Goal: Task Accomplishment & Management: Manage account settings

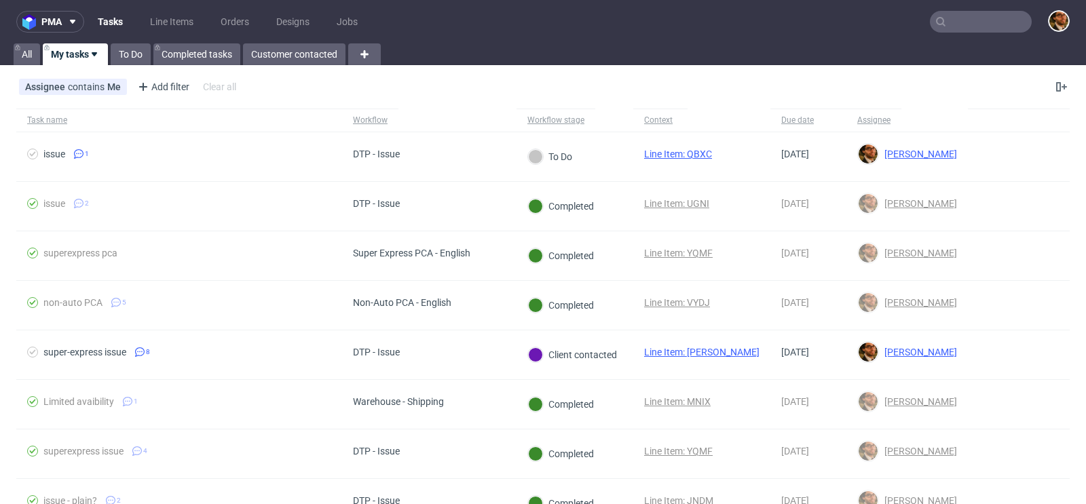
click at [960, 28] on input "text" at bounding box center [980, 22] width 102 height 22
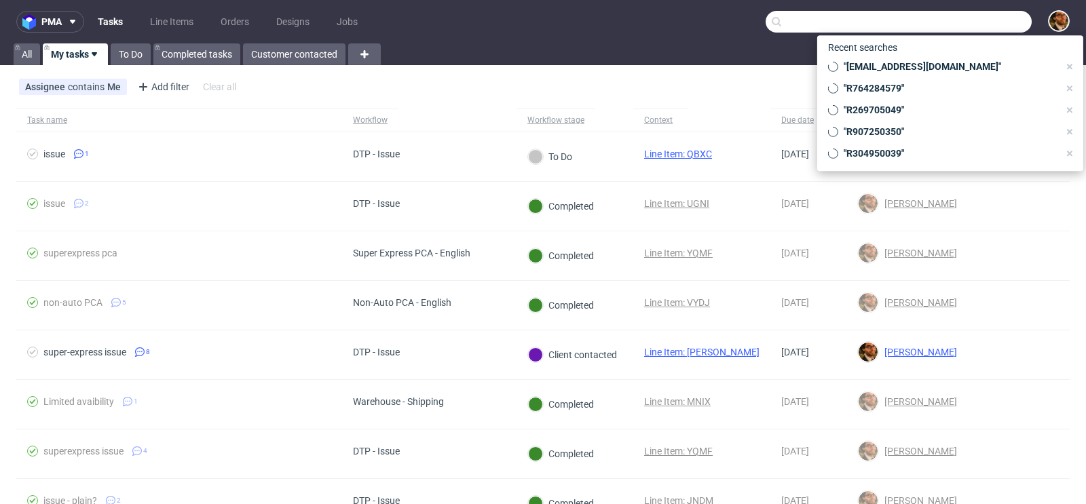
paste input "R345994367"
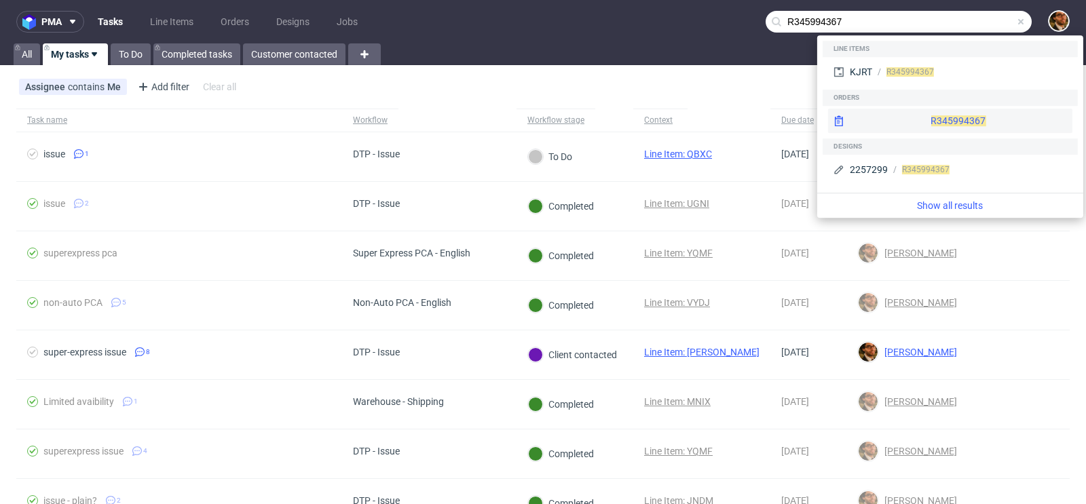
type input "R345994367"
click at [955, 126] on div "R345994367" at bounding box center [950, 121] width 244 height 24
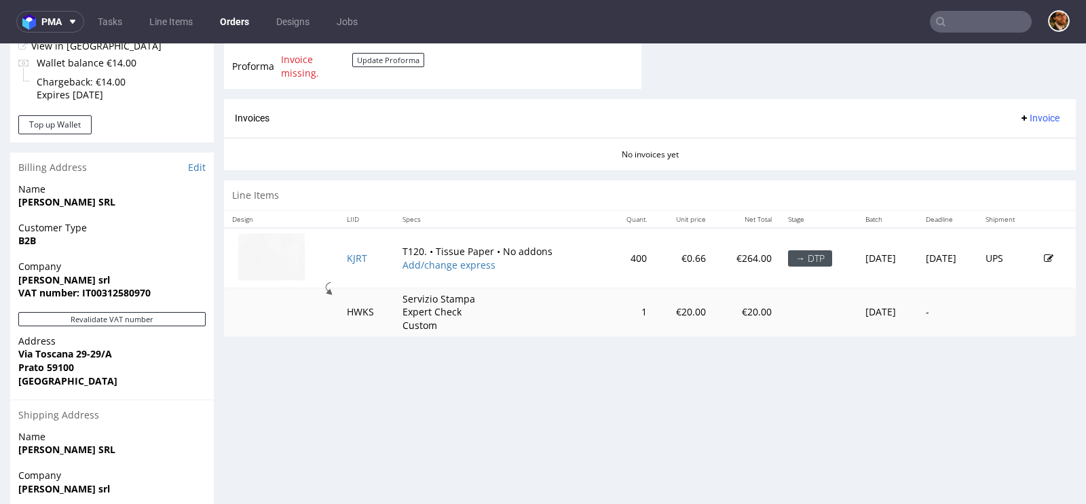
scroll to position [588, 0]
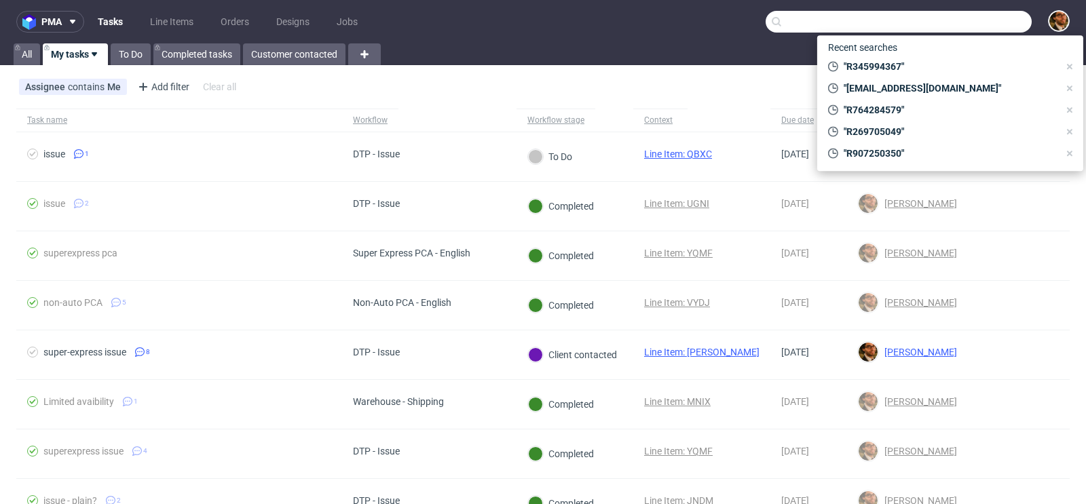
click at [958, 26] on input "text" at bounding box center [898, 22] width 266 height 22
paste input "R216271074"
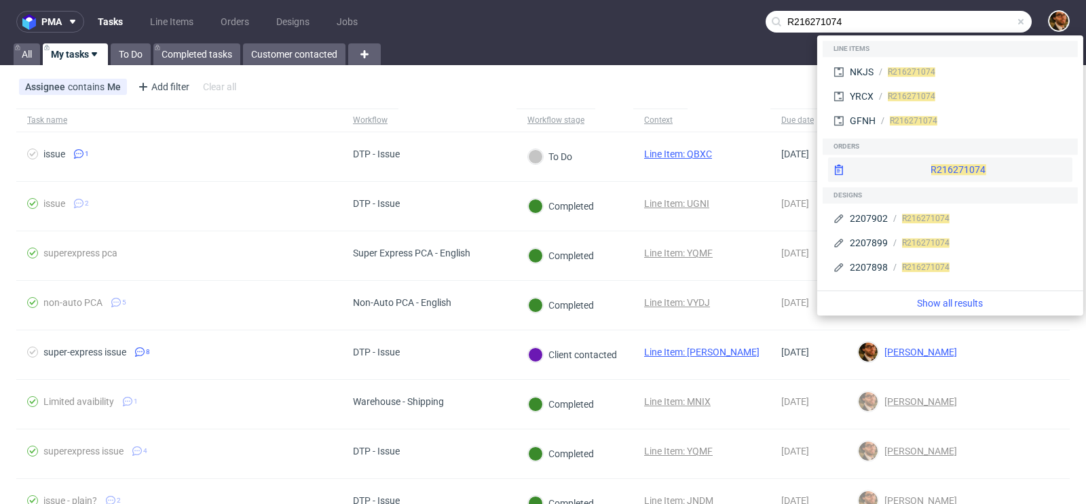
type input "R216271074"
click at [937, 168] on div "R216271074" at bounding box center [950, 169] width 244 height 24
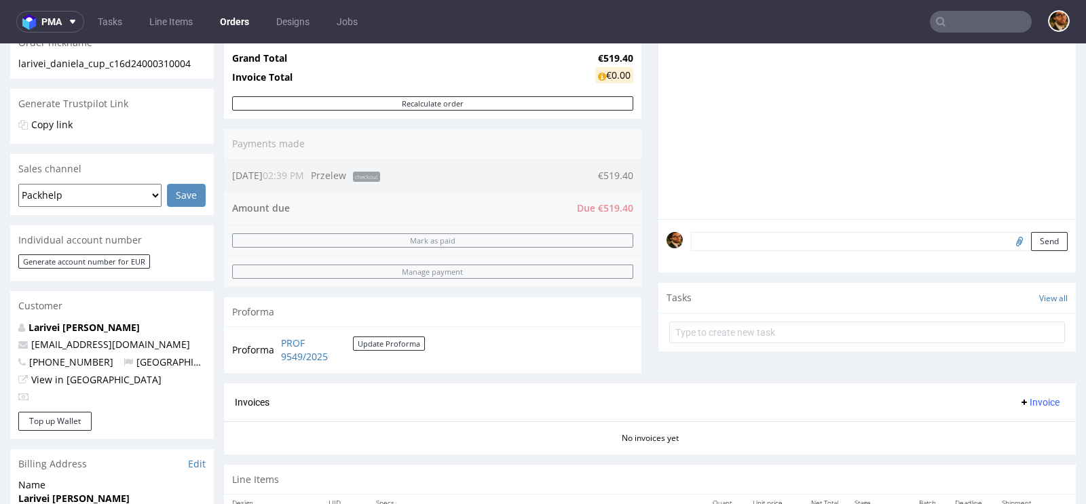
scroll to position [642, 0]
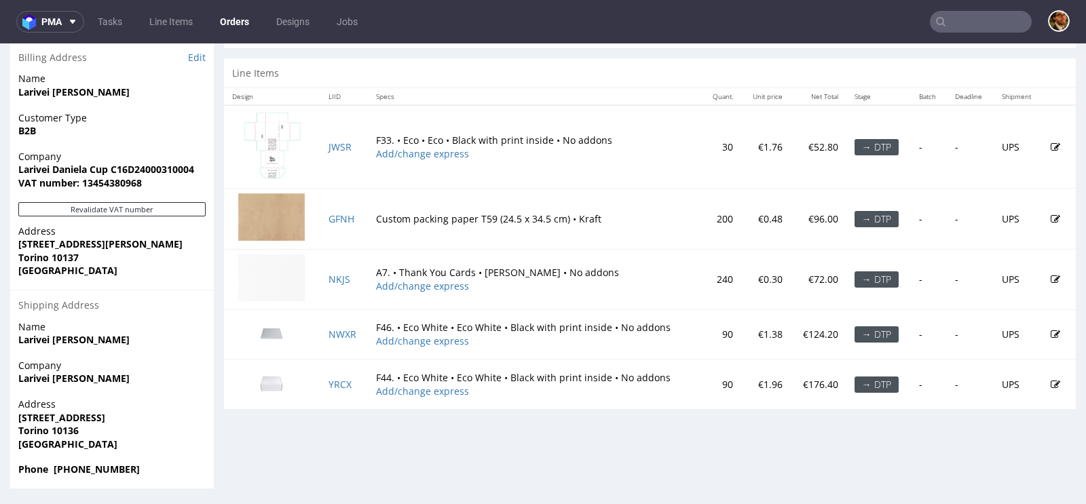
click at [954, 21] on input "text" at bounding box center [980, 22] width 102 height 22
paste input "R467753736"
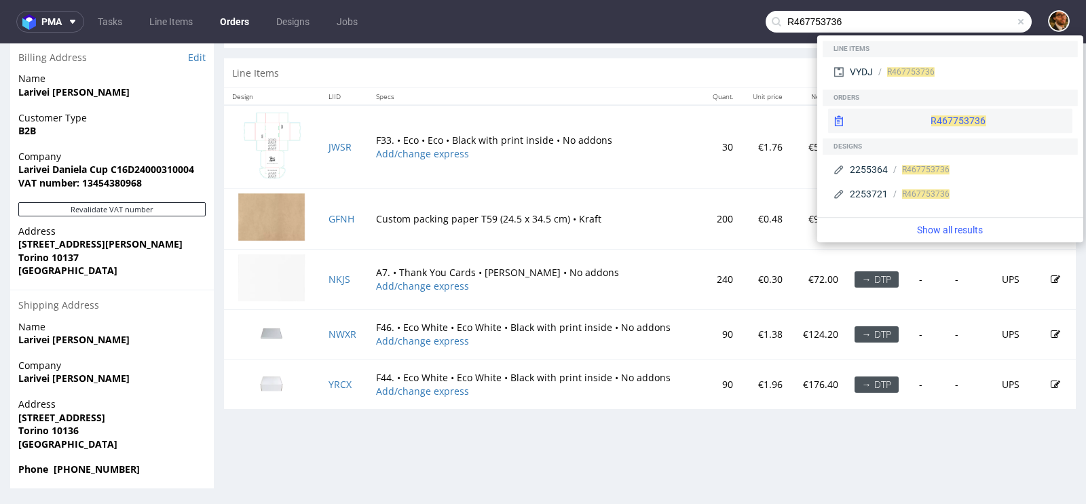
type input "R467753736"
click at [906, 119] on div "R467753736" at bounding box center [950, 121] width 244 height 24
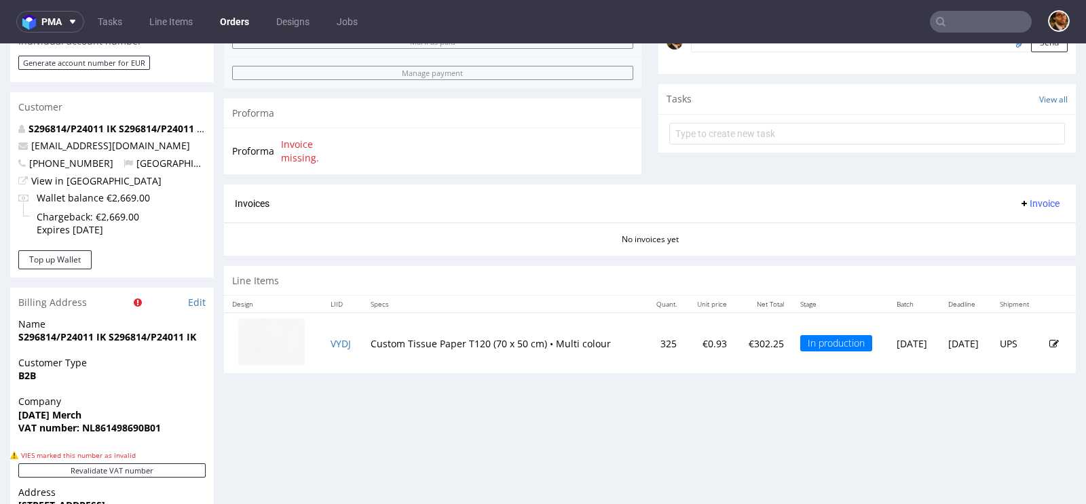
scroll to position [627, 0]
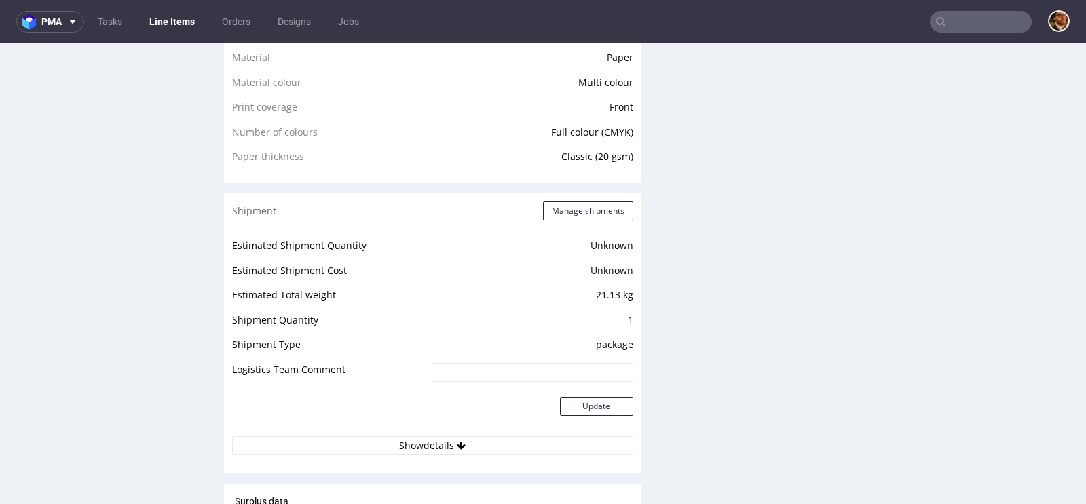
scroll to position [241, 0]
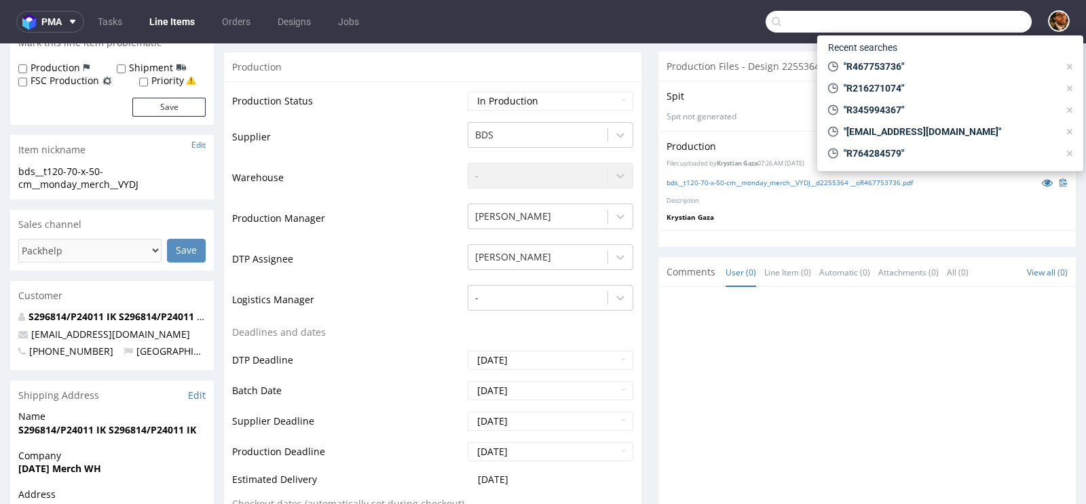
click at [948, 19] on input "text" at bounding box center [898, 22] width 266 height 22
paste input "R269705049"
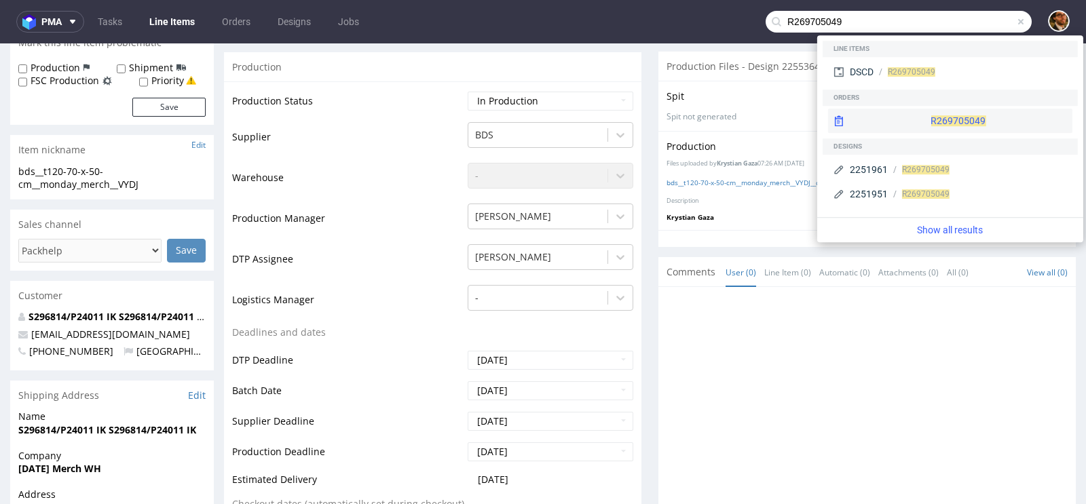
type input "R269705049"
click at [906, 121] on div "R269705049" at bounding box center [950, 121] width 244 height 24
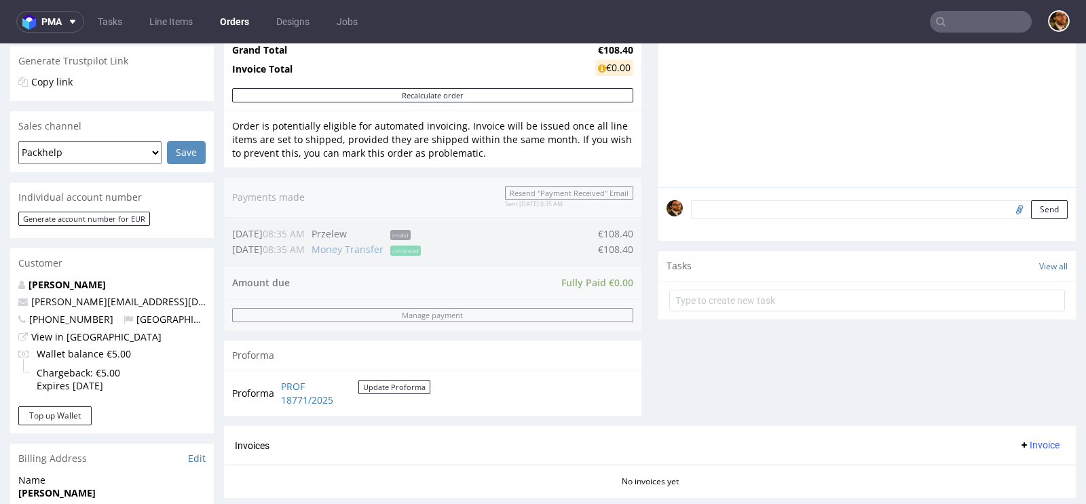
scroll to position [680, 0]
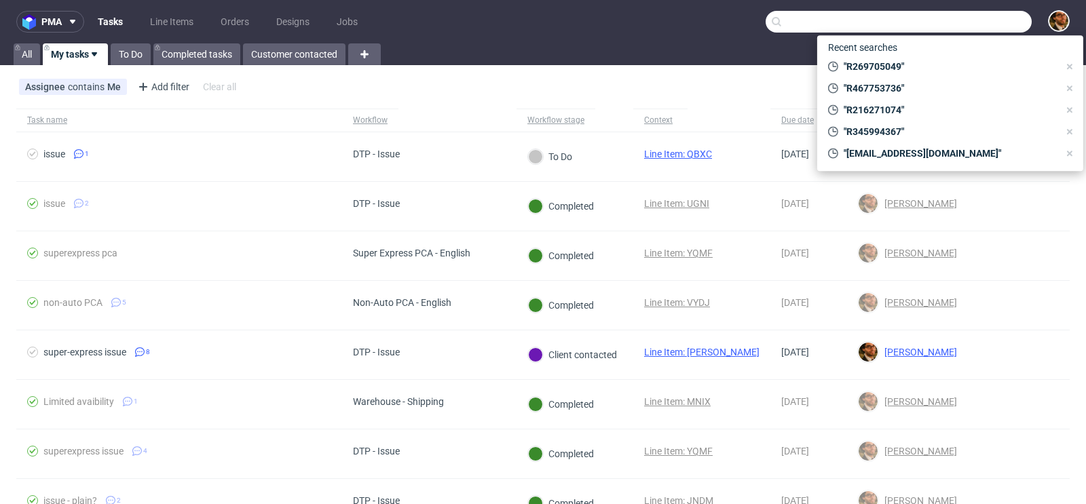
click at [964, 25] on input "text" at bounding box center [898, 22] width 266 height 22
paste input "[EMAIL_ADDRESS][DOMAIN_NAME]"
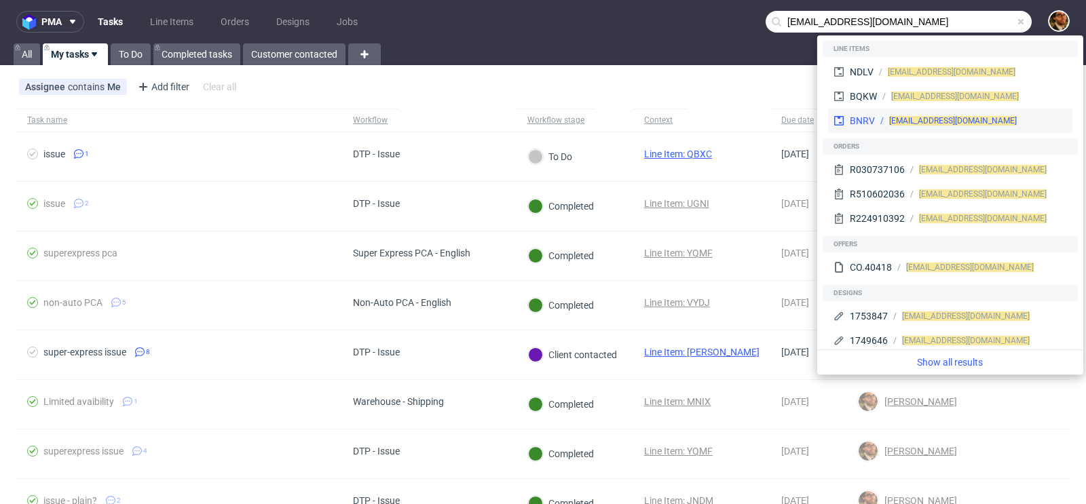
type input "[EMAIL_ADDRESS][DOMAIN_NAME]"
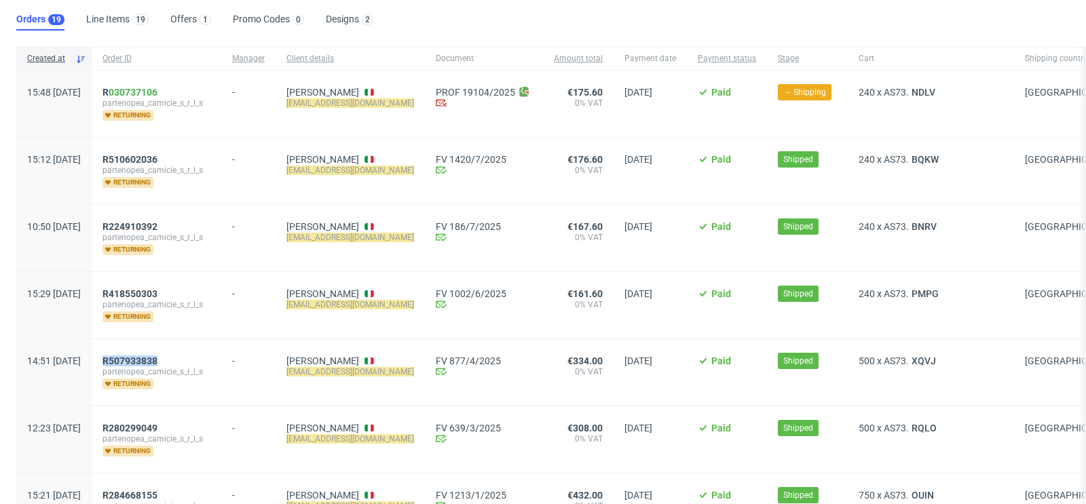
scroll to position [64, 0]
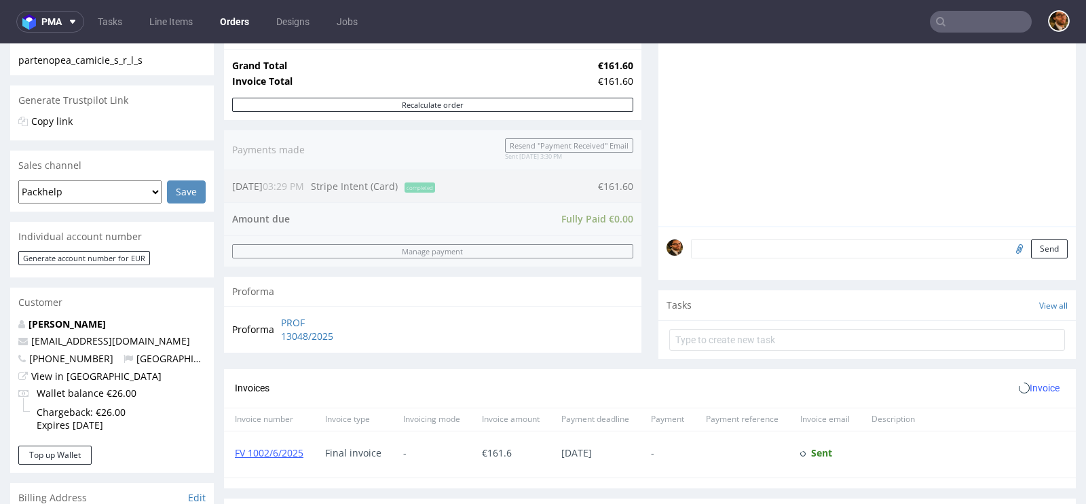
scroll to position [680, 0]
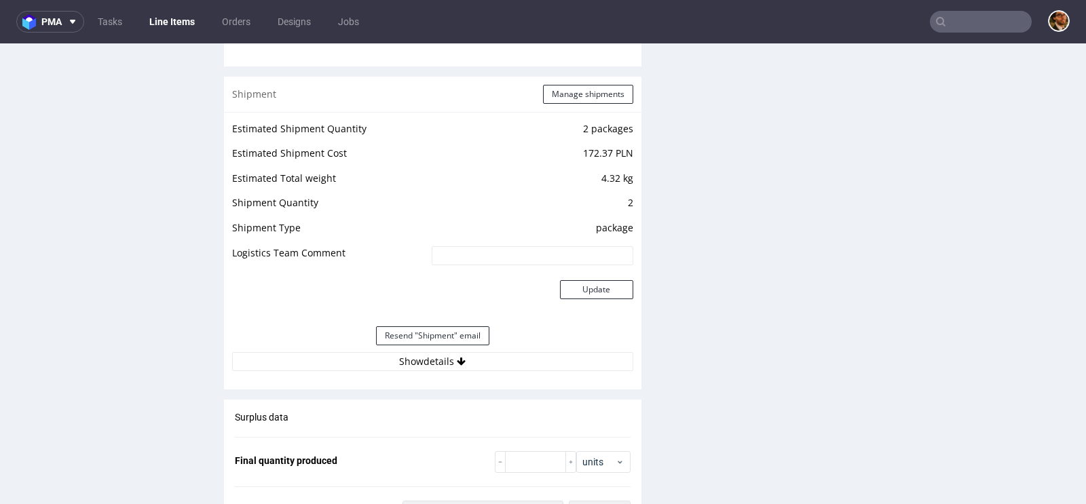
scroll to position [1494, 0]
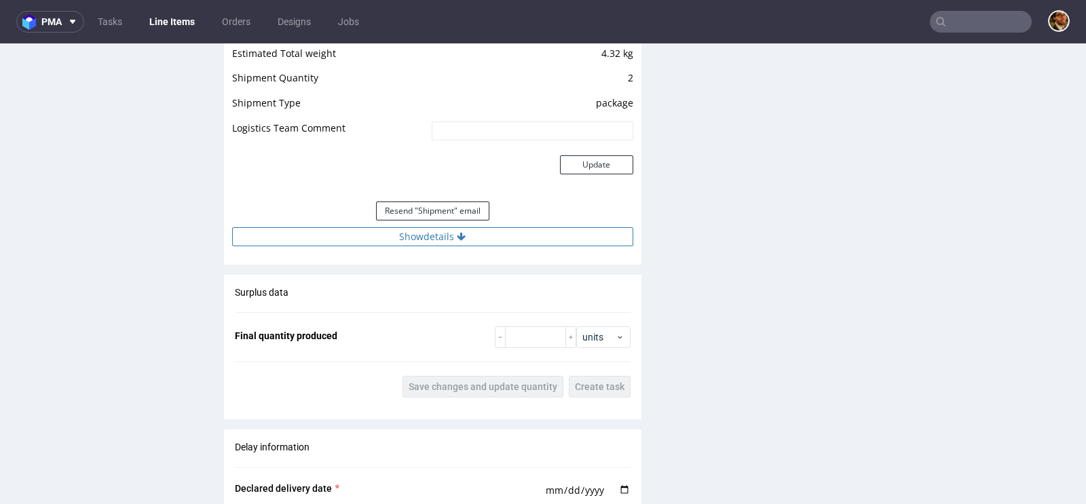
click at [428, 237] on button "Show details" at bounding box center [432, 236] width 401 height 19
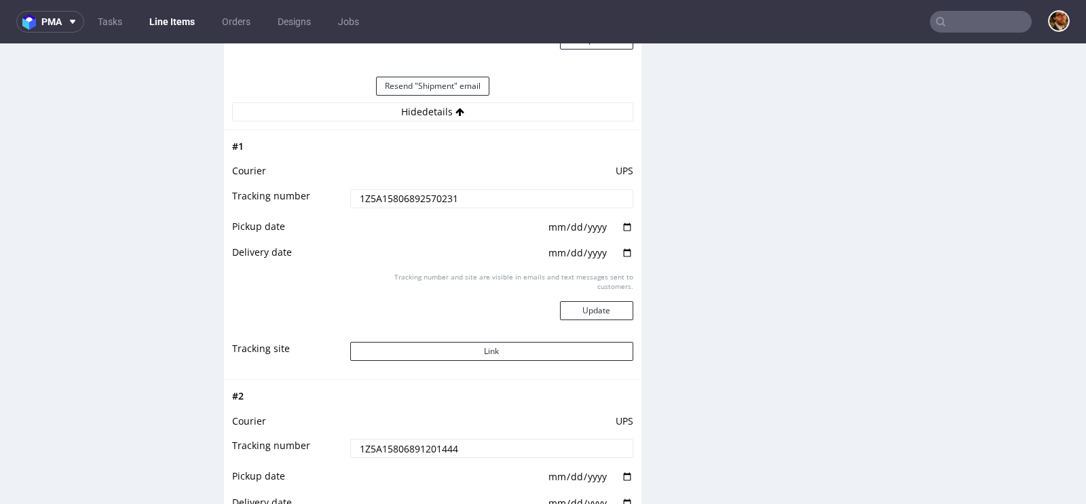
scroll to position [1622, 0]
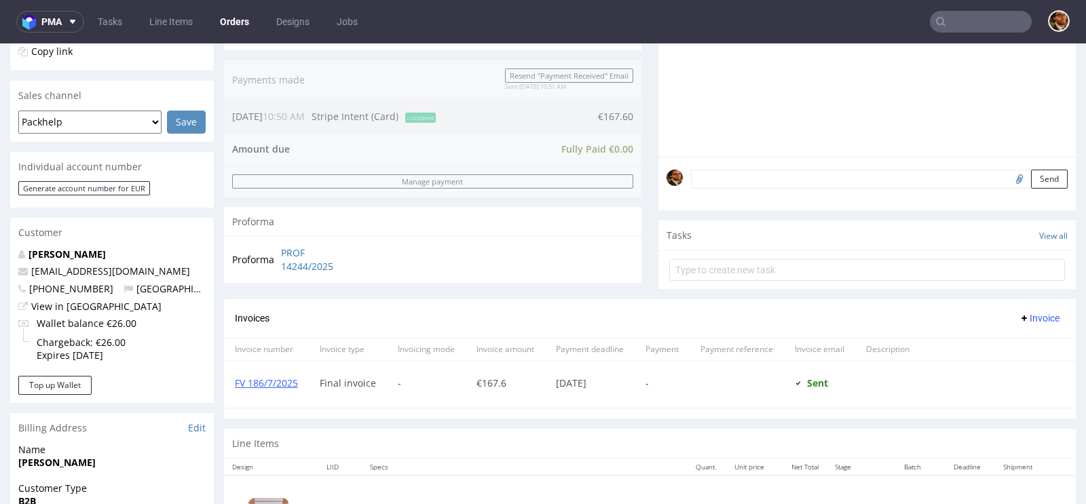
scroll to position [680, 0]
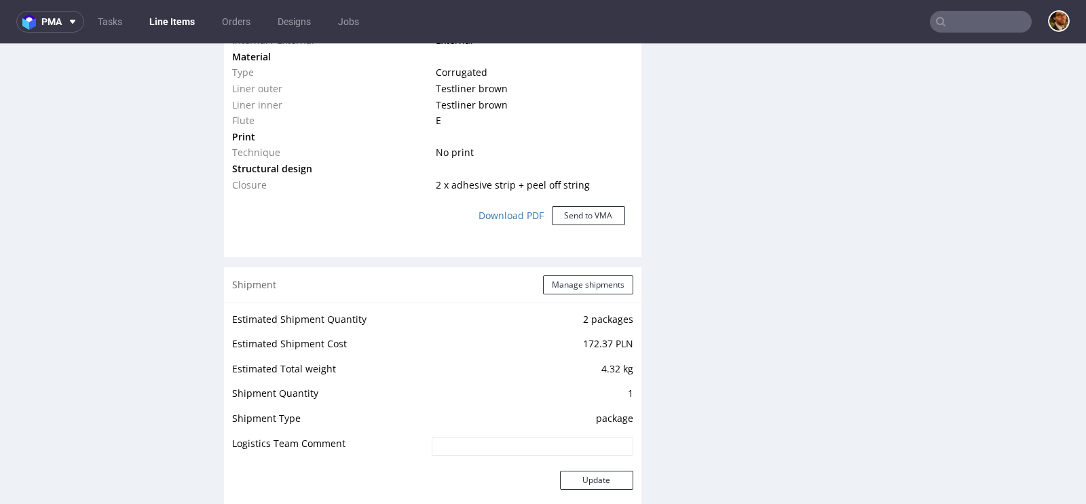
scroll to position [1461, 0]
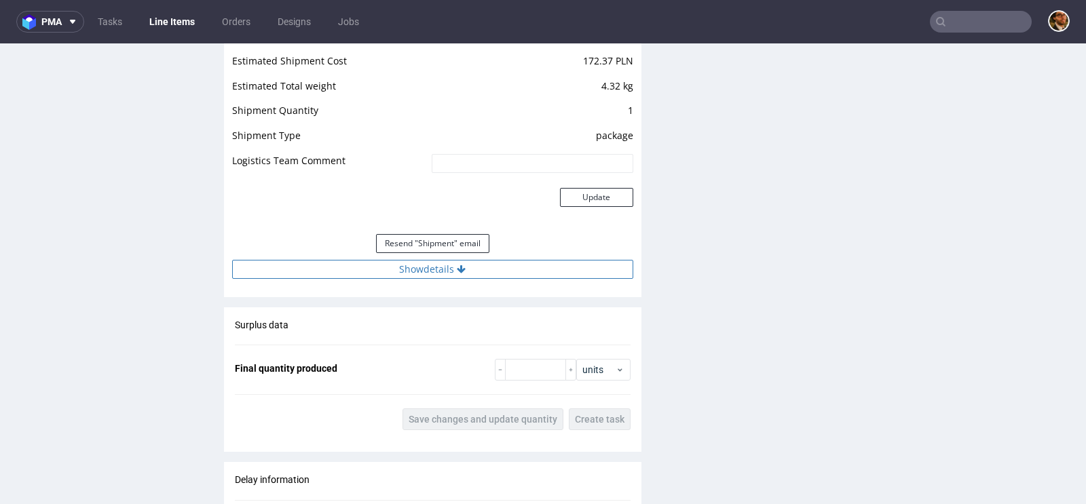
click at [453, 266] on button "Show details" at bounding box center [432, 269] width 401 height 19
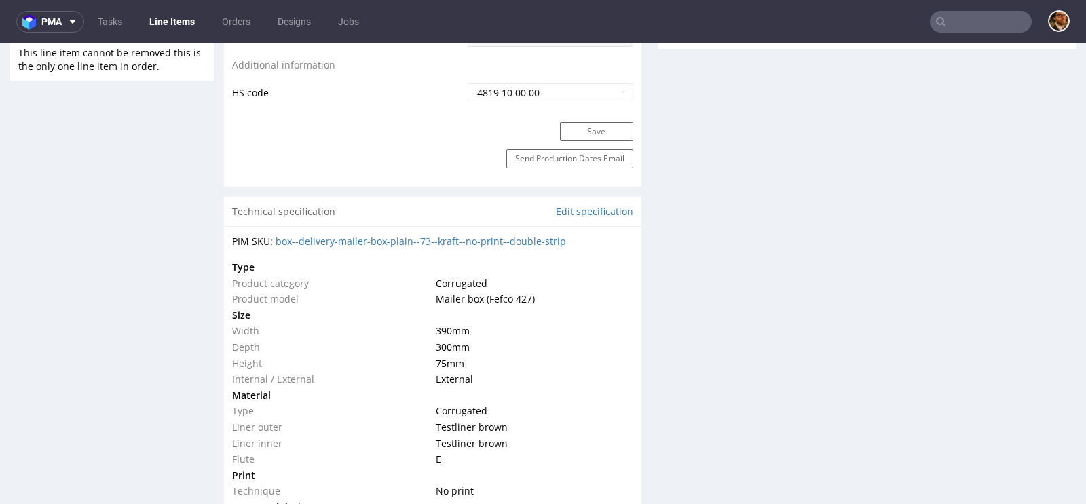
scroll to position [768, 0]
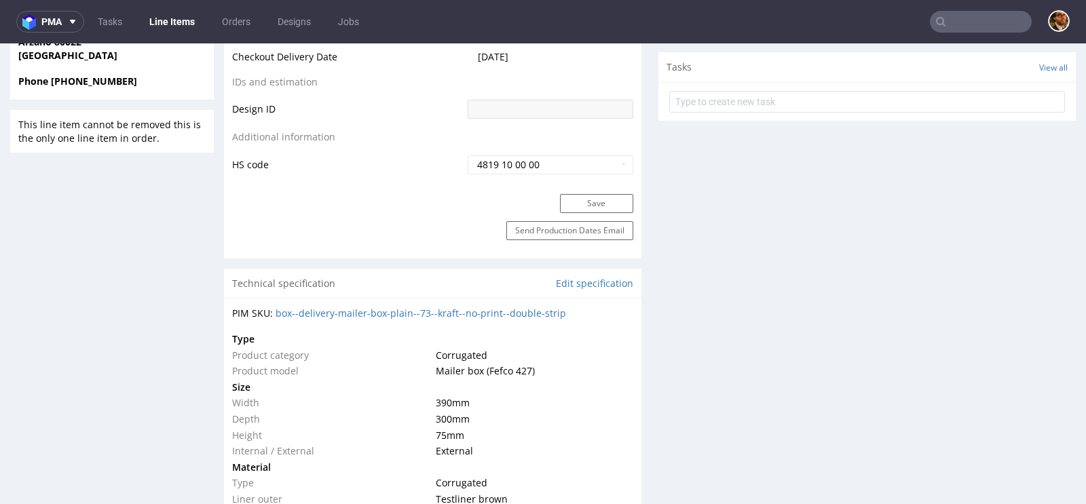
click at [953, 18] on input "text" at bounding box center [980, 22] width 102 height 22
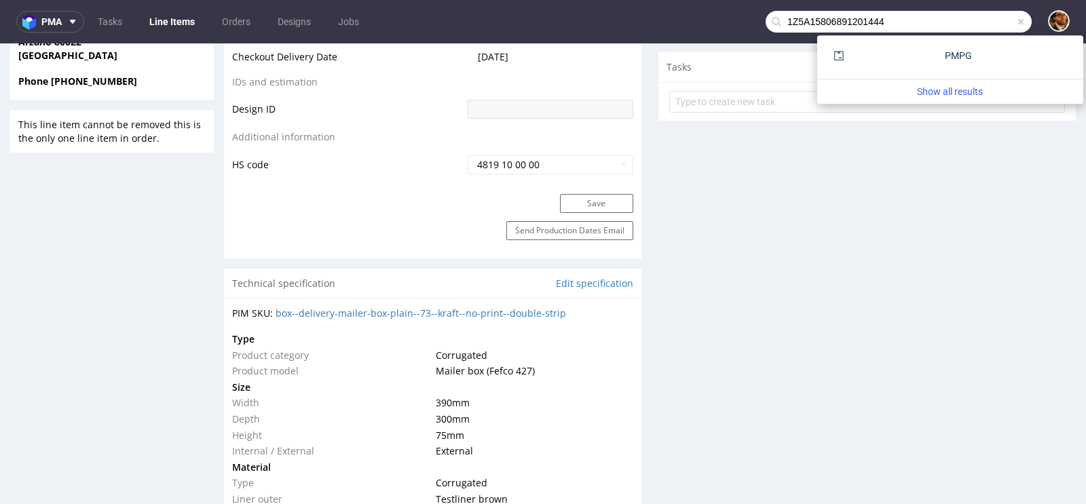
type input "1Z5A15806891201444"
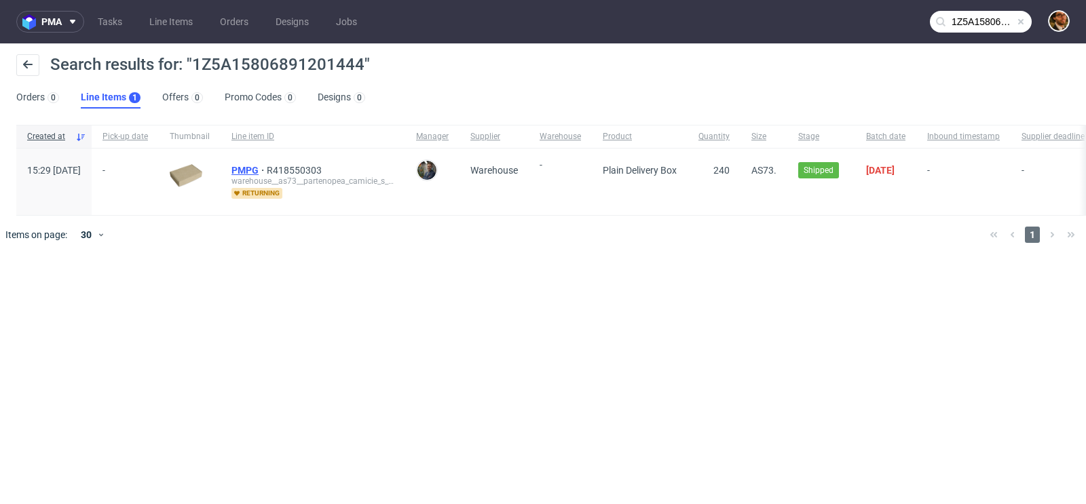
click at [267, 166] on span "PMPG" at bounding box center [248, 170] width 35 height 11
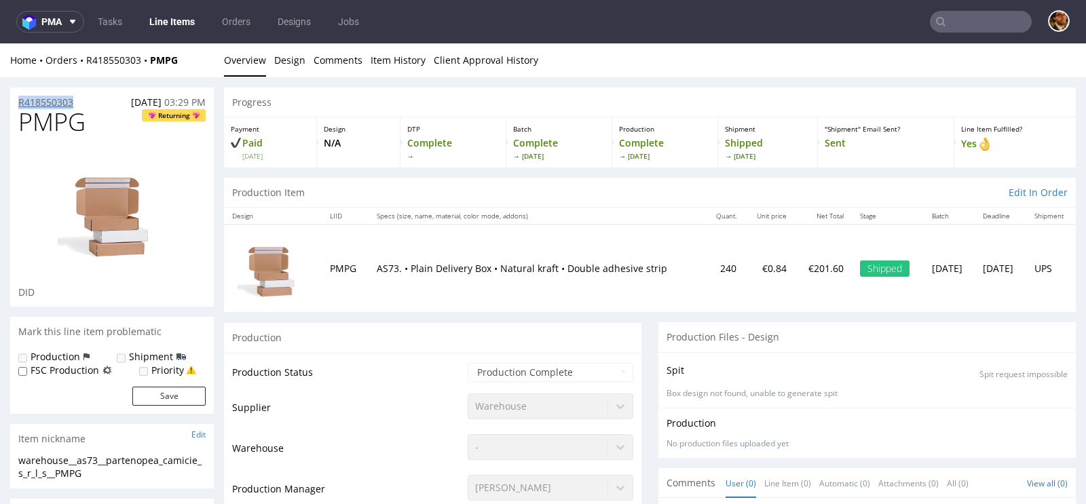
drag, startPoint x: 96, startPoint y: 104, endPoint x: 18, endPoint y: 104, distance: 77.3
click at [18, 104] on div "R418550303 16.06.2025 03:29 PM" at bounding box center [112, 99] width 204 height 22
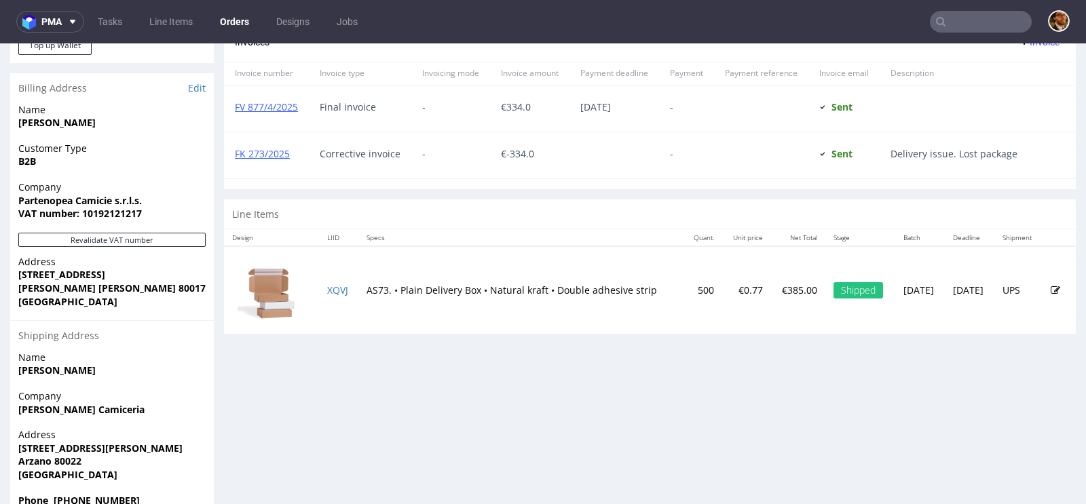
scroll to position [676, 0]
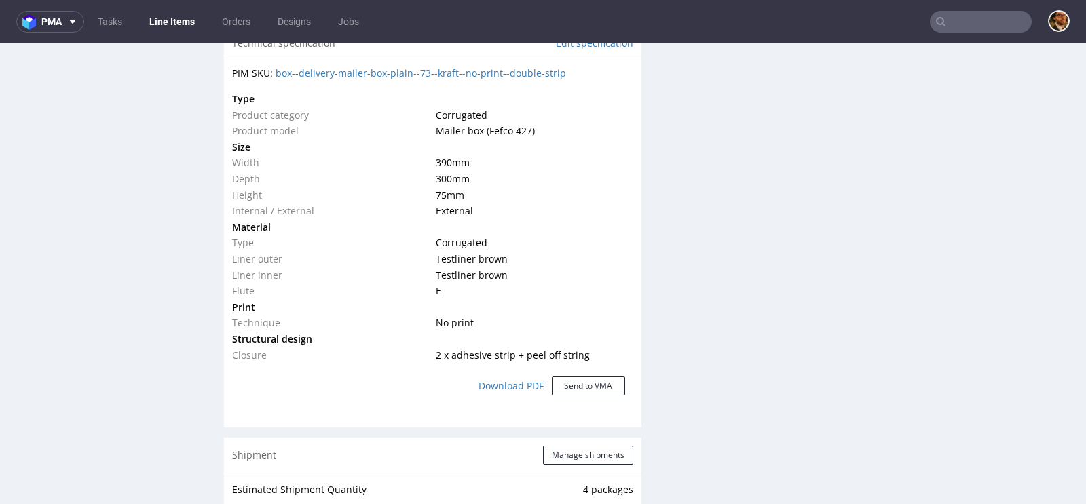
scroll to position [1328, 0]
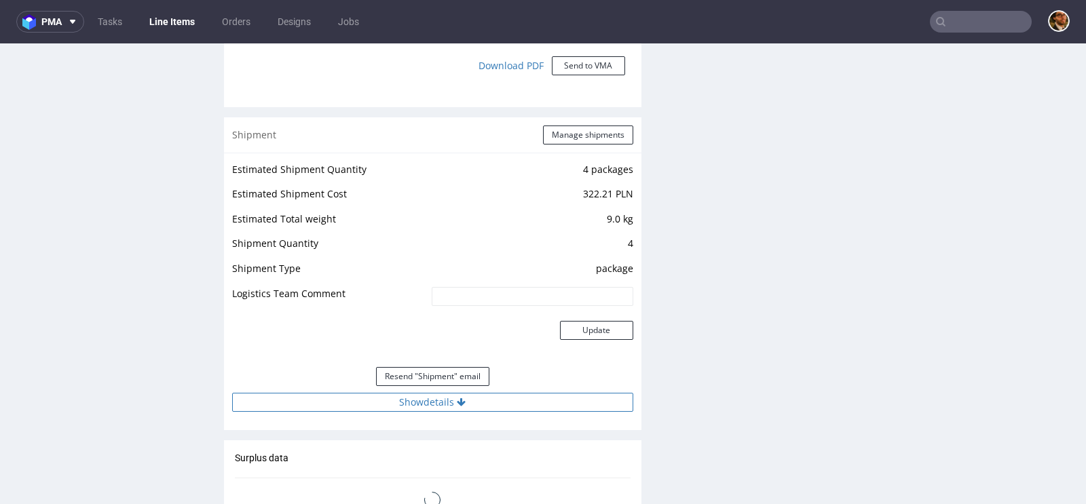
click at [452, 393] on button "Show details" at bounding box center [432, 402] width 401 height 19
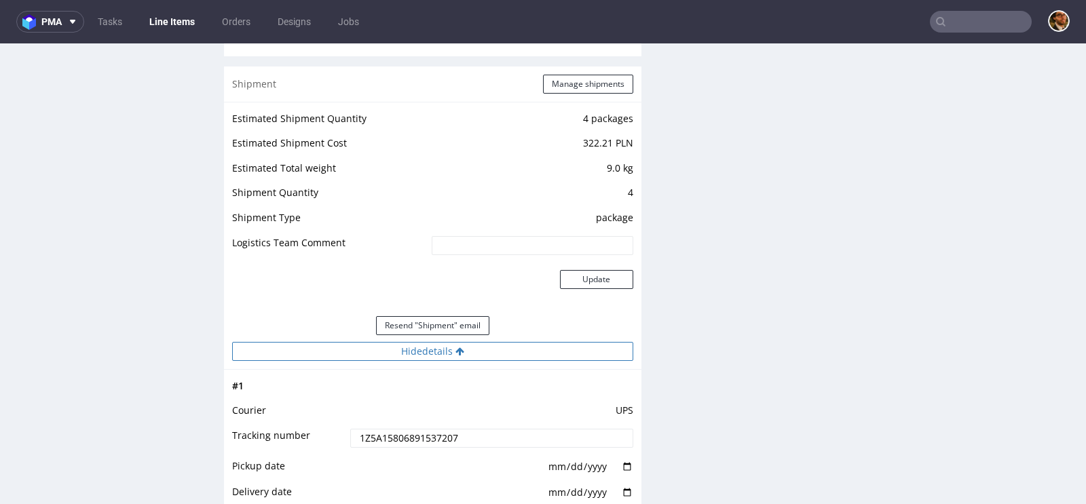
scroll to position [1389, 0]
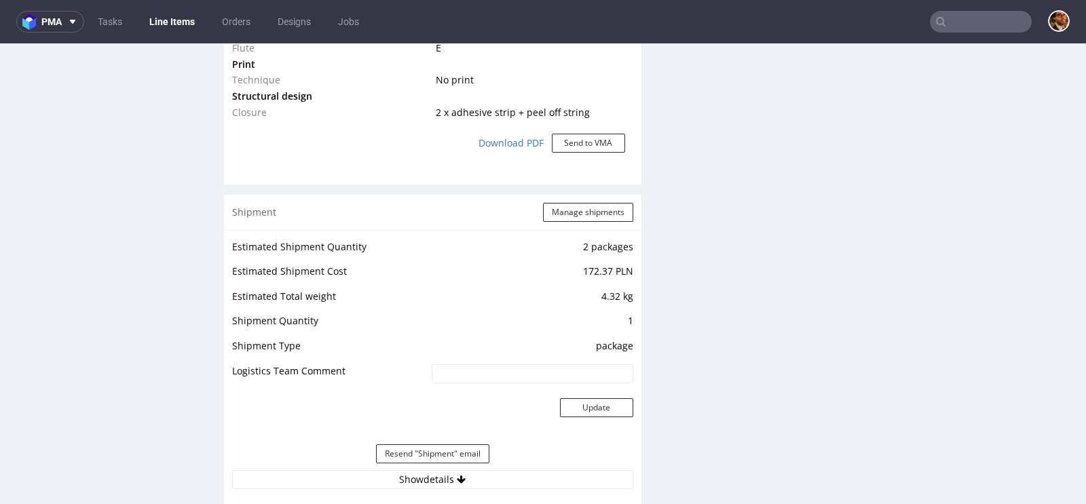
scroll to position [1366, 0]
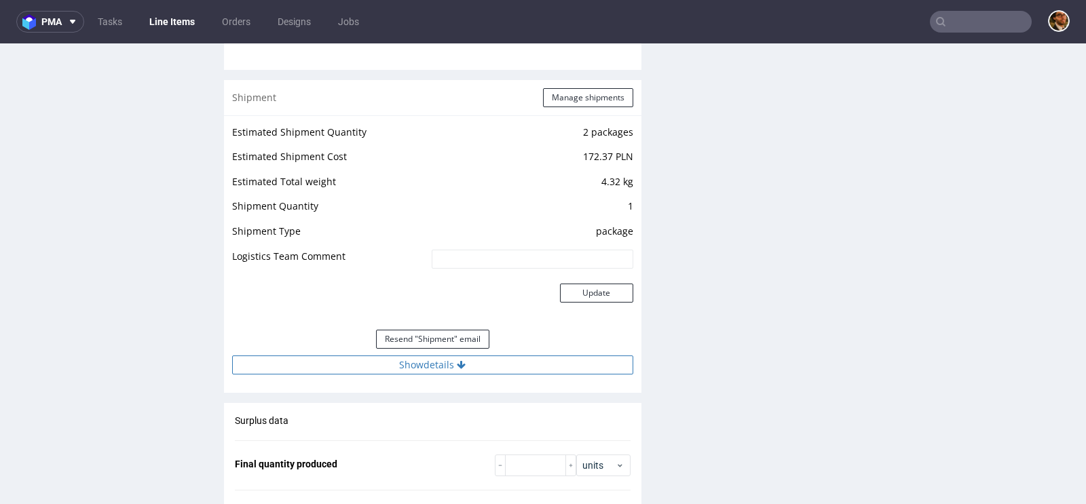
click at [457, 360] on icon at bounding box center [461, 364] width 9 height 9
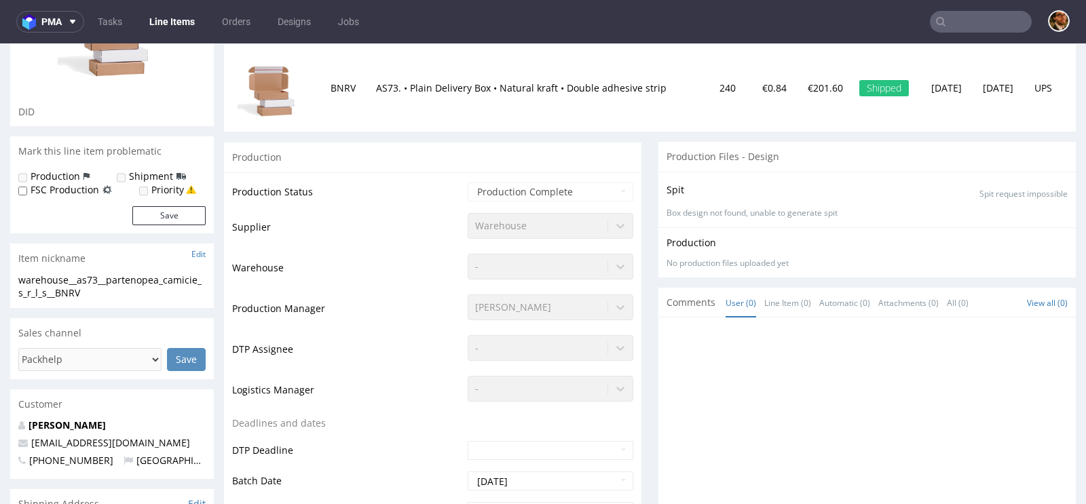
scroll to position [0, 0]
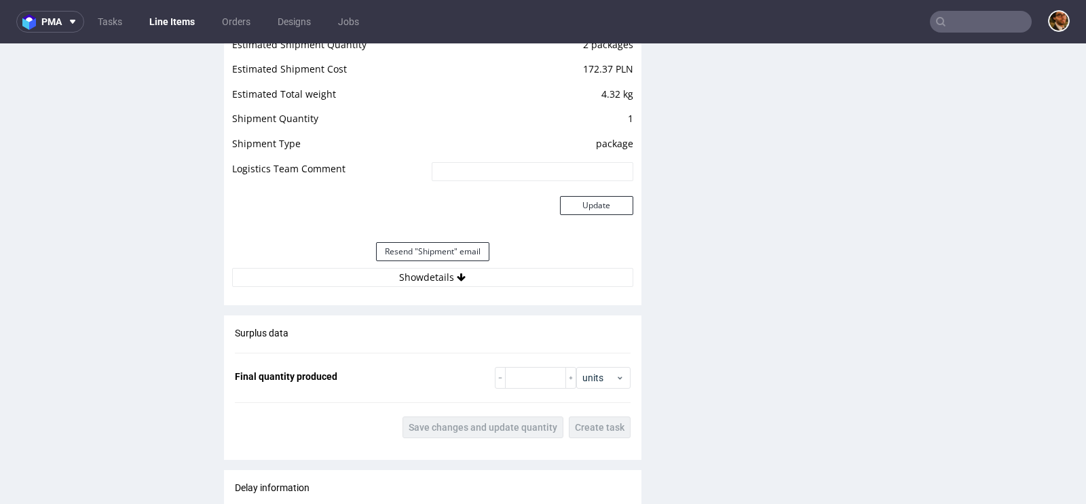
scroll to position [1459, 0]
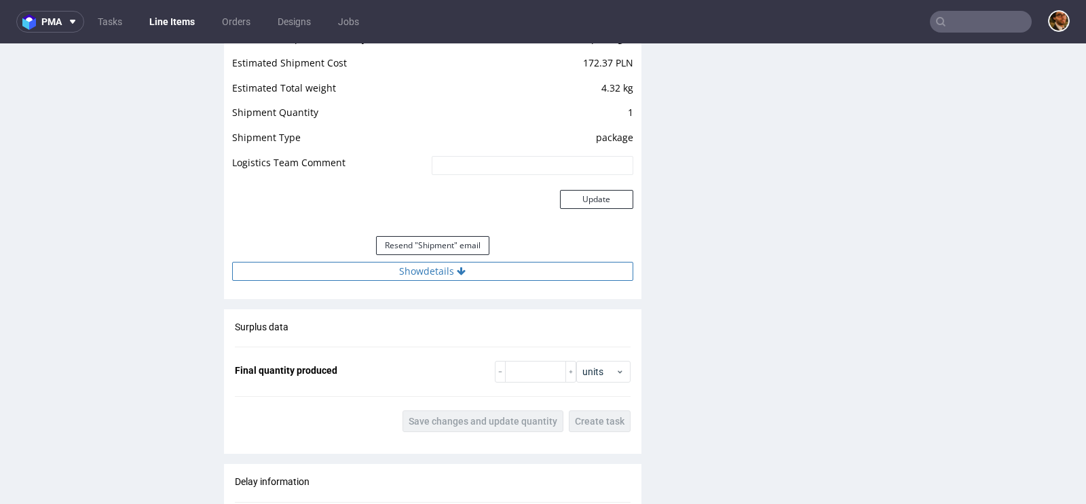
click at [446, 264] on button "Show details" at bounding box center [432, 271] width 401 height 19
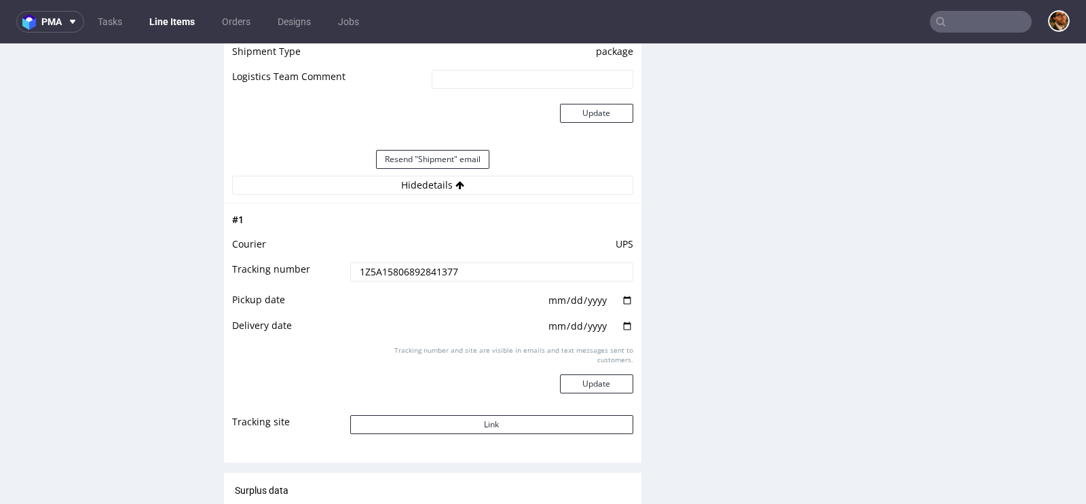
scroll to position [1636, 0]
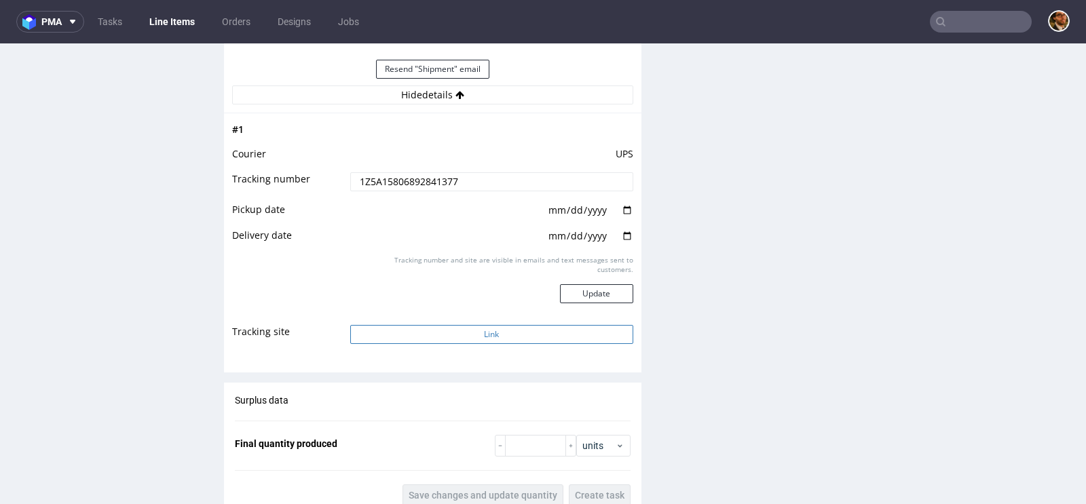
click at [482, 335] on button "Link" at bounding box center [491, 334] width 283 height 19
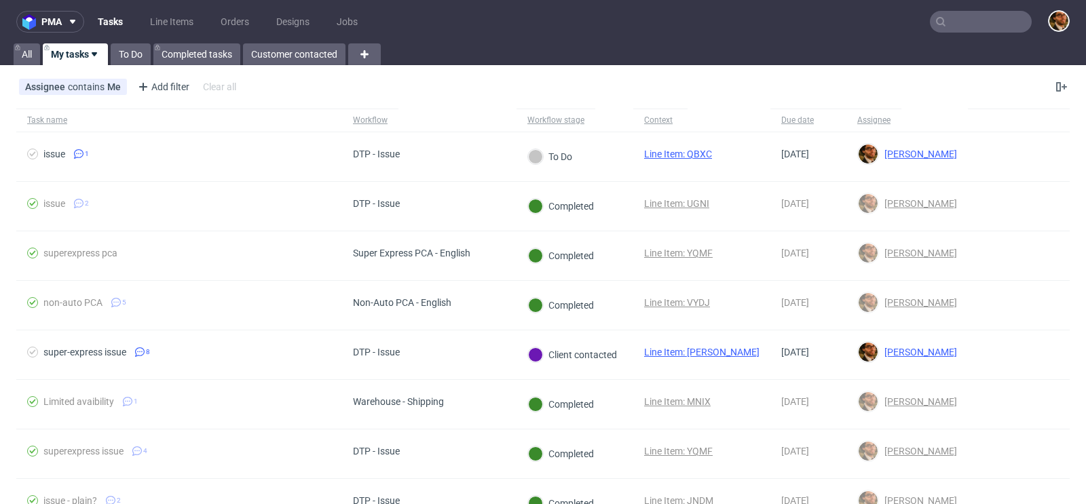
click at [957, 24] on input "text" at bounding box center [980, 22] width 102 height 22
paste input "R418550303"
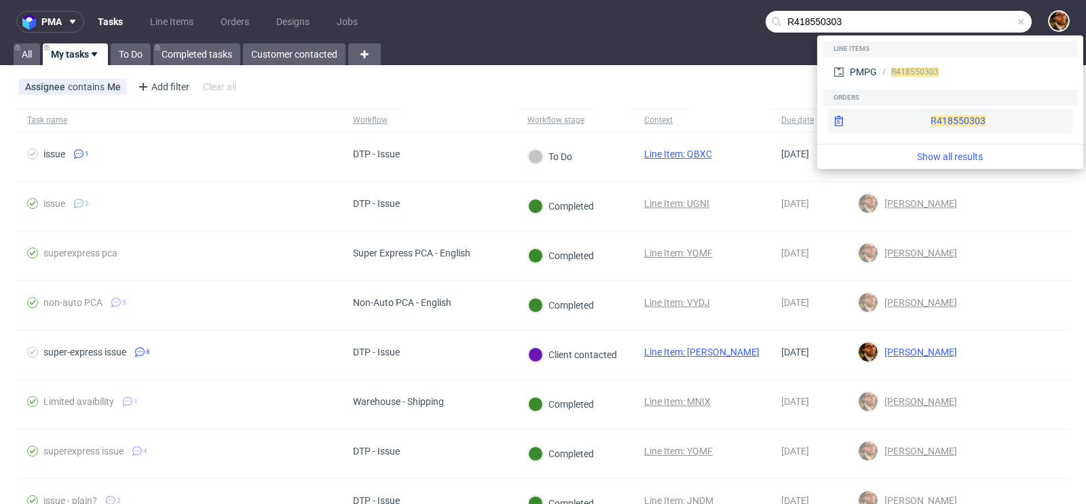
type input "R418550303"
click at [922, 115] on div "R418550303" at bounding box center [950, 121] width 244 height 24
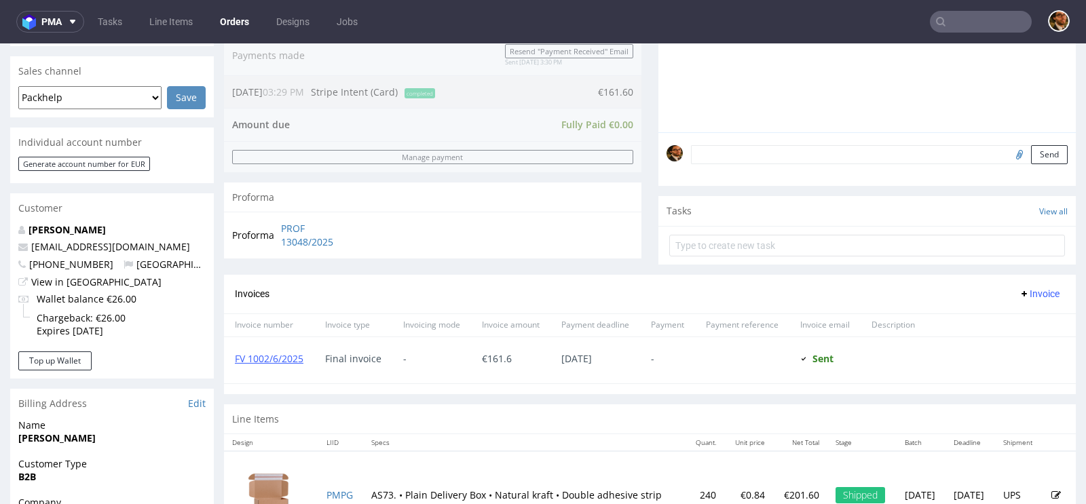
scroll to position [448, 0]
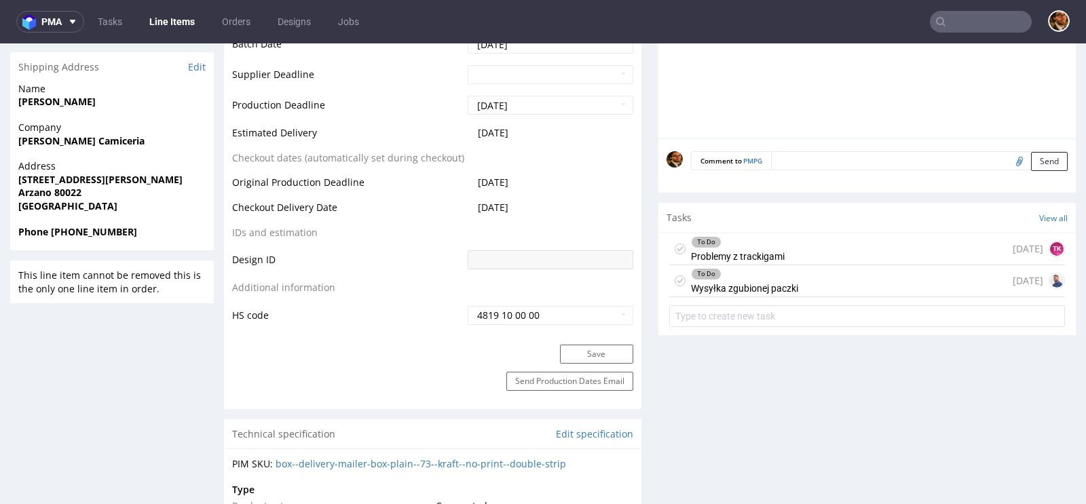
scroll to position [618, 0]
click at [835, 279] on div "To Do Wysyłka zgubionej paczki 2 months ago" at bounding box center [867, 281] width 396 height 32
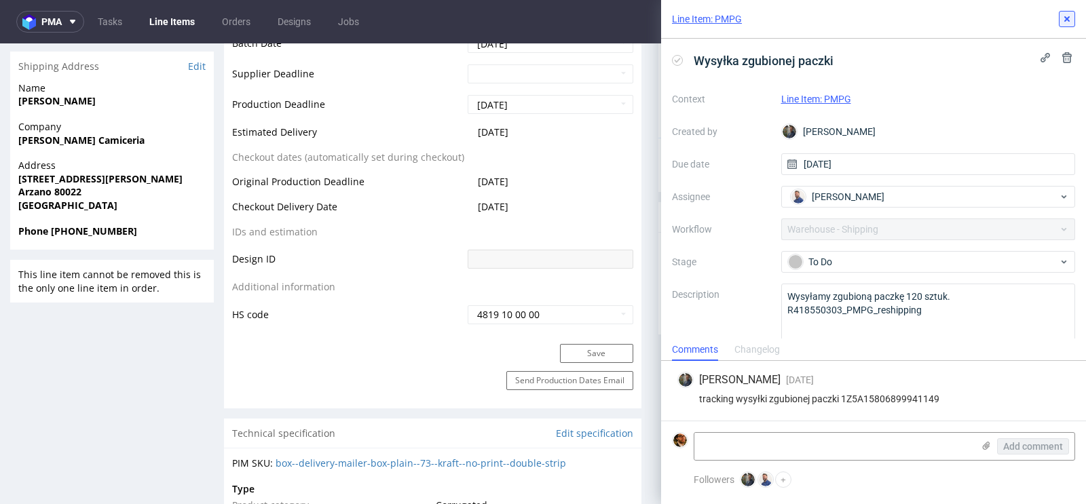
click at [1065, 20] on use at bounding box center [1066, 18] width 5 height 5
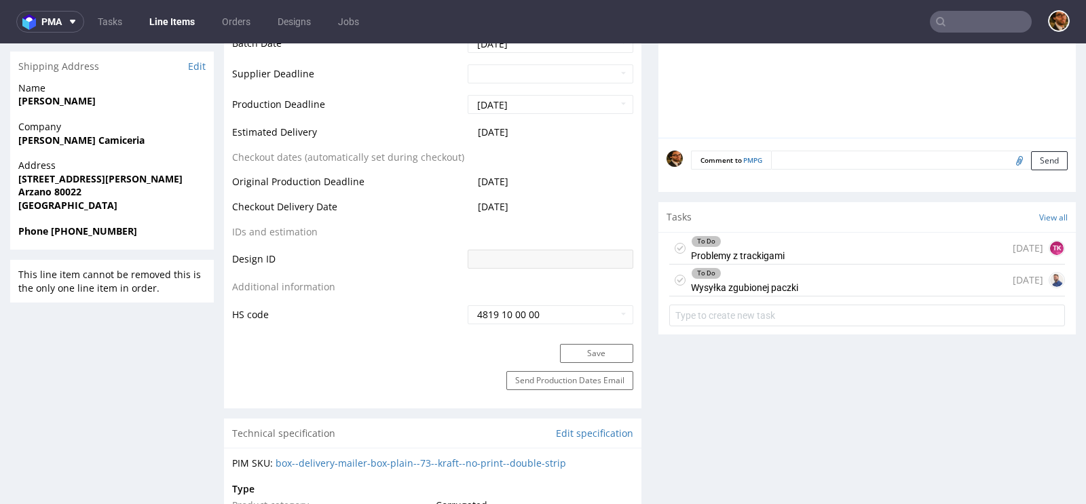
click at [867, 246] on div "To Do Problemy z trackigami 3 months ago TK" at bounding box center [867, 249] width 396 height 32
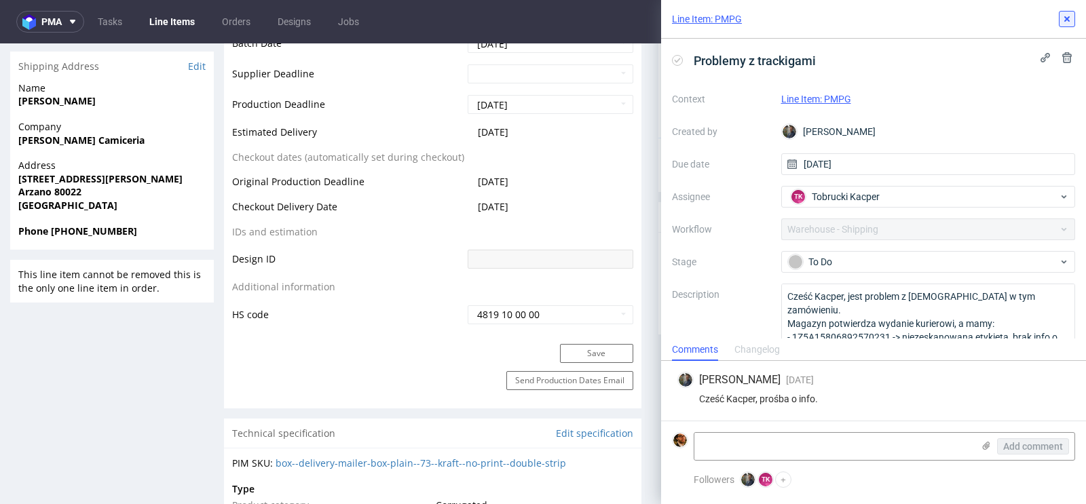
click at [1063, 22] on icon at bounding box center [1066, 19] width 11 height 11
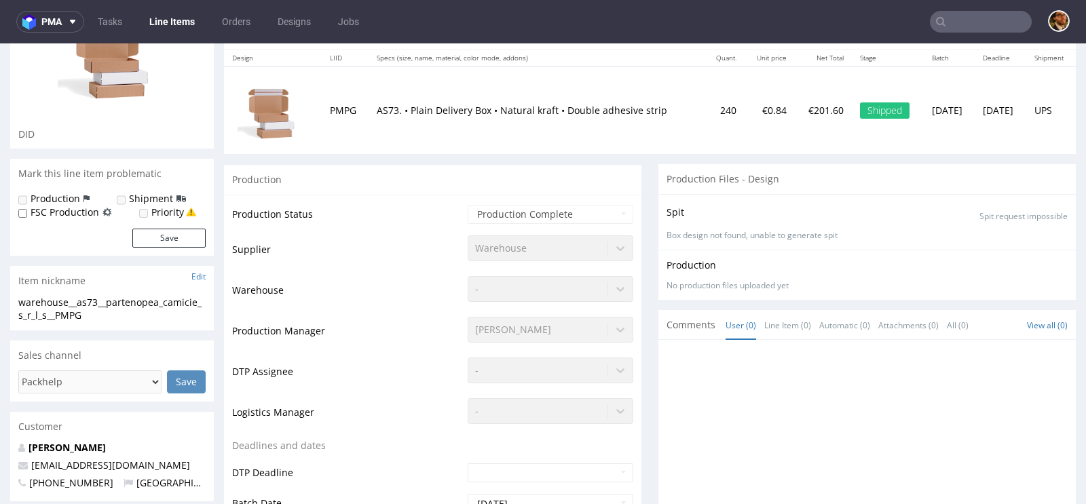
scroll to position [159, 0]
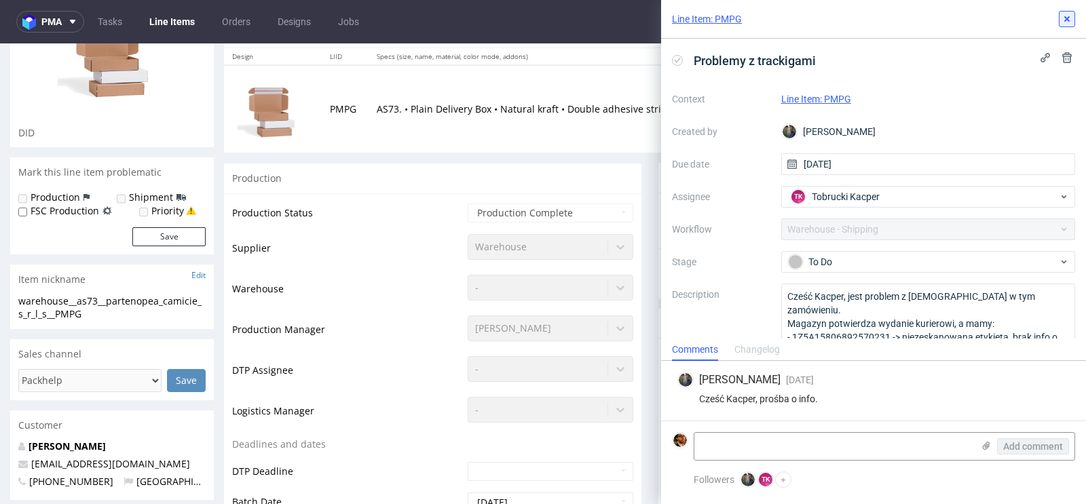
click at [1065, 15] on icon at bounding box center [1066, 19] width 11 height 11
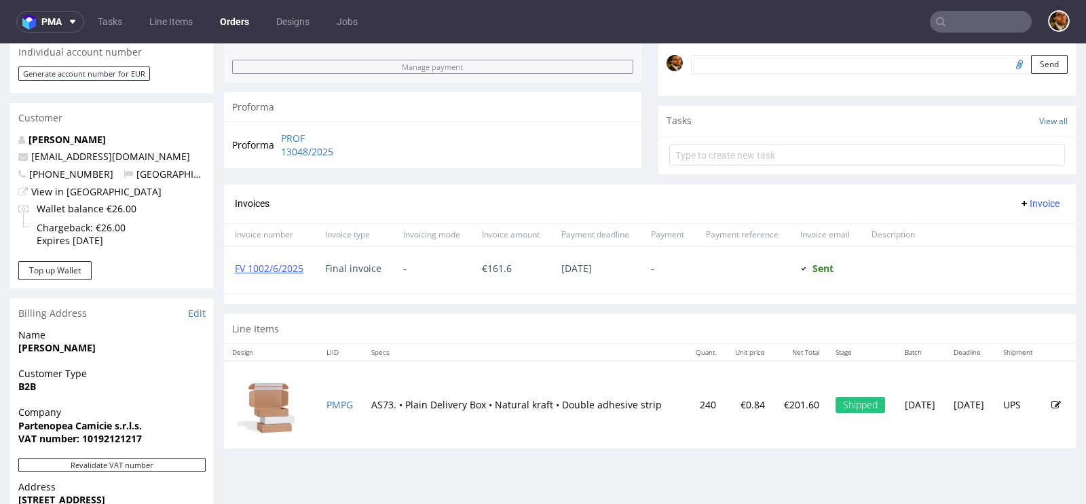
scroll to position [426, 0]
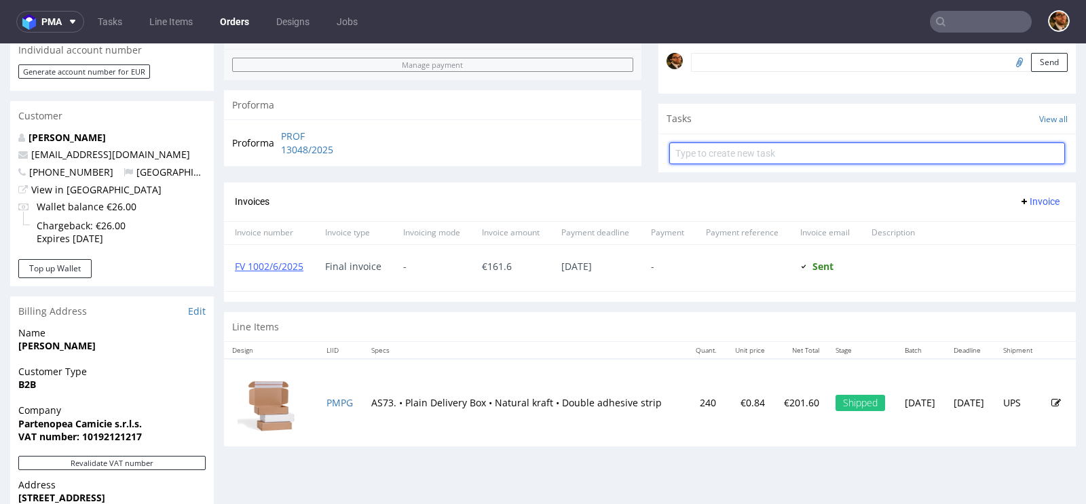
click at [719, 151] on input "text" at bounding box center [867, 153] width 396 height 22
type input "Refund"
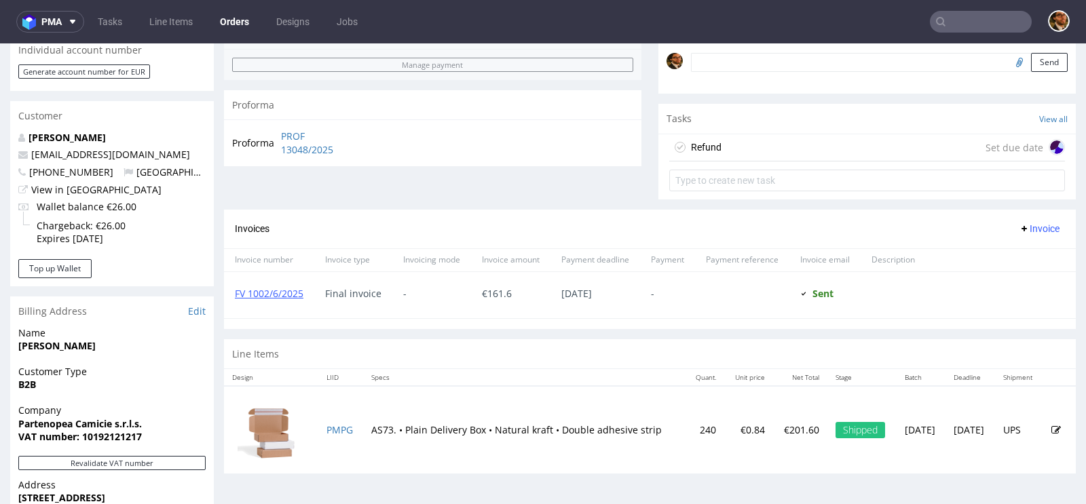
click at [807, 143] on div "Refund Set due date" at bounding box center [867, 147] width 396 height 27
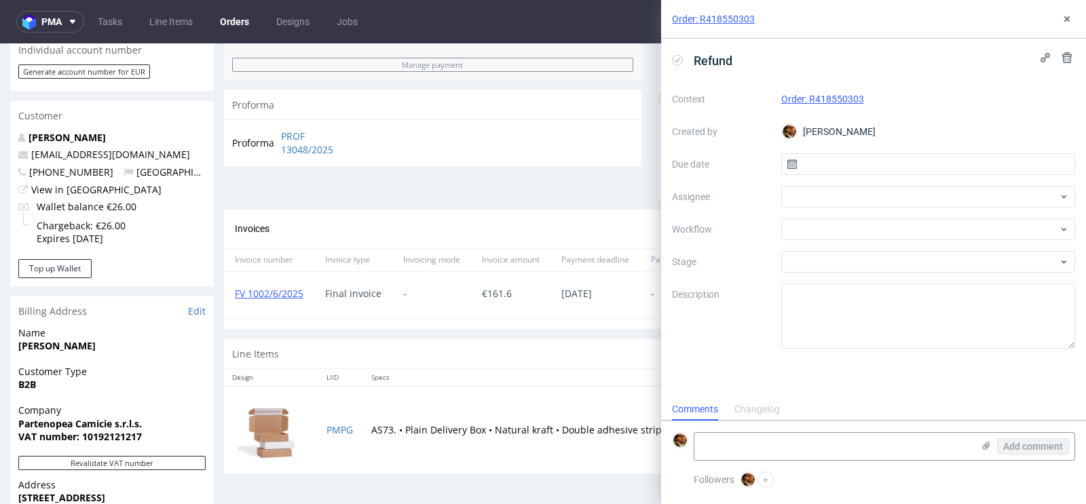
scroll to position [11, 0]
click at [832, 166] on input "text" at bounding box center [928, 164] width 294 height 22
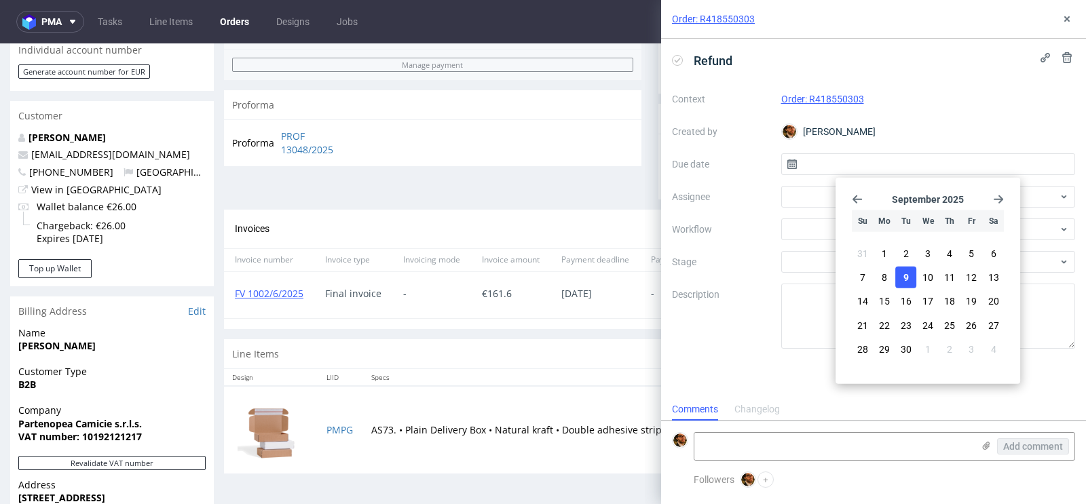
click at [916, 277] on button "9" at bounding box center [905, 278] width 21 height 22
type input "09/09/2025"
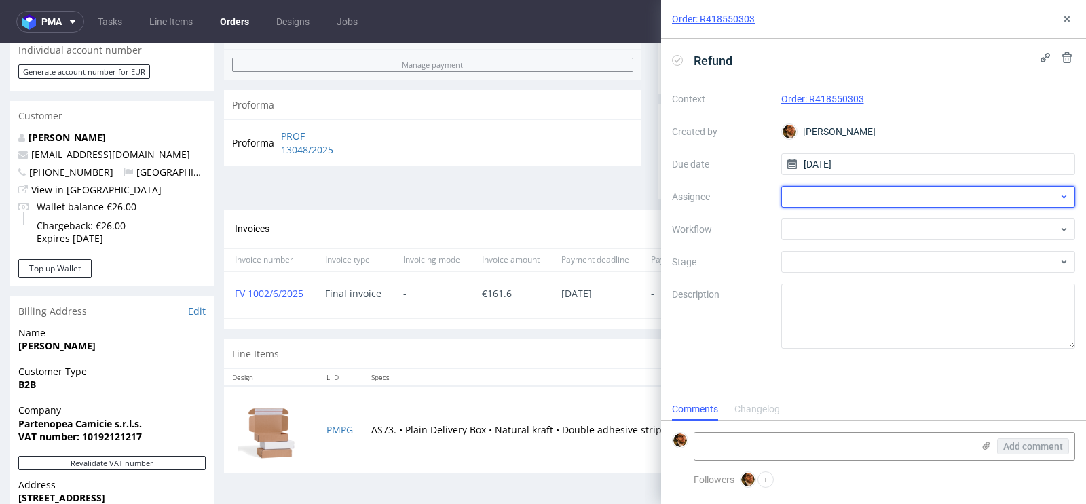
click at [884, 198] on div at bounding box center [928, 197] width 294 height 22
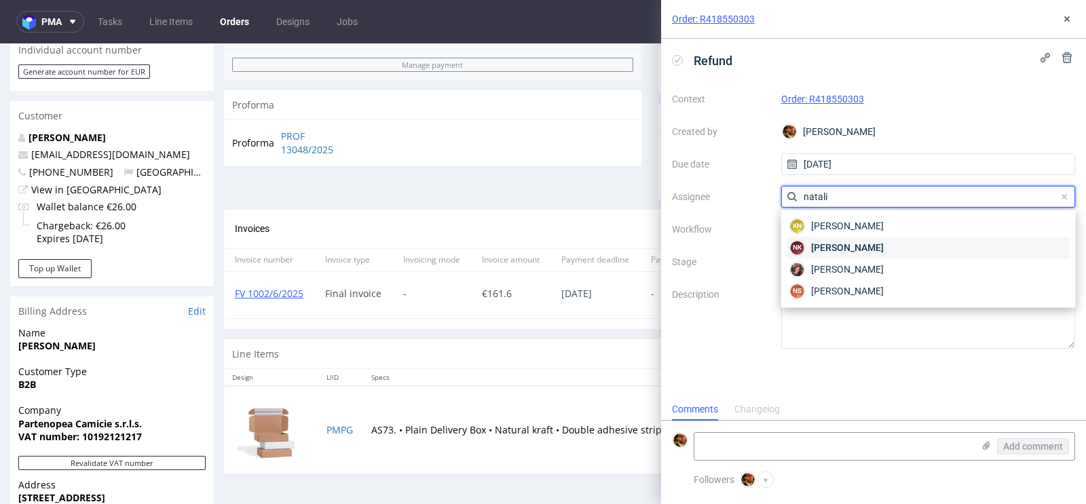
type input "natali"
click at [911, 244] on div "NK Natalia Kaczorowska" at bounding box center [928, 248] width 284 height 22
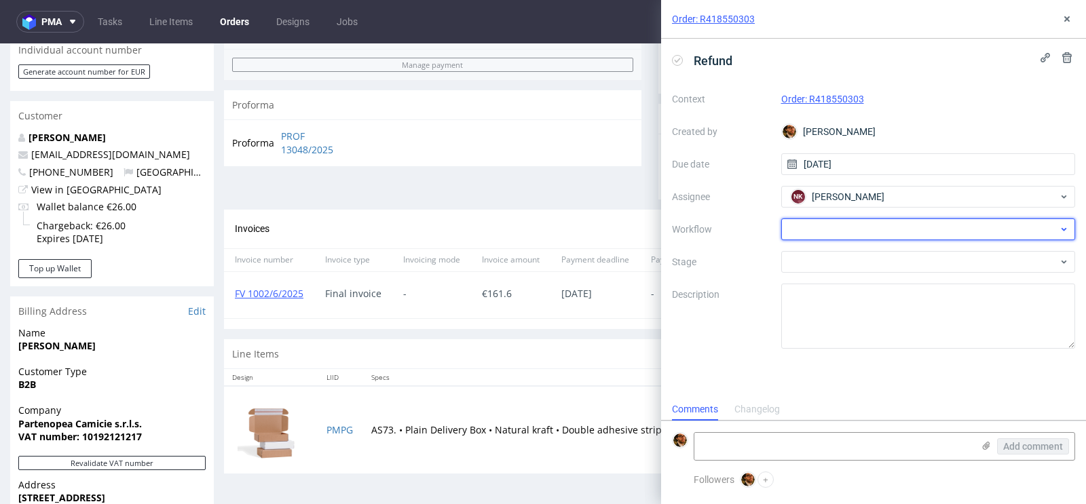
click at [857, 228] on div at bounding box center [928, 229] width 294 height 22
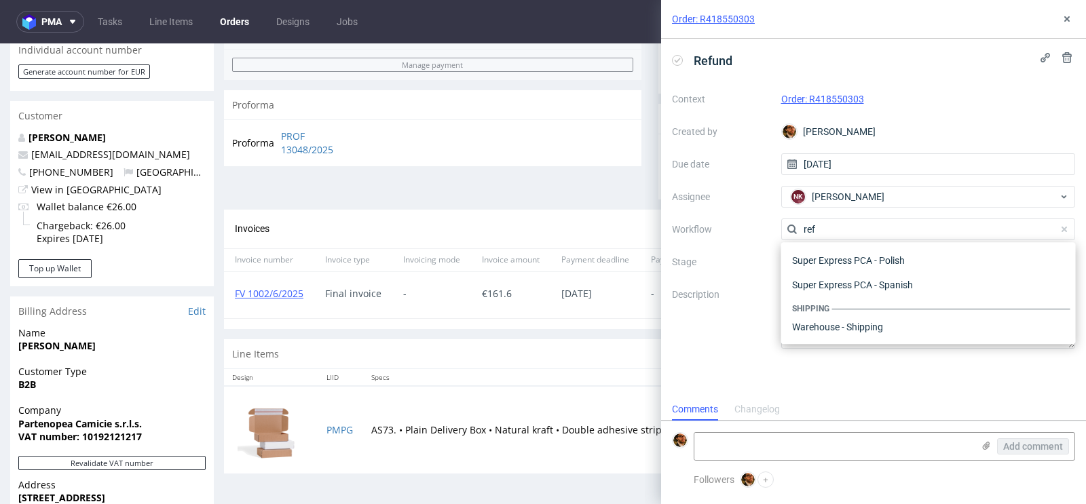
scroll to position [73, 0]
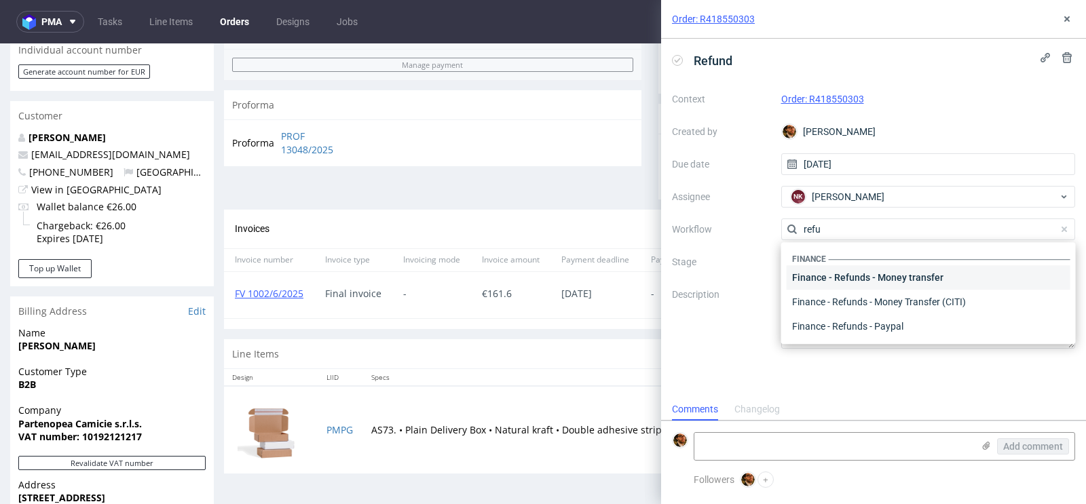
type input "refu"
click at [870, 278] on div "Finance - Refunds - Money transfer" at bounding box center [928, 277] width 284 height 24
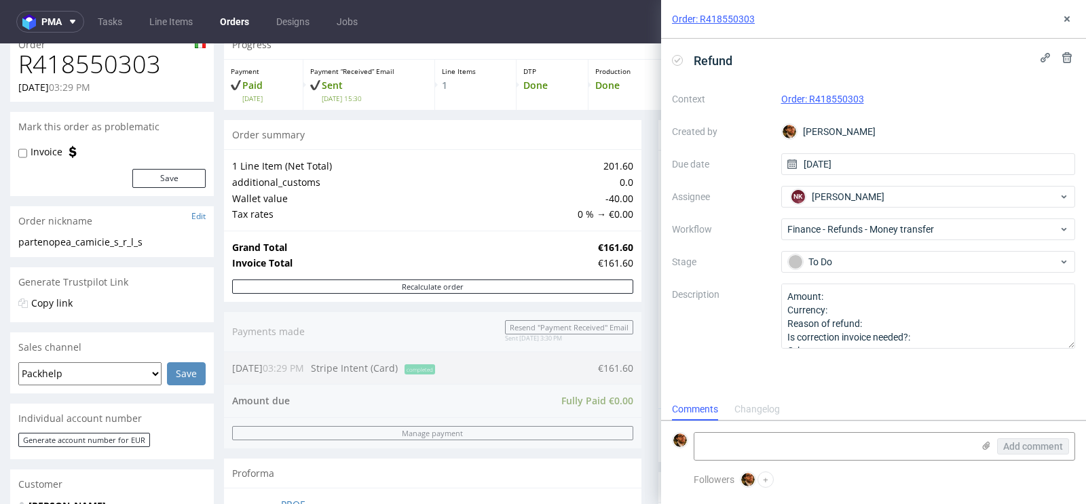
scroll to position [85, 0]
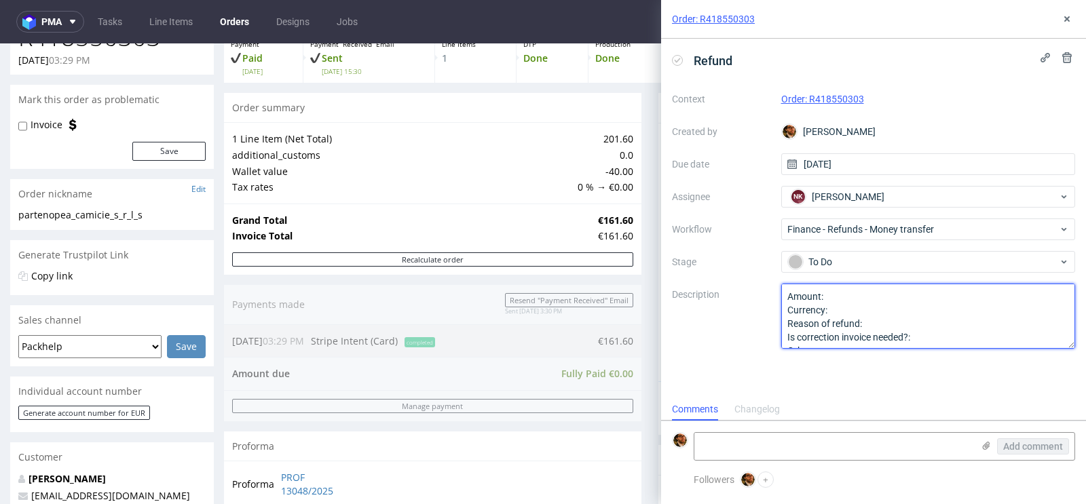
click at [854, 311] on textarea "Amount: Currency: Reason of refund: Is correction invoice needed?: Other:" at bounding box center [928, 316] width 294 height 65
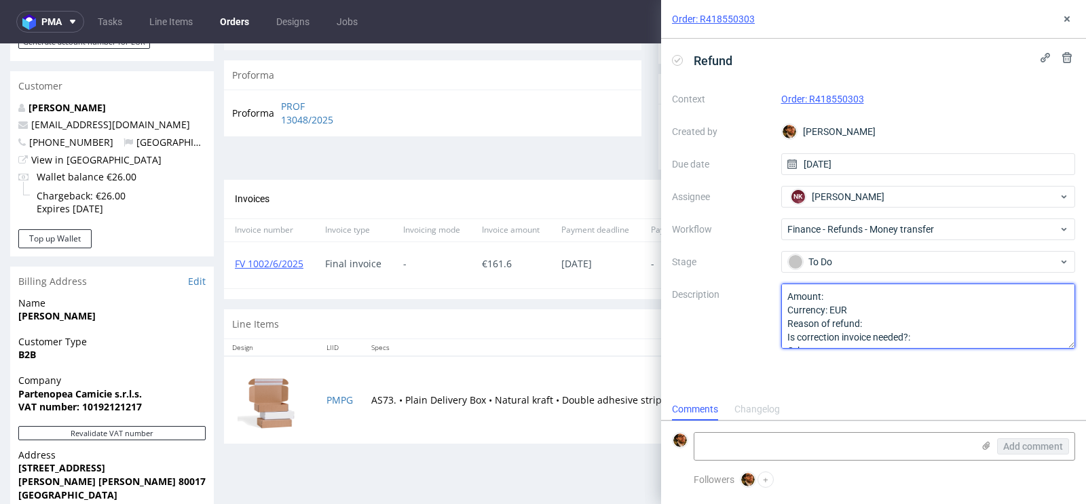
scroll to position [572, 0]
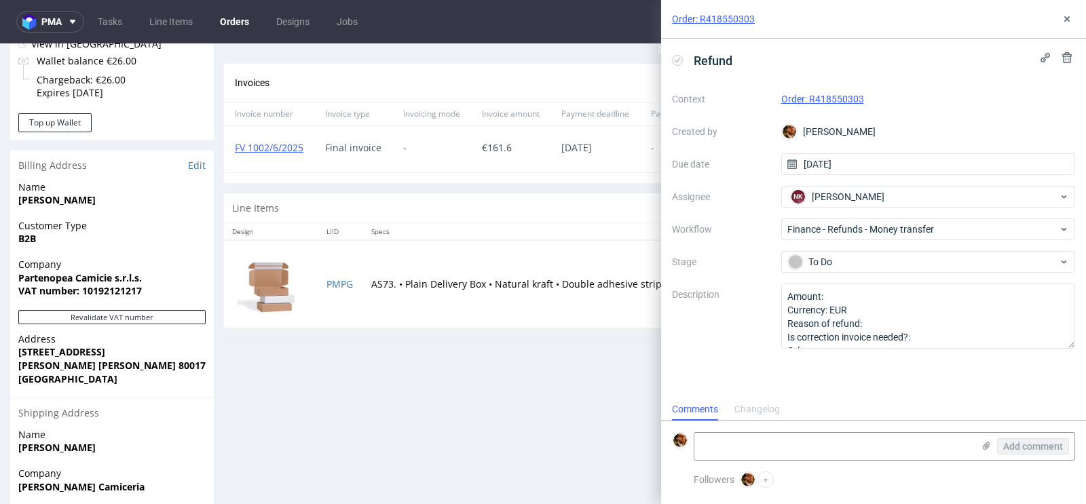
drag, startPoint x: 778, startPoint y: 26, endPoint x: 834, endPoint y: 22, distance: 56.5
click at [834, 22] on div "Order: R418550303" at bounding box center [873, 19] width 425 height 39
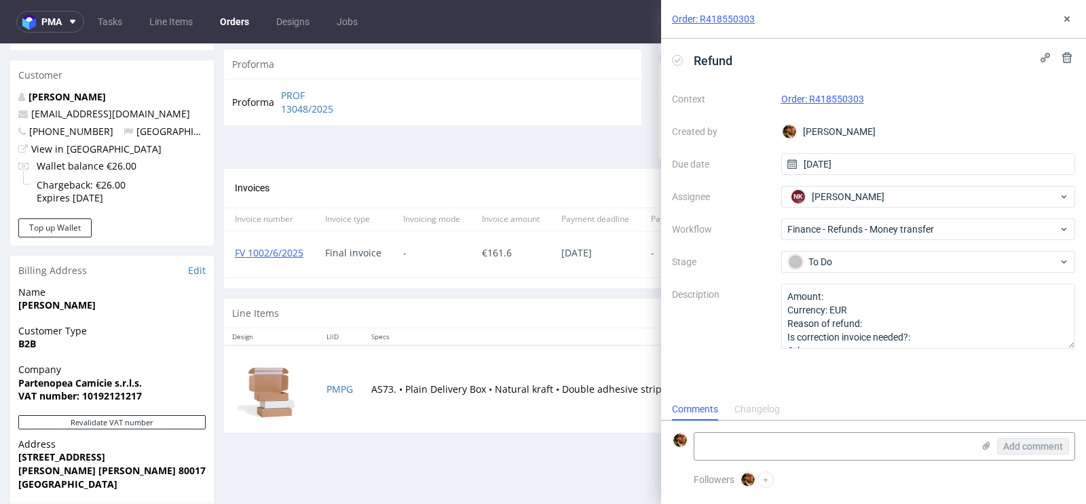
scroll to position [475, 0]
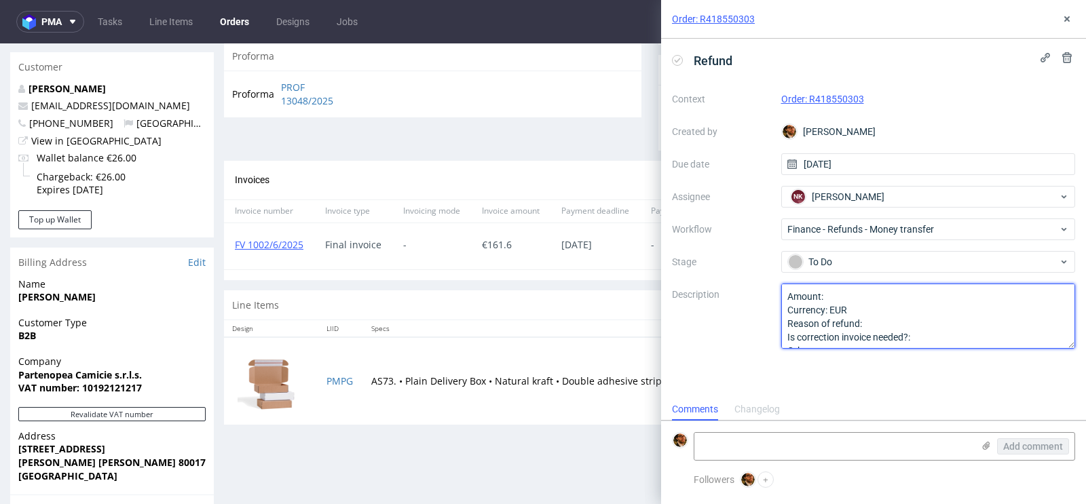
click at [858, 294] on textarea "Amount: Currency: EUR Reason of refund: Is correction invoice needed?: Other:" at bounding box center [928, 316] width 294 height 65
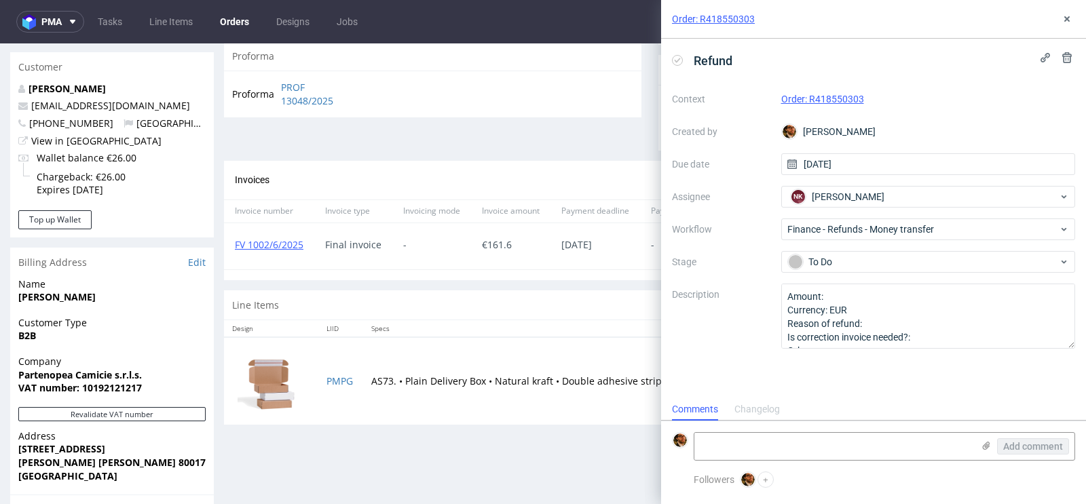
drag, startPoint x: 784, startPoint y: 12, endPoint x: 825, endPoint y: 12, distance: 40.7
click at [825, 12] on div "Order: R418550303" at bounding box center [873, 19] width 425 height 39
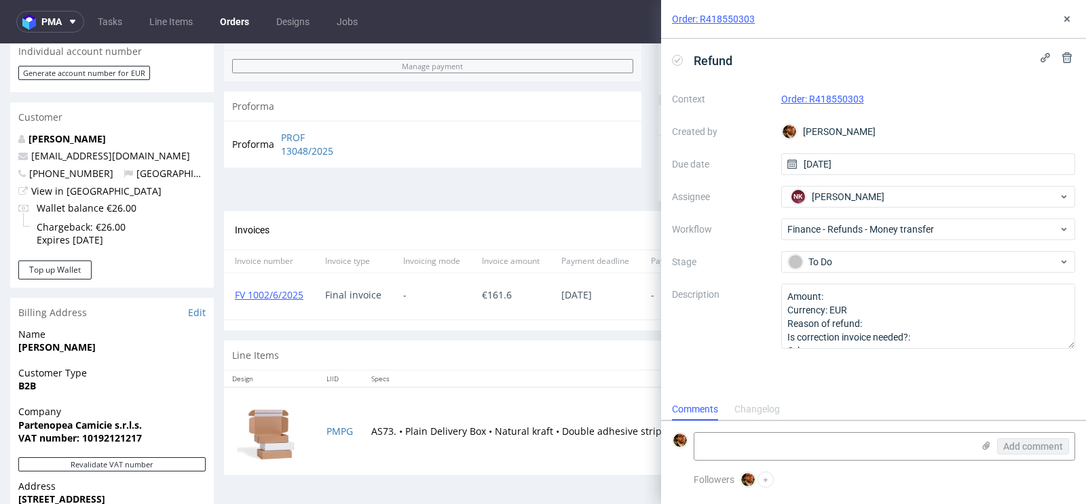
scroll to position [451, 0]
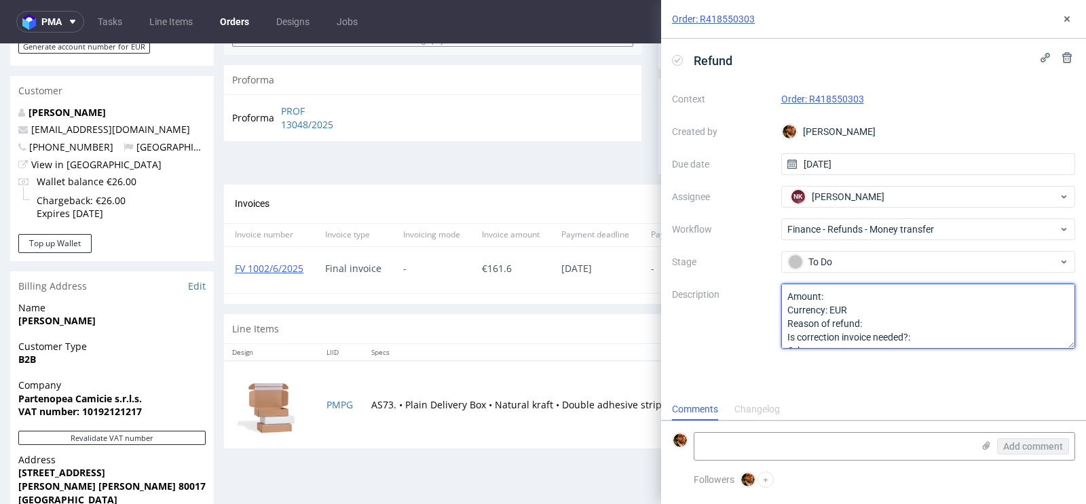
click at [841, 294] on textarea "Amount: Currency: EUR Reason of refund: Is correction invoice needed?: Other:" at bounding box center [928, 316] width 294 height 65
click at [878, 326] on textarea "Amount: Currency: EUR Reason of refund: Is correction invoice needed?: Other:" at bounding box center [928, 316] width 294 height 65
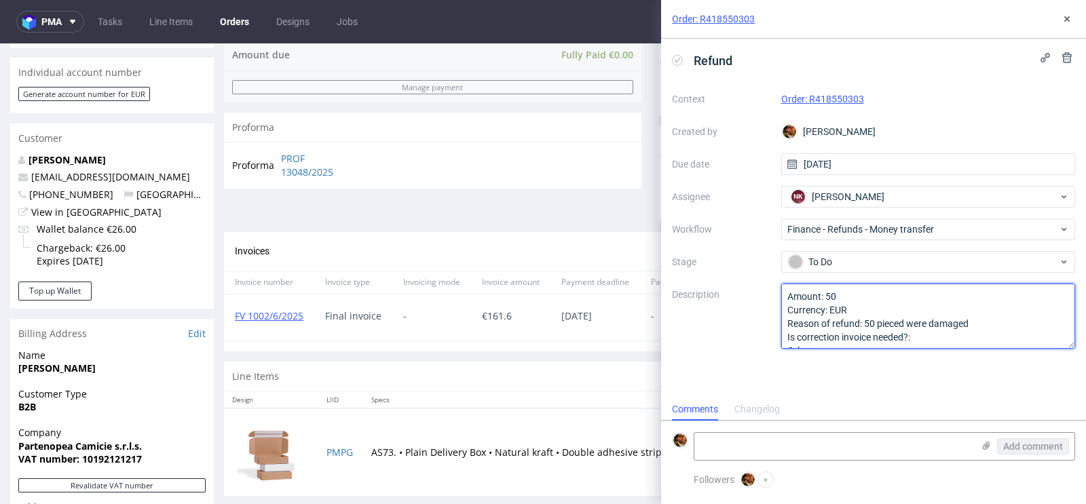
scroll to position [14, 0]
click at [932, 320] on textarea "Amount: Currency: EUR Reason of refund: Is correction invoice needed?: Other:" at bounding box center [928, 316] width 294 height 65
type textarea "Amount: 50 Currency: EUR Reason of refund: 50 pieced were damaged Is correction…"
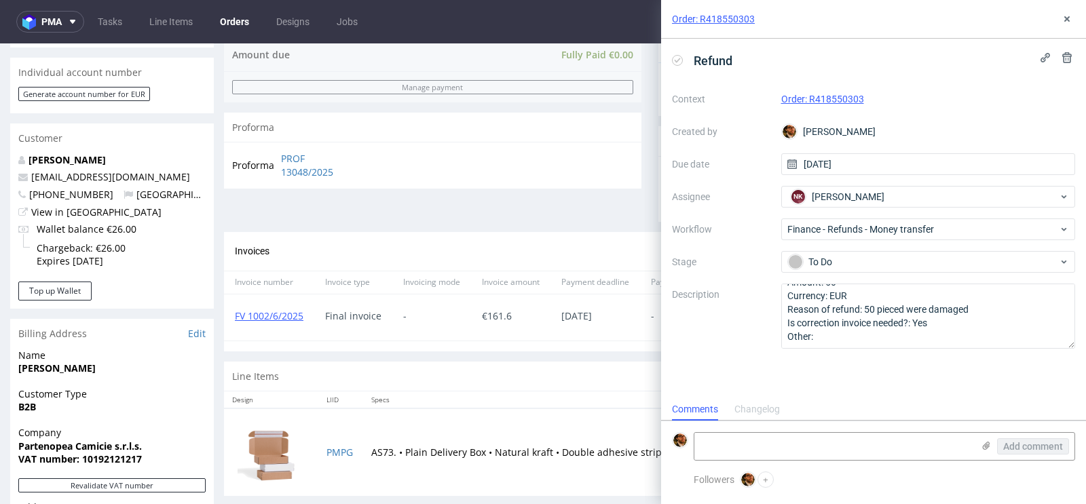
click at [624, 383] on div "Line Items" at bounding box center [649, 377] width 851 height 30
click at [1064, 16] on icon at bounding box center [1066, 19] width 11 height 11
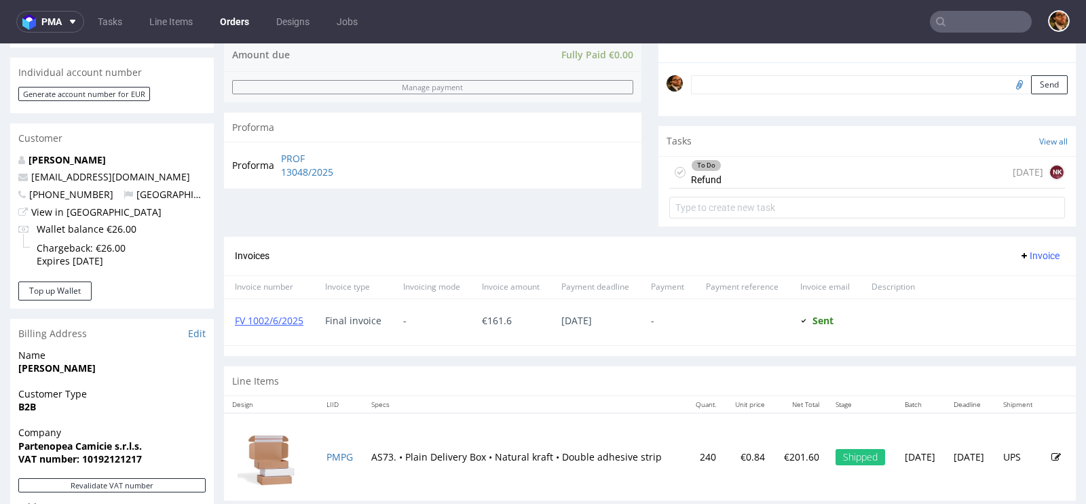
click at [818, 176] on div "To Do Refund today NK" at bounding box center [867, 173] width 396 height 32
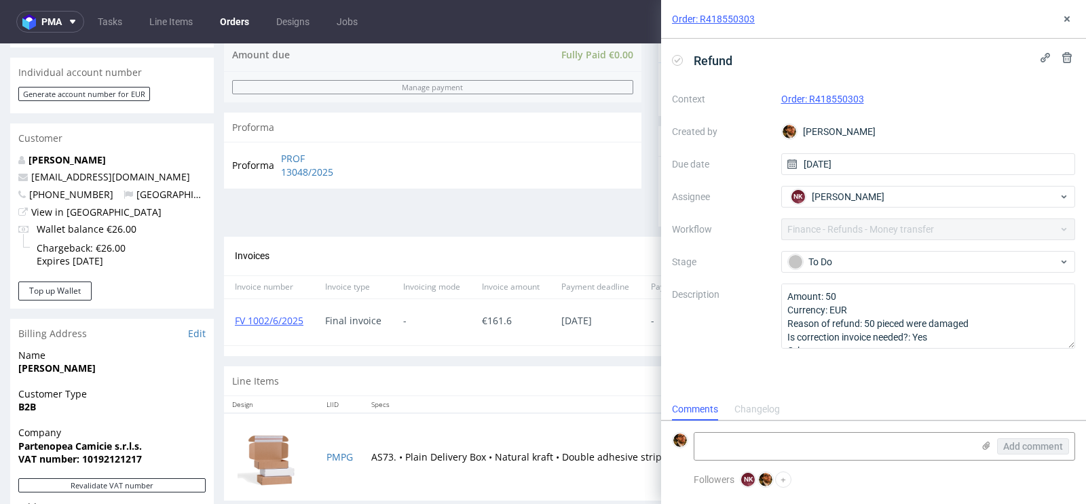
scroll to position [11, 0]
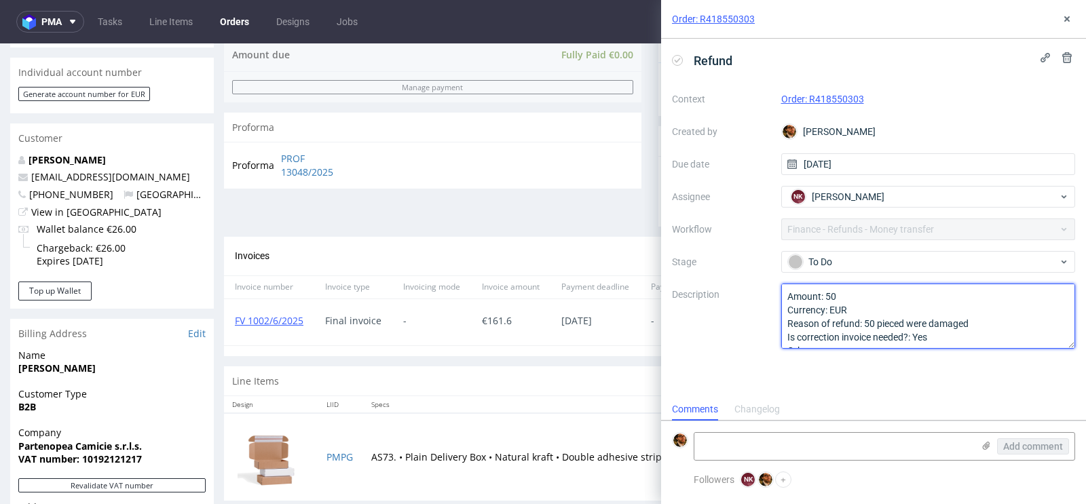
click at [849, 294] on textarea "Amount: 50 Currency: EUR Reason of refund: 50 pieced were damaged Is correction…" at bounding box center [928, 316] width 294 height 65
type textarea "Amount: 42 Currency: EUR Reason of refund: 50 pieced were damaged Is correction…"
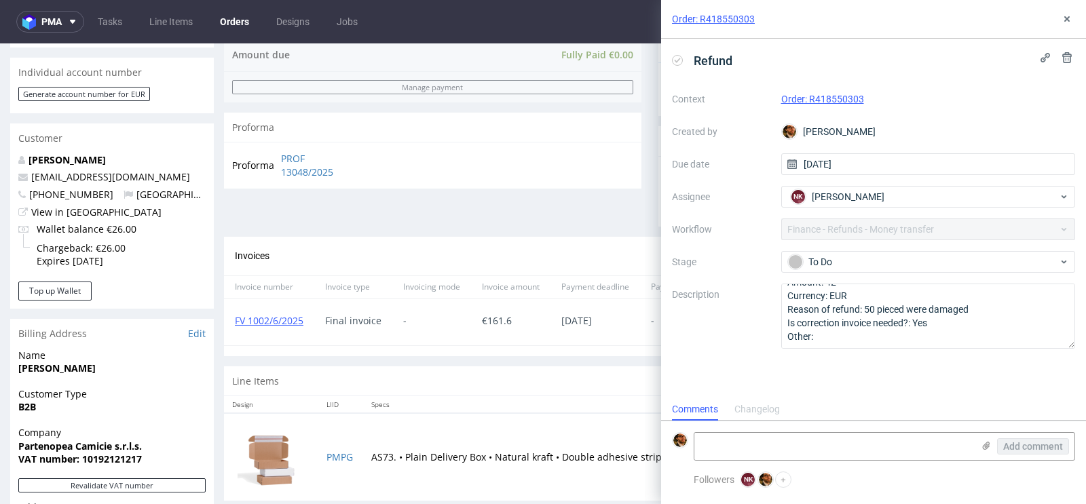
click at [636, 369] on div "Line Items" at bounding box center [649, 381] width 851 height 30
click at [1070, 19] on icon at bounding box center [1066, 19] width 11 height 11
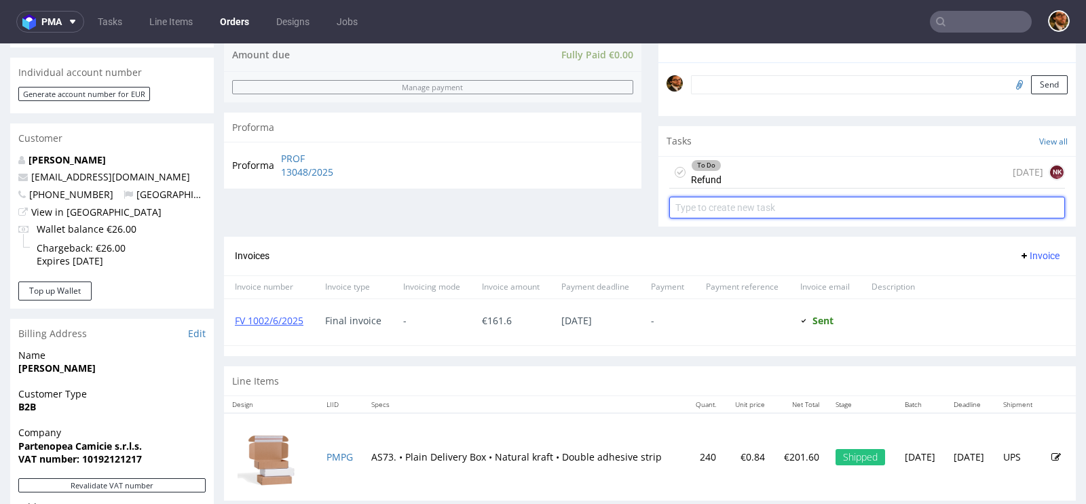
click at [777, 205] on input "text" at bounding box center [867, 208] width 396 height 22
type input "Invoice correction"
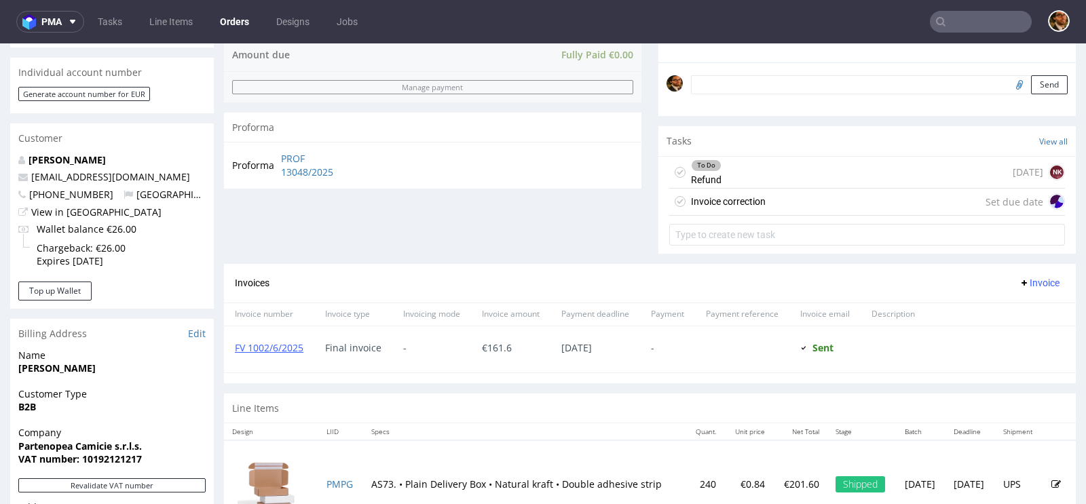
click at [756, 199] on div "Invoice correction" at bounding box center [728, 201] width 75 height 16
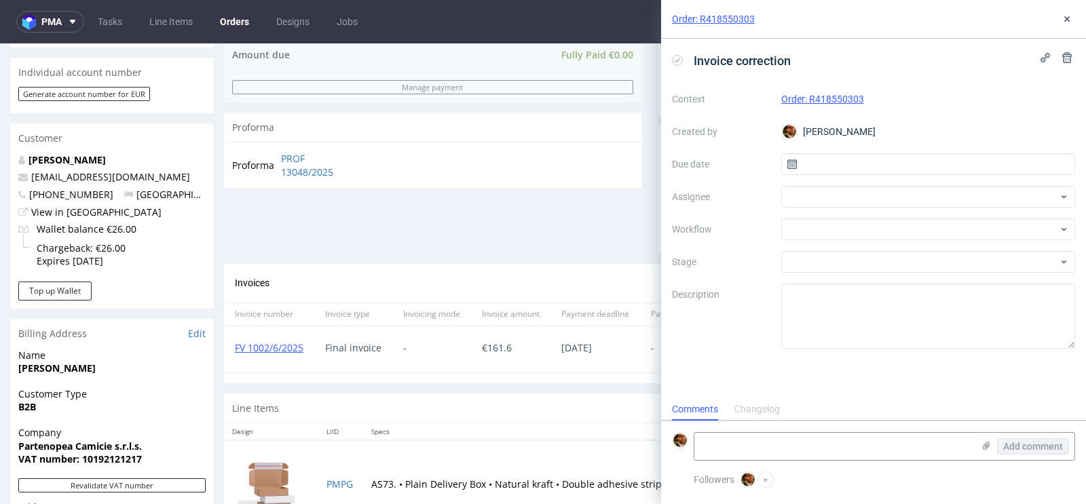
scroll to position [11, 0]
click at [946, 196] on div at bounding box center [928, 197] width 294 height 22
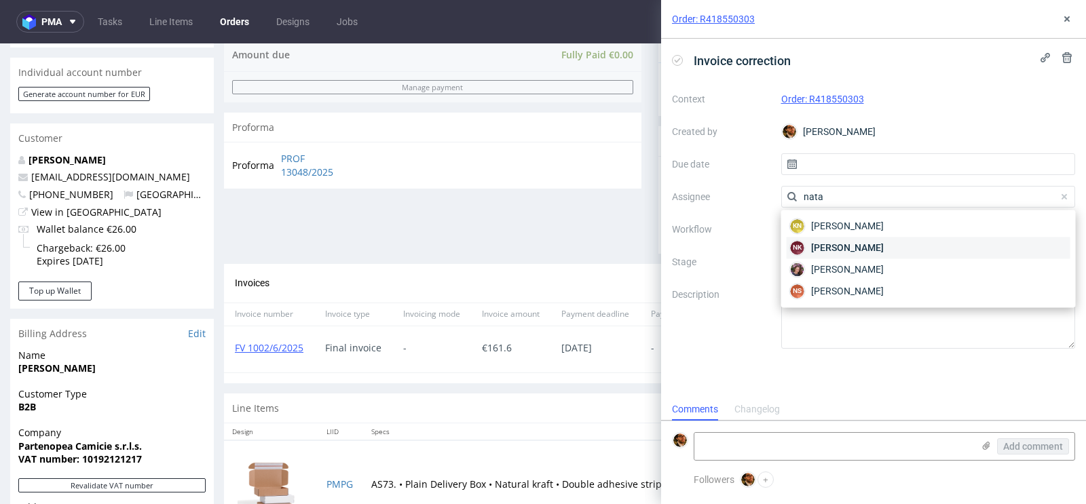
type input "nata"
click at [883, 245] on span "Natalia Kaczorowska" at bounding box center [847, 248] width 73 height 14
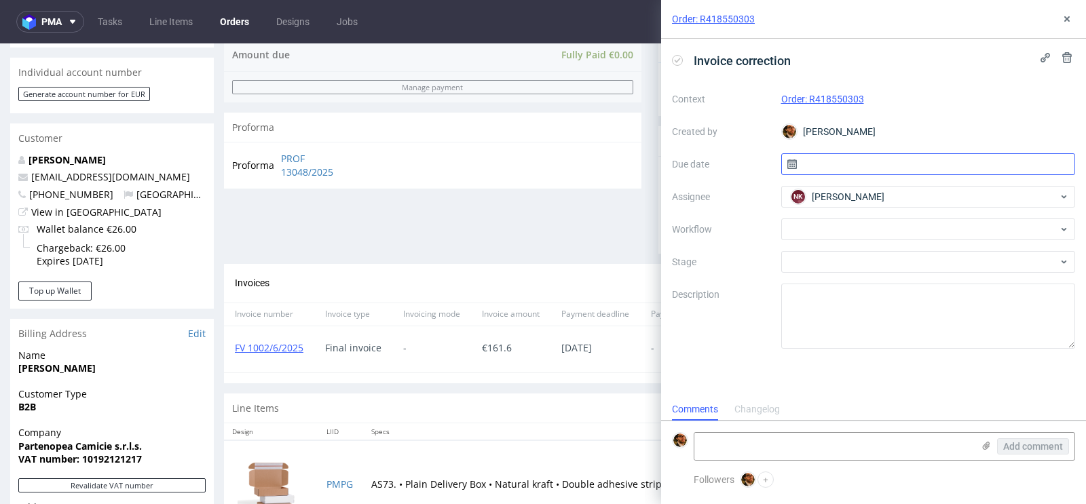
click at [873, 165] on input "text" at bounding box center [928, 164] width 294 height 22
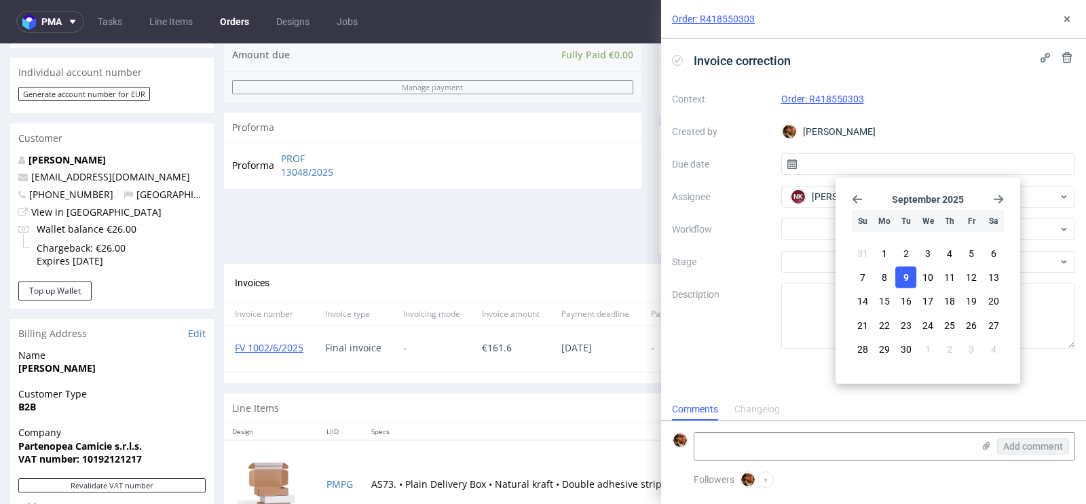
click at [901, 275] on button "9" at bounding box center [905, 278] width 21 height 22
type input "09/09/2025"
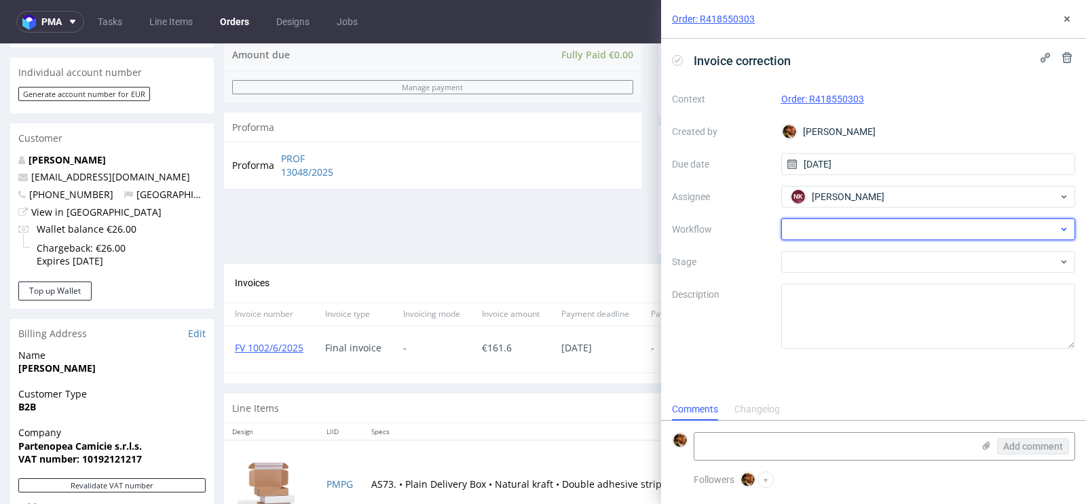
click at [882, 227] on div at bounding box center [928, 229] width 294 height 22
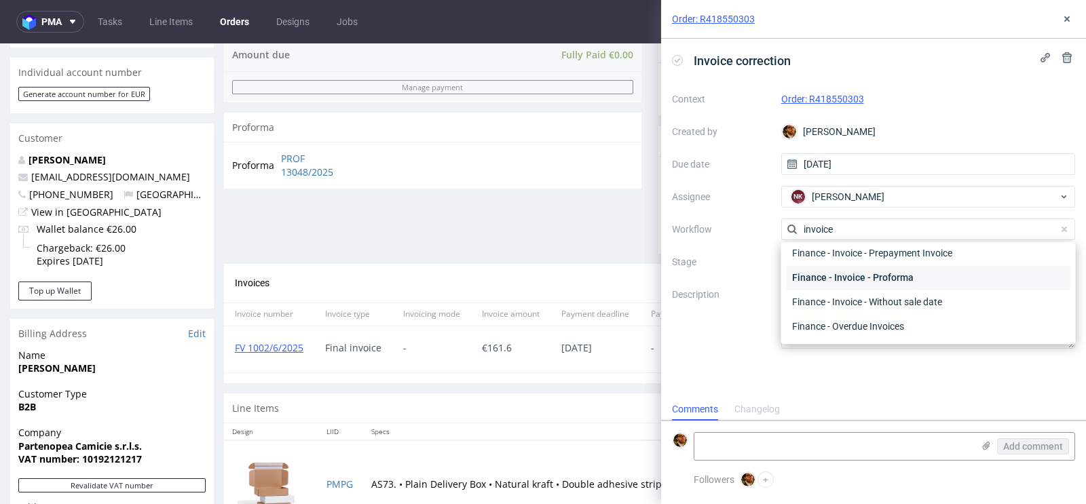
scroll to position [97, 0]
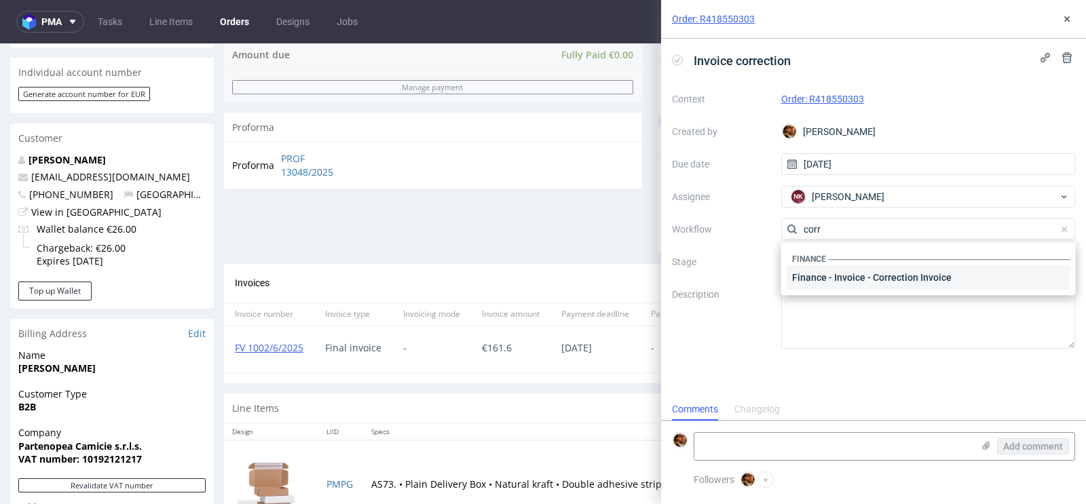
type input "corr"
click at [908, 280] on div "Finance - Invoice - Correction Invoice" at bounding box center [928, 277] width 284 height 24
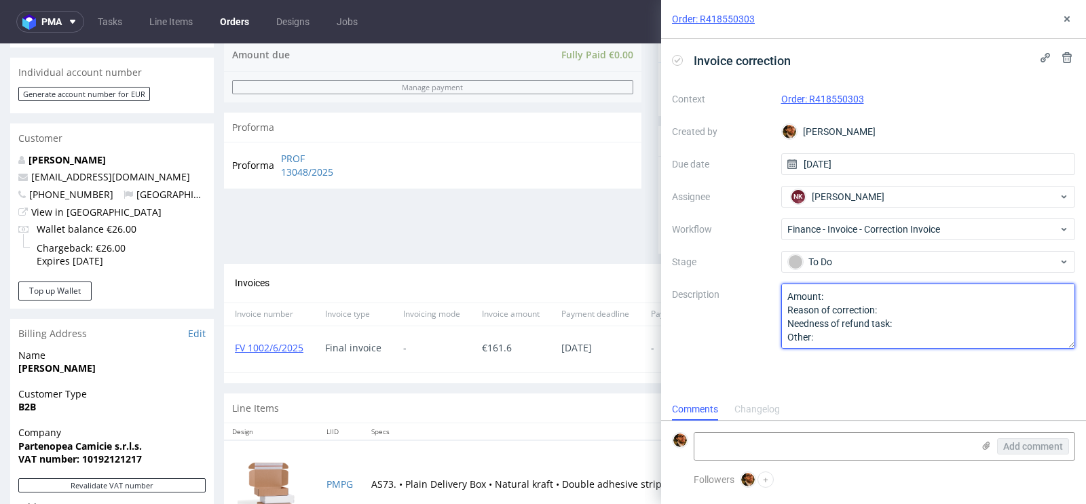
click at [858, 292] on textarea "Amount: Reason of correction: Needness of refund task: Other:" at bounding box center [928, 316] width 294 height 65
type textarea "Amount: Reason of correction: Needness of refund task: Other:"
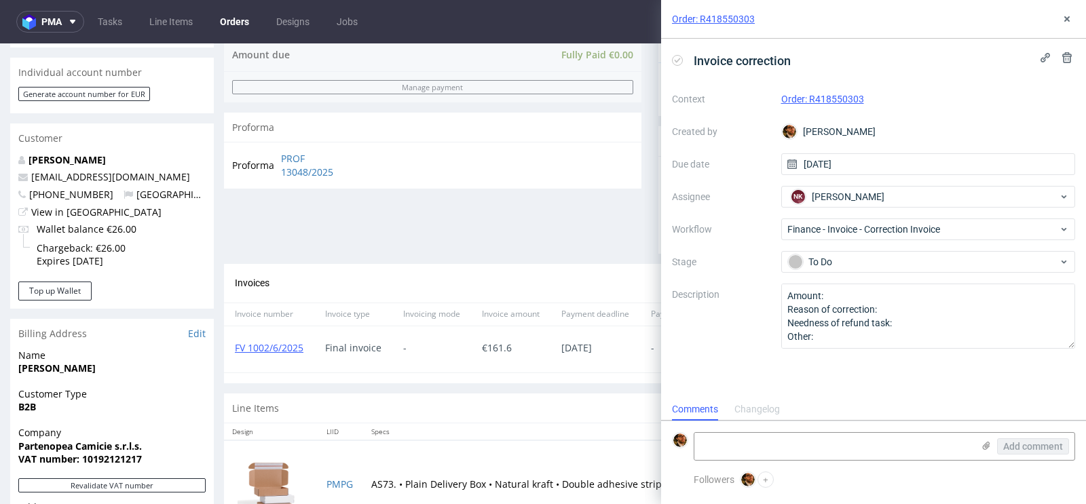
click at [615, 277] on div "Invoices Invoice" at bounding box center [650, 283] width 830 height 17
click at [1069, 26] on button at bounding box center [1066, 19] width 16 height 16
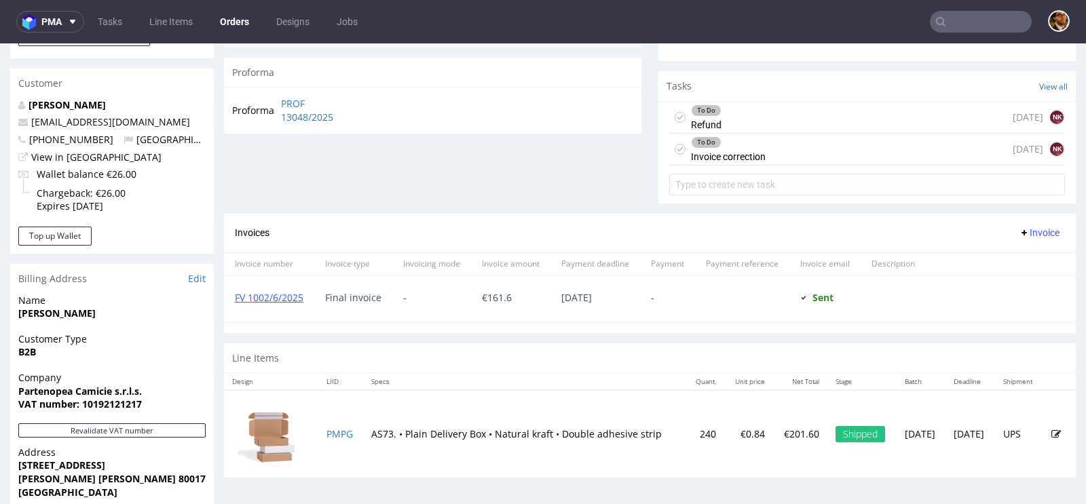
scroll to position [424, 0]
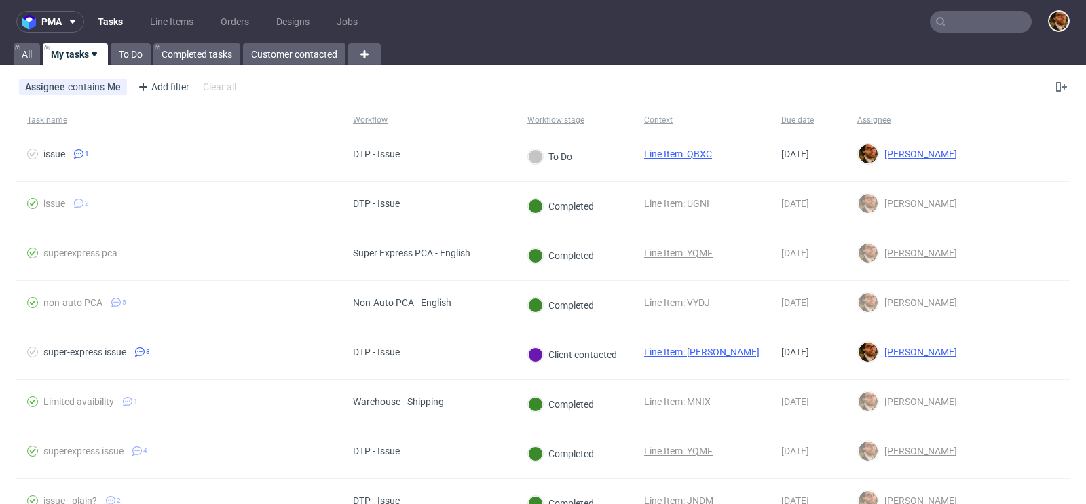
click at [957, 23] on input "text" at bounding box center [980, 22] width 102 height 22
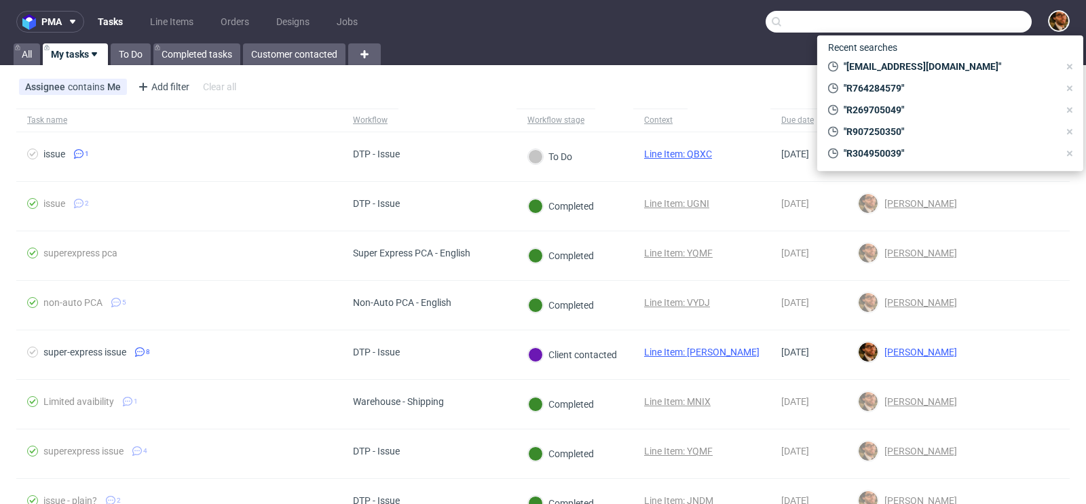
paste input "R401396268"
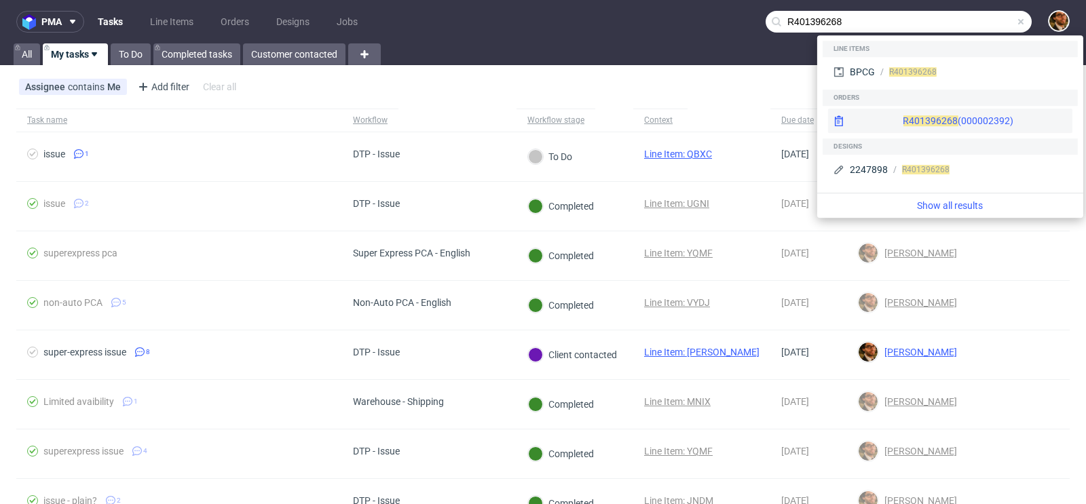
type input "R401396268"
click at [980, 126] on div "R401396268 (000002392)" at bounding box center [950, 121] width 244 height 24
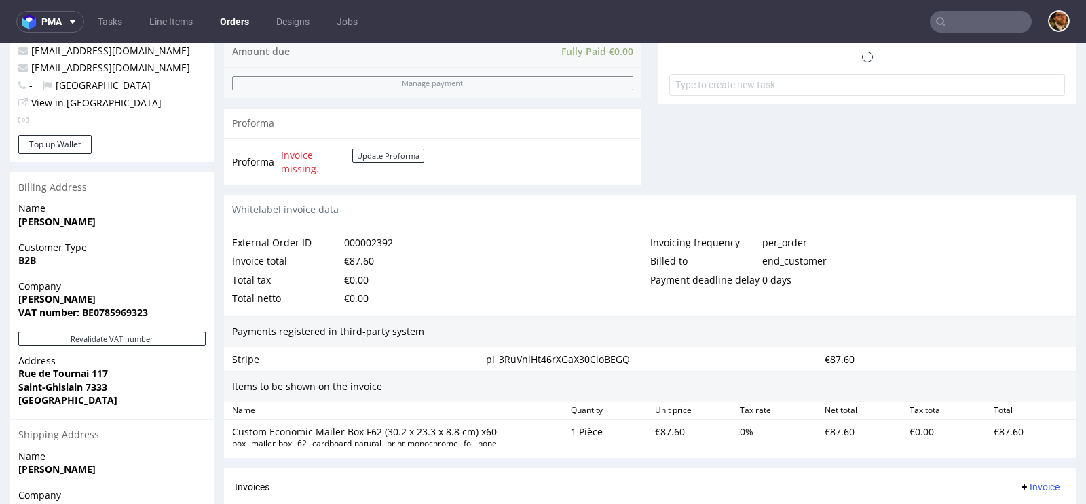
scroll to position [677, 0]
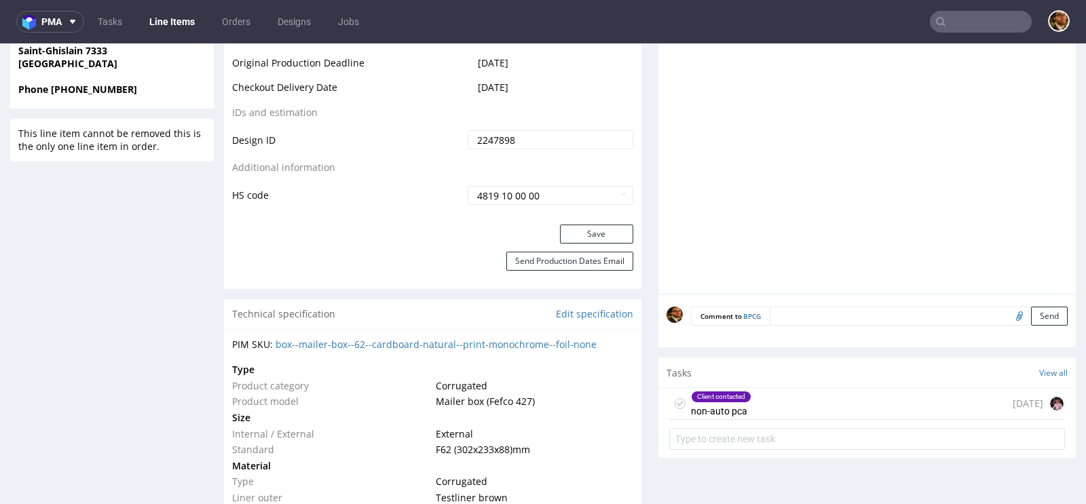
scroll to position [733, 0]
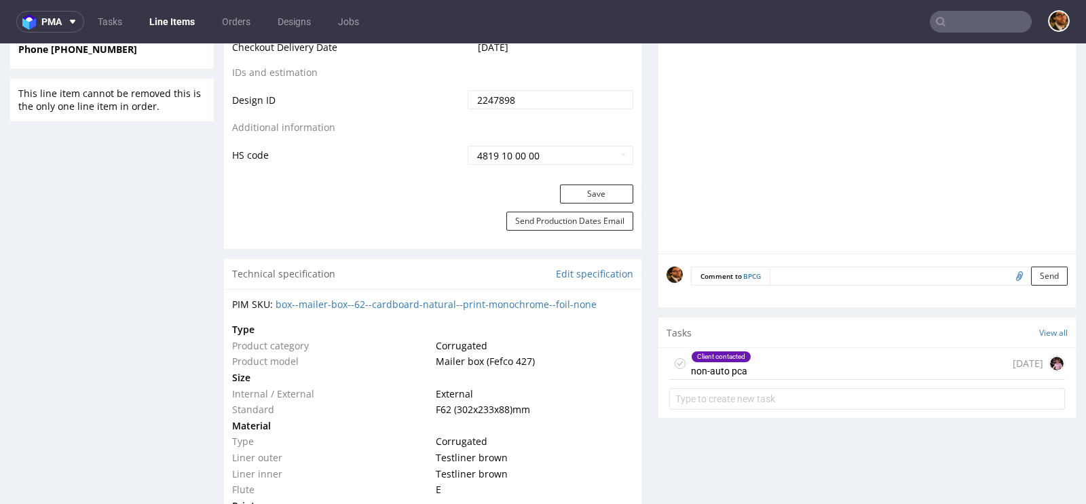
click at [808, 362] on div "Client contacted non-auto pca 21 days ago" at bounding box center [867, 364] width 396 height 32
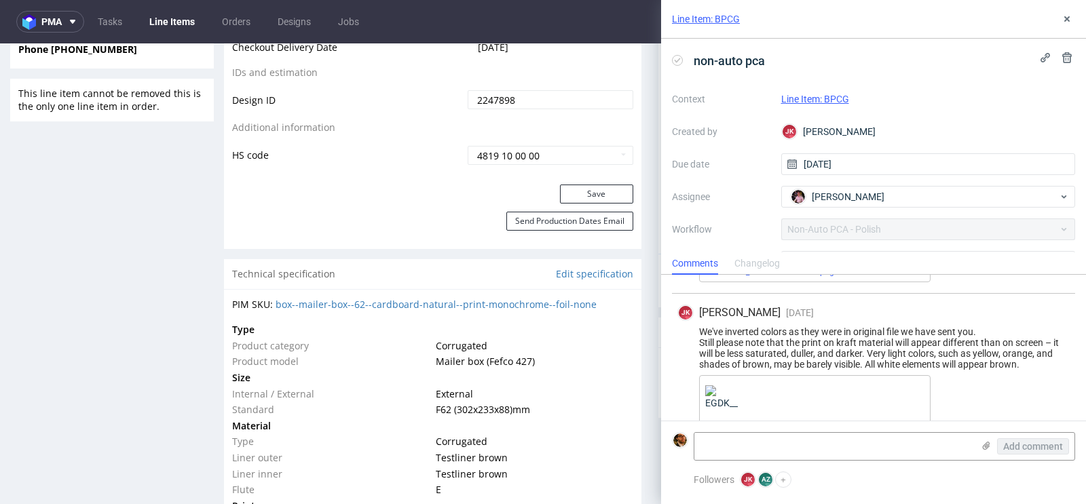
scroll to position [1430, 0]
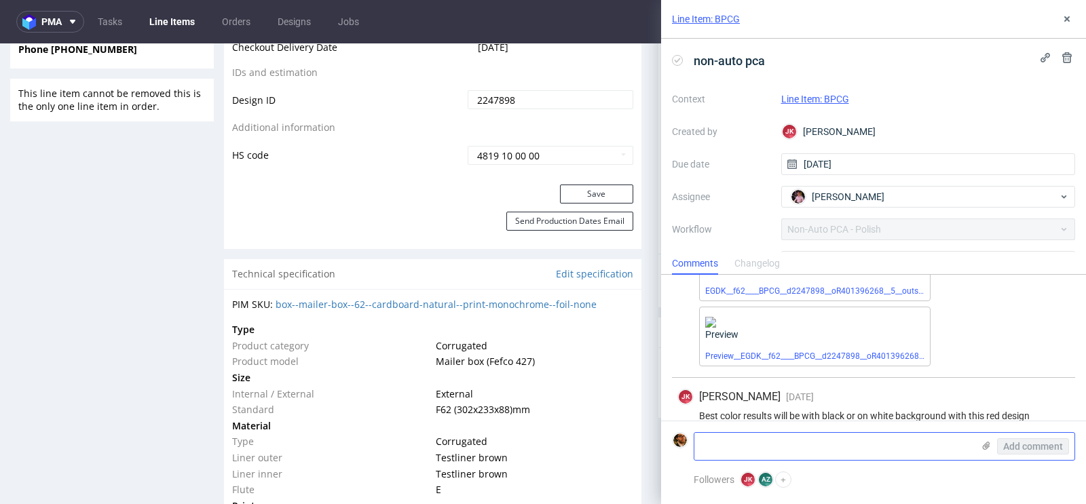
click at [824, 447] on textarea at bounding box center [833, 446] width 278 height 27
paste textarea "I really want the background in kraft (brown). So if i change the color of red …"
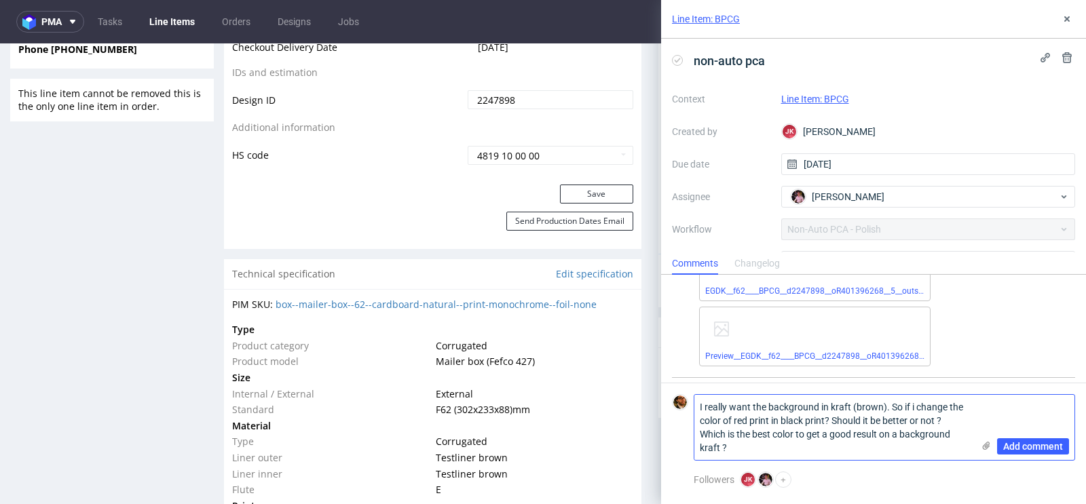
scroll to position [0, 0]
drag, startPoint x: 732, startPoint y: 410, endPoint x: 677, endPoint y: 410, distance: 55.0
click at [677, 410] on div "I really want the background in kraft (brown). So if i change the color of red …" at bounding box center [873, 427] width 403 height 66
drag, startPoint x: 699, startPoint y: 435, endPoint x: 910, endPoint y: 406, distance: 212.3
click at [910, 406] on textarea "customer wants the background in kraft (brown). So if i change the color of red…" at bounding box center [833, 427] width 278 height 65
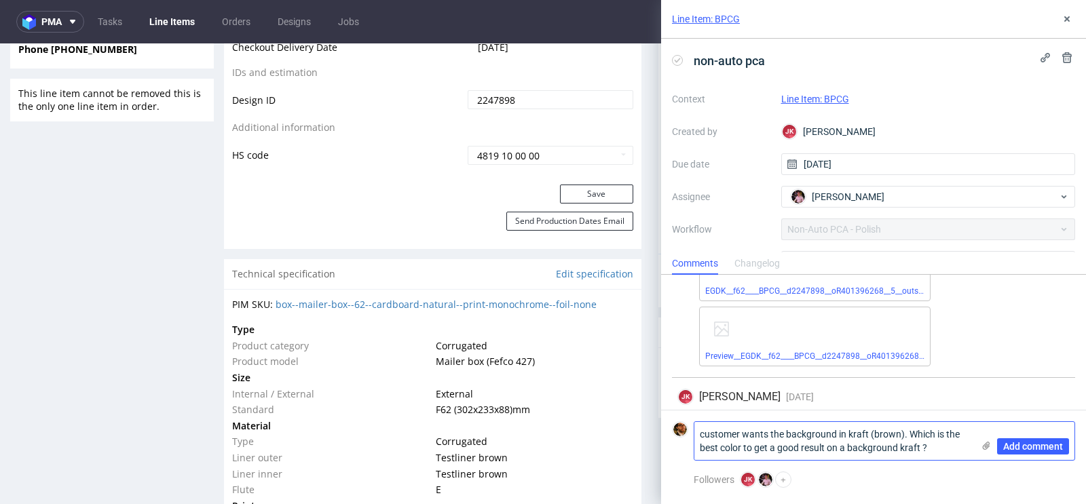
drag, startPoint x: 932, startPoint y: 450, endPoint x: 903, endPoint y: 435, distance: 33.1
click at [903, 435] on textarea "customer wants the background in kraft (brown). Which is the best color to get …" at bounding box center [833, 441] width 278 height 38
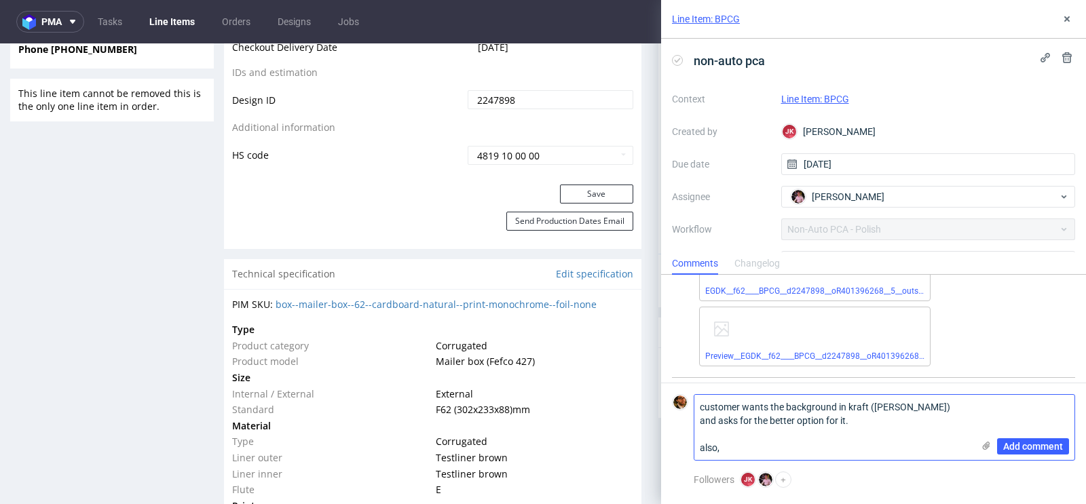
paste textarea "orientation of the design is wrong! attached you'll find the file with the good…"
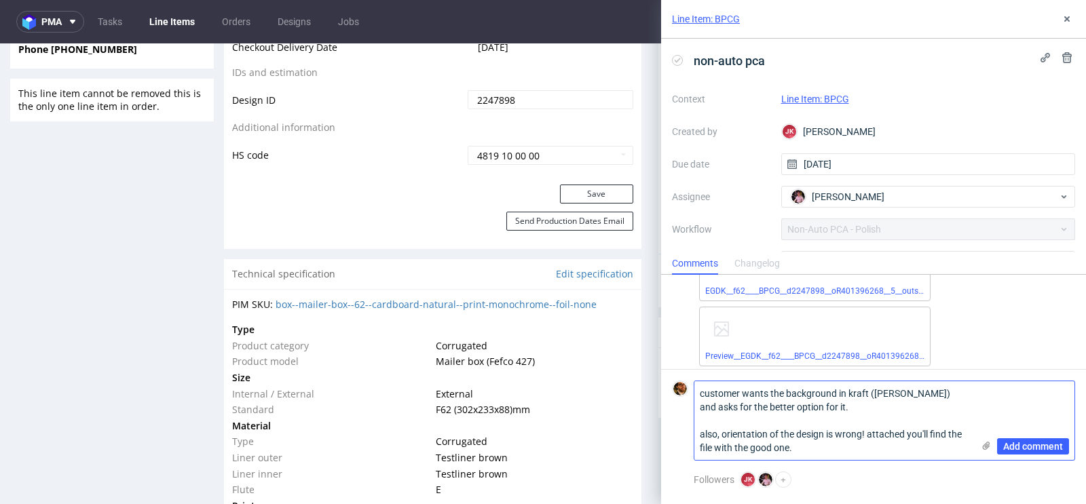
click at [723, 434] on textarea "customer wants the background in kraft (brown) and asks for the better option f…" at bounding box center [833, 420] width 278 height 79
drag, startPoint x: 898, startPoint y: 450, endPoint x: 791, endPoint y: 435, distance: 107.7
click at [791, 435] on textarea "customer wants the background in kraft (brown) and asks for the better option f…" at bounding box center [833, 420] width 278 height 79
click at [862, 435] on textarea "customer wants the background in kraft (brown) and asks for the better option f…" at bounding box center [833, 420] width 278 height 79
drag, startPoint x: 906, startPoint y: 448, endPoint x: 685, endPoint y: 451, distance: 220.5
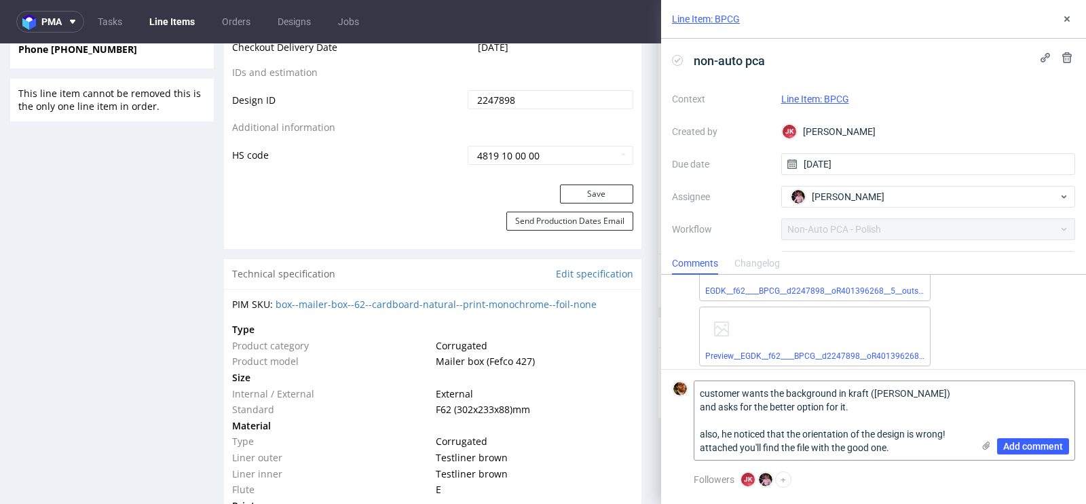
click at [685, 451] on div "customer wants the background in kraft (brown) and asks for the better option f…" at bounding box center [873, 421] width 403 height 80
type textarea "customer wants the background in kraft (brown) and asks for the better option f…"
click at [1032, 443] on span "Add comment" at bounding box center [1033, 446] width 60 height 9
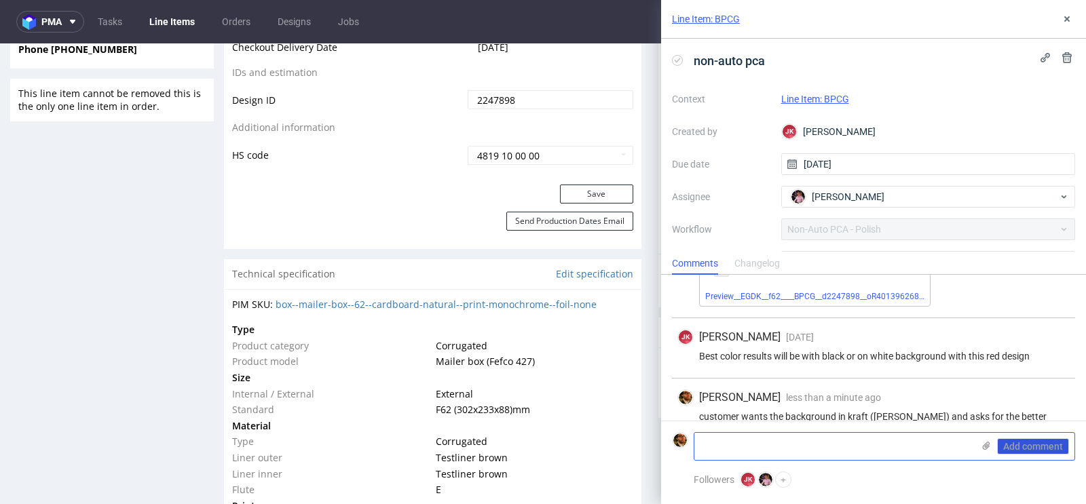
scroll to position [1512, 0]
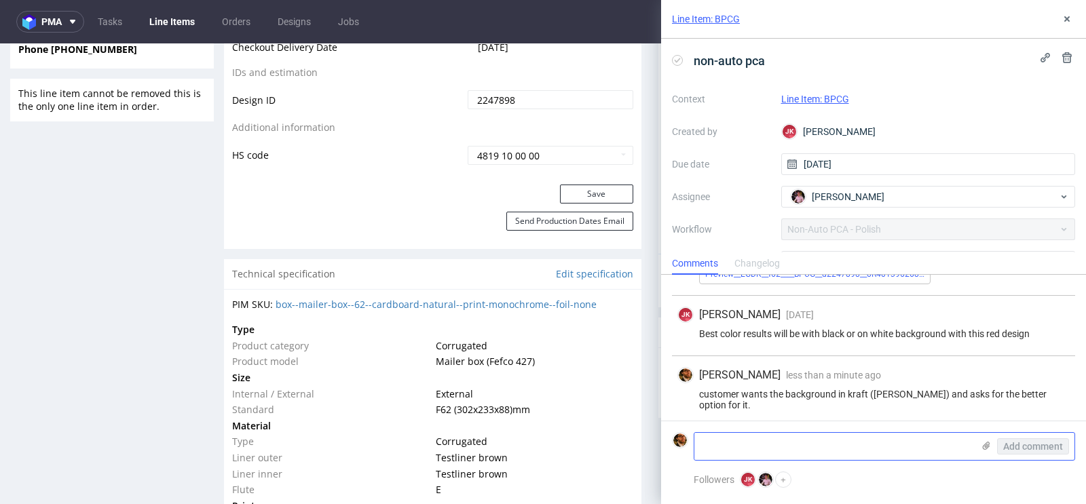
click at [985, 450] on icon at bounding box center [985, 445] width 11 height 11
click at [0, 0] on input "file" at bounding box center [0, 0] width 0 height 0
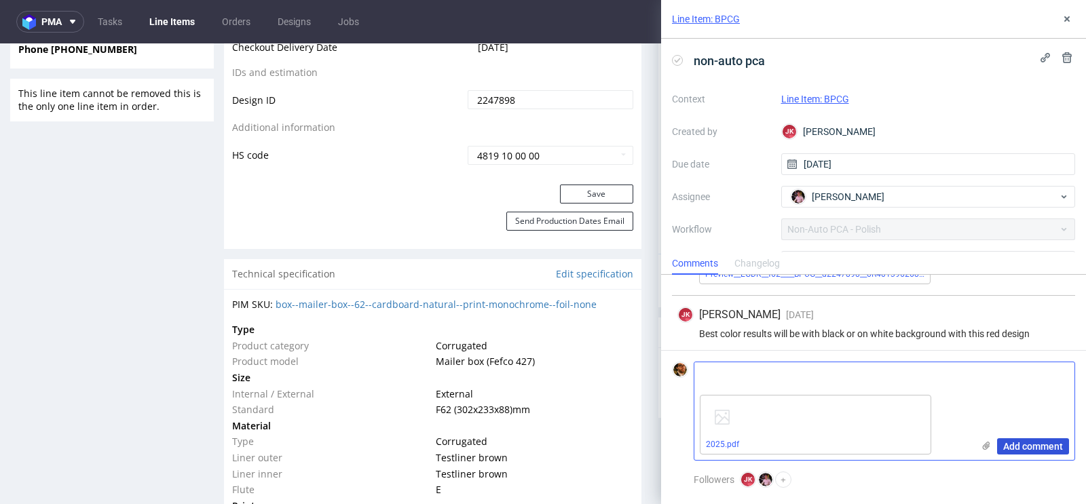
click at [1011, 442] on span "Add comment" at bounding box center [1033, 446] width 60 height 9
click at [805, 102] on link "Line Item: BPCG" at bounding box center [815, 99] width 68 height 11
click at [1024, 451] on span "Add comment" at bounding box center [1033, 446] width 60 height 9
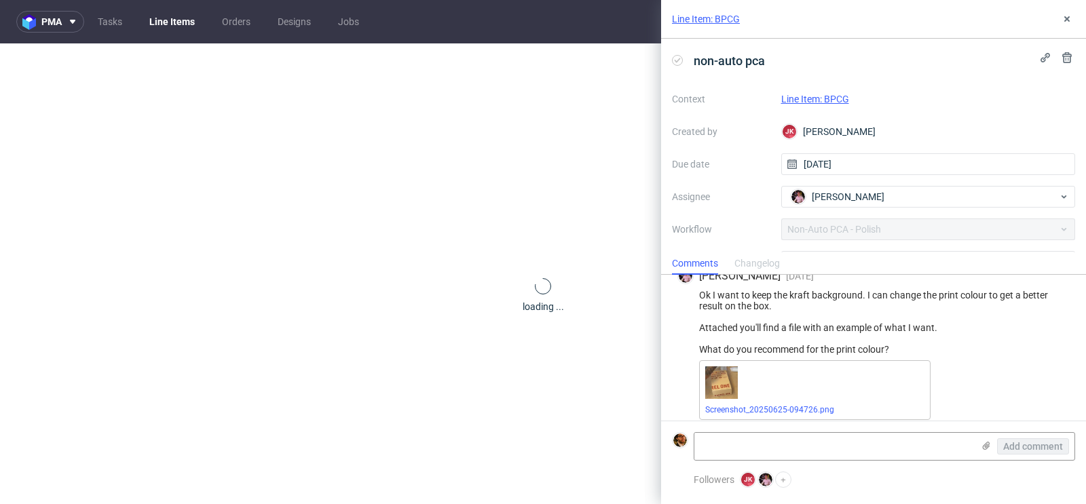
scroll to position [1512, 0]
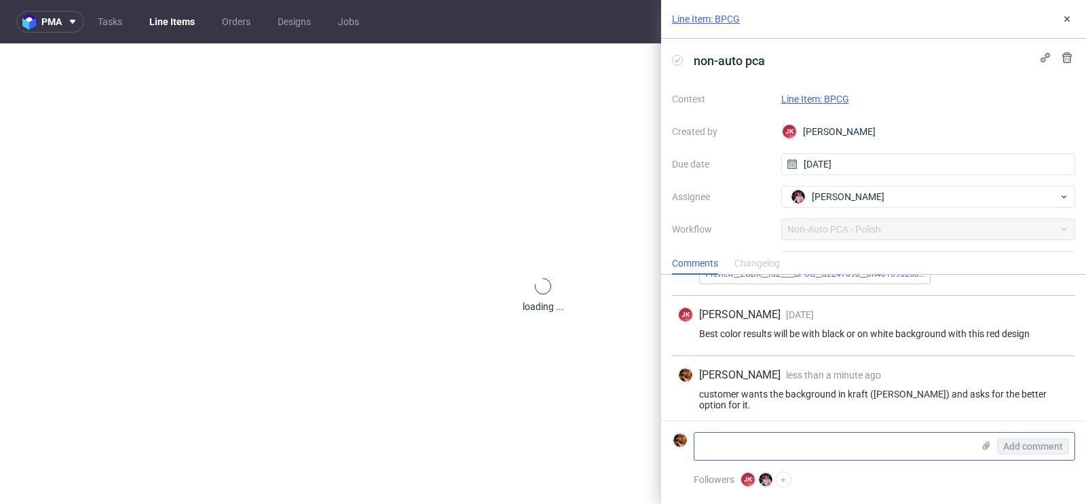
click at [992, 447] on div "Add comment" at bounding box center [1023, 446] width 102 height 27
click at [984, 447] on icon at bounding box center [985, 445] width 11 height 11
click at [0, 0] on input "file" at bounding box center [0, 0] width 0 height 0
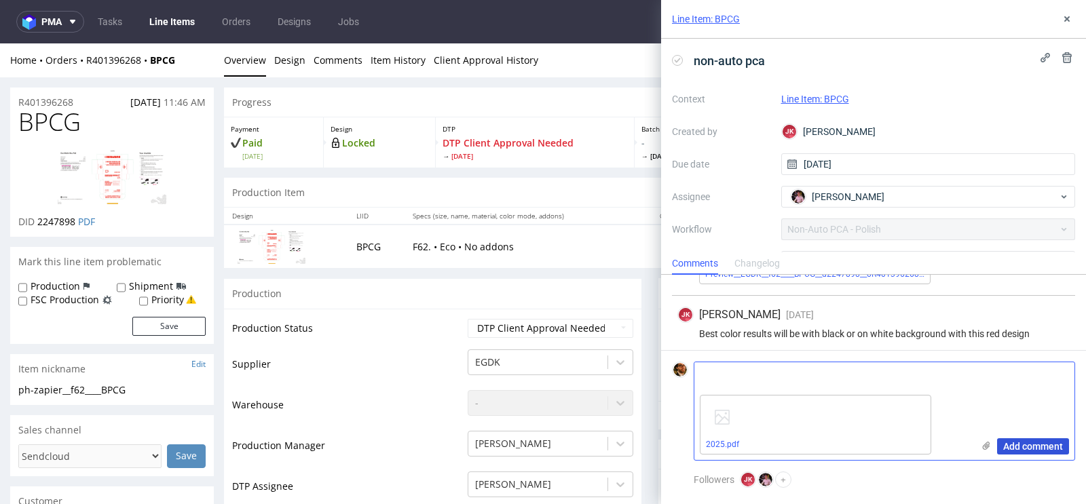
click at [1009, 446] on span "Add comment" at bounding box center [1033, 446] width 60 height 9
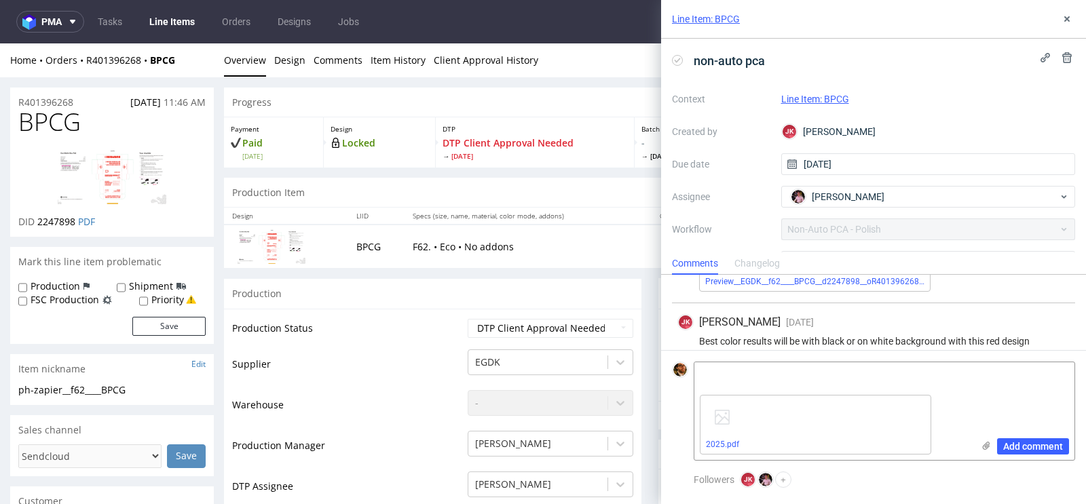
scroll to position [1583, 0]
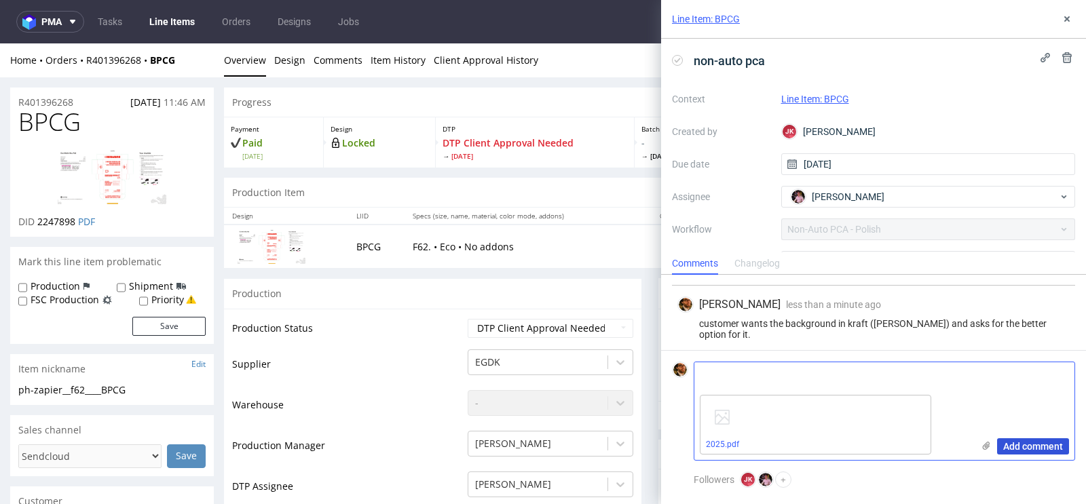
click at [1006, 445] on span "Add comment" at bounding box center [1033, 446] width 60 height 9
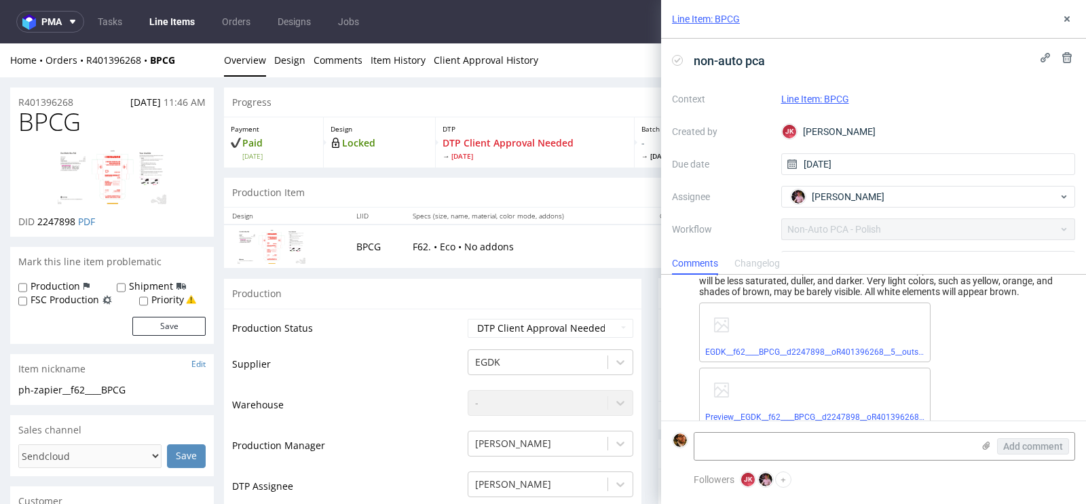
scroll to position [1512, 0]
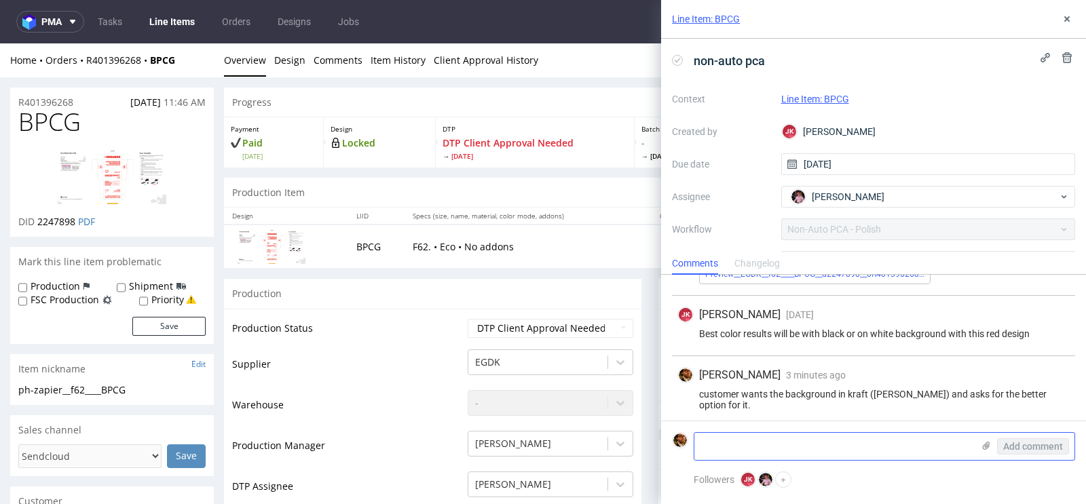
click at [771, 442] on textarea at bounding box center [833, 446] width 278 height 27
paste textarea "https://we.tl/t-ZkZVhqBtCd"
type textarea "https://we.tl/t-ZkZVhqBtCd"
click at [1035, 444] on span "Add comment" at bounding box center [1033, 446] width 60 height 9
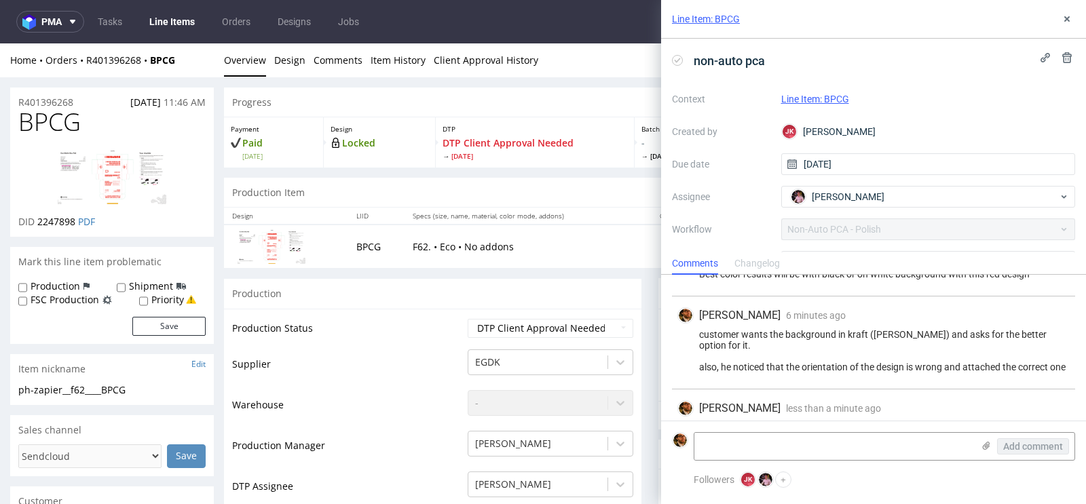
scroll to position [38, 0]
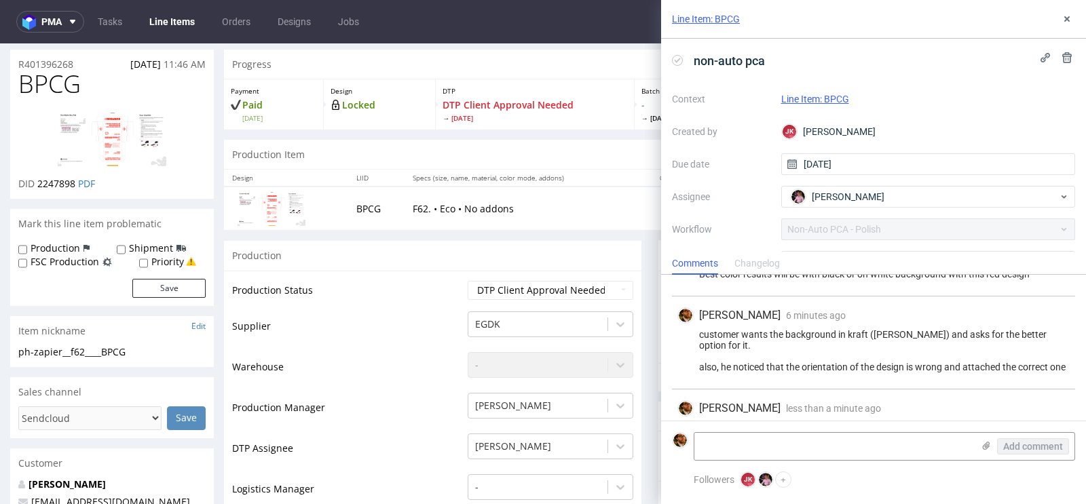
click at [610, 280] on td "Waiting for Artwork Waiting for Diecut Waiting for Mockup Waiting for DTP Waiti…" at bounding box center [548, 295] width 169 height 31
click at [611, 284] on select "Waiting for Artwork Waiting for Diecut Waiting for Mockup Waiting for DTP Waiti…" at bounding box center [550, 290] width 166 height 19
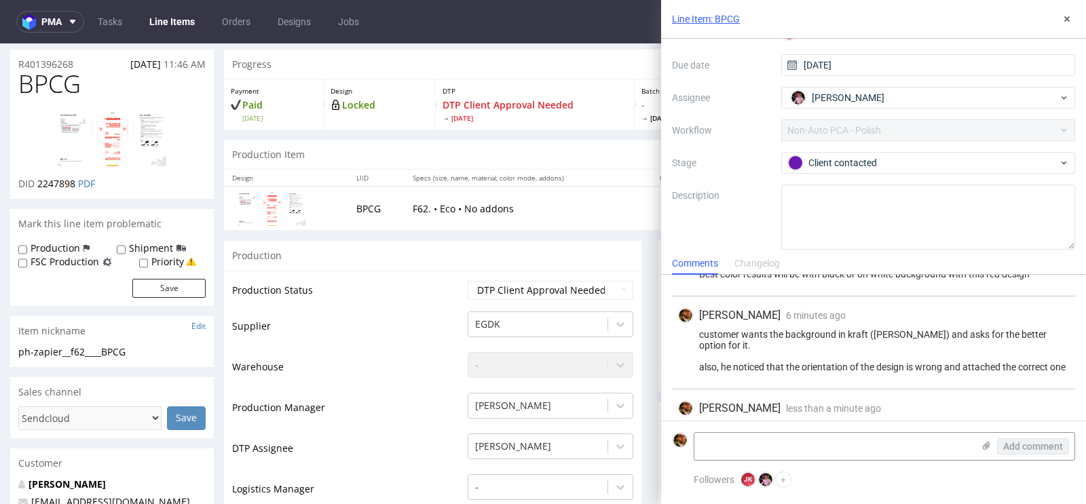
scroll to position [102, 0]
click at [913, 168] on div "Client contacted" at bounding box center [928, 160] width 294 height 22
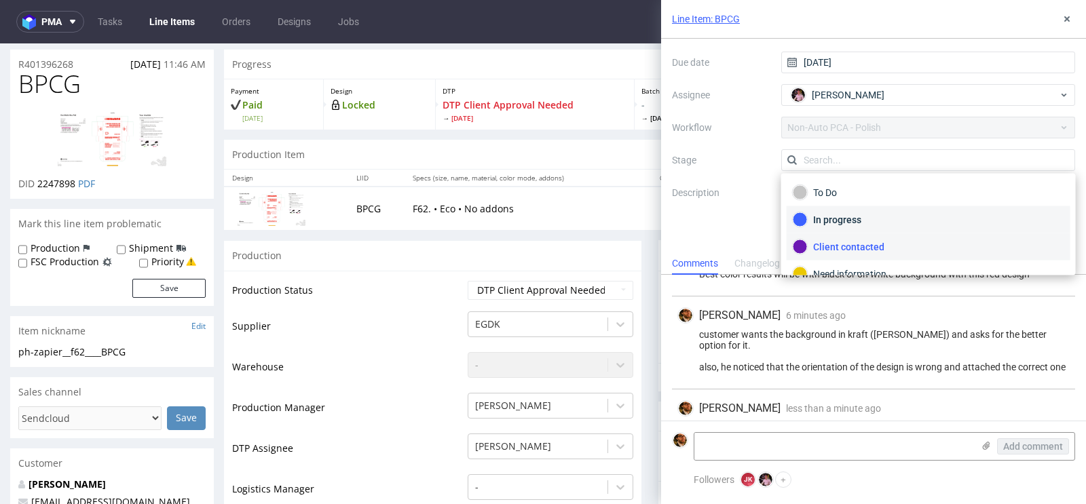
scroll to position [16, 0]
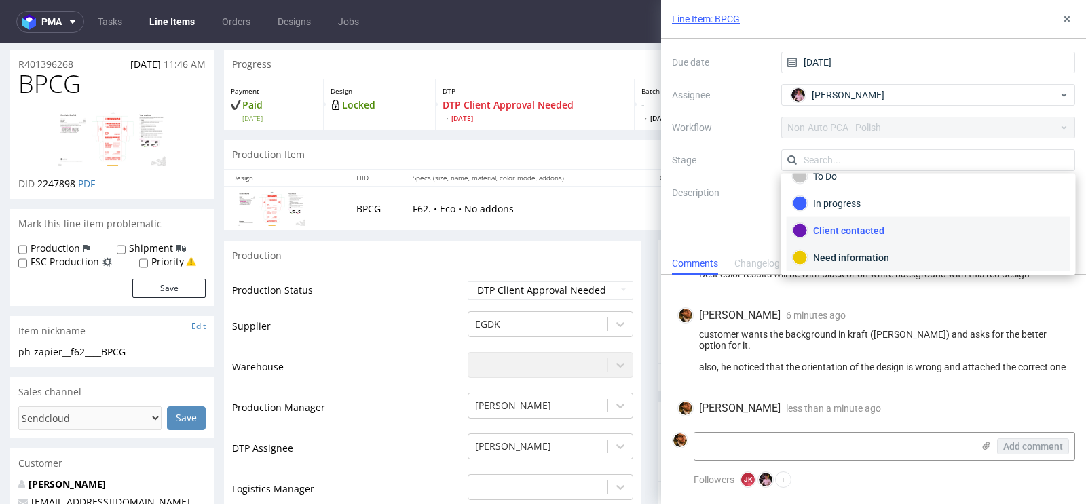
click at [870, 255] on div "Need information" at bounding box center [927, 257] width 271 height 15
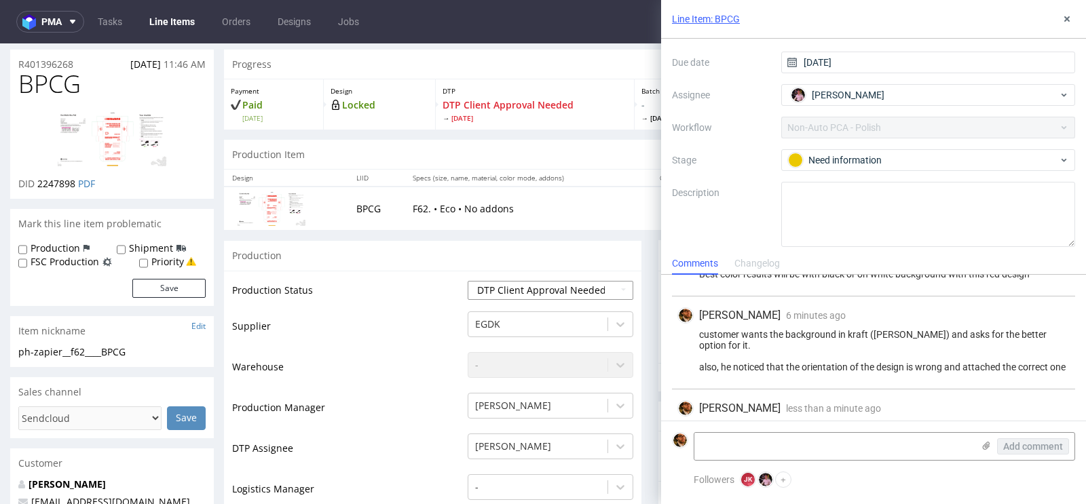
click at [618, 294] on select "Waiting for Artwork Waiting for Diecut Waiting for Mockup Waiting for DTP Waiti…" at bounding box center [550, 290] width 166 height 19
select select "back_for_dtp"
click at [467, 281] on select "Waiting for Artwork Waiting for Diecut Waiting for Mockup Waiting for DTP Waiti…" at bounding box center [550, 290] width 166 height 19
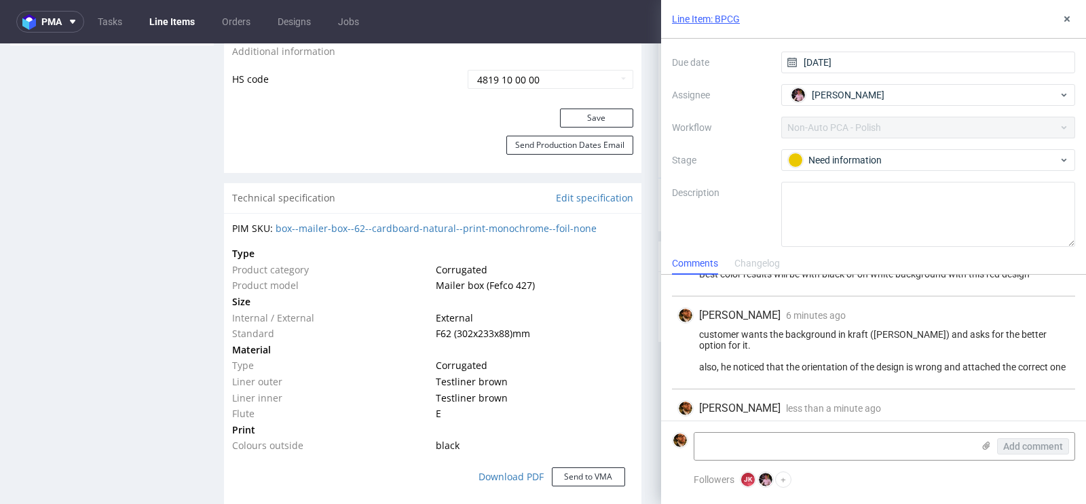
scroll to position [812, 0]
click at [588, 111] on button "Save" at bounding box center [596, 115] width 73 height 19
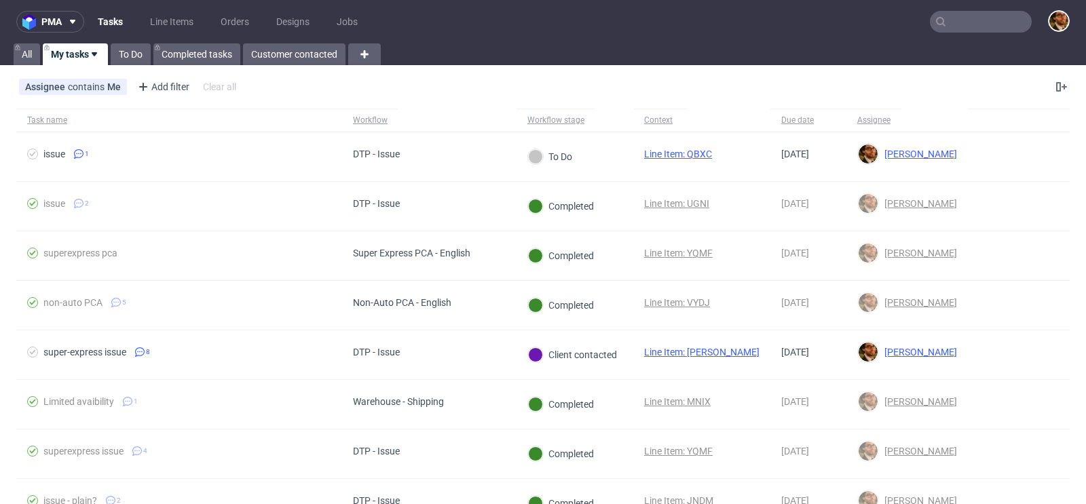
click at [951, 20] on input "text" at bounding box center [980, 22] width 102 height 22
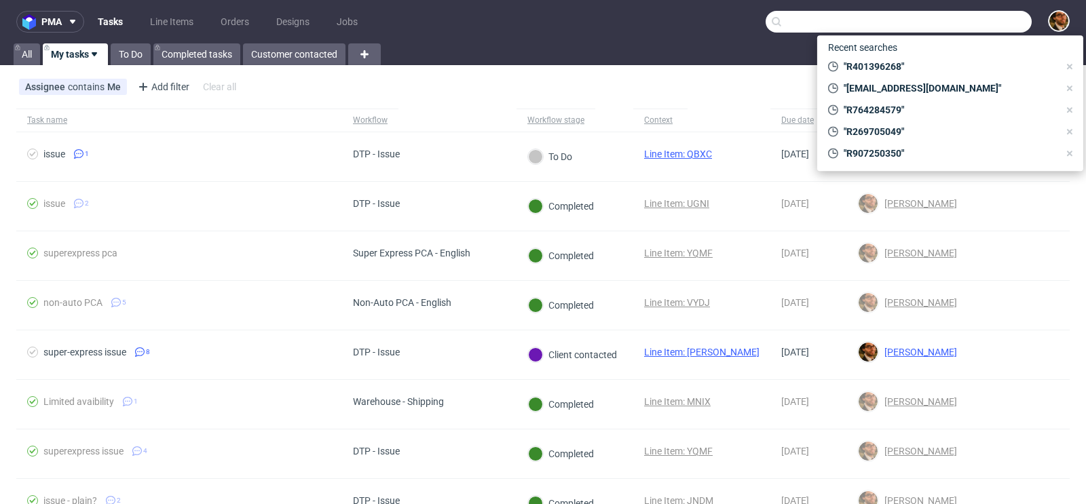
paste input "santisolerrangel@gmail.com"
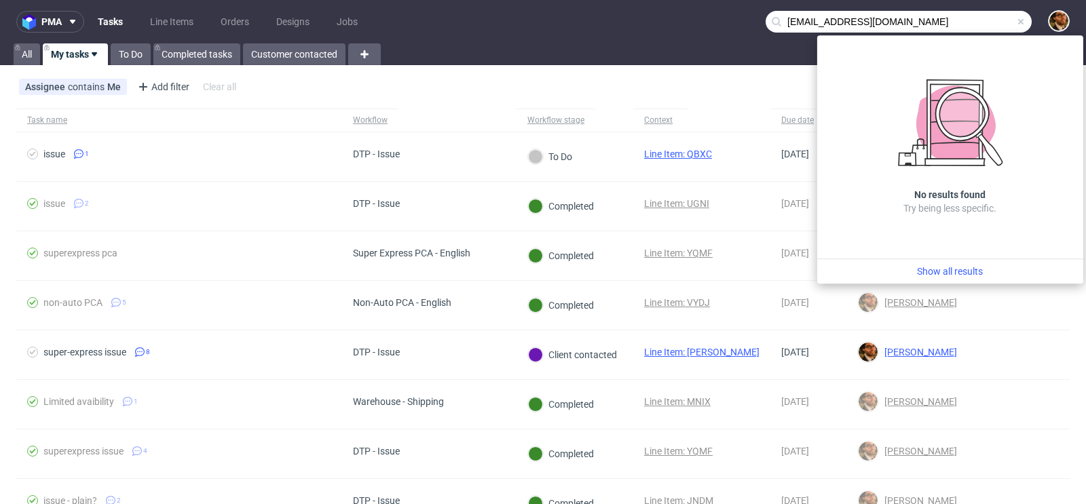
type input "santisolerrangel@gmail.com"
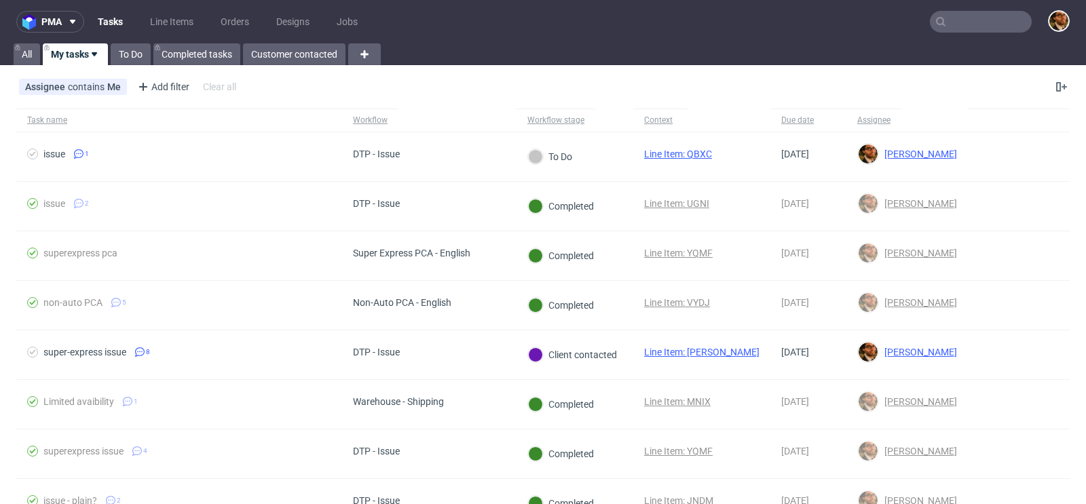
click at [951, 27] on input "text" at bounding box center [980, 22] width 102 height 22
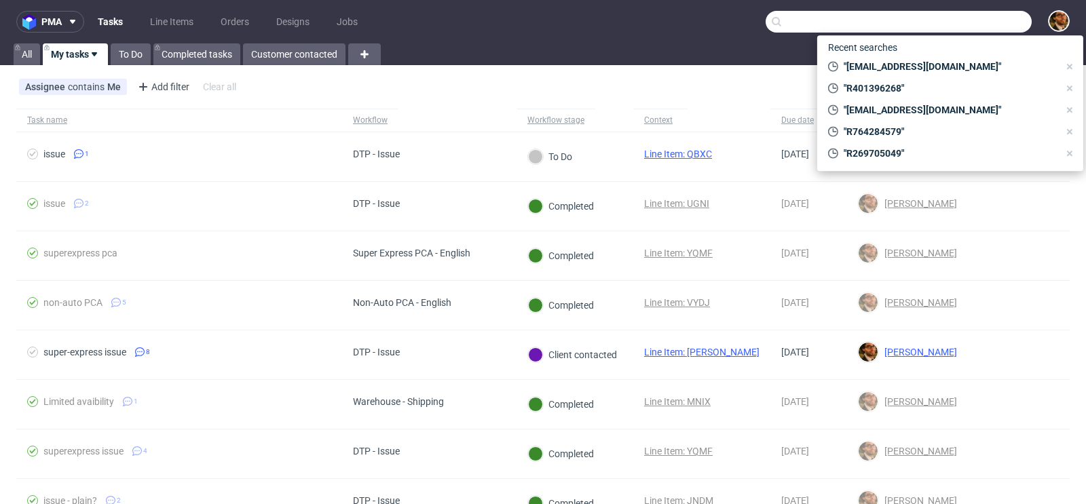
paste input "R338023200"
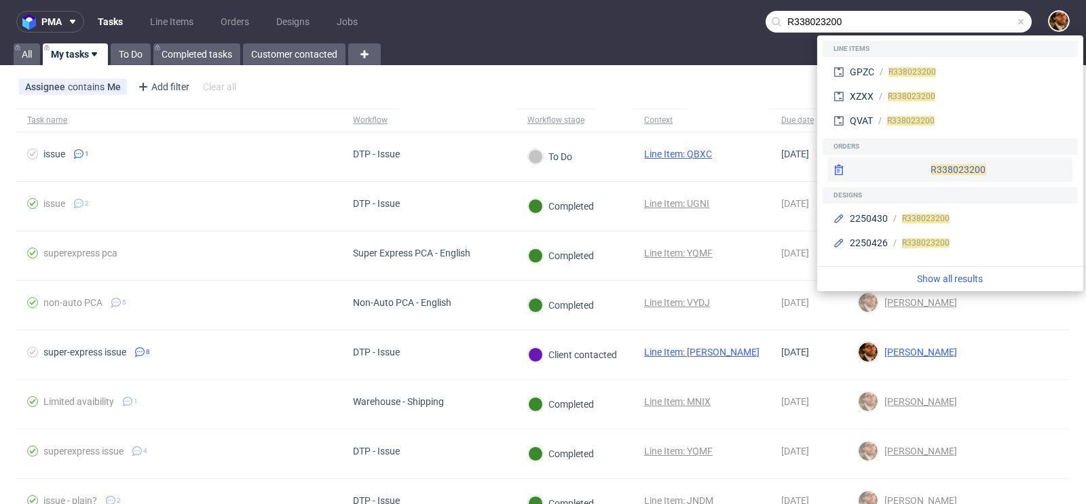
type input "R338023200"
click at [940, 159] on div "R338023200" at bounding box center [950, 169] width 244 height 24
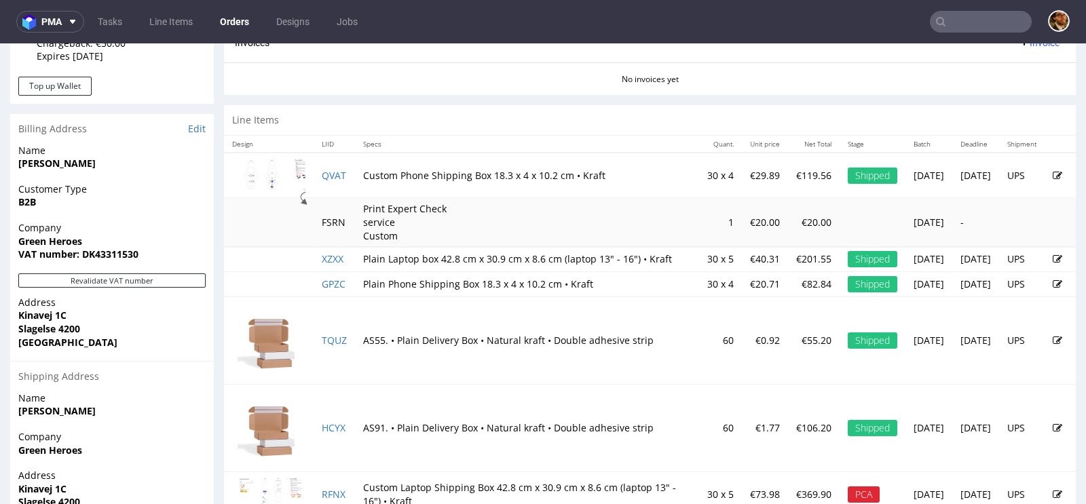
scroll to position [607, 0]
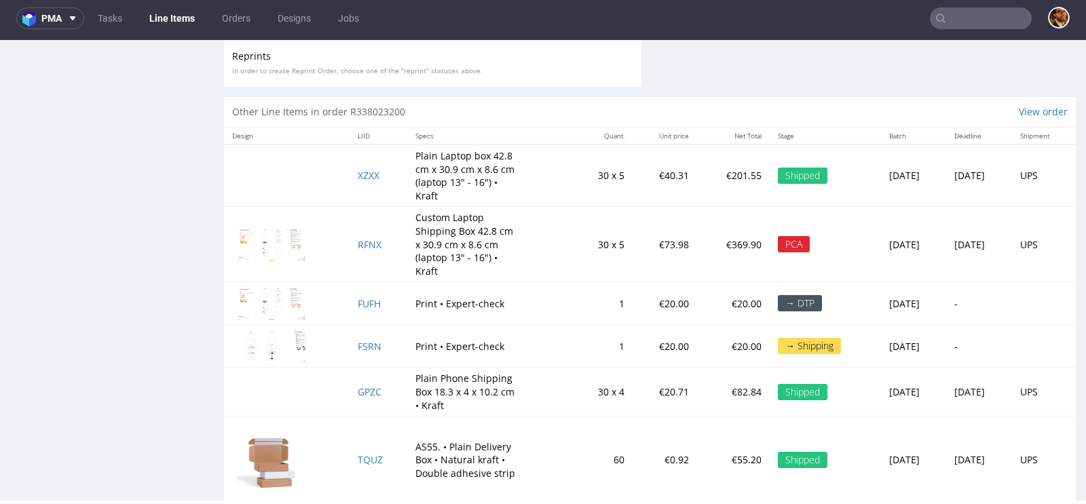
scroll to position [2137, 0]
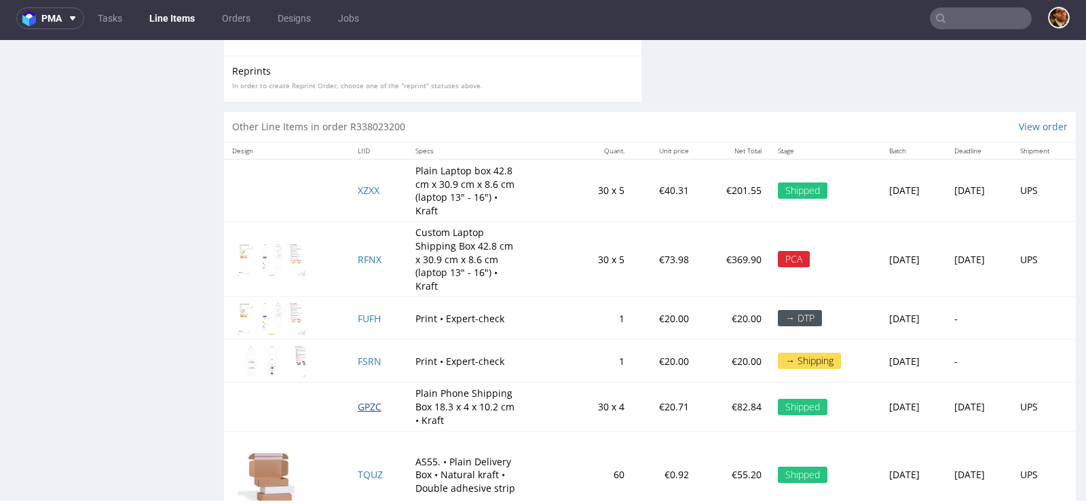
click at [358, 401] on span "GPZC" at bounding box center [370, 406] width 24 height 13
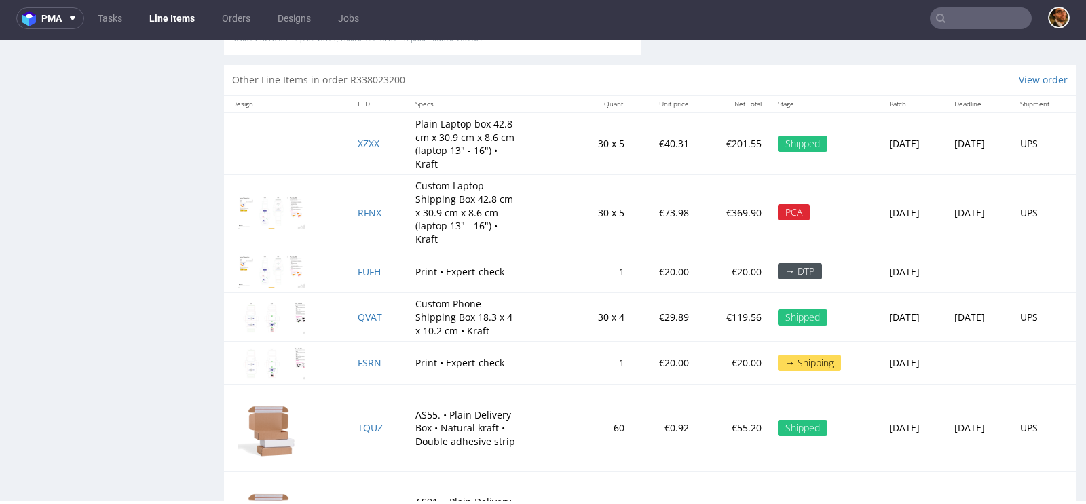
scroll to position [1986, 0]
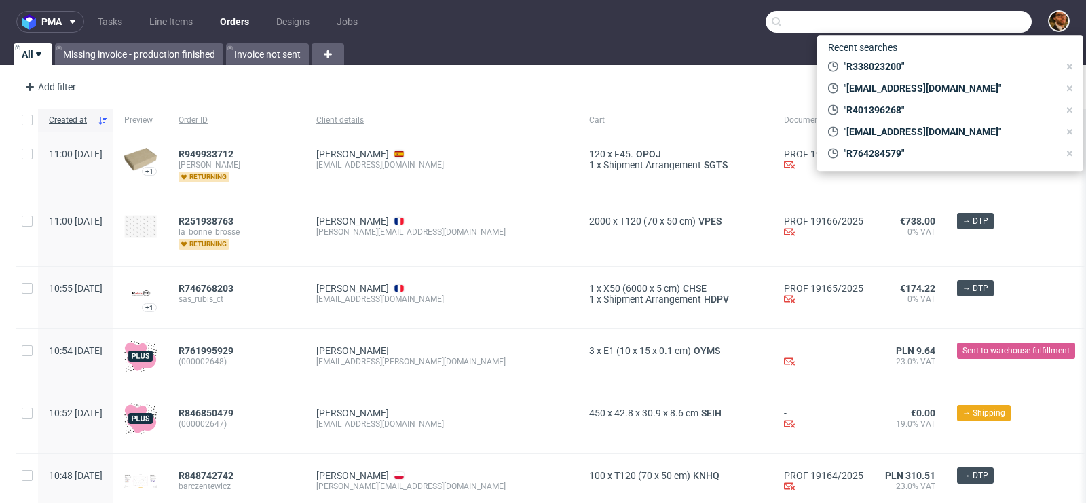
click at [945, 26] on input "text" at bounding box center [898, 22] width 266 height 22
paste input "R608925572"
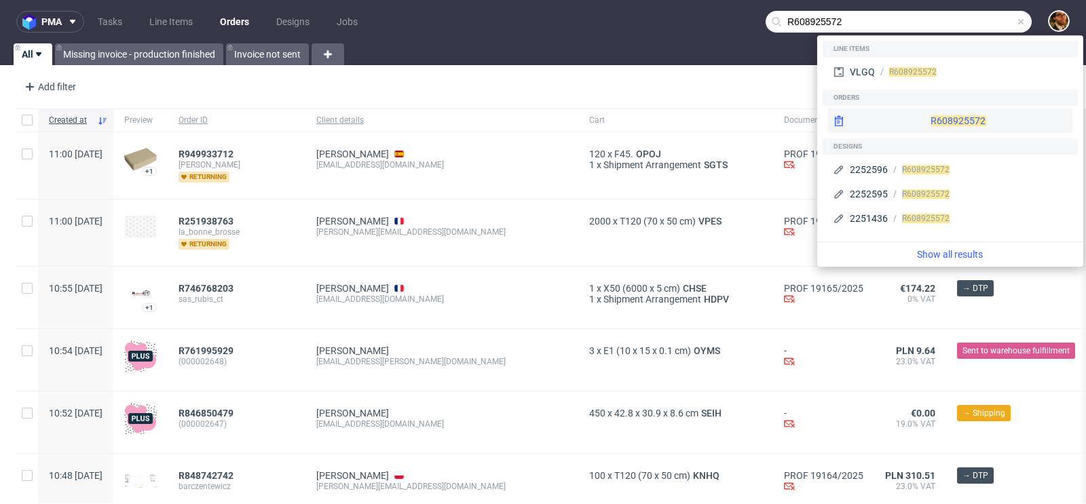
type input "R608925572"
click at [940, 120] on div "R608925572" at bounding box center [950, 121] width 244 height 24
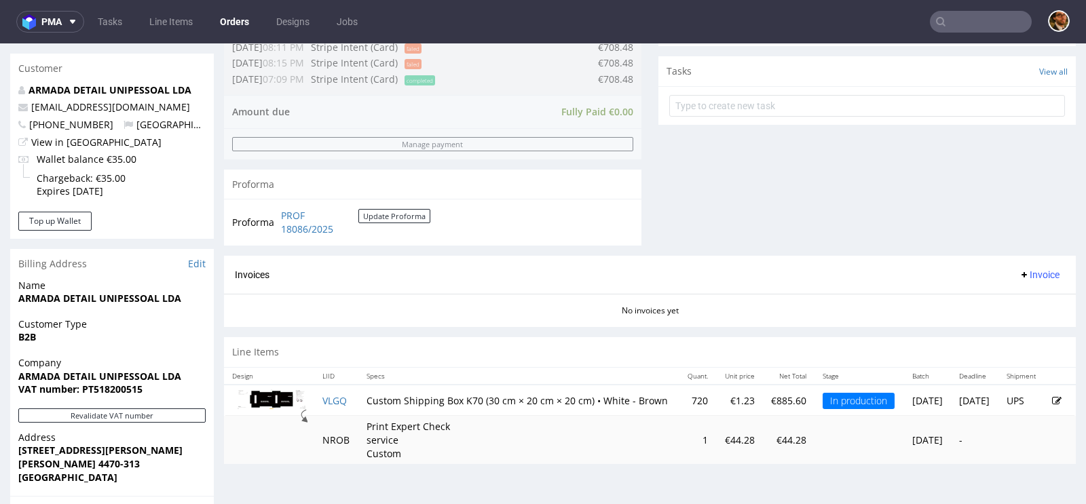
scroll to position [680, 0]
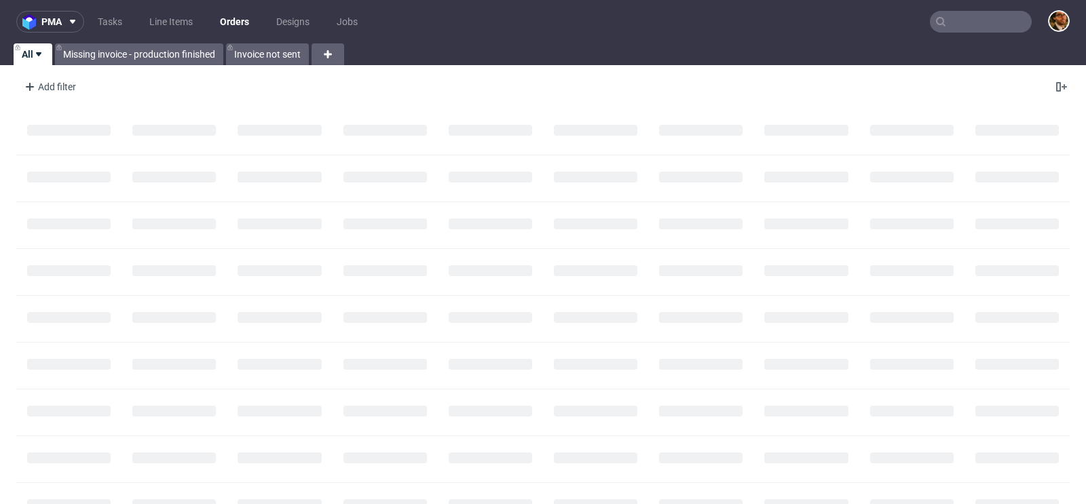
click at [955, 31] on input "text" at bounding box center [980, 22] width 102 height 22
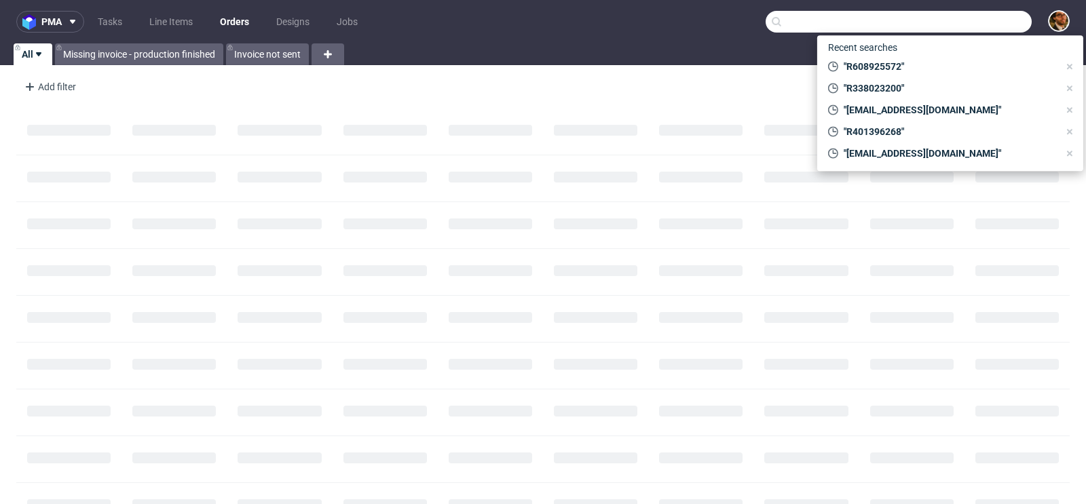
paste input "R764284579"
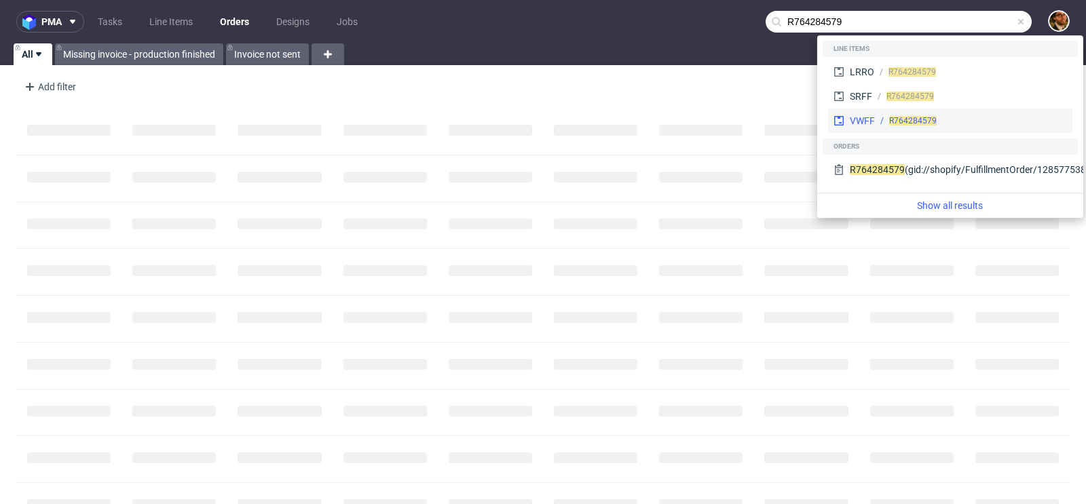
type input "R764284579"
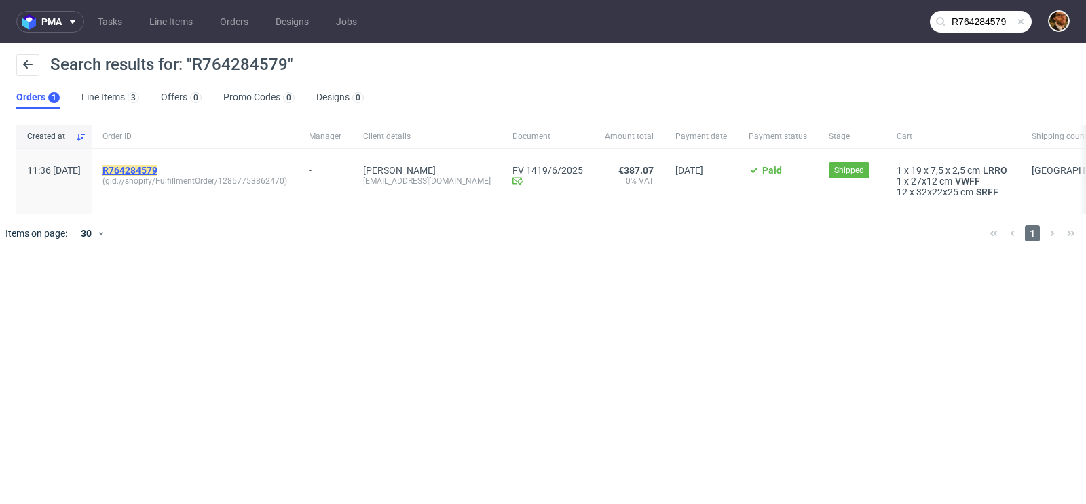
click at [157, 170] on mark "R764284579" at bounding box center [129, 170] width 55 height 11
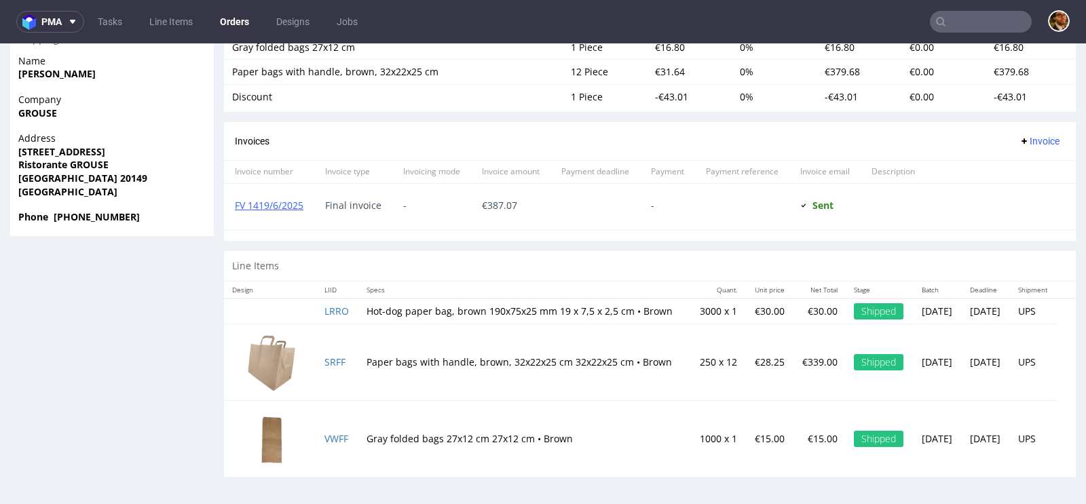
scroll to position [3, 0]
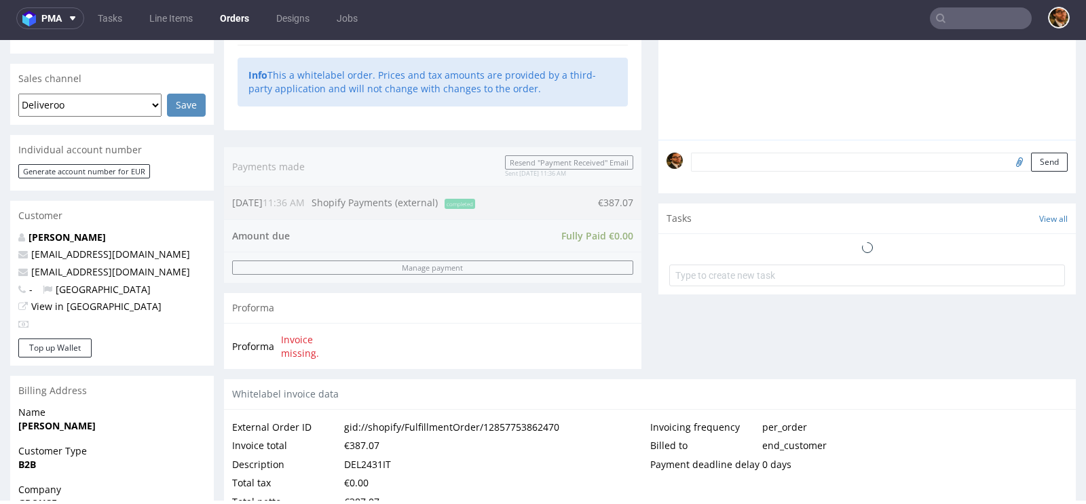
scroll to position [941, 0]
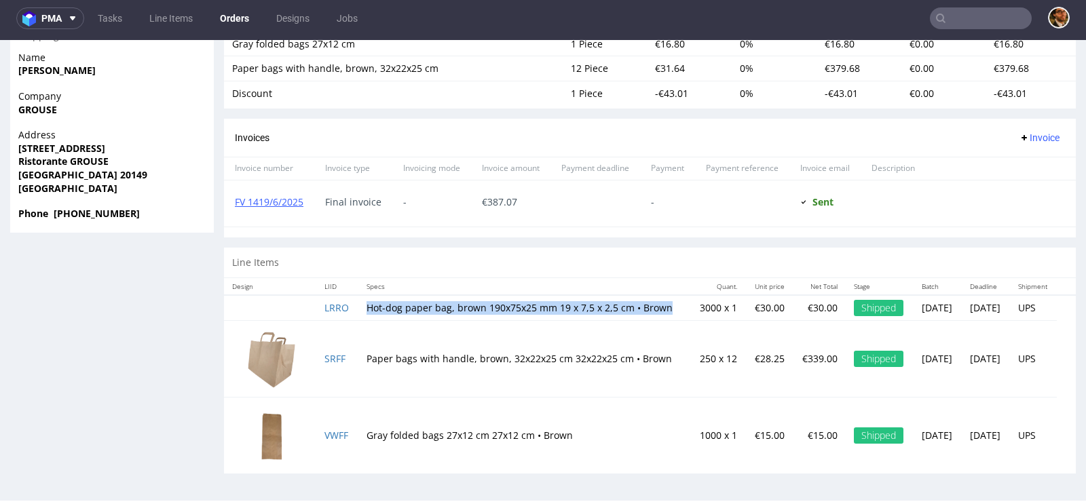
drag, startPoint x: 366, startPoint y: 296, endPoint x: 449, endPoint y: 306, distance: 84.0
click at [449, 306] on td "Hot-dog paper bag, brown 190x75x25 mm 19 x 7,5 x 2,5 cm • Brown" at bounding box center [524, 308] width 332 height 26
copy td "Hot-dog paper bag, brown 190x75x25 mm 19 x 7,5 x 2,5 cm • Brown"
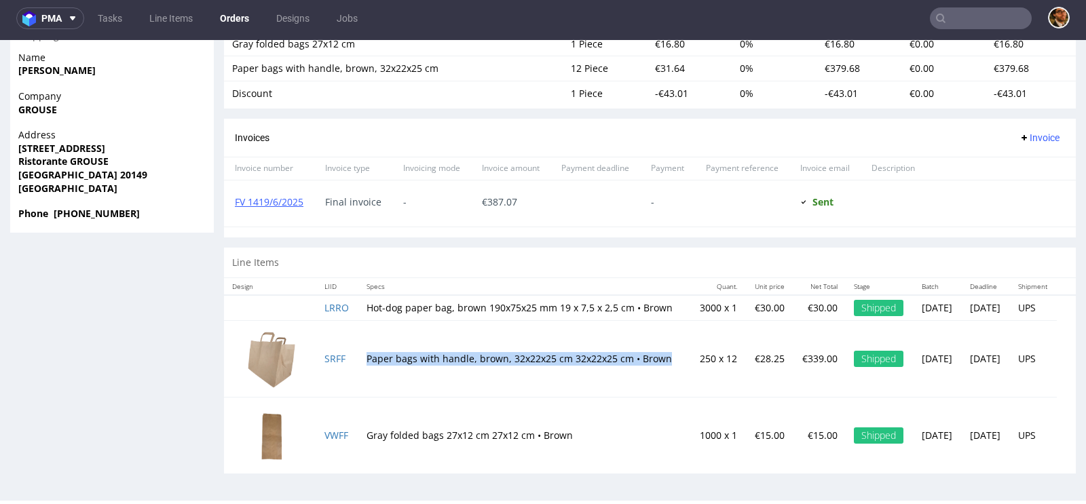
drag, startPoint x: 415, startPoint y: 368, endPoint x: 364, endPoint y: 353, distance: 52.2
click at [364, 353] on td "Paper bags with handle, brown, 32x22x25 cm 32x22x25 cm • Brown" at bounding box center [524, 358] width 332 height 77
copy td "Paper bags with handle, brown, 32x22x25 cm 32x22x25 cm • Brown"
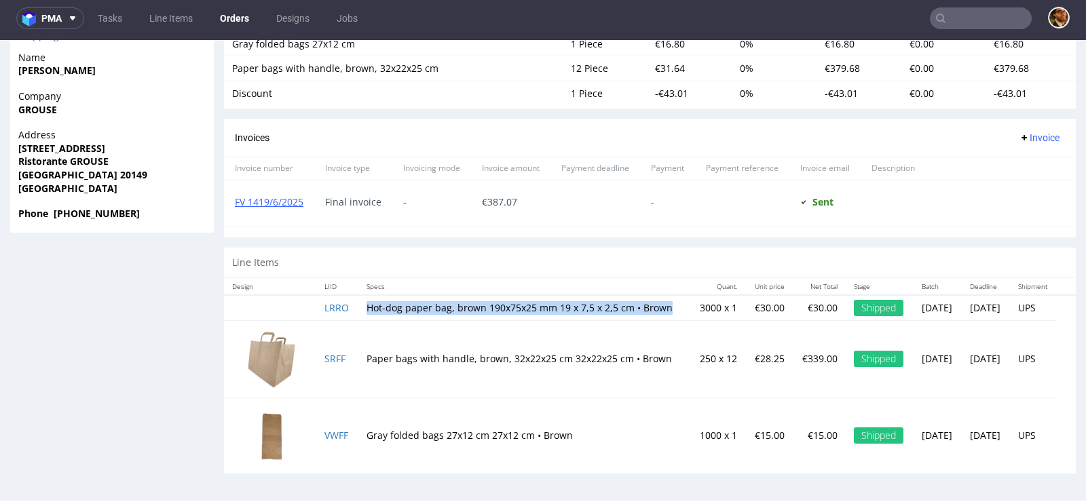
drag, startPoint x: 399, startPoint y: 307, endPoint x: 363, endPoint y: 296, distance: 37.6
click at [363, 296] on td "Hot-dog paper bag, brown 190x75x25 mm 19 x 7,5 x 2,5 cm • Brown" at bounding box center [524, 308] width 332 height 26
copy td "Hot-dog paper bag, brown 190x75x25 mm 19 x 7,5 x 2,5 cm • Brown"
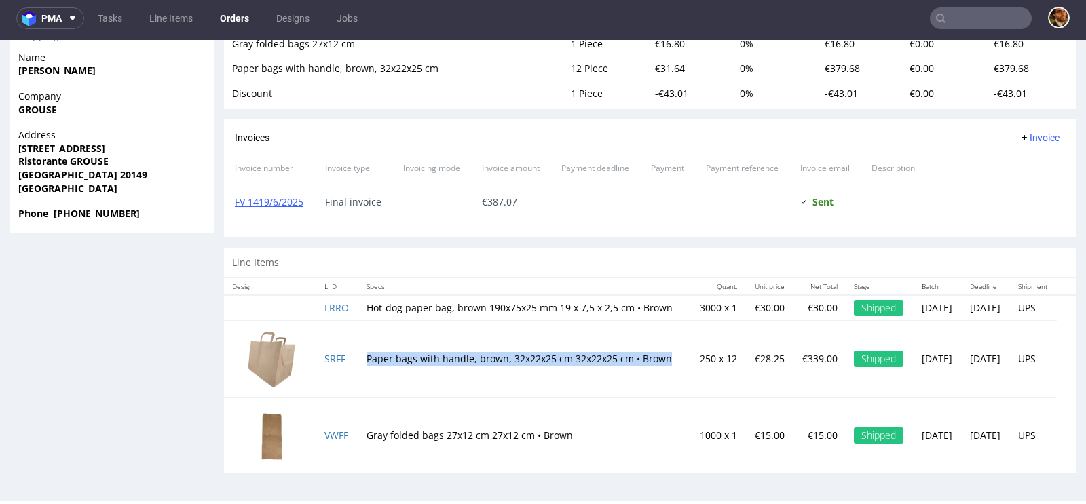
drag, startPoint x: 399, startPoint y: 375, endPoint x: 364, endPoint y: 353, distance: 40.5
click at [364, 353] on td "Paper bags with handle, brown, 32x22x25 cm 32x22x25 cm • Brown" at bounding box center [524, 358] width 332 height 77
copy td "Paper bags with handle, brown, 32x22x25 cm 32x22x25 cm • Brown"
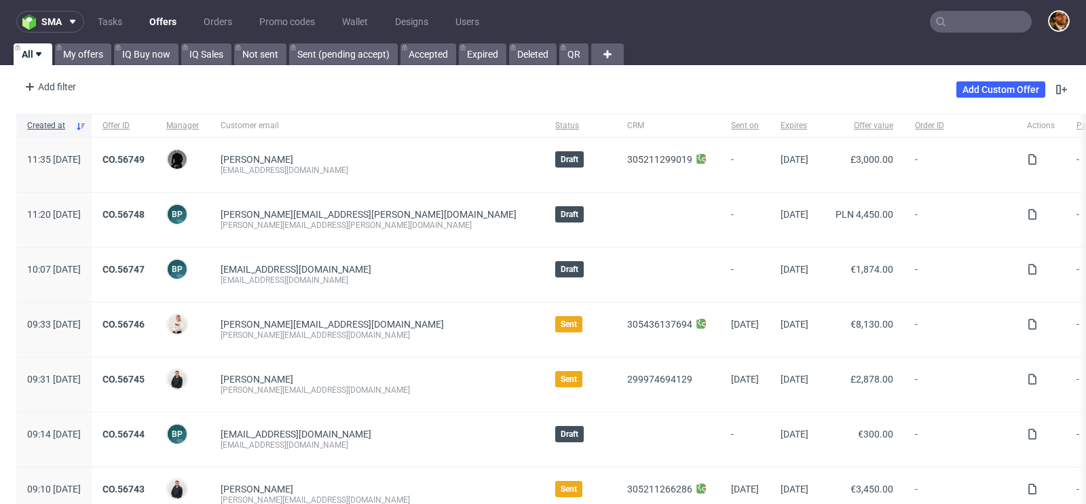
click at [942, 20] on input "text" at bounding box center [980, 22] width 102 height 22
paste input "R020555205"
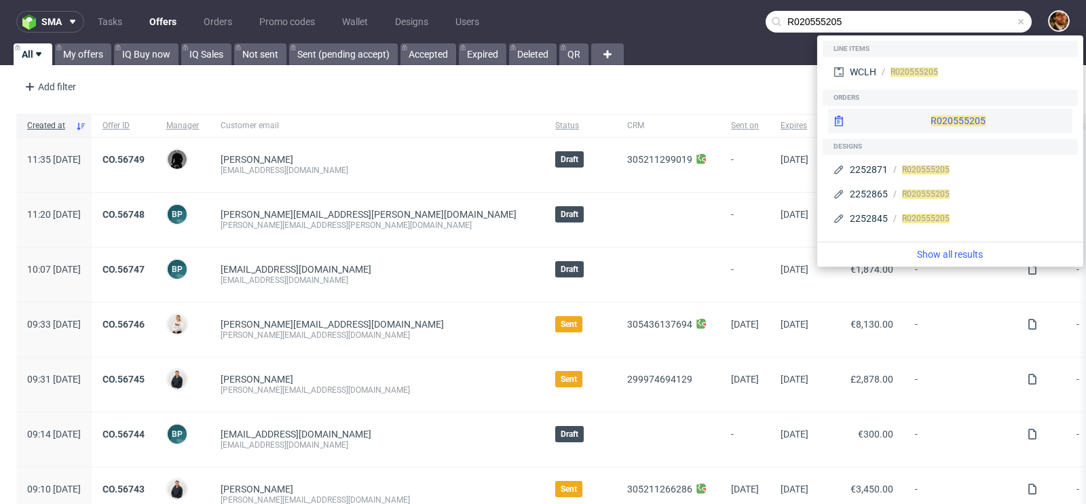
type input "R020555205"
click at [938, 127] on div "R020555205" at bounding box center [950, 121] width 244 height 24
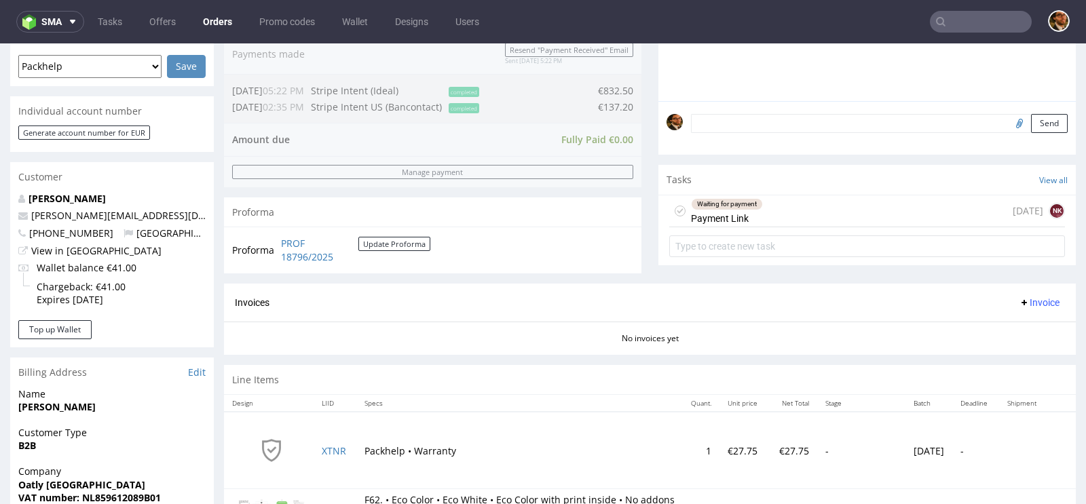
scroll to position [509, 0]
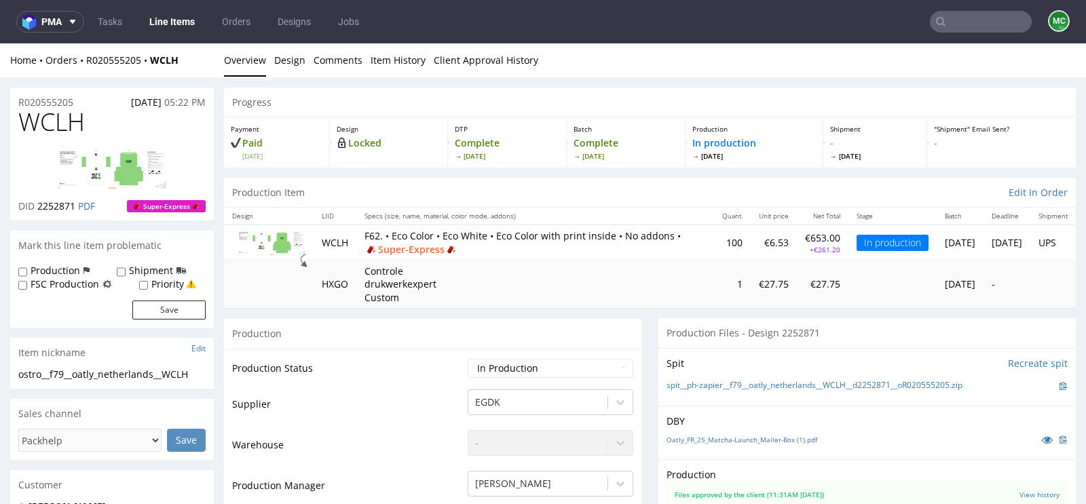
scroll to position [344, 0]
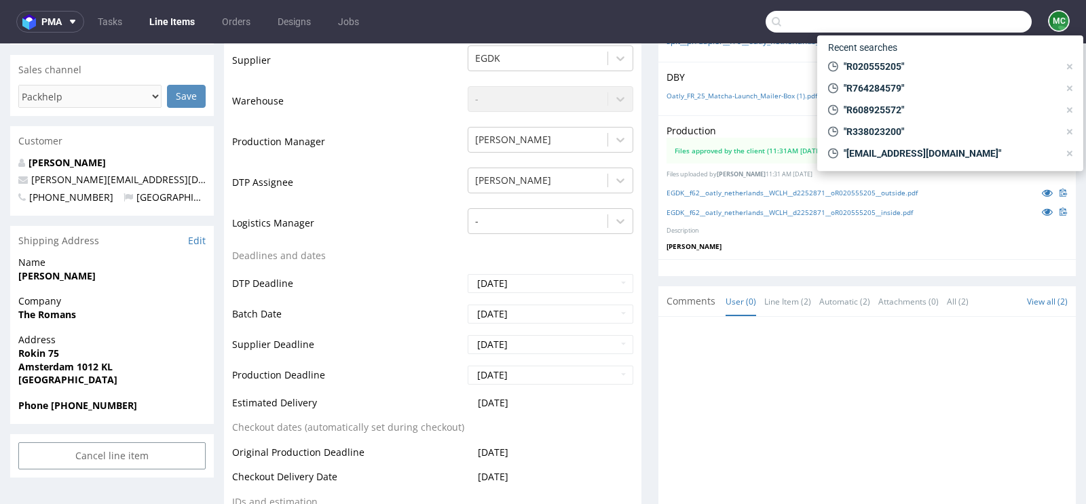
click at [945, 19] on input "text" at bounding box center [898, 22] width 266 height 22
paste input "[EMAIL_ADDRESS][DOMAIN_NAME]"
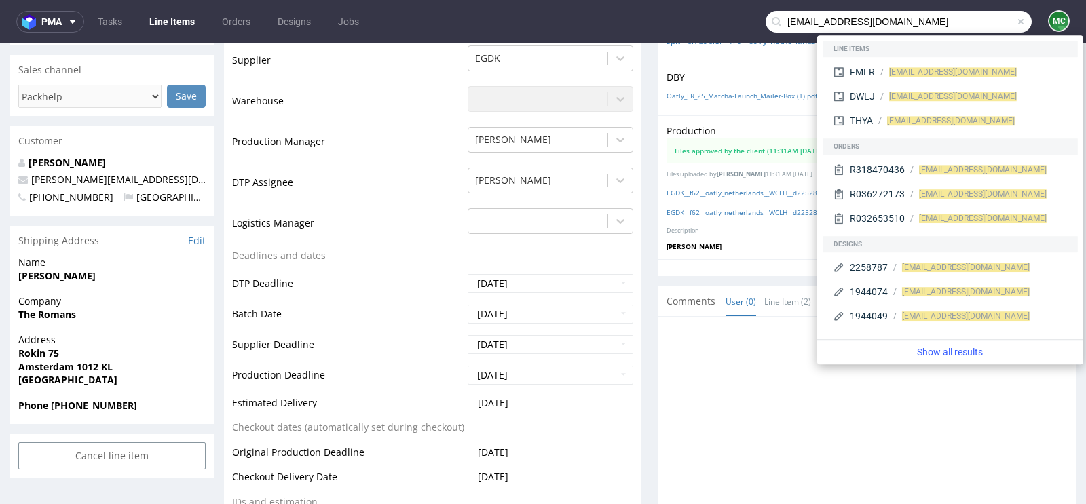
type input "[EMAIL_ADDRESS][DOMAIN_NAME]"
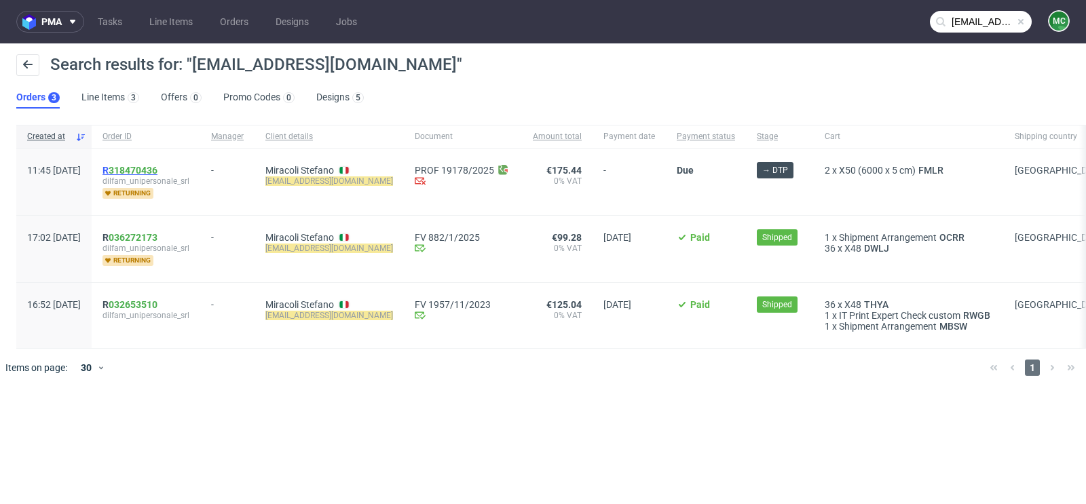
click at [147, 168] on span "R 318470436" at bounding box center [129, 170] width 55 height 11
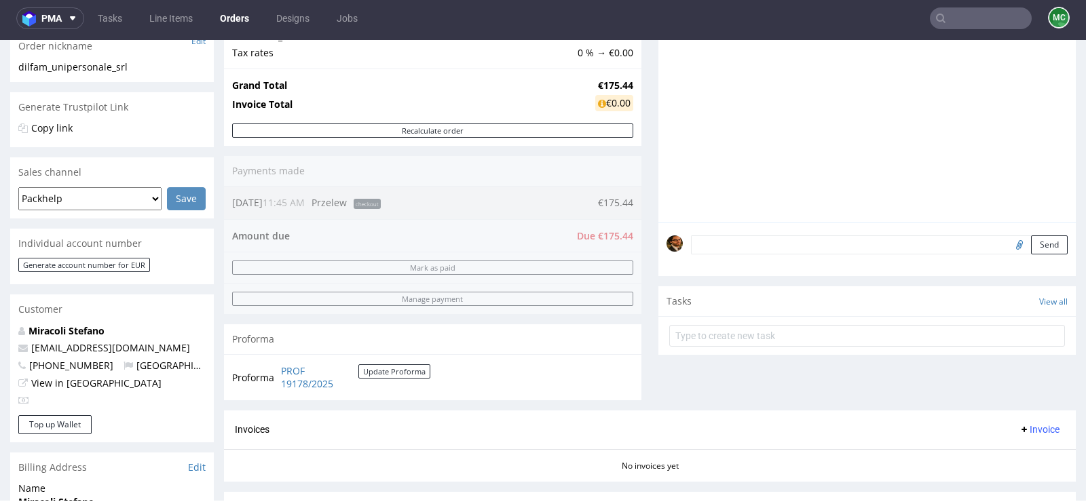
scroll to position [238, 0]
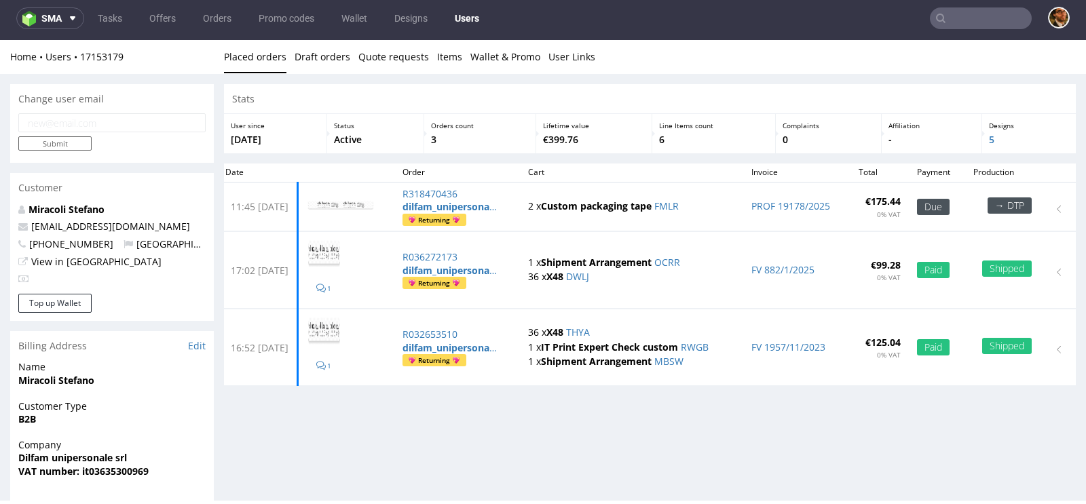
click at [946, 14] on input "text" at bounding box center [980, 18] width 102 height 22
paste input "R338023200"
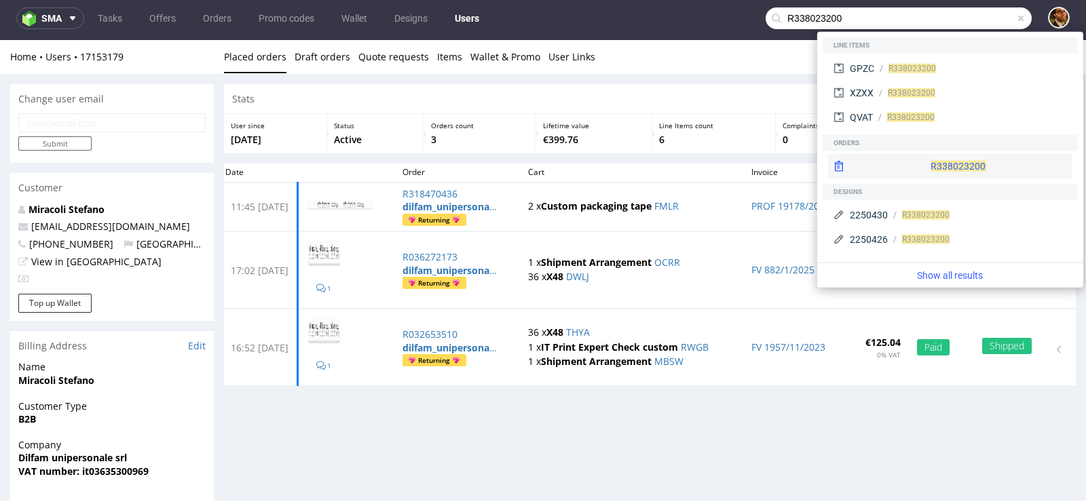
type input "R338023200"
click at [934, 162] on div "R338023200" at bounding box center [950, 166] width 244 height 24
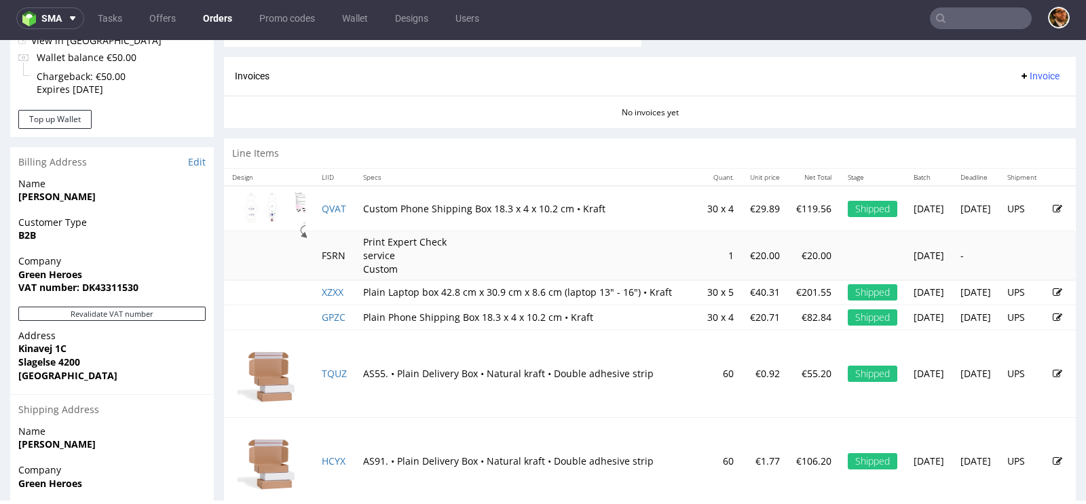
scroll to position [659, 0]
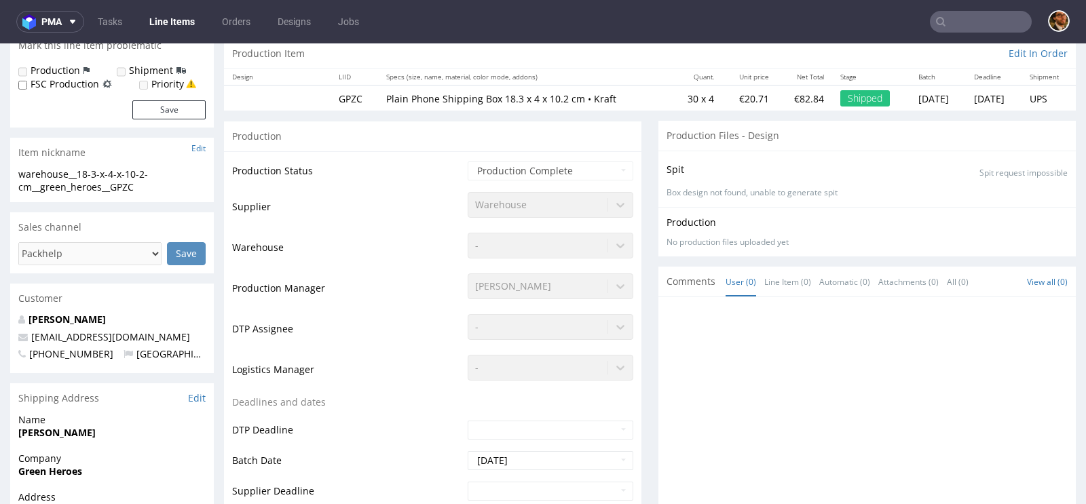
scroll to position [276, 0]
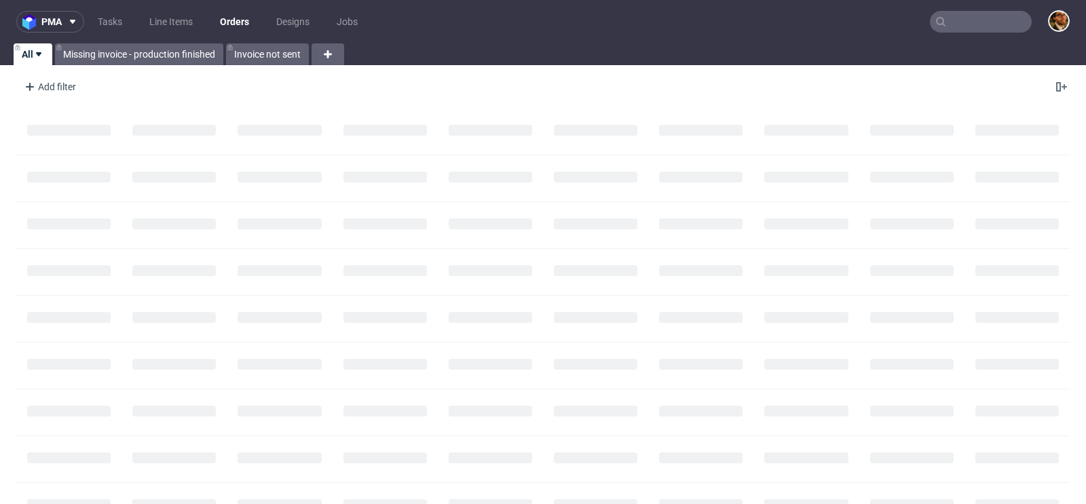
click at [965, 26] on input "text" at bounding box center [980, 22] width 102 height 22
paste input "R695839398"
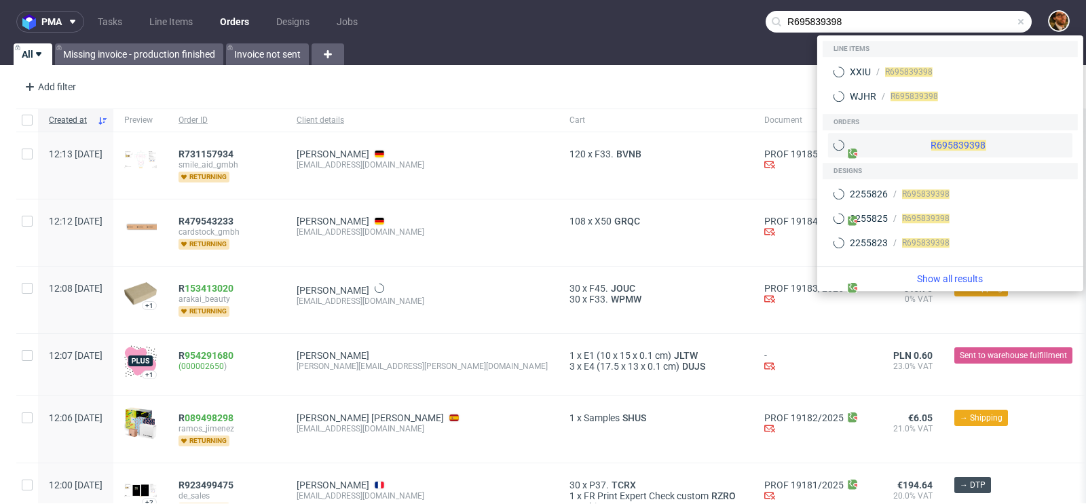
type input "R695839398"
click at [927, 149] on div "R695839398" at bounding box center [950, 145] width 244 height 24
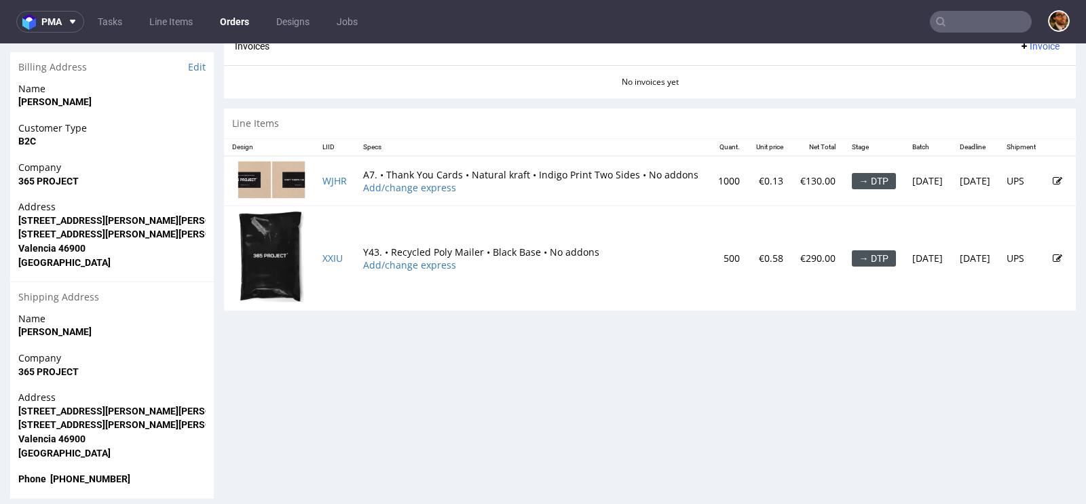
scroll to position [634, 0]
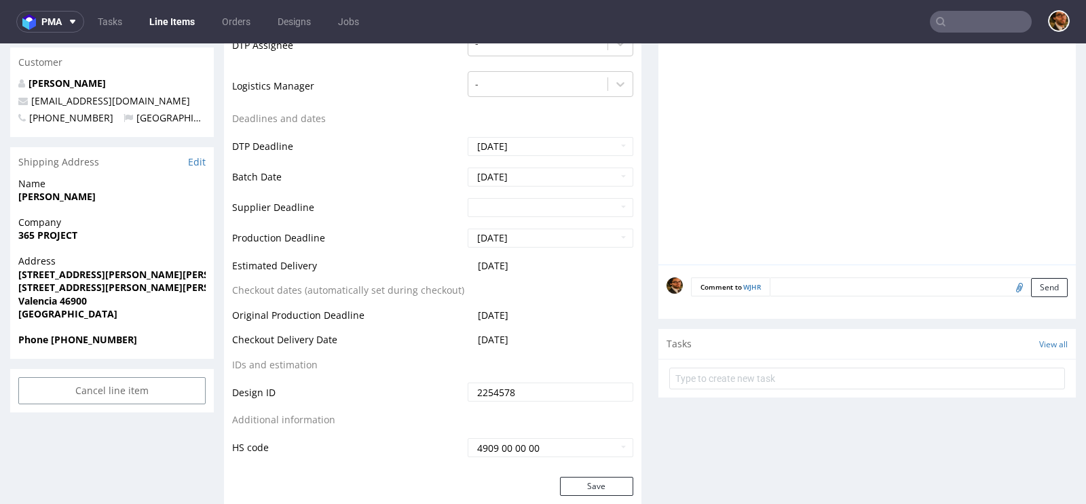
scroll to position [503, 0]
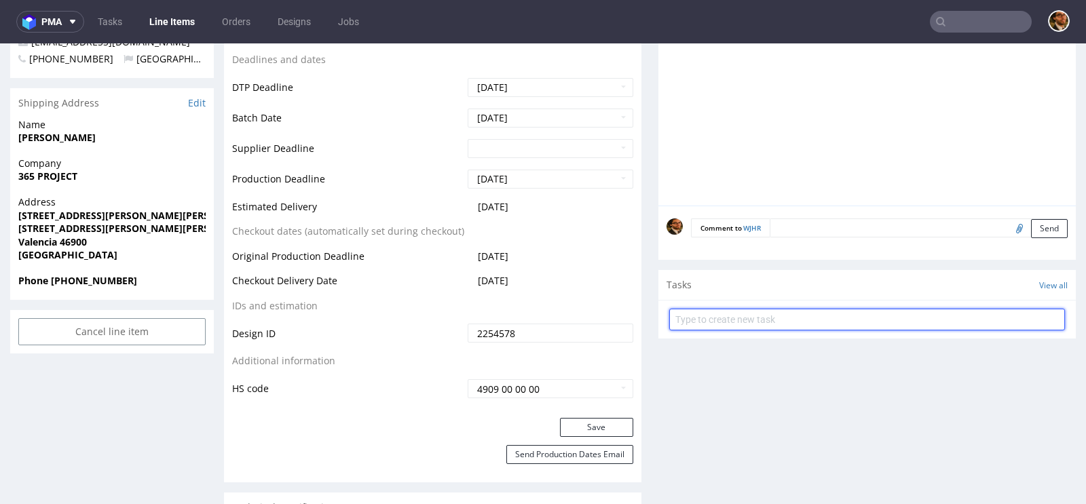
click at [720, 320] on input "text" at bounding box center [867, 320] width 396 height 22
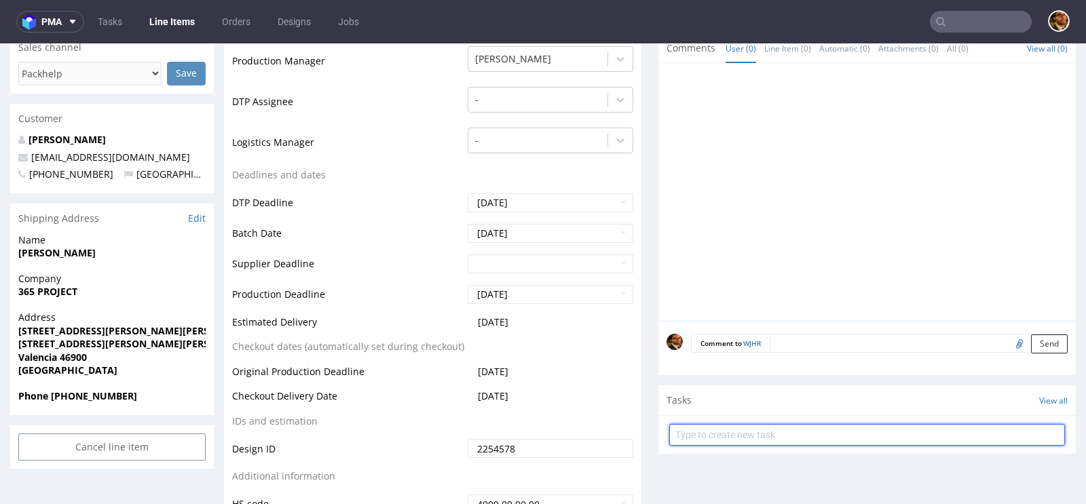
scroll to position [406, 0]
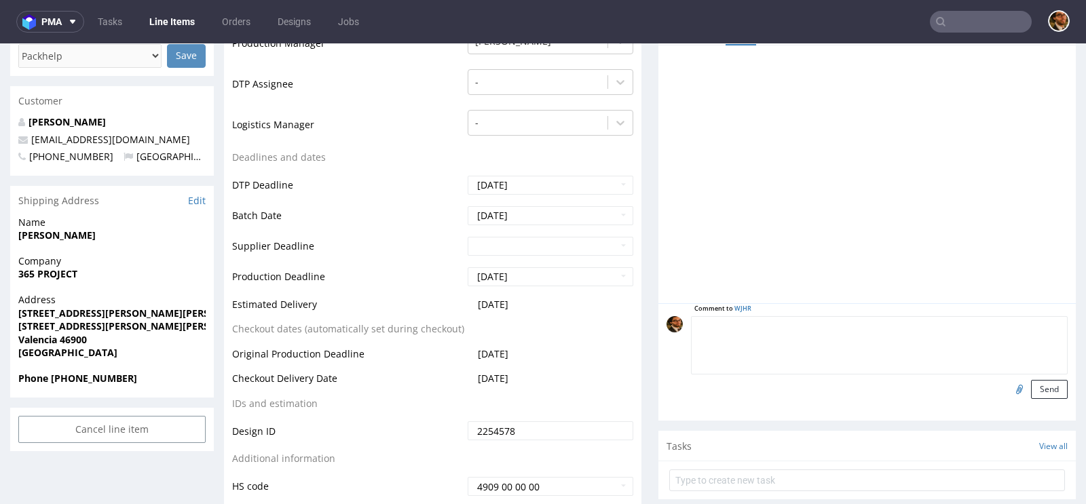
click at [780, 324] on textarea at bounding box center [879, 345] width 377 height 58
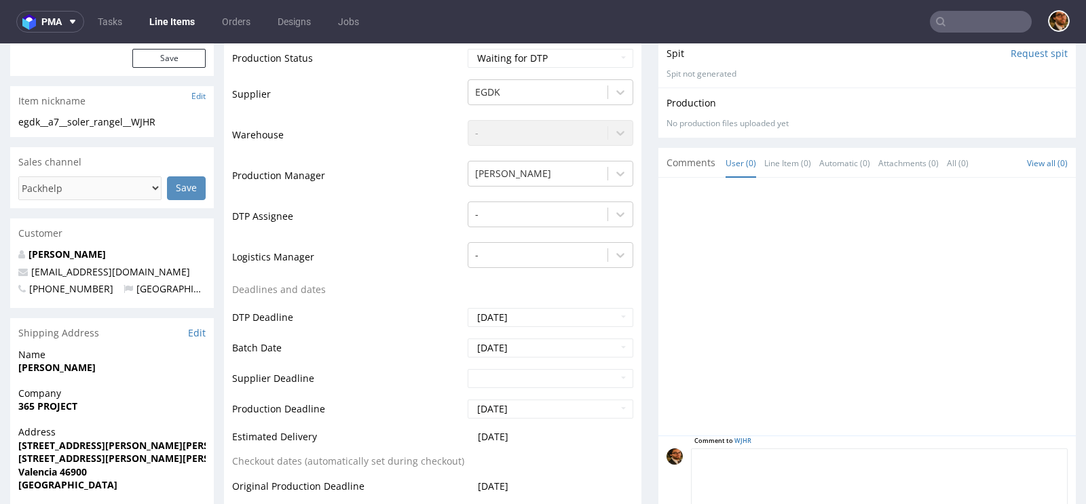
scroll to position [275, 0]
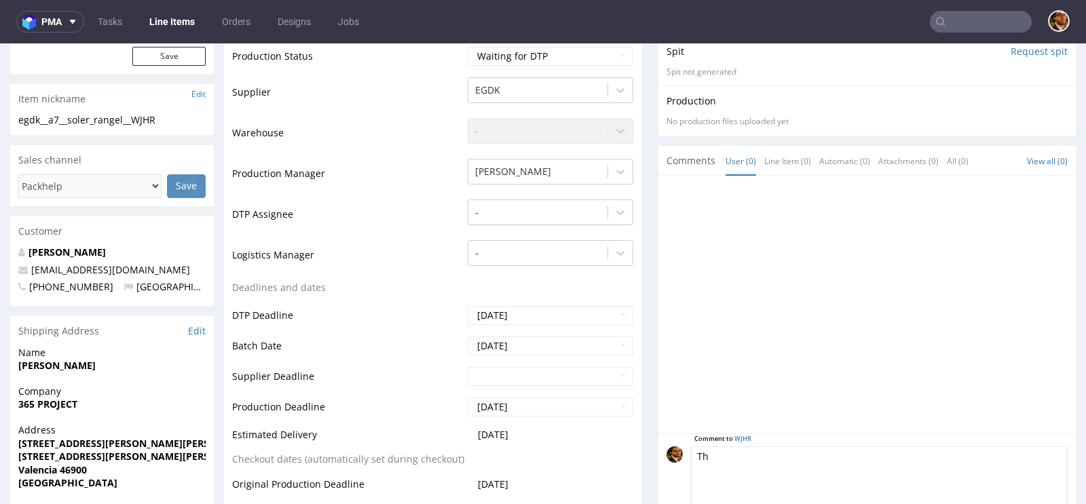
type textarea "T"
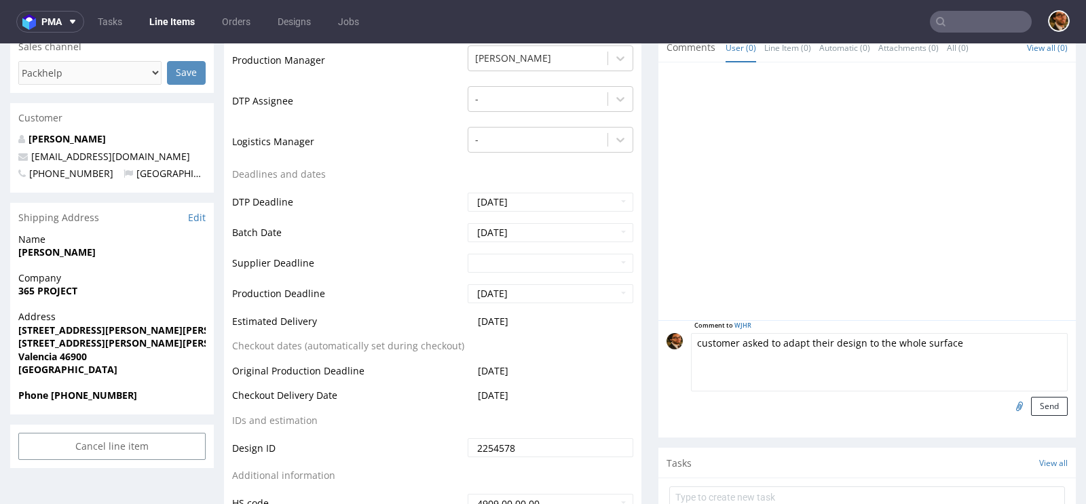
scroll to position [389, 0]
type textarea "customer asked to adapt their design to the whole surface of the card"
click at [1037, 406] on button "Send" at bounding box center [1049, 405] width 37 height 19
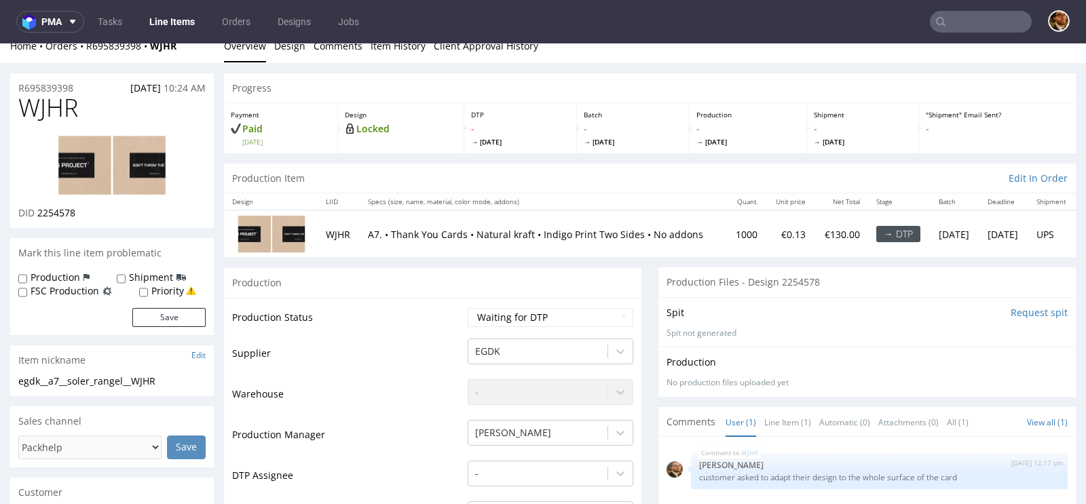
scroll to position [0, 0]
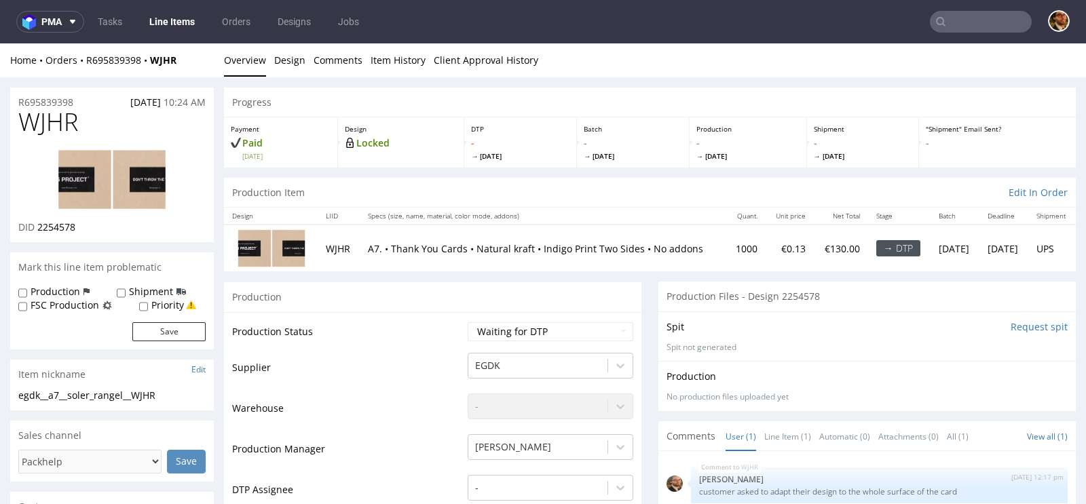
click at [953, 13] on input "text" at bounding box center [980, 22] width 102 height 22
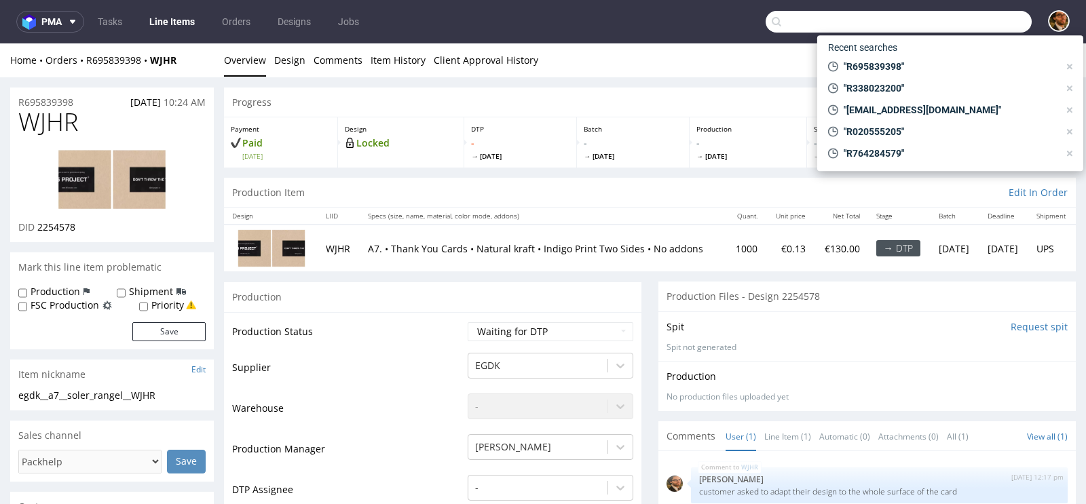
paste input "R914086901"
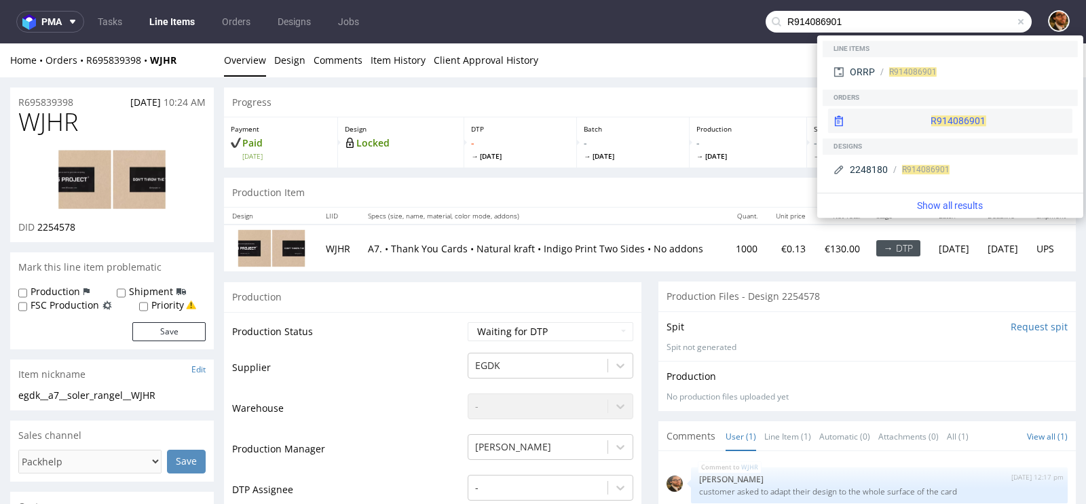
type input "R914086901"
click at [929, 119] on div "R914086901" at bounding box center [950, 121] width 244 height 24
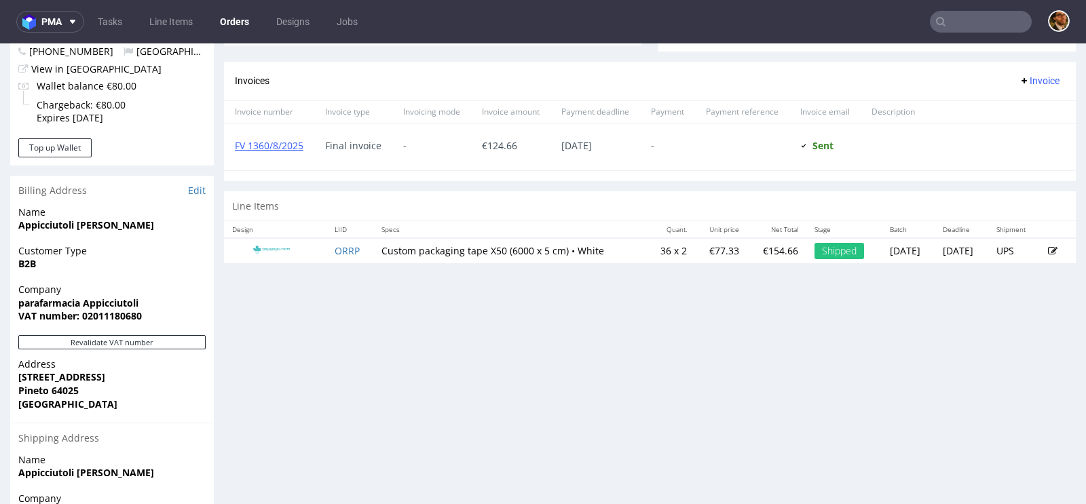
scroll to position [565, 0]
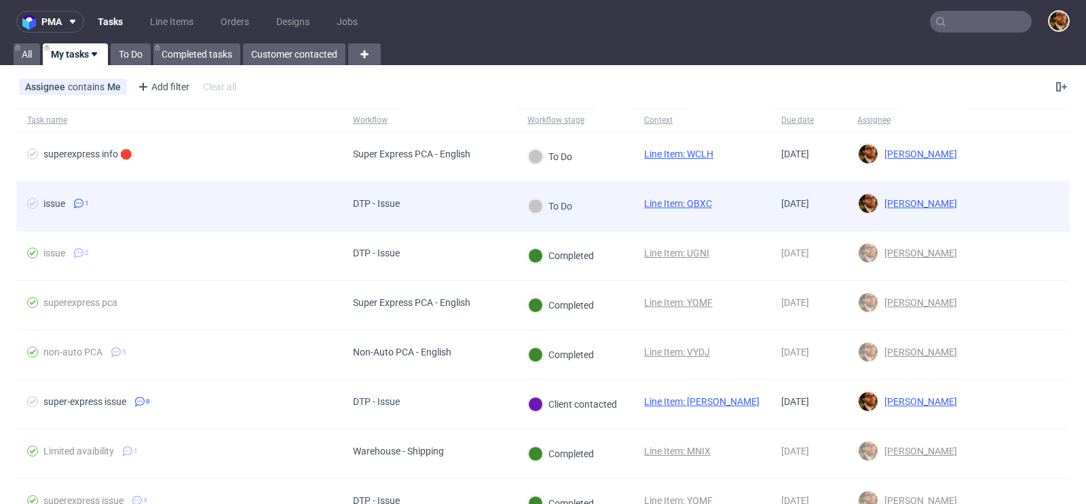
click at [982, 210] on div at bounding box center [1018, 206] width 102 height 49
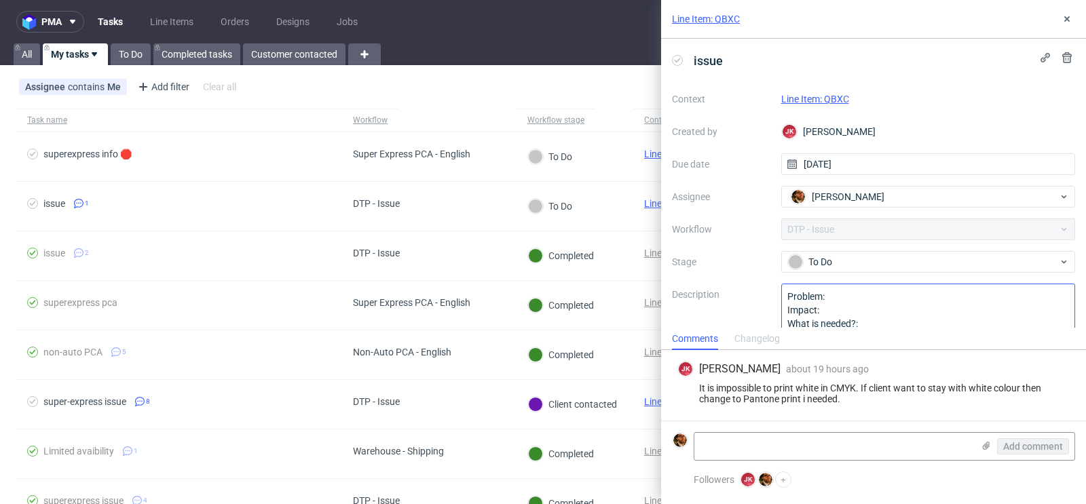
scroll to position [29, 0]
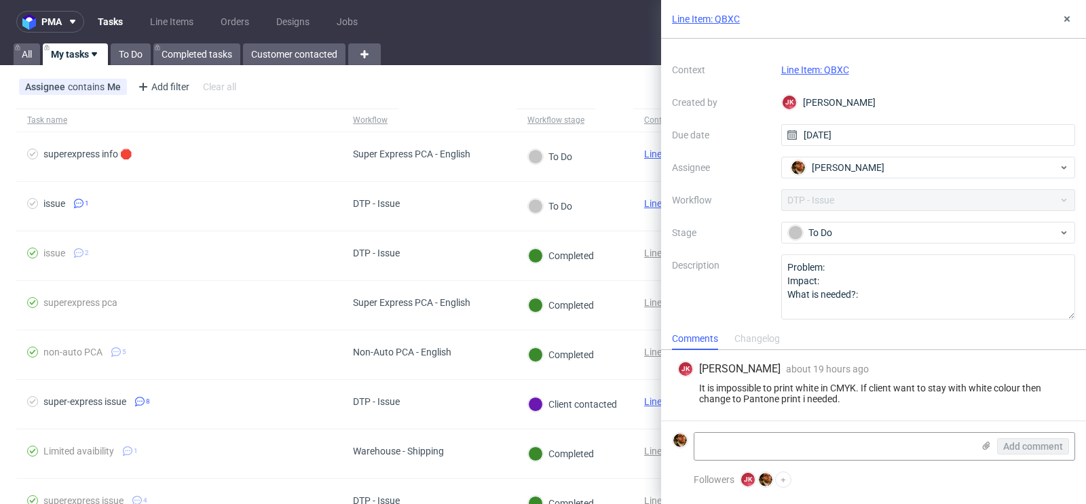
click at [819, 66] on link "Line Item: QBXC" at bounding box center [815, 69] width 68 height 11
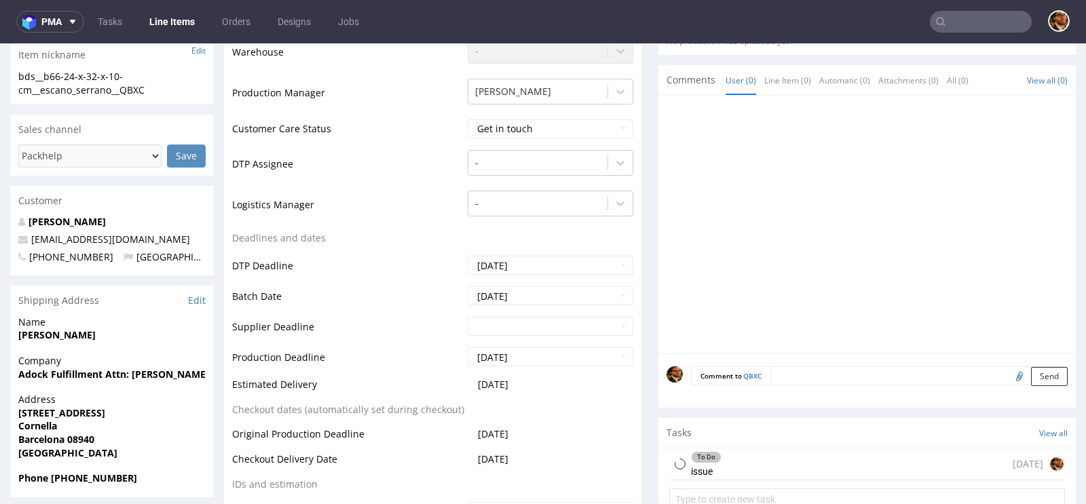
scroll to position [446, 0]
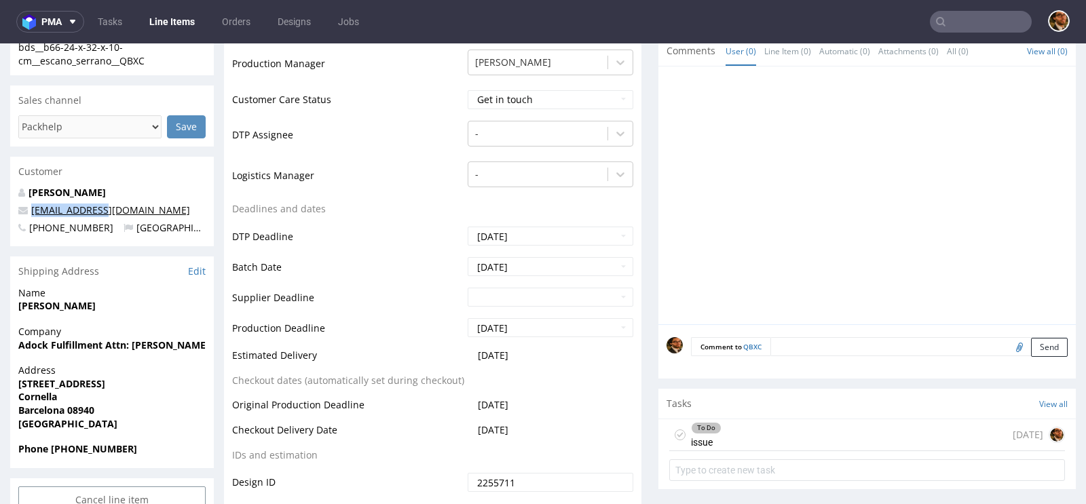
drag, startPoint x: 109, startPoint y: 206, endPoint x: 33, endPoint y: 206, distance: 75.3
click at [33, 206] on p "[EMAIL_ADDRESS][DOMAIN_NAME]" at bounding box center [111, 211] width 187 height 14
copy link "[EMAIL_ADDRESS][DOMAIN_NAME]"
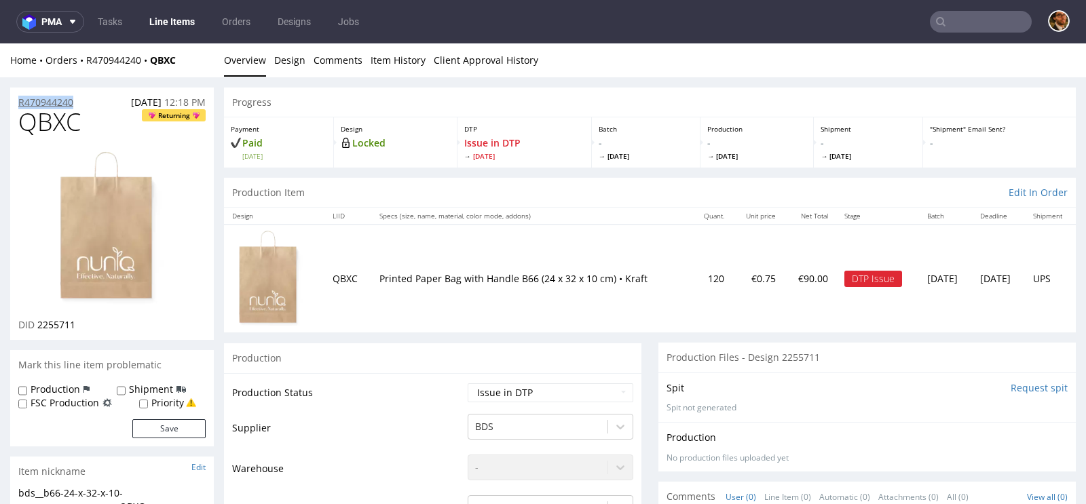
drag, startPoint x: 85, startPoint y: 103, endPoint x: 19, endPoint y: 105, distance: 66.5
click at [19, 105] on div "R470944240 [DATE] 12:18 PM" at bounding box center [112, 99] width 204 height 22
copy p "R470944240"
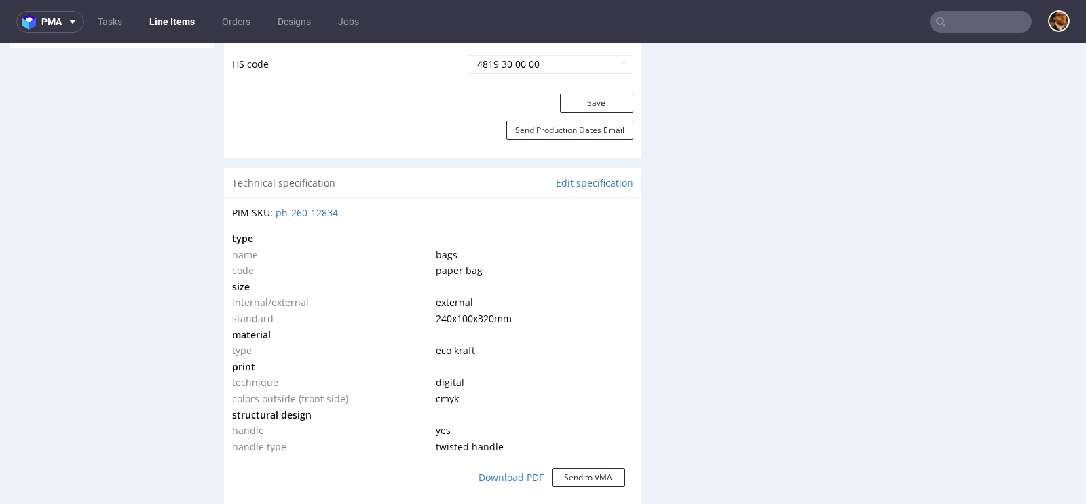
scroll to position [550, 0]
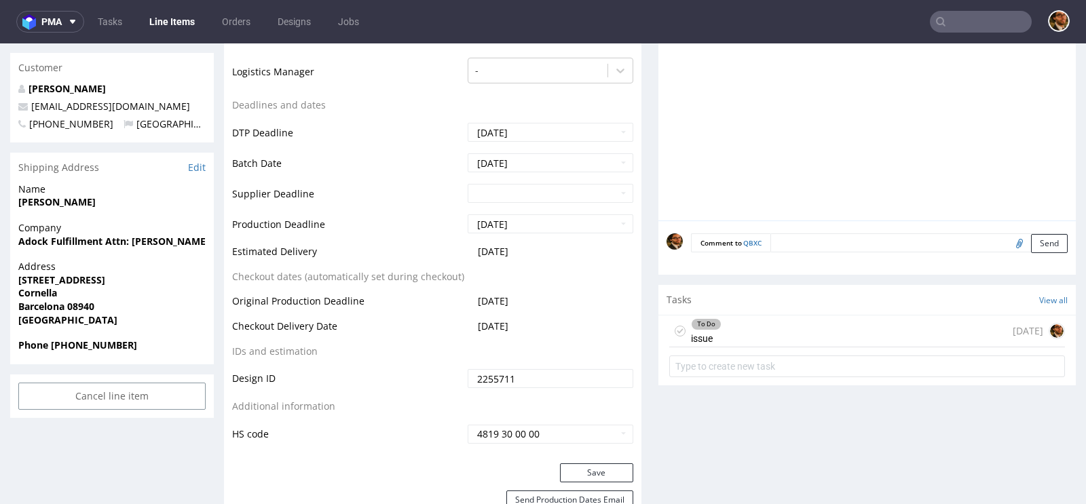
click at [767, 330] on div "To Do issue 1 day ago" at bounding box center [867, 331] width 396 height 32
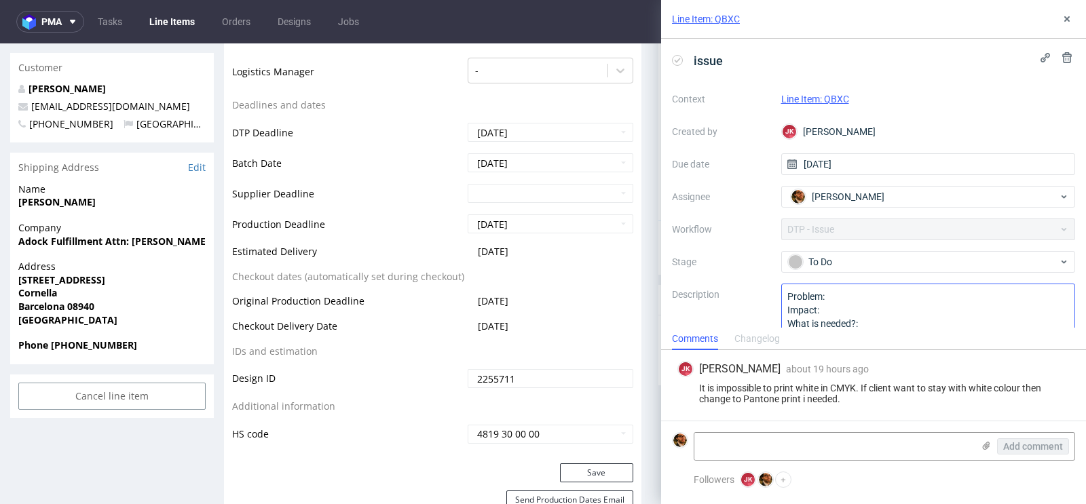
scroll to position [29, 0]
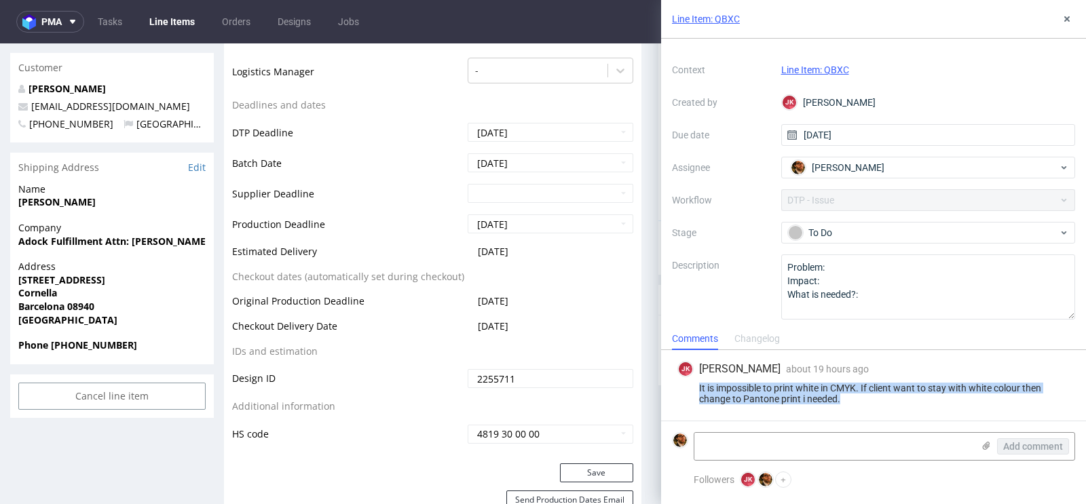
drag, startPoint x: 846, startPoint y: 399, endPoint x: 694, endPoint y: 390, distance: 152.2
click at [694, 390] on div "It is impossible to print white in CMYK. If client want to stay with white colo…" at bounding box center [873, 394] width 392 height 22
copy div "It is impossible to print white in CMYK. If client want to stay with white colo…"
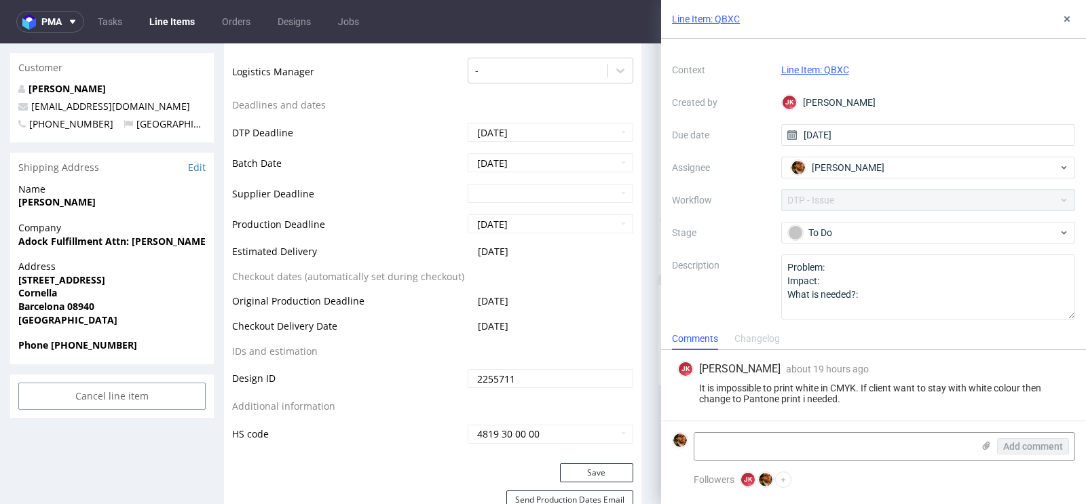
click at [947, 246] on div "Context Line Item: QBXC Created by JK Jan Kocik Due date 08/09/2025 Assignee Ma…" at bounding box center [873, 189] width 403 height 261
click at [938, 238] on div "To Do" at bounding box center [923, 232] width 270 height 15
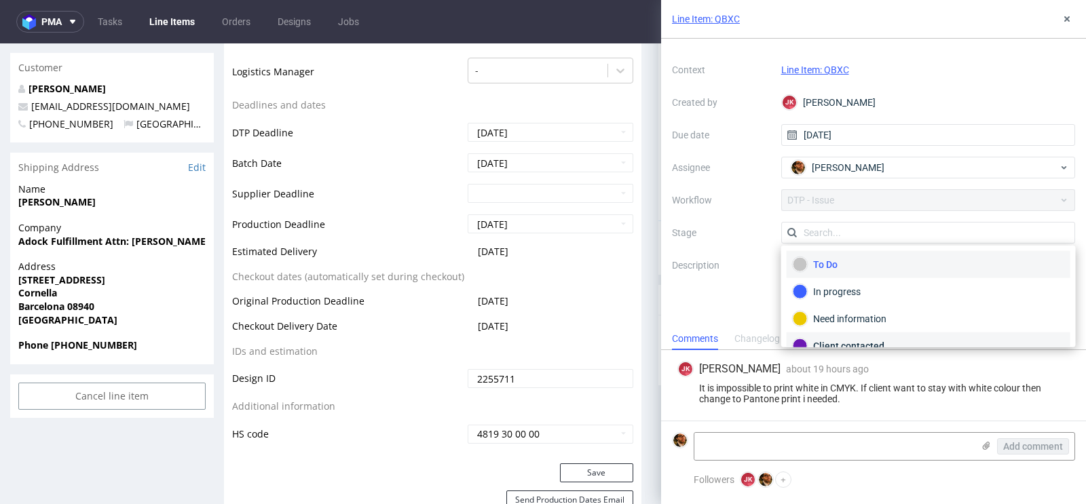
click at [901, 339] on div "Client contacted" at bounding box center [927, 346] width 271 height 15
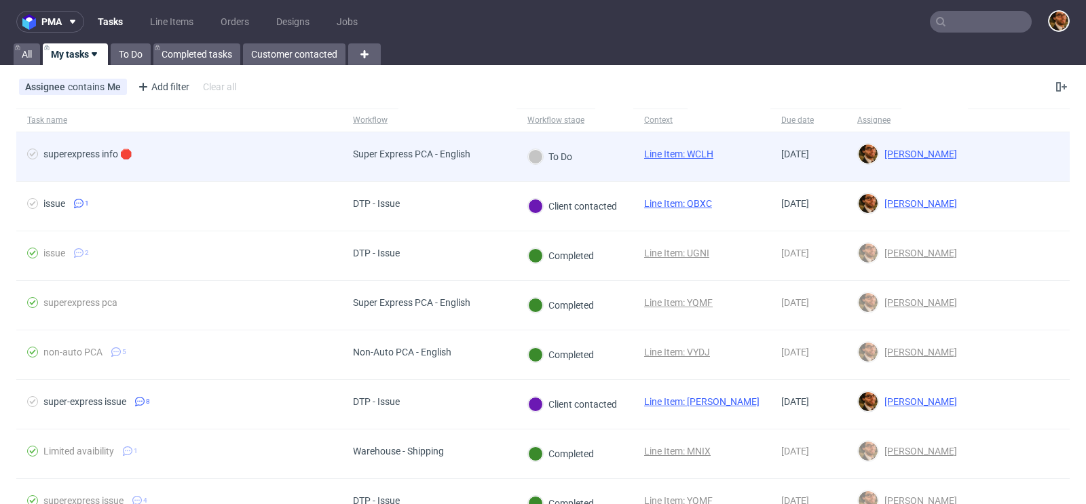
click at [980, 143] on div at bounding box center [1018, 156] width 102 height 49
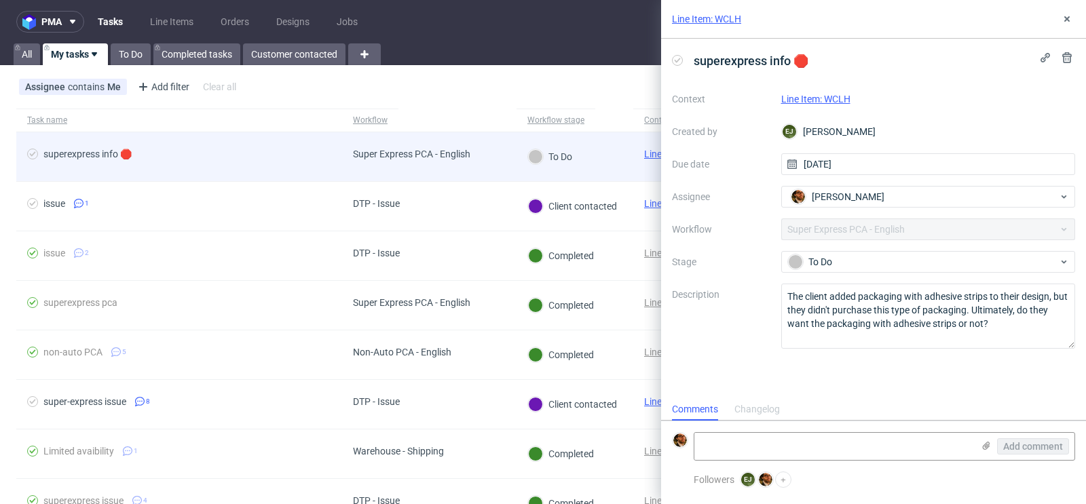
scroll to position [11, 0]
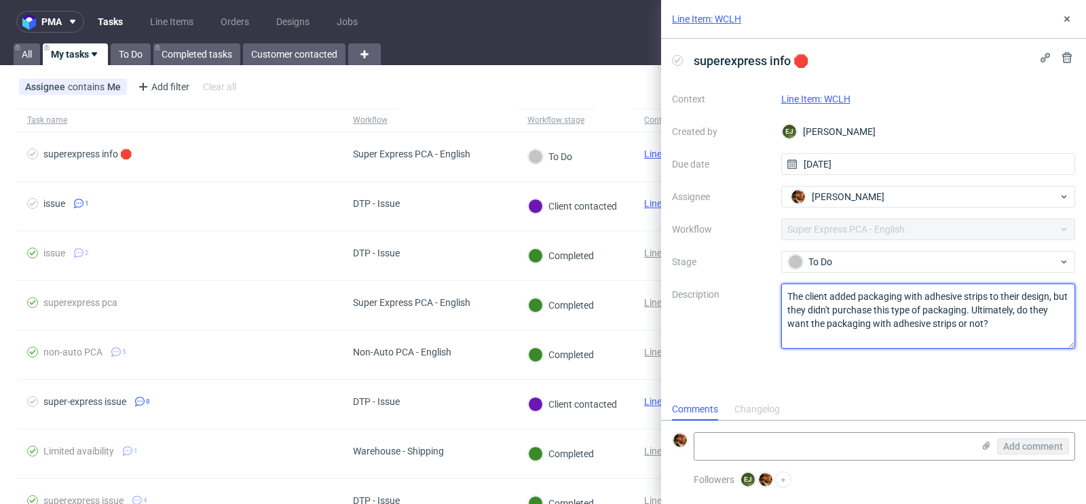
click at [997, 326] on textarea "The client added packaging with adhesive strips to their design, but they didn'…" at bounding box center [928, 316] width 294 height 65
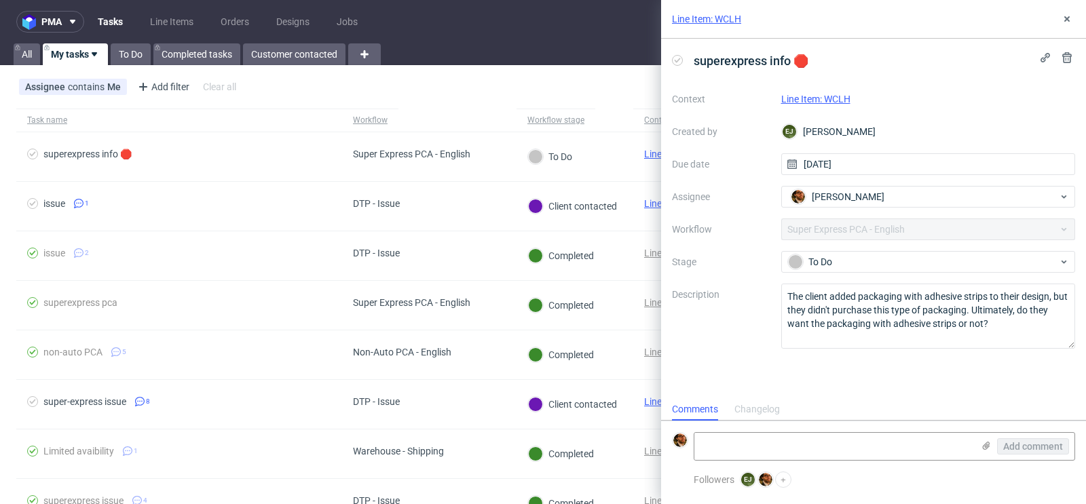
click at [824, 95] on link "Line Item: WCLH" at bounding box center [815, 99] width 69 height 11
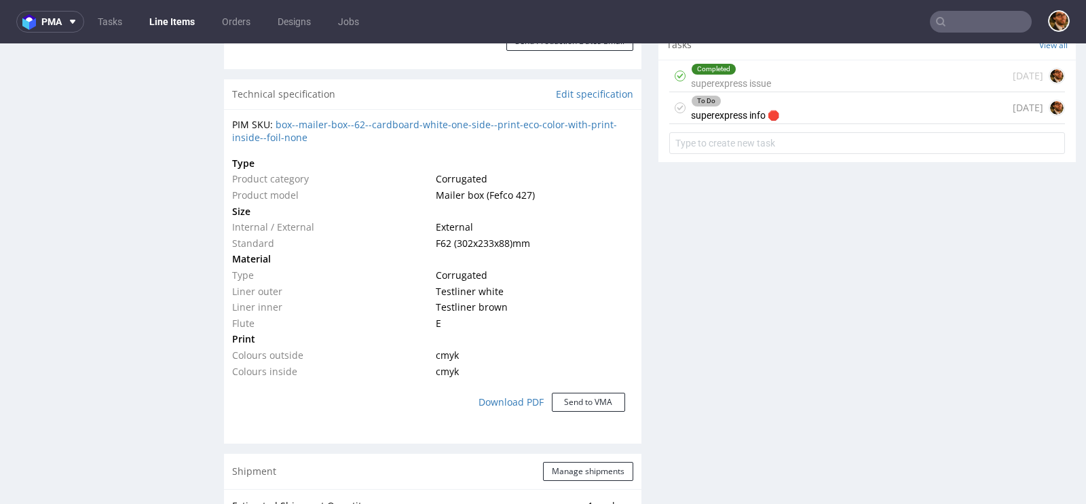
scroll to position [957, 0]
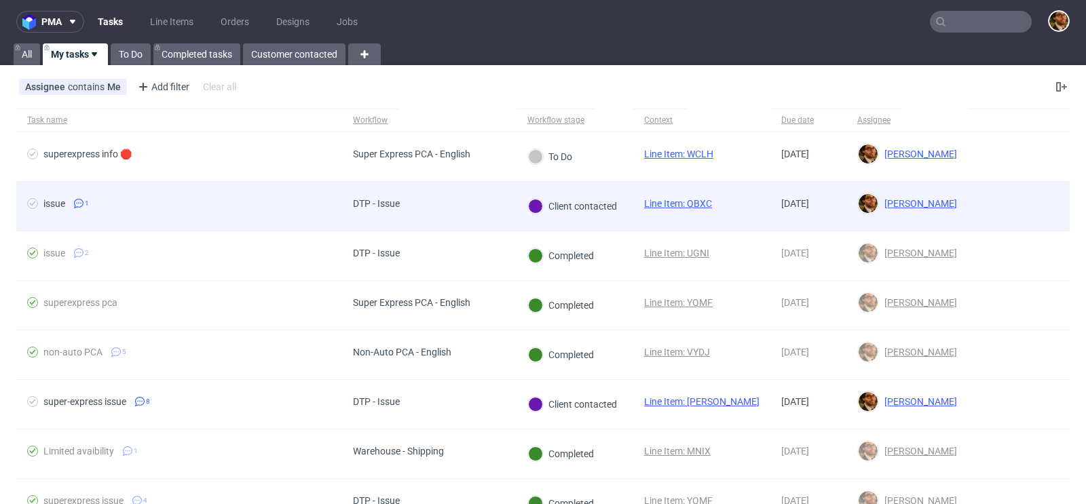
click at [981, 201] on div at bounding box center [1018, 206] width 102 height 49
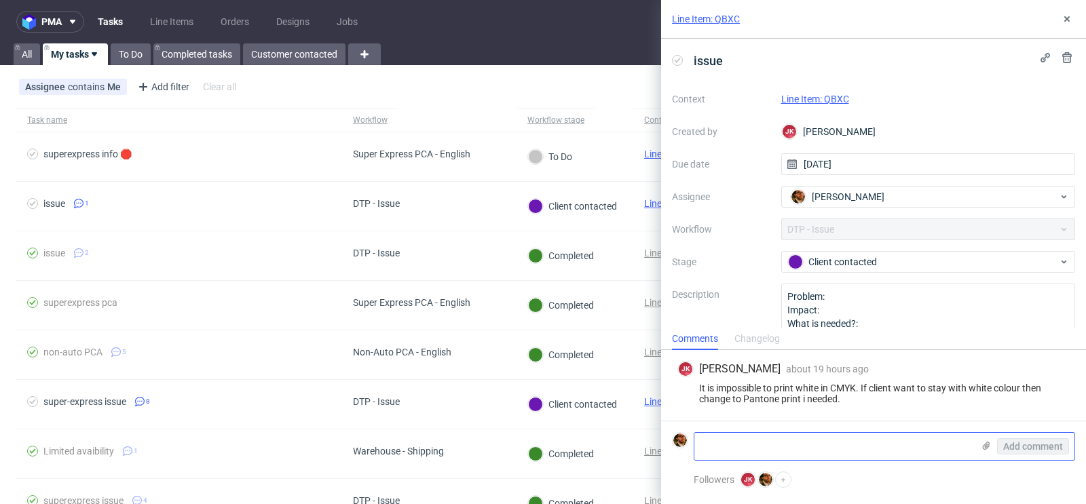
click at [811, 442] on textarea at bounding box center [833, 446] width 278 height 27
paste textarea "https://app-eu1.hubspot.com/contacts/25600958/record/0-5/223633791170/"
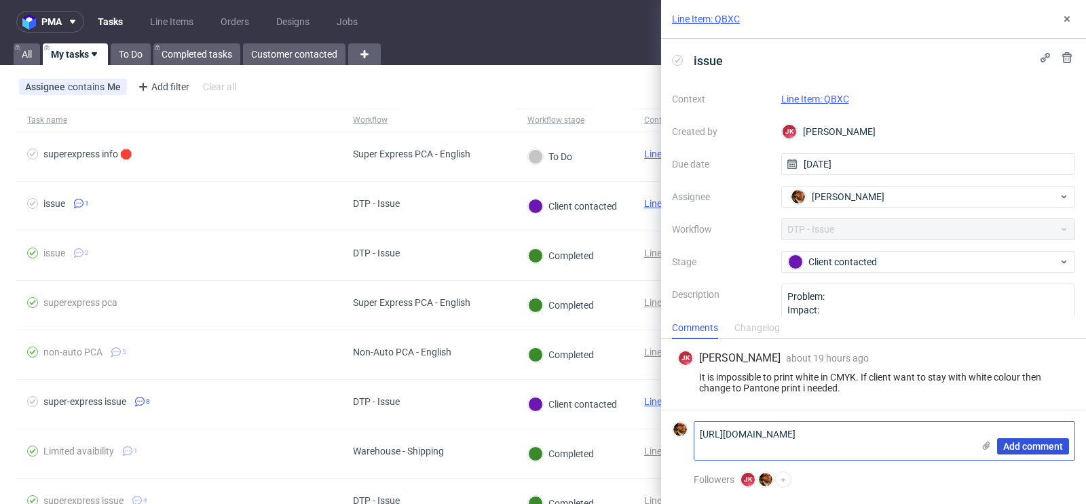
type textarea "[URL][DOMAIN_NAME]"
click at [1029, 446] on span "Add comment" at bounding box center [1033, 446] width 60 height 9
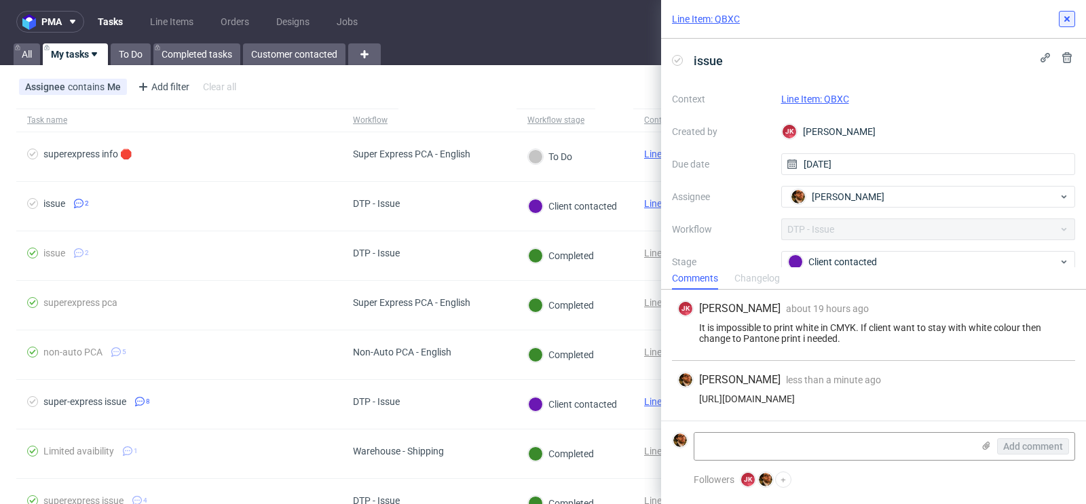
click at [1067, 16] on icon at bounding box center [1066, 19] width 11 height 11
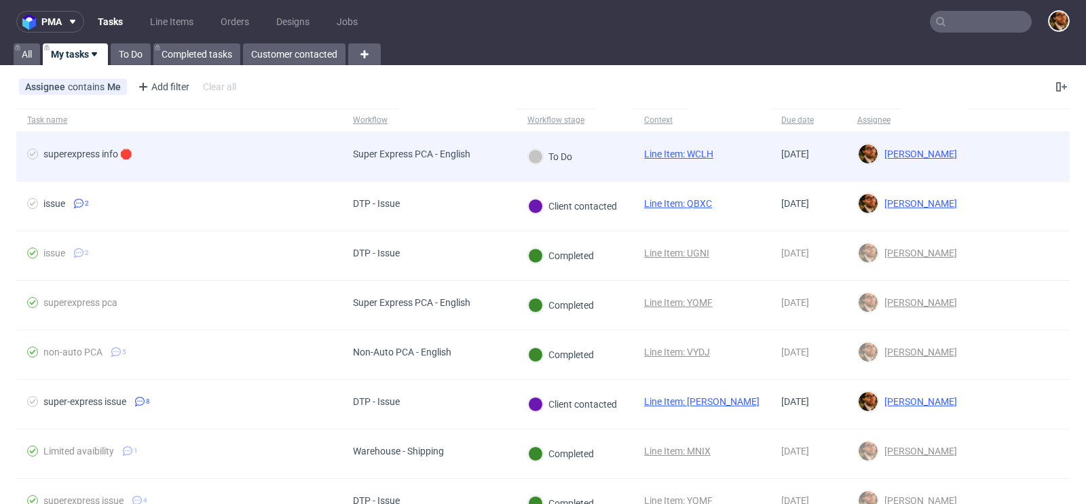
click at [1004, 163] on div at bounding box center [1018, 156] width 102 height 49
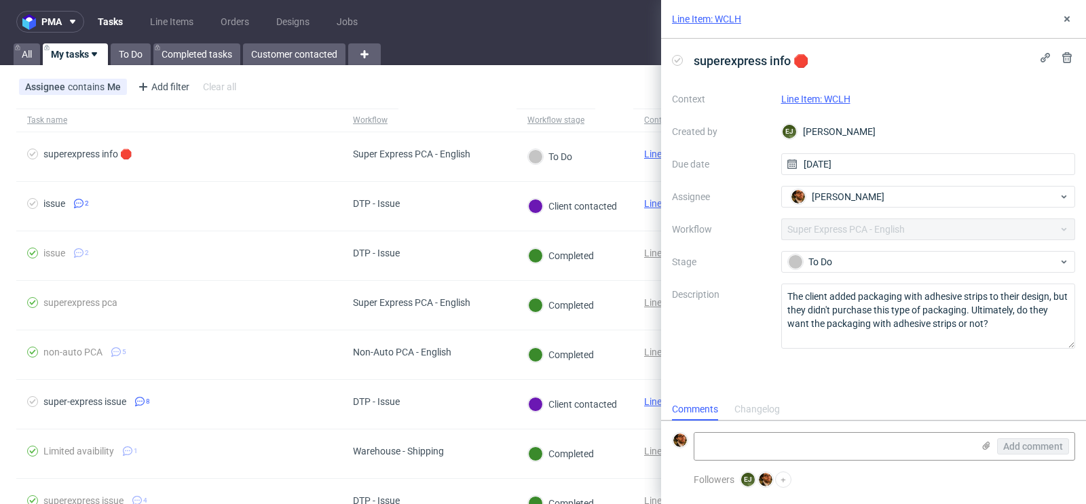
scroll to position [11, 0]
click at [841, 105] on div "Line Item: WCLH" at bounding box center [928, 99] width 294 height 16
click at [835, 103] on link "Line Item: WCLH" at bounding box center [815, 99] width 69 height 11
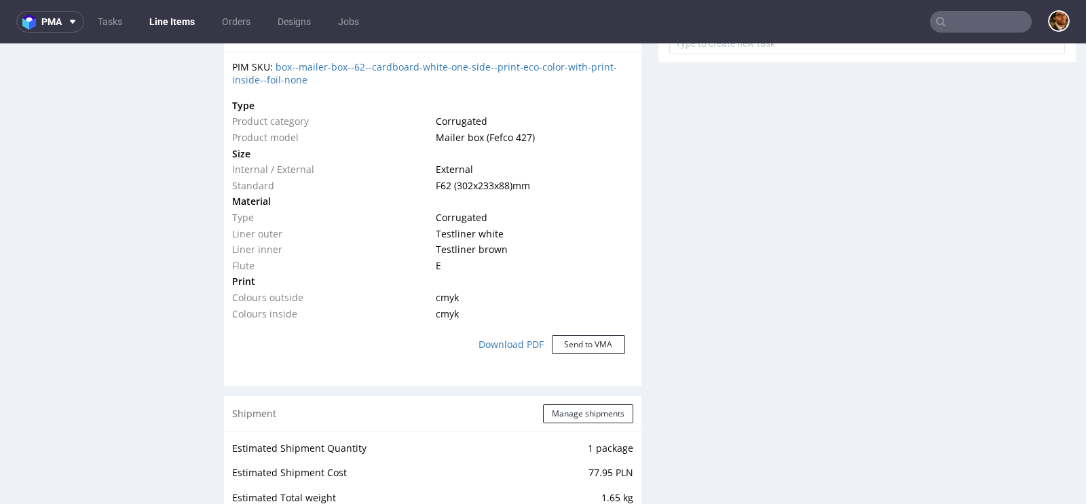
scroll to position [672, 0]
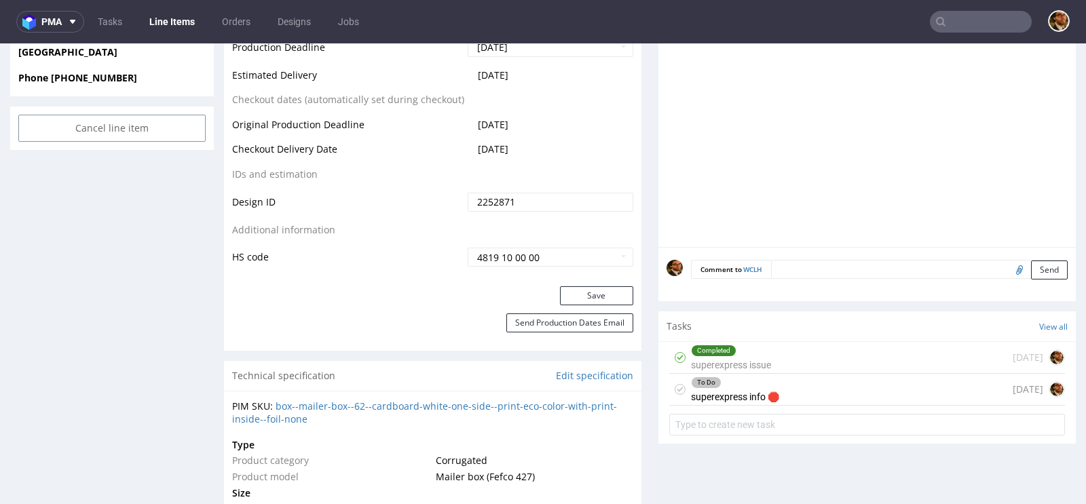
click at [869, 385] on div "To Do superexpress info 🛑 today" at bounding box center [867, 390] width 396 height 32
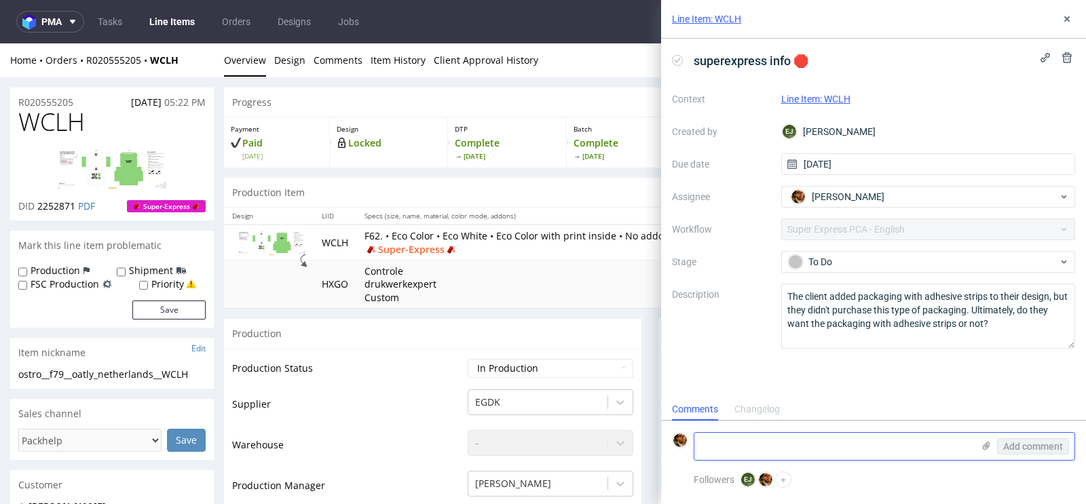
click at [753, 442] on textarea at bounding box center [833, 446] width 278 height 27
type textarea "T"
type textarea "C"
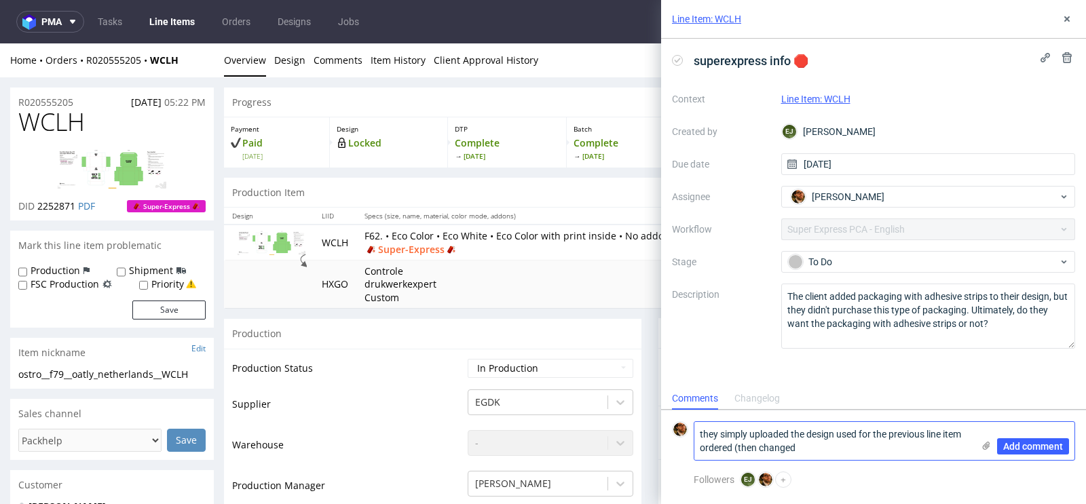
type textarea "they simply uploaded the design used for the previous line item ordered (then c…"
drag, startPoint x: 813, startPoint y: 451, endPoint x: 652, endPoint y: 425, distance: 163.6
click at [652, 425] on div "Line Item: WCLH superexpress info 🛑 Context Line Item: WCLH Created by EJ Elżbi…" at bounding box center [865, 252] width 441 height 504
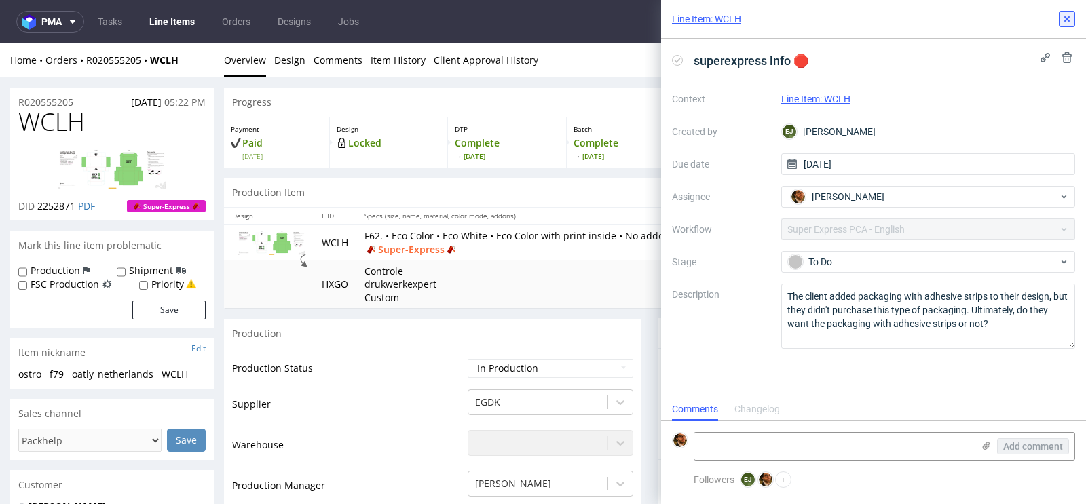
click at [1066, 22] on icon at bounding box center [1066, 19] width 11 height 11
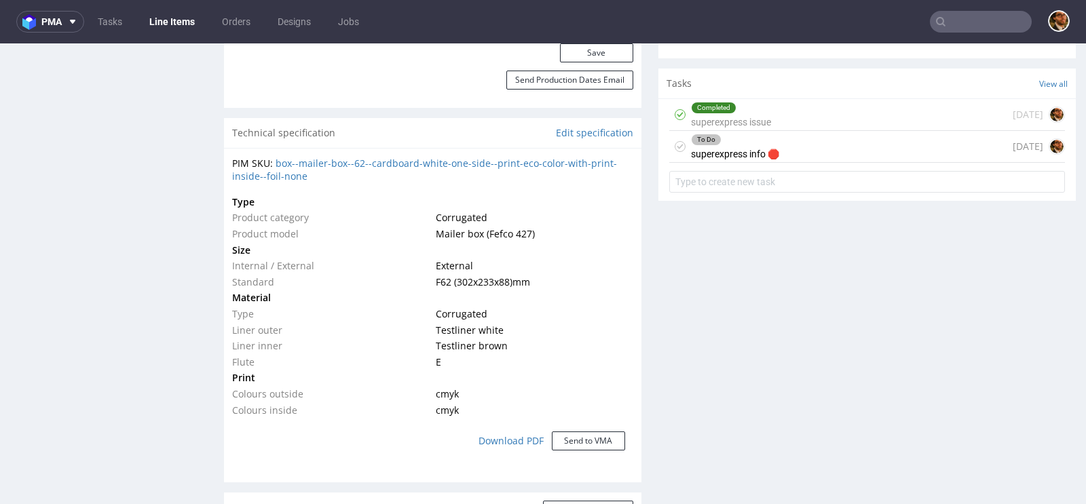
scroll to position [844, 0]
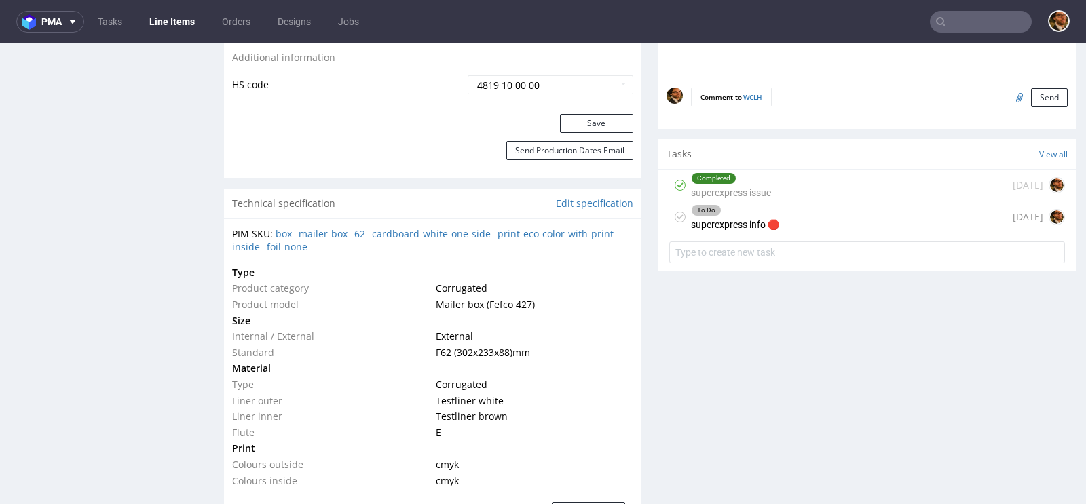
click at [813, 185] on div "Completed superexpress issue 11 days ago" at bounding box center [867, 186] width 396 height 32
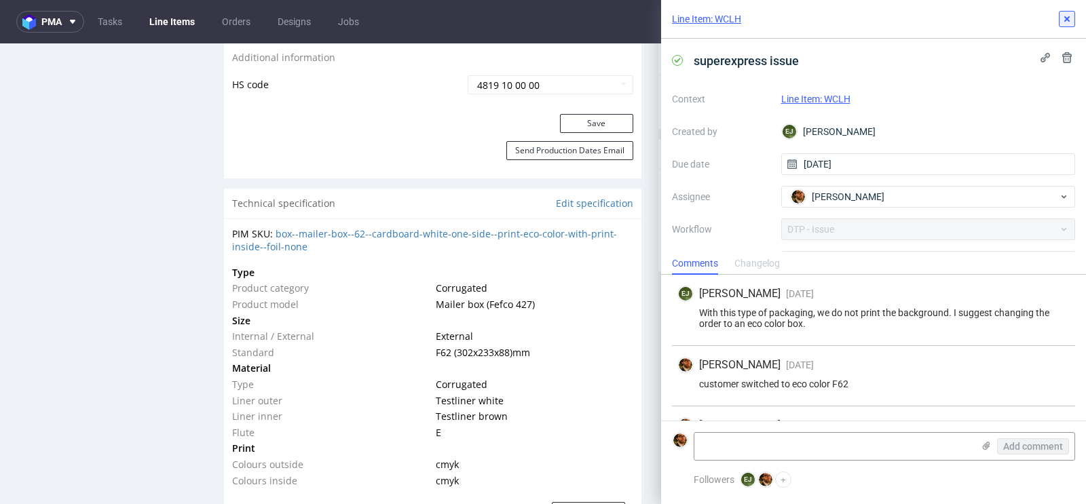
click at [1070, 18] on icon at bounding box center [1066, 19] width 11 height 11
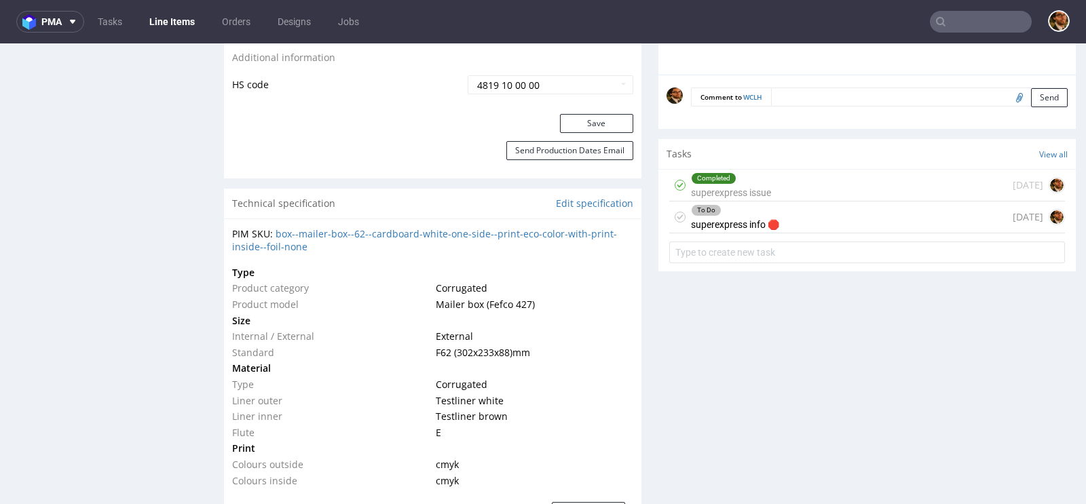
click at [874, 214] on div "To Do superexpress info 🛑 today" at bounding box center [867, 218] width 396 height 32
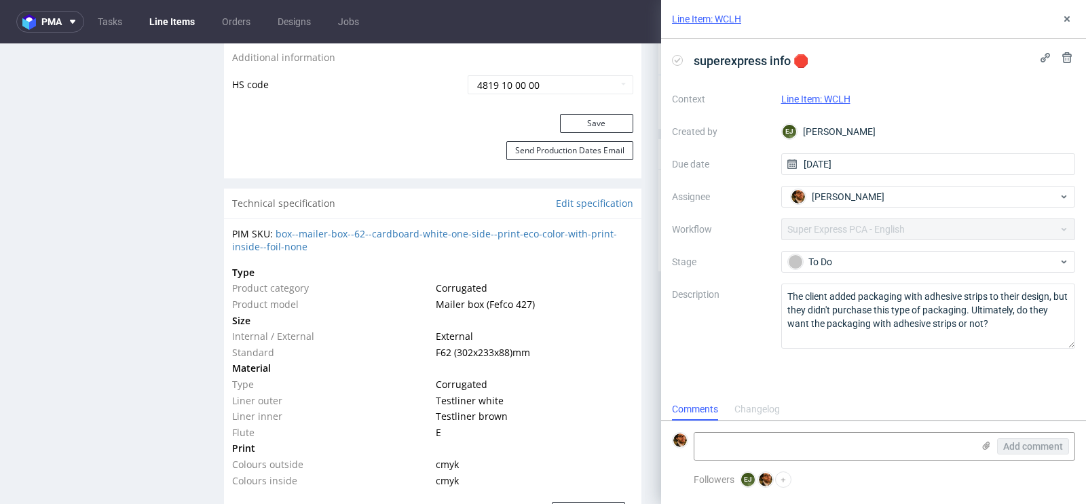
scroll to position [11, 0]
click at [783, 444] on textarea at bounding box center [833, 446] width 278 height 27
paste textarea "they simply uploaded the design used for the previous line item ordered (then c…"
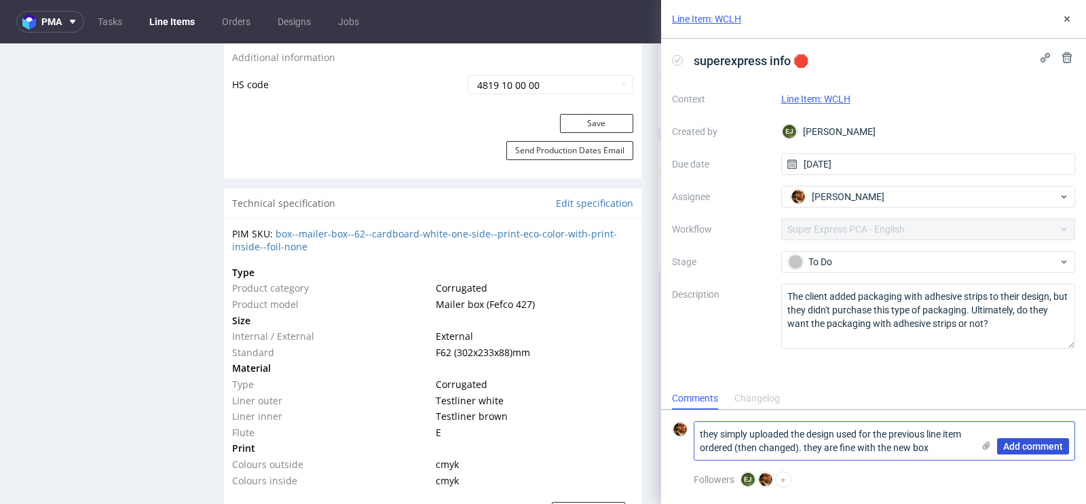
type textarea "they simply uploaded the design used for the previous line item ordered (then c…"
click at [1042, 451] on span "Add comment" at bounding box center [1033, 446] width 60 height 9
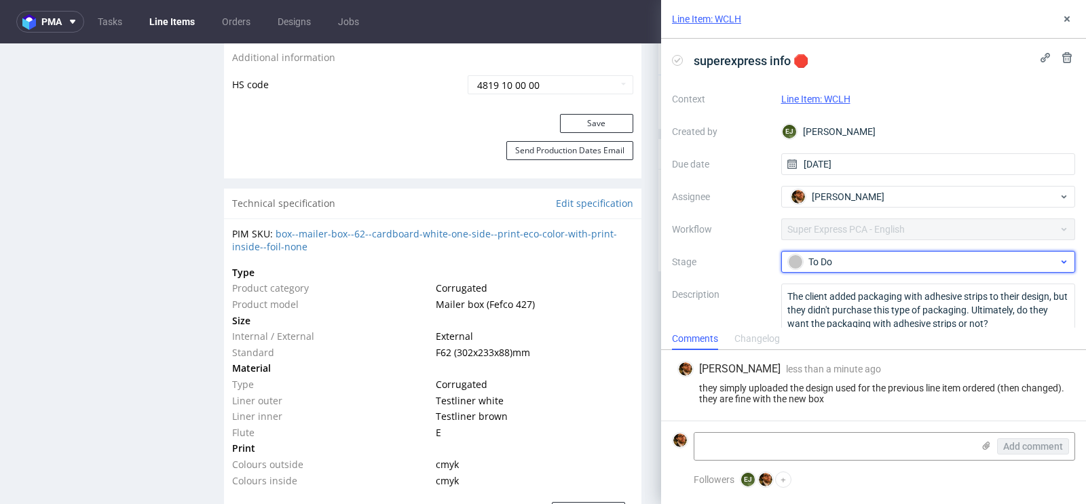
click at [975, 271] on div "To Do" at bounding box center [928, 262] width 294 height 22
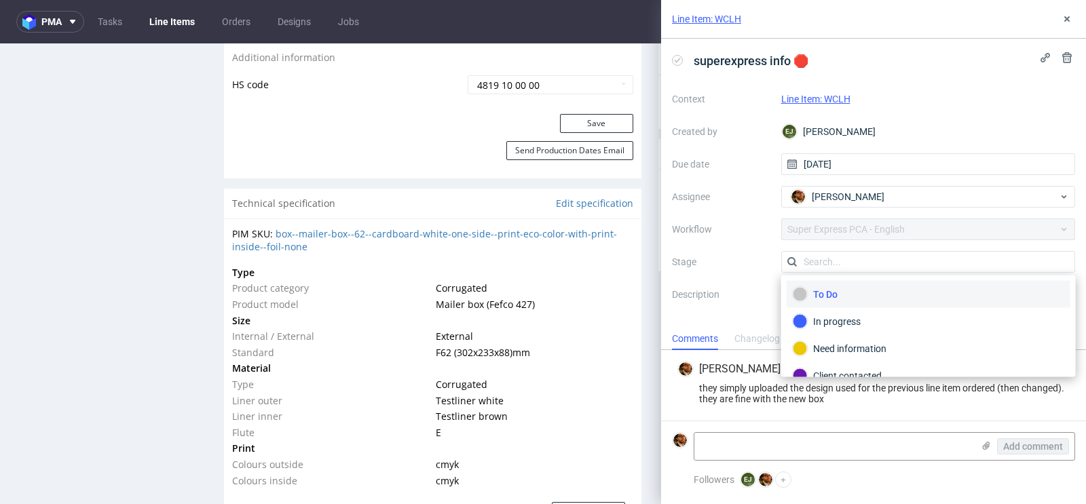
scroll to position [68, 0]
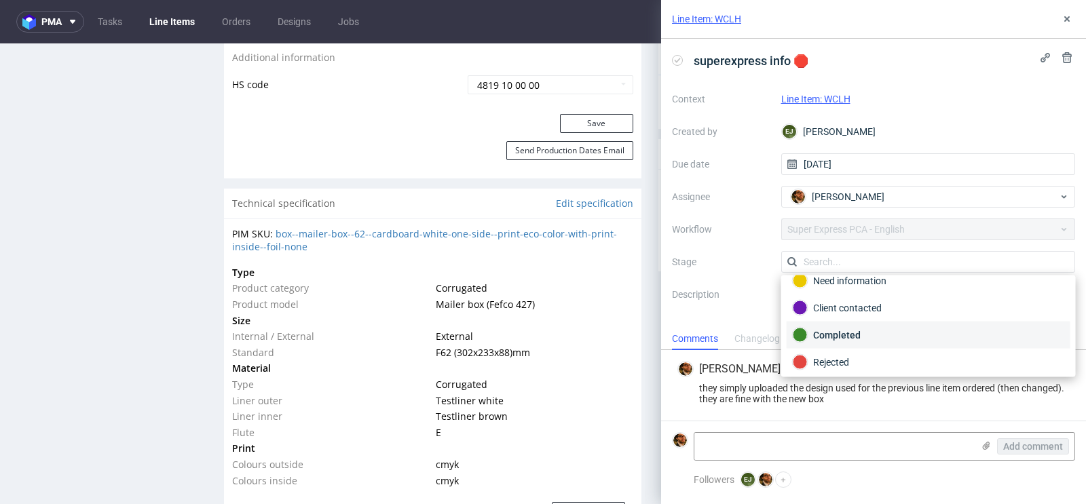
click at [929, 324] on div "Completed" at bounding box center [928, 335] width 284 height 27
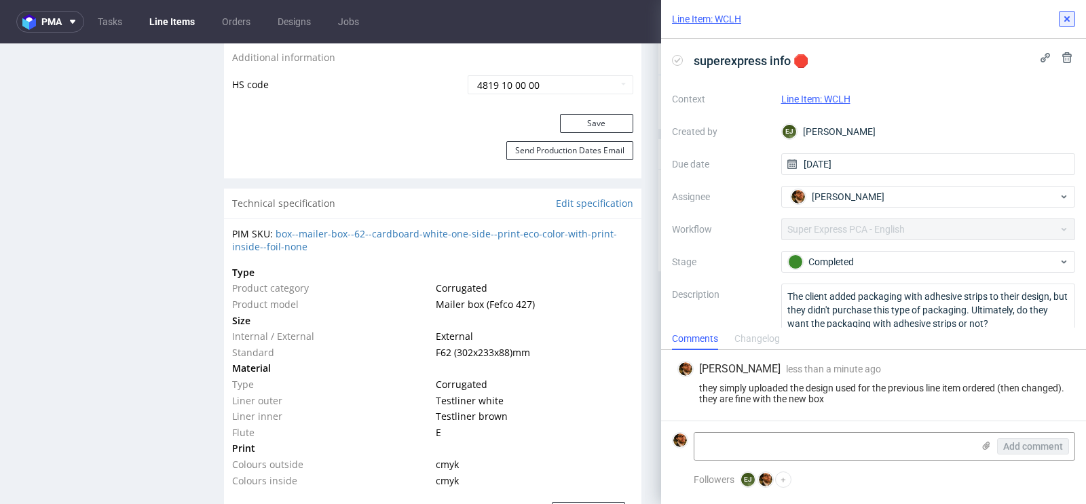
click at [1070, 24] on icon at bounding box center [1066, 19] width 11 height 11
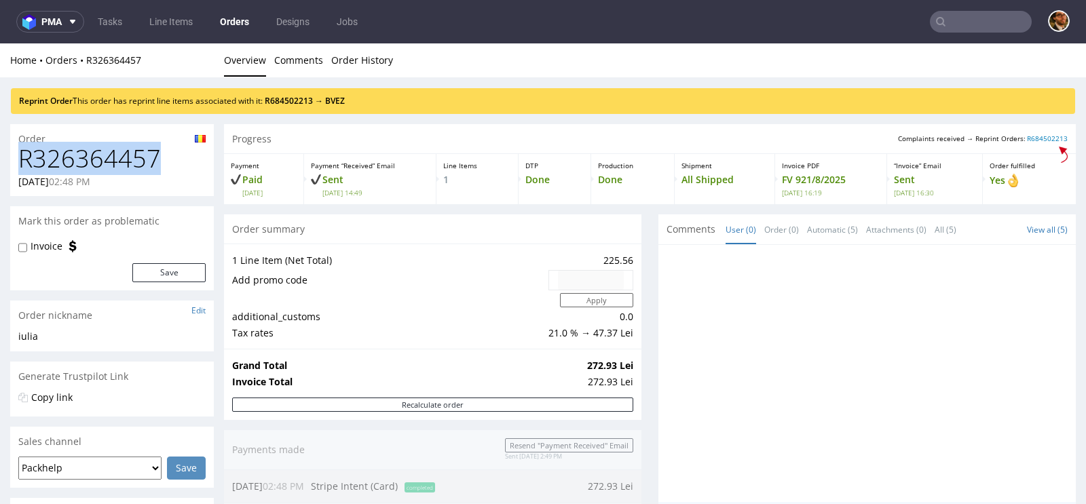
drag, startPoint x: 161, startPoint y: 153, endPoint x: 24, endPoint y: 160, distance: 137.2
click at [24, 160] on h1 "R326364457" at bounding box center [111, 158] width 187 height 27
copy h1 "R326364457"
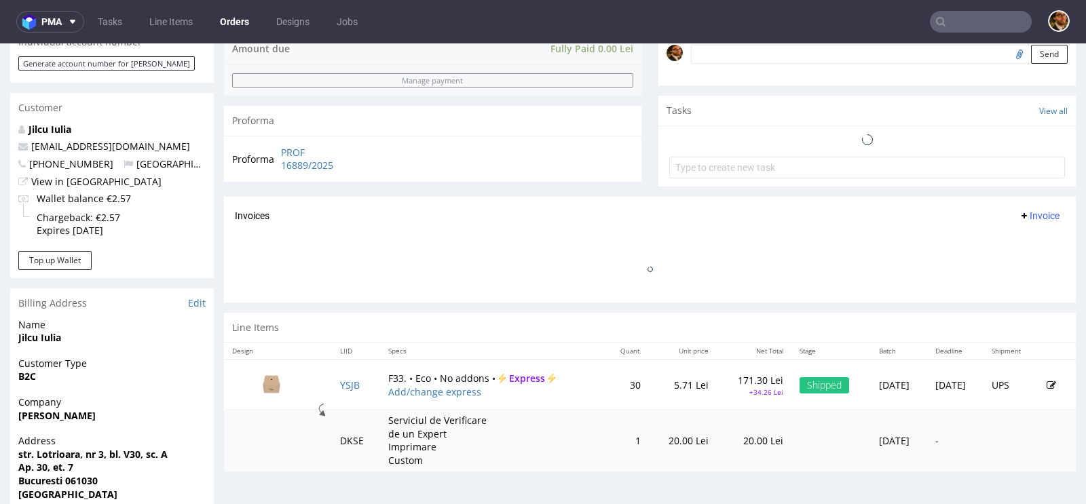
scroll to position [575, 0]
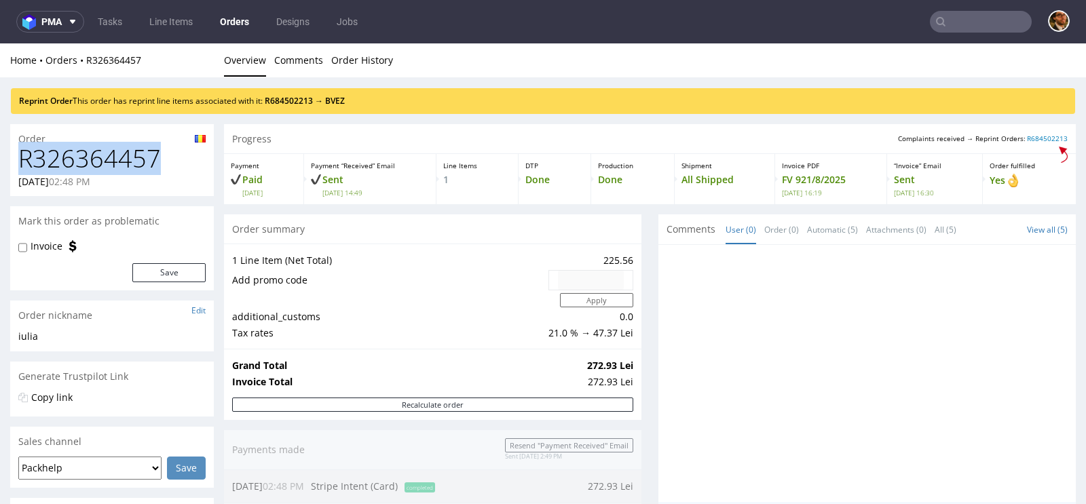
drag, startPoint x: 161, startPoint y: 154, endPoint x: 23, endPoint y: 155, distance: 138.4
click at [23, 155] on h1 "R326364457" at bounding box center [111, 158] width 187 height 27
copy h1 "R326364457"
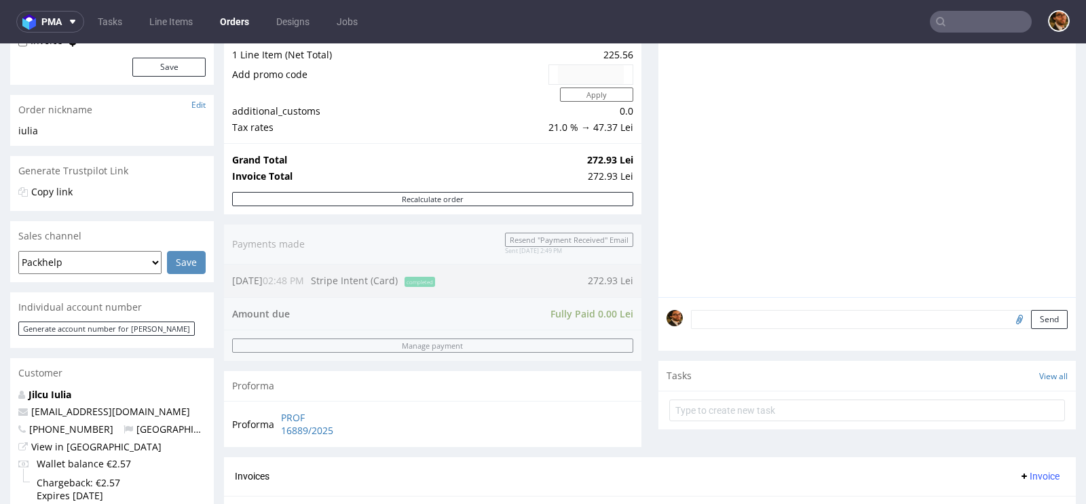
scroll to position [472, 0]
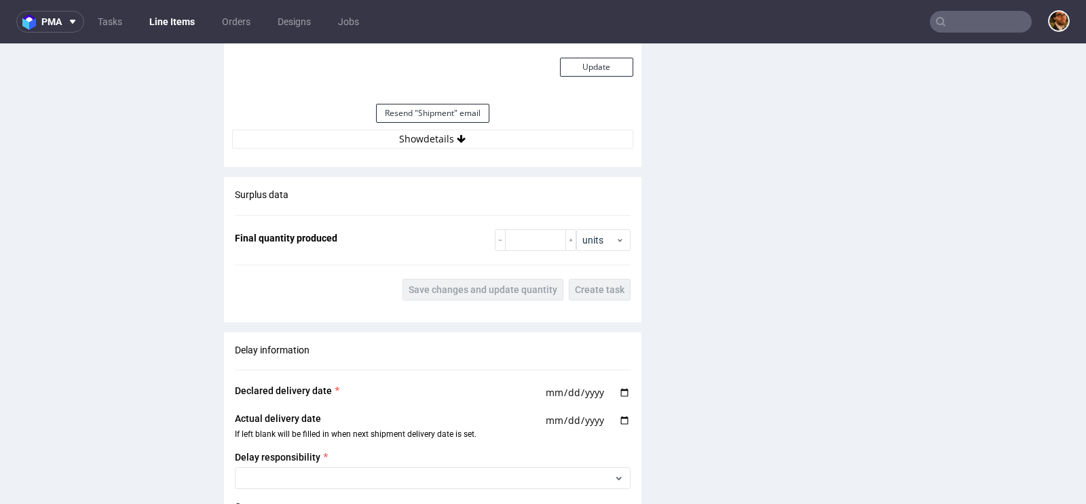
scroll to position [1603, 0]
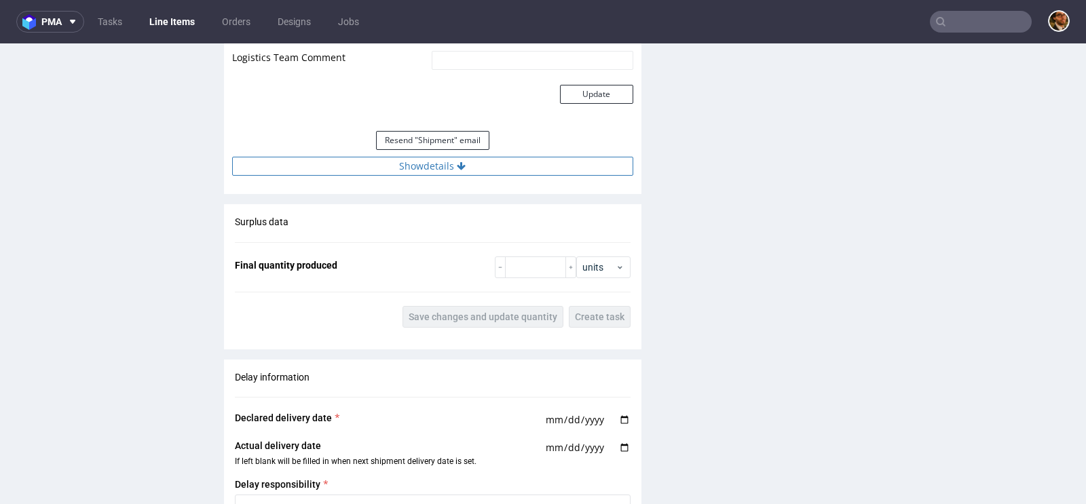
click at [407, 161] on button "Show details" at bounding box center [432, 166] width 401 height 19
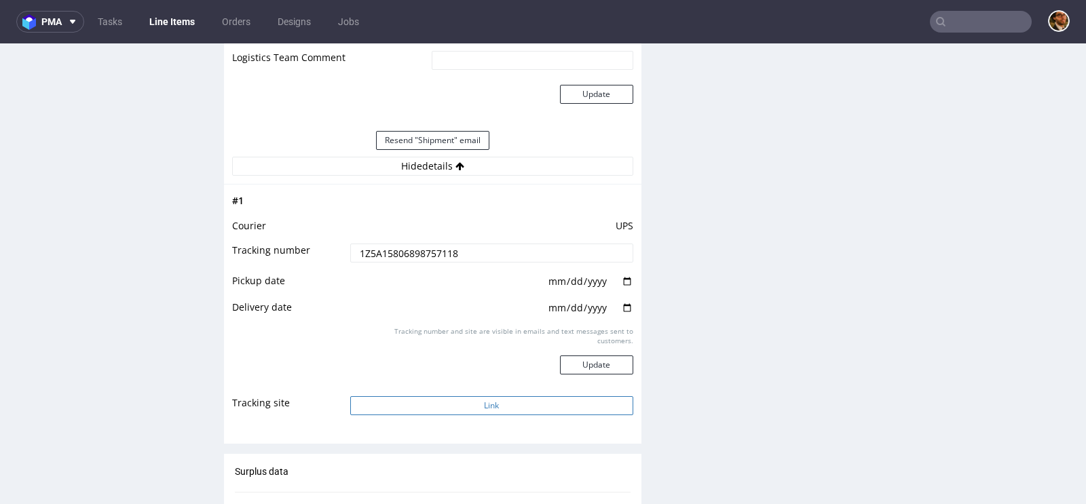
click at [478, 404] on button "Link" at bounding box center [491, 405] width 283 height 19
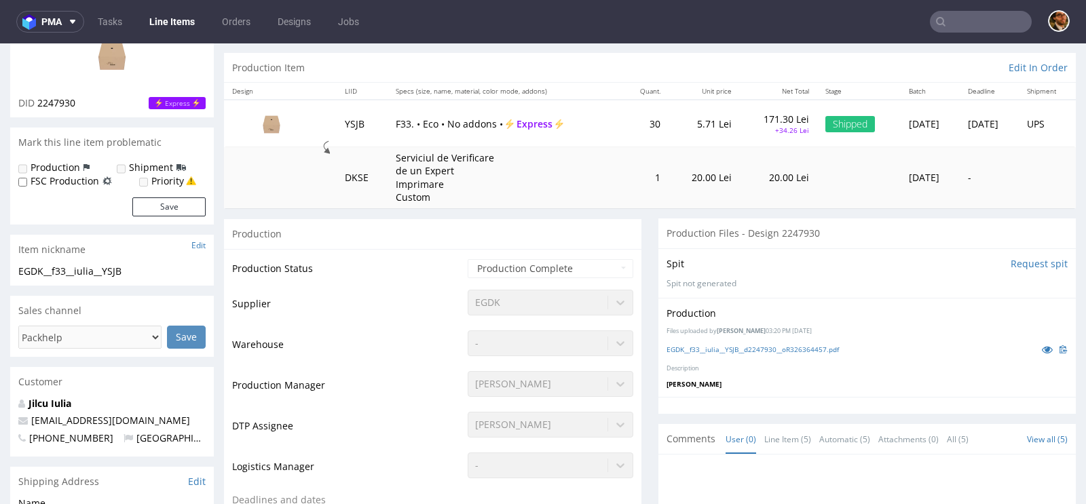
scroll to position [0, 0]
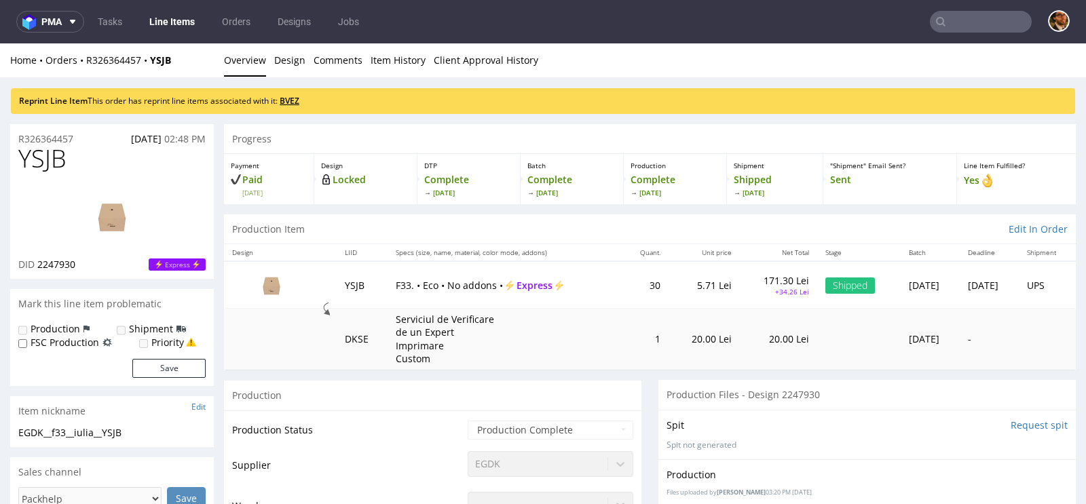
click at [298, 102] on link "BVEZ" at bounding box center [290, 101] width 20 height 12
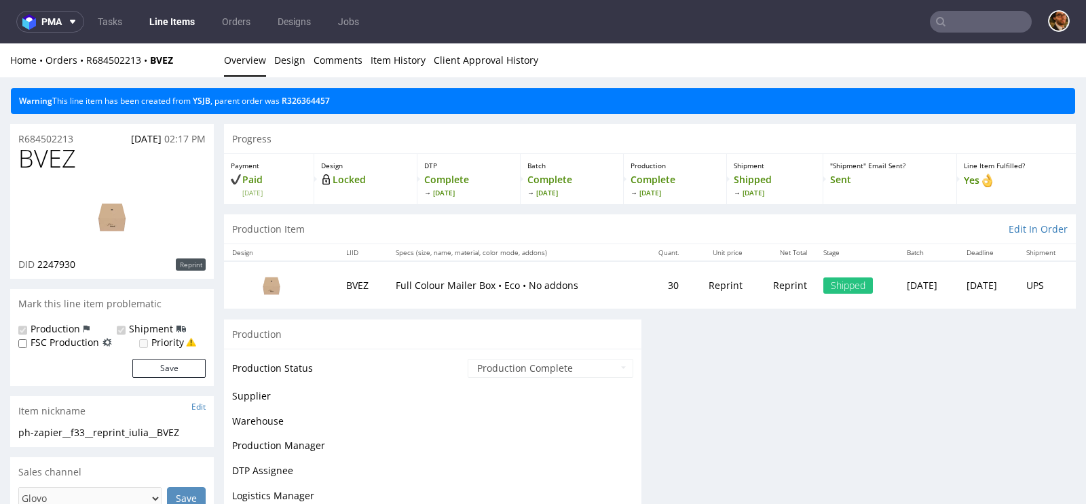
click at [288, 98] on span "R326364457" at bounding box center [305, 101] width 50 height 12
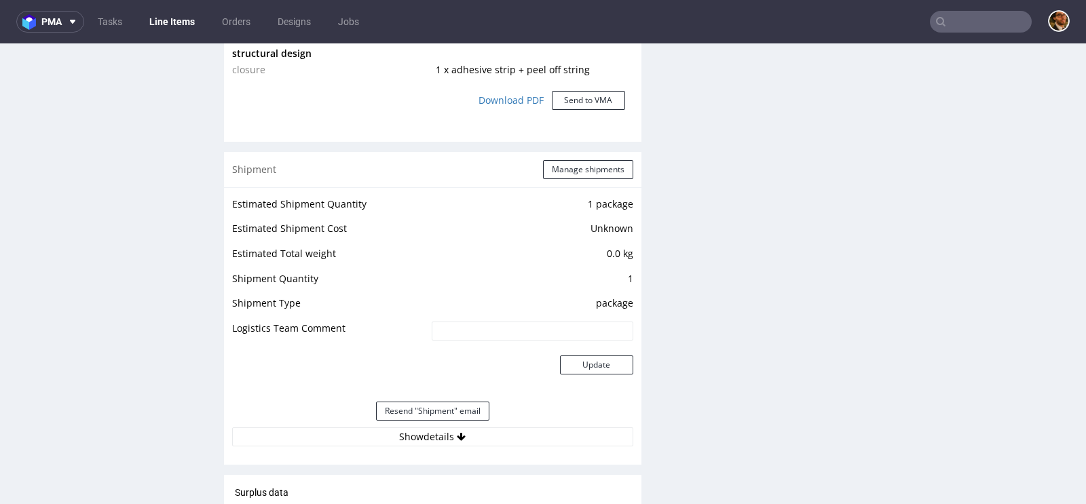
scroll to position [1754, 0]
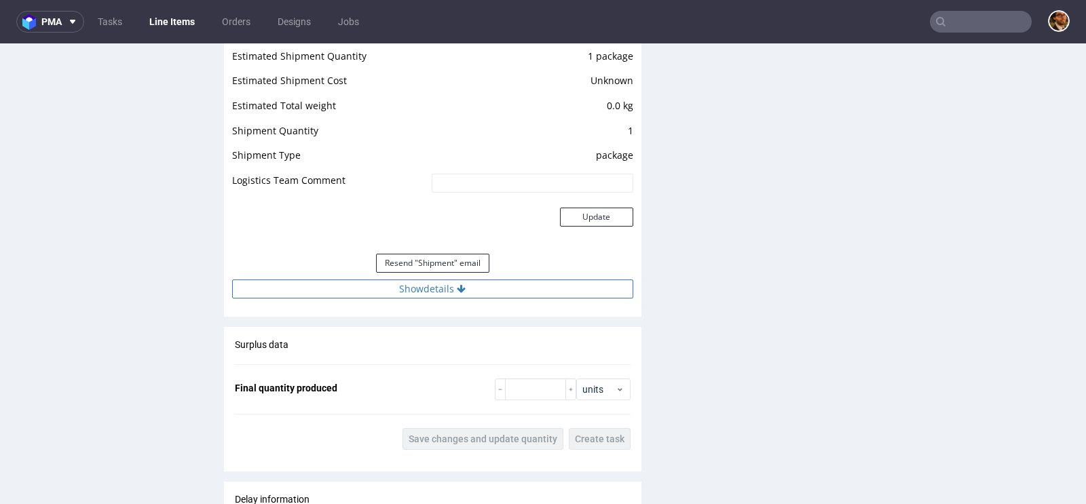
click at [450, 286] on button "Show details" at bounding box center [432, 289] width 401 height 19
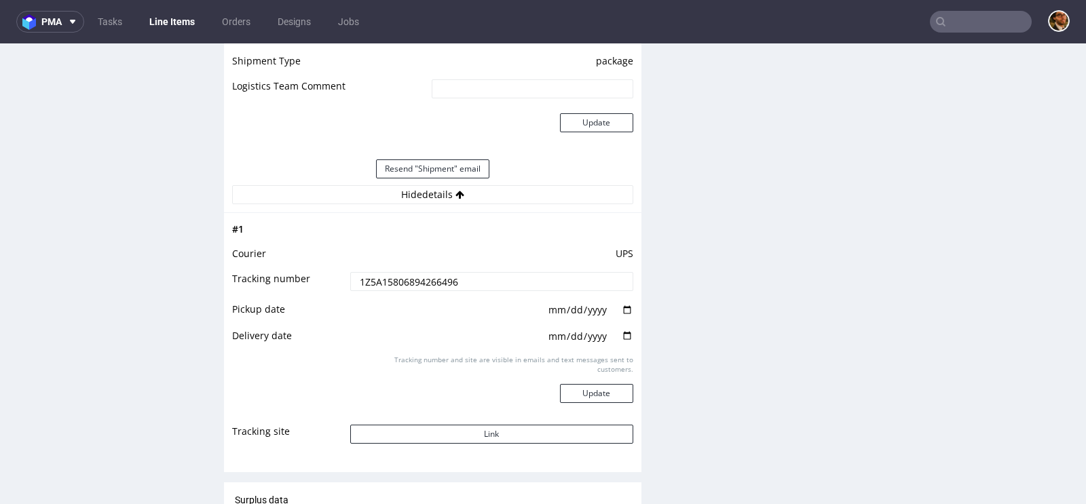
scroll to position [1935, 0]
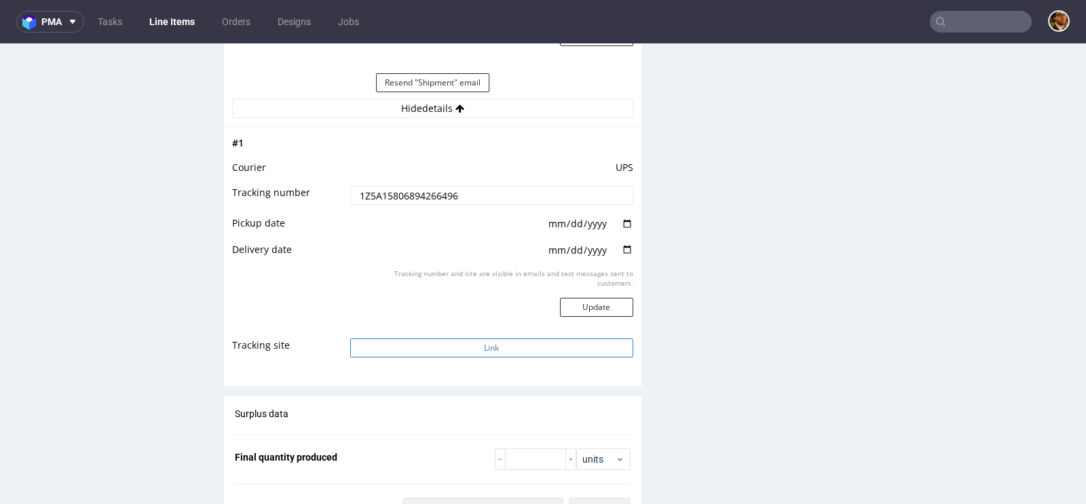
click at [478, 343] on button "Link" at bounding box center [491, 348] width 283 height 19
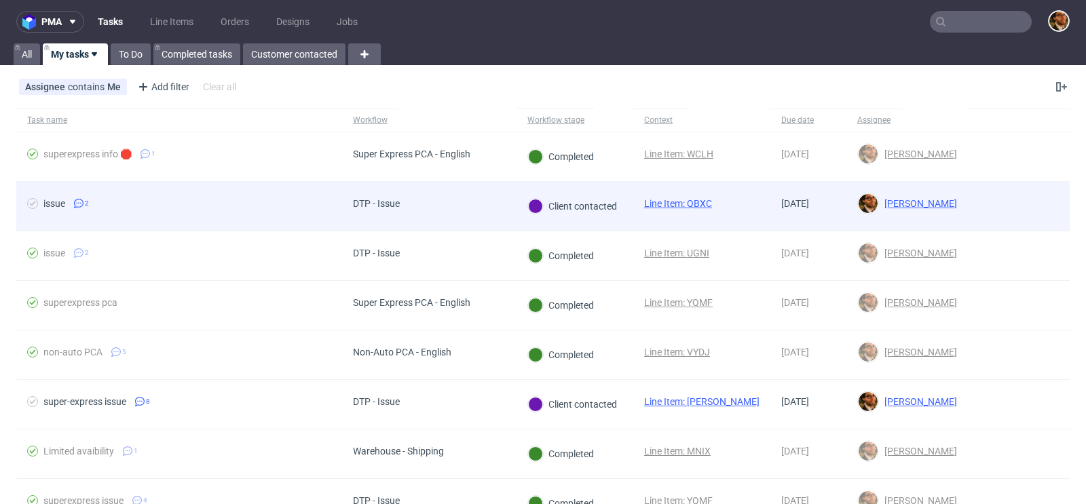
click at [973, 202] on div at bounding box center [1018, 206] width 102 height 49
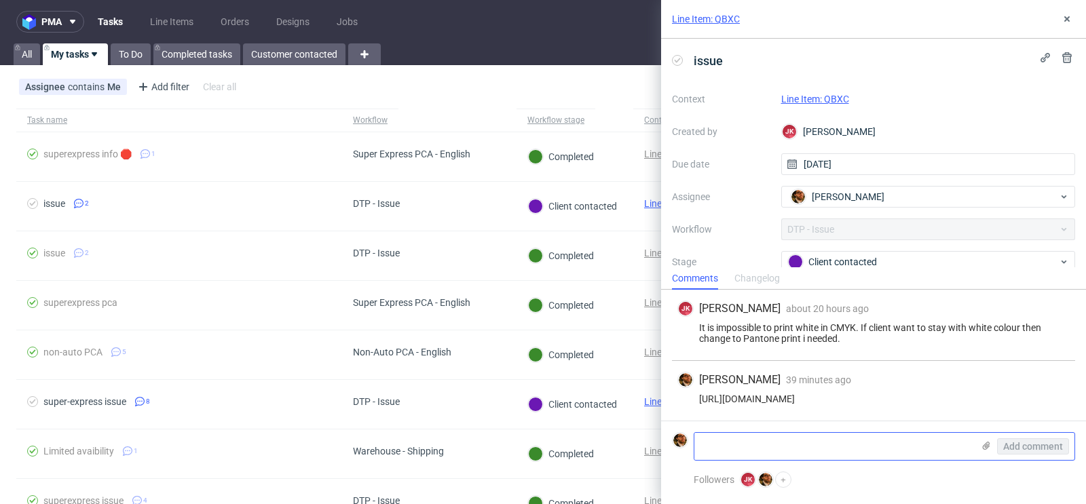
click at [879, 439] on textarea at bounding box center [833, 446] width 278 height 27
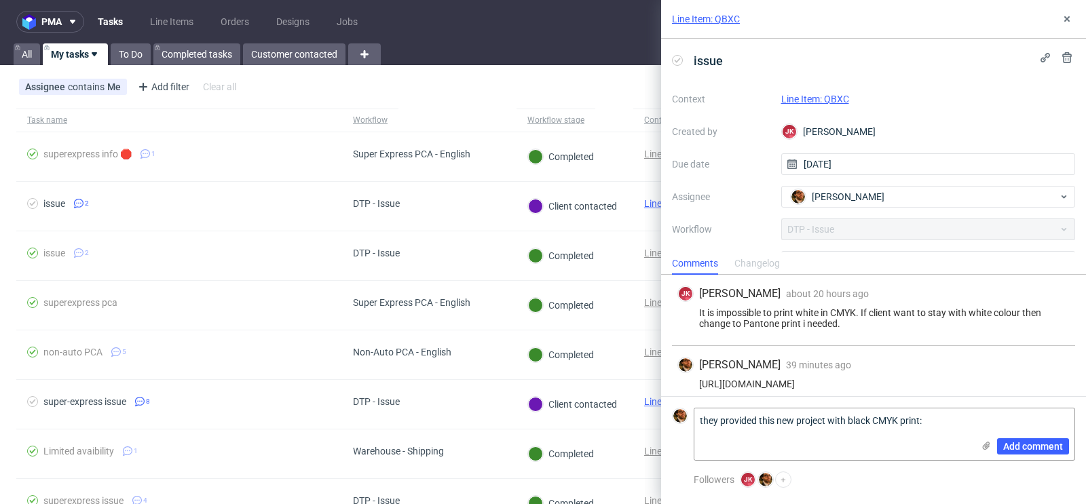
paste textarea "[URL][DOMAIN_NAME]"
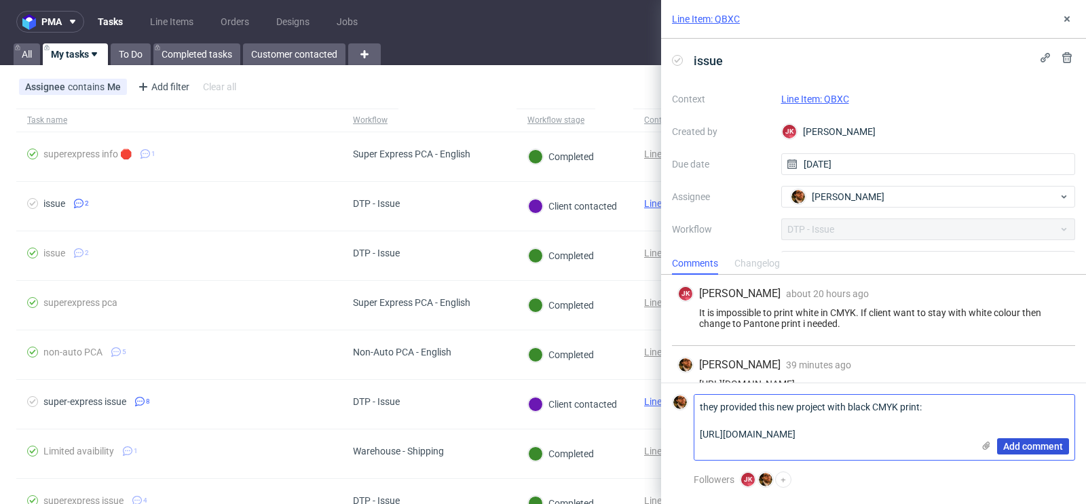
type textarea "they provided this new project with black CMYK print: [URL][DOMAIN_NAME]"
click at [1016, 446] on span "Add comment" at bounding box center [1033, 446] width 60 height 9
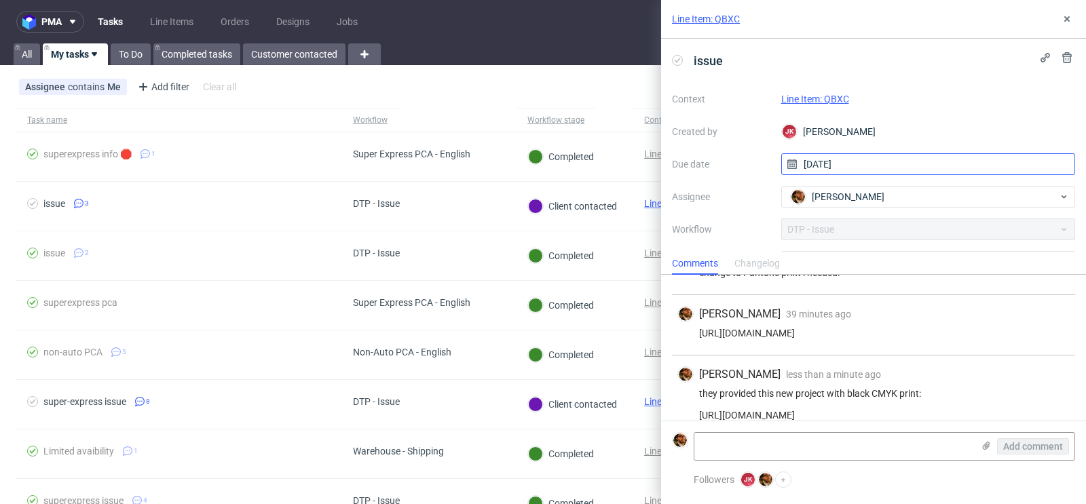
scroll to position [64, 0]
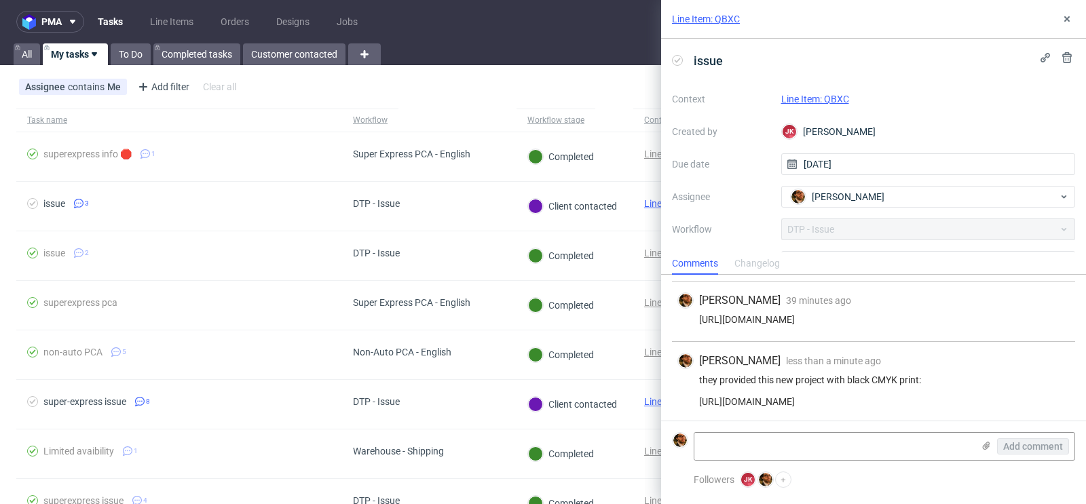
click at [825, 94] on link "Line Item: QBXC" at bounding box center [815, 99] width 68 height 11
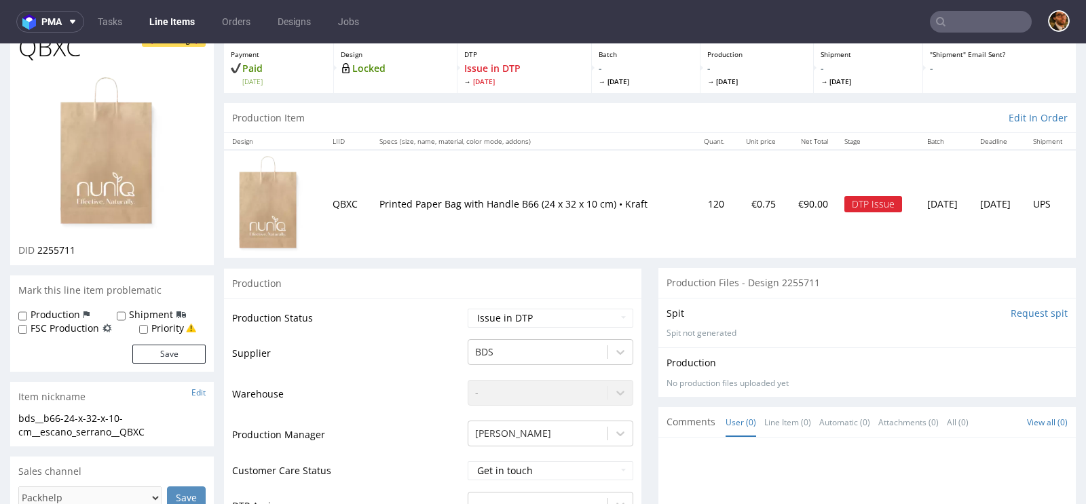
scroll to position [134, 0]
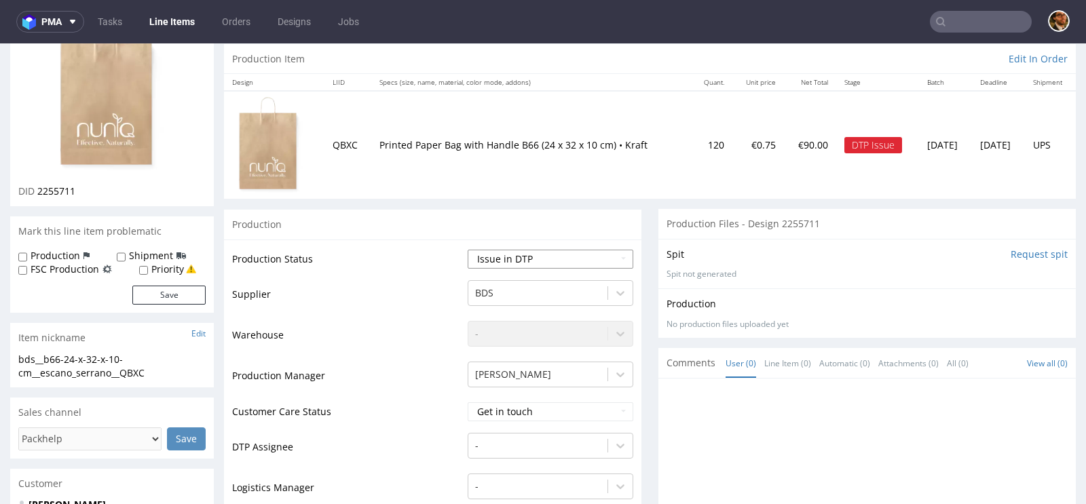
click at [611, 258] on select "Waiting for Artwork Waiting for Diecut Waiting for Mockup Waiting for DTP Waiti…" at bounding box center [550, 259] width 166 height 19
select select "back_for_dtp"
click at [467, 250] on select "Waiting for Artwork Waiting for Diecut Waiting for Mockup Waiting for DTP Waiti…" at bounding box center [550, 259] width 166 height 19
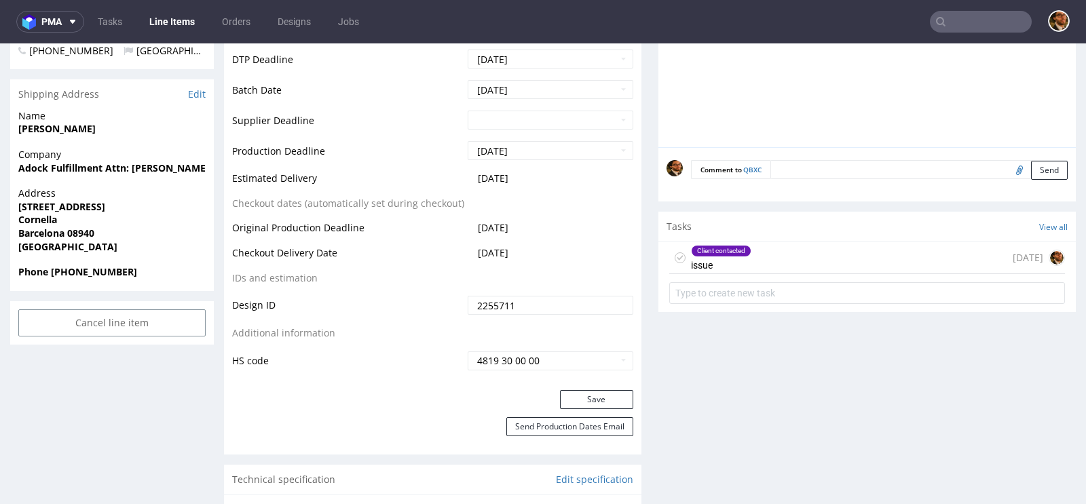
scroll to position [642, 0]
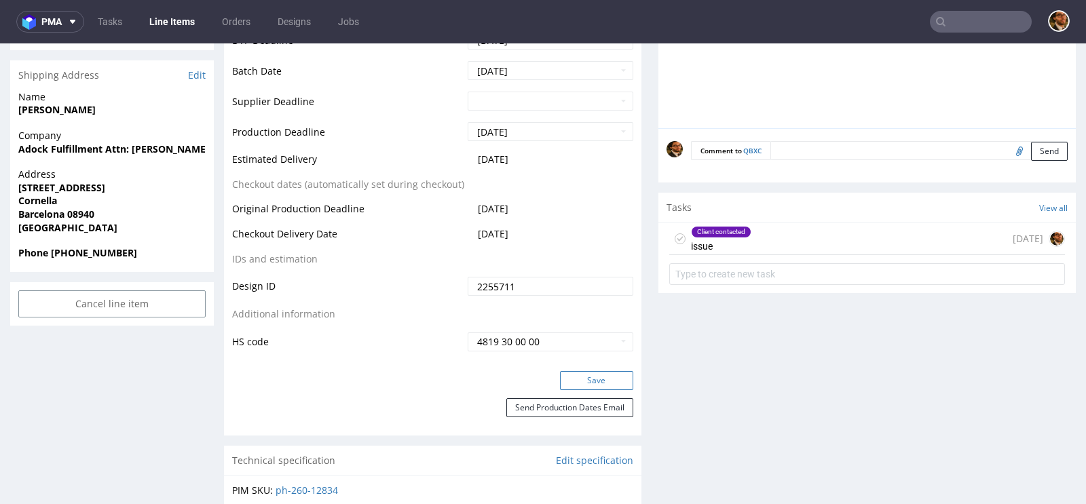
click at [571, 376] on button "Save" at bounding box center [596, 380] width 73 height 19
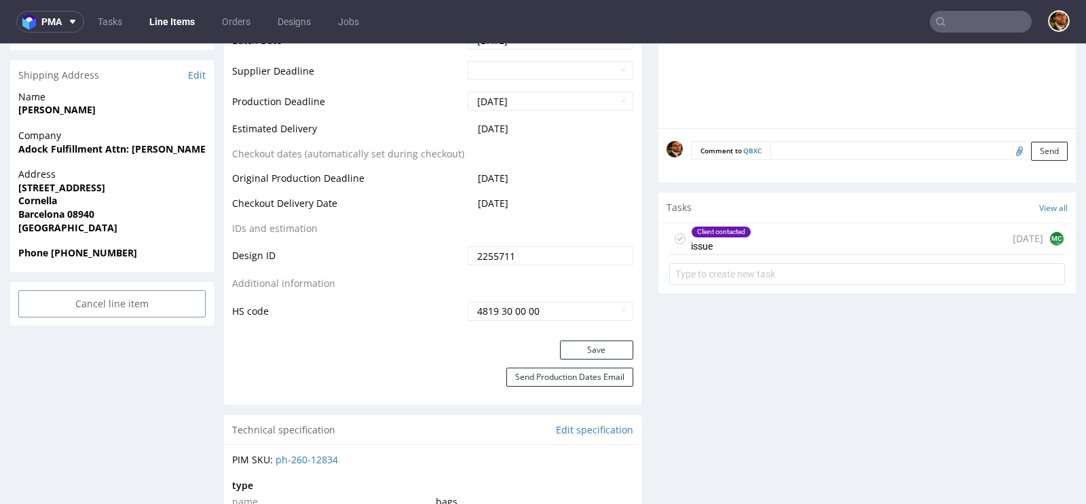
click at [788, 234] on div "Client contacted issue [DATE] MC" at bounding box center [867, 239] width 396 height 32
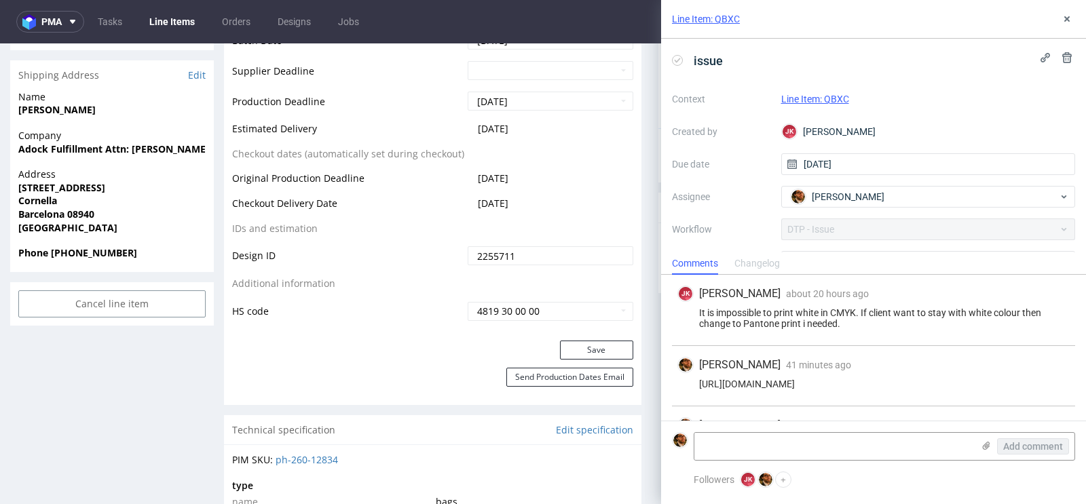
scroll to position [64, 0]
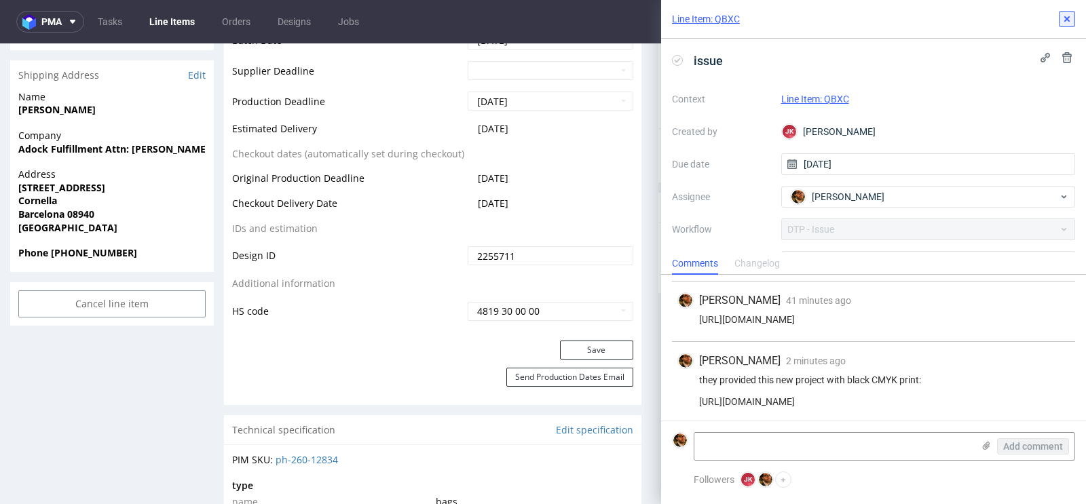
click at [1070, 14] on icon at bounding box center [1066, 19] width 11 height 11
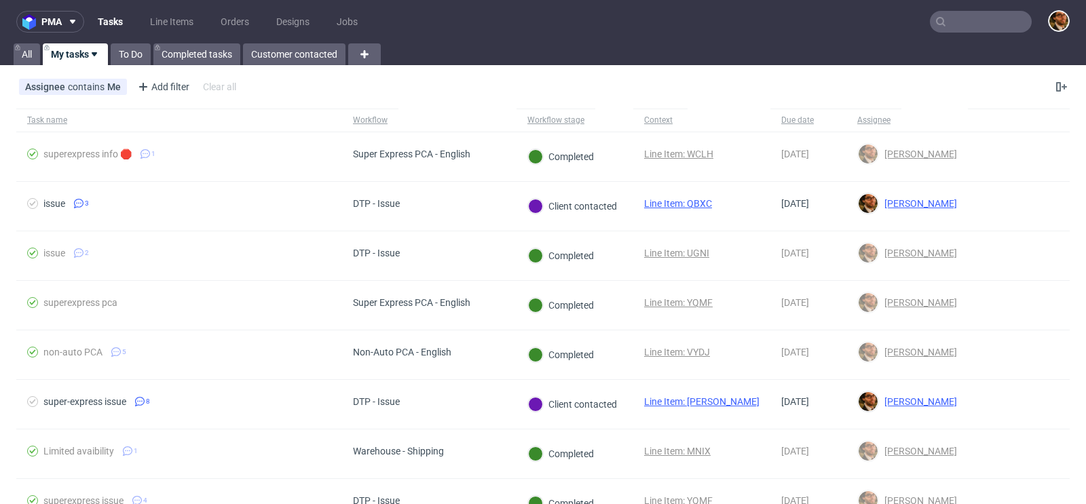
click at [953, 26] on input "text" at bounding box center [980, 22] width 102 height 22
paste input "[EMAIL_ADDRESS][DOMAIN_NAME]"
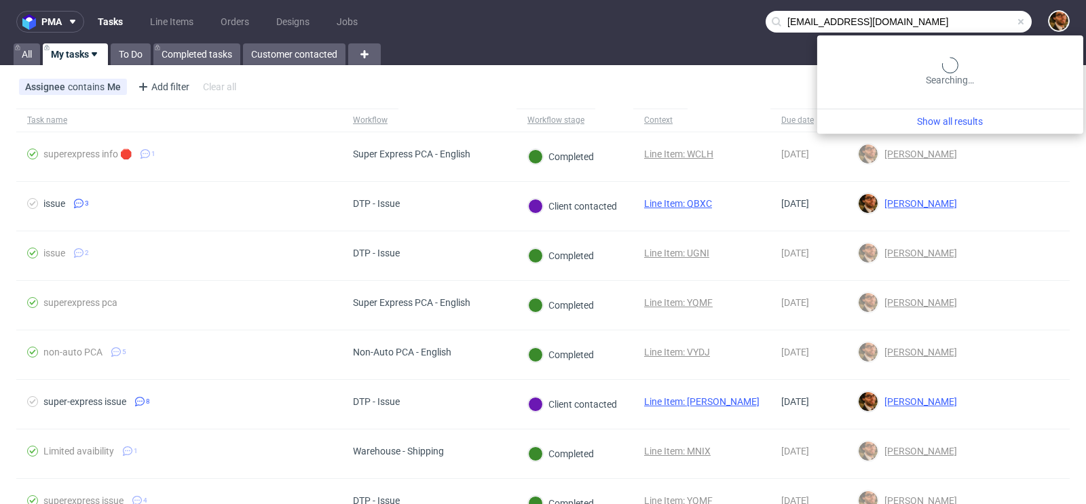
type input "[EMAIL_ADDRESS][DOMAIN_NAME]"
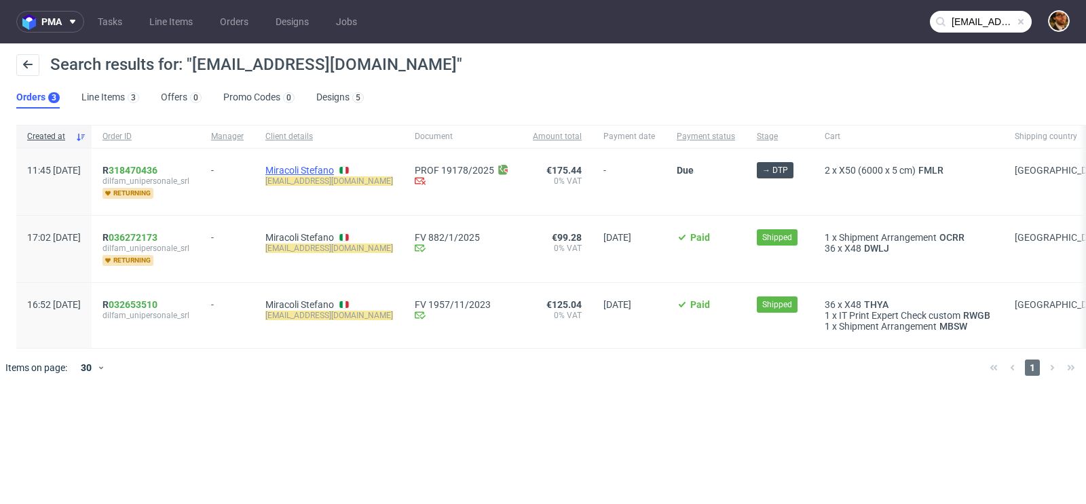
click at [311, 169] on link "Miracoli Stefano" at bounding box center [299, 170] width 69 height 11
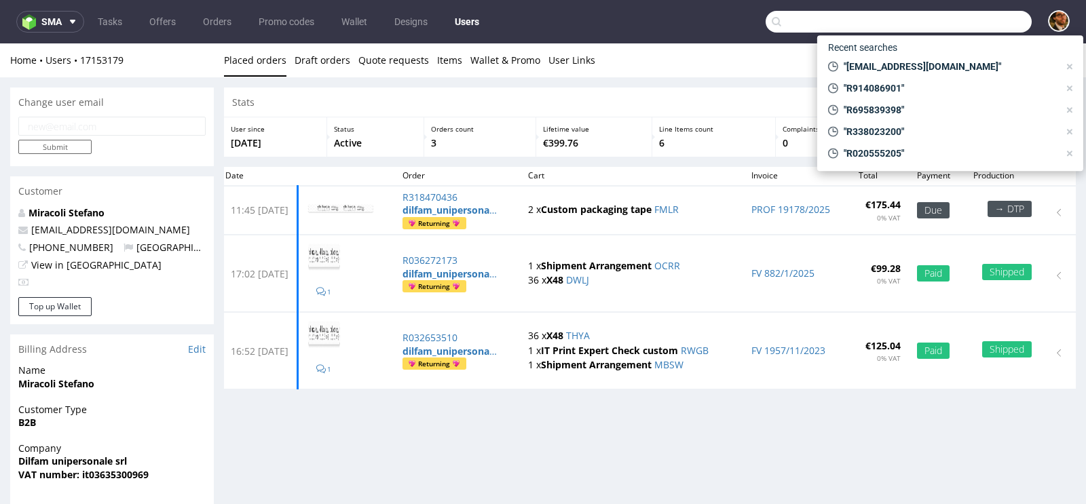
click at [970, 32] on input "text" at bounding box center [898, 22] width 266 height 22
paste input "R269705049"
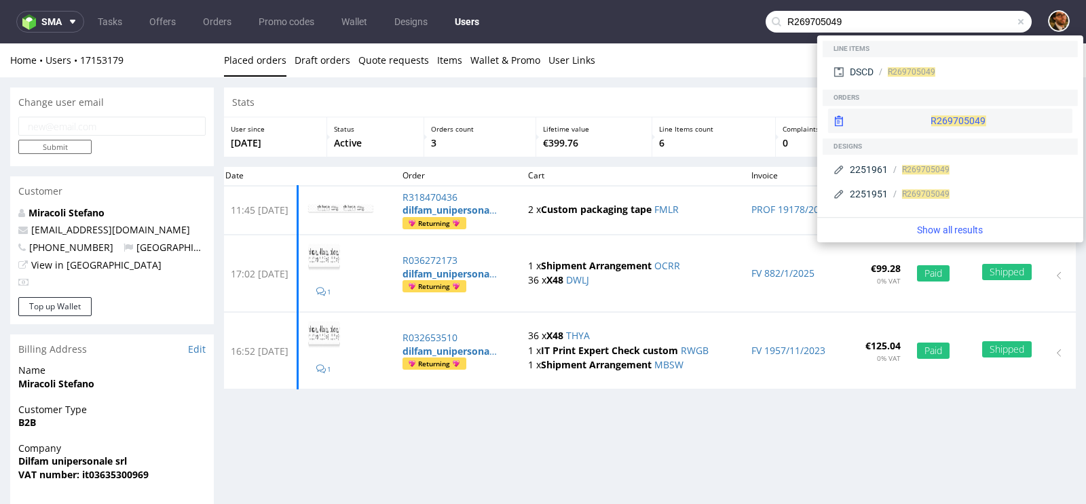
type input "R269705049"
click at [937, 119] on div "R269705049" at bounding box center [950, 121] width 244 height 24
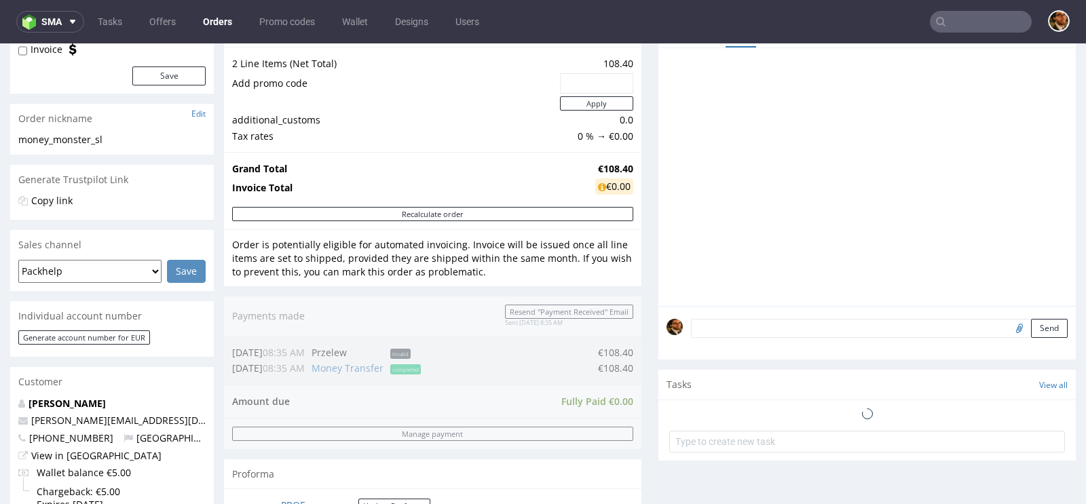
scroll to position [493, 0]
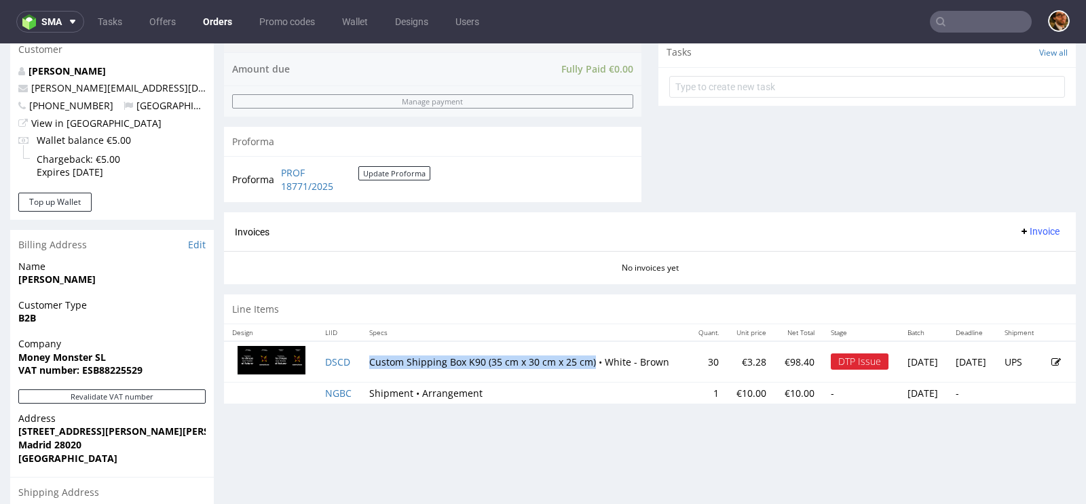
drag, startPoint x: 592, startPoint y: 349, endPoint x: 366, endPoint y: 353, distance: 225.3
click at [366, 353] on td "Custom Shipping Box K90 (35 cm x 30 cm x 25 cm) • White - Brown" at bounding box center [525, 361] width 328 height 41
copy td "Custom Shipping Box K90 (35 cm x 30 cm x 25 cm)"
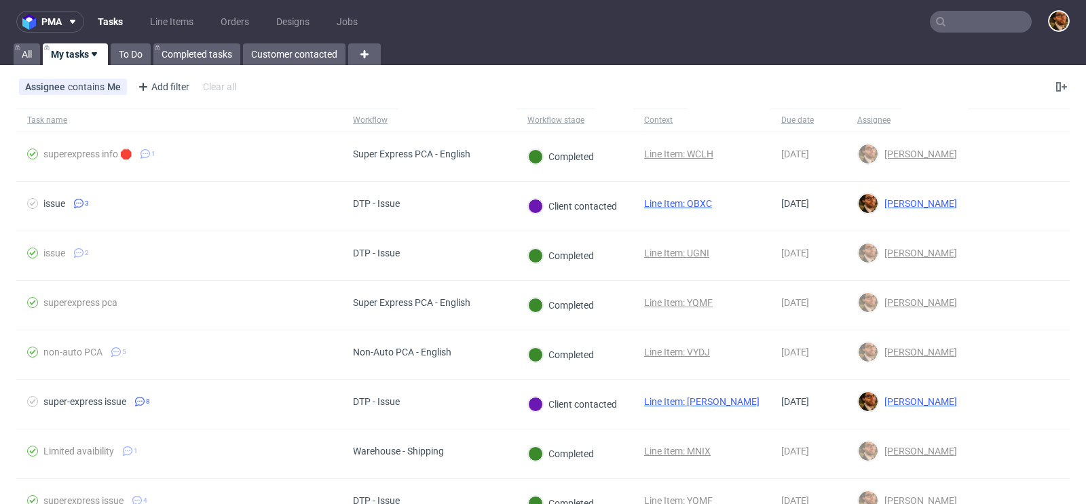
click at [937, 28] on input "text" at bounding box center [980, 22] width 102 height 22
paste input "R764284579"
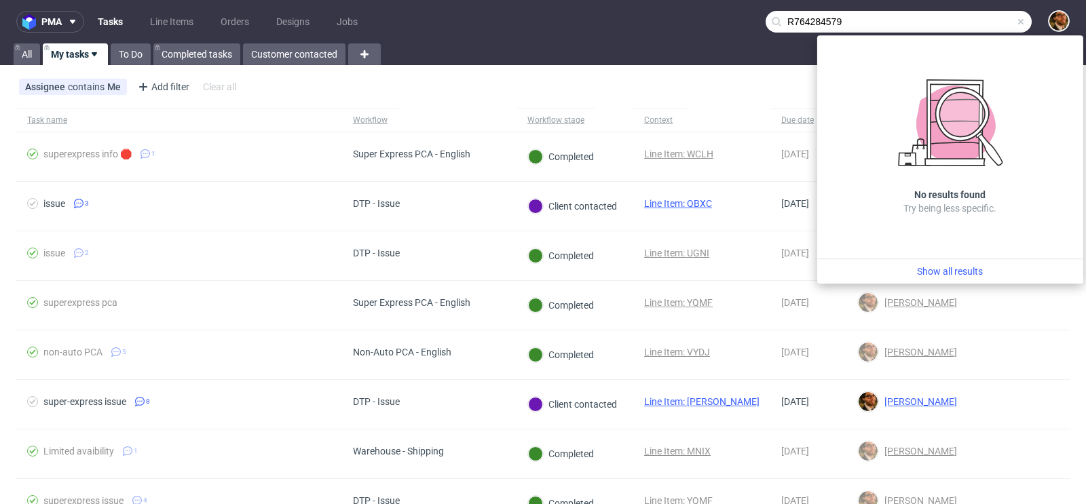
type input "R764284579"
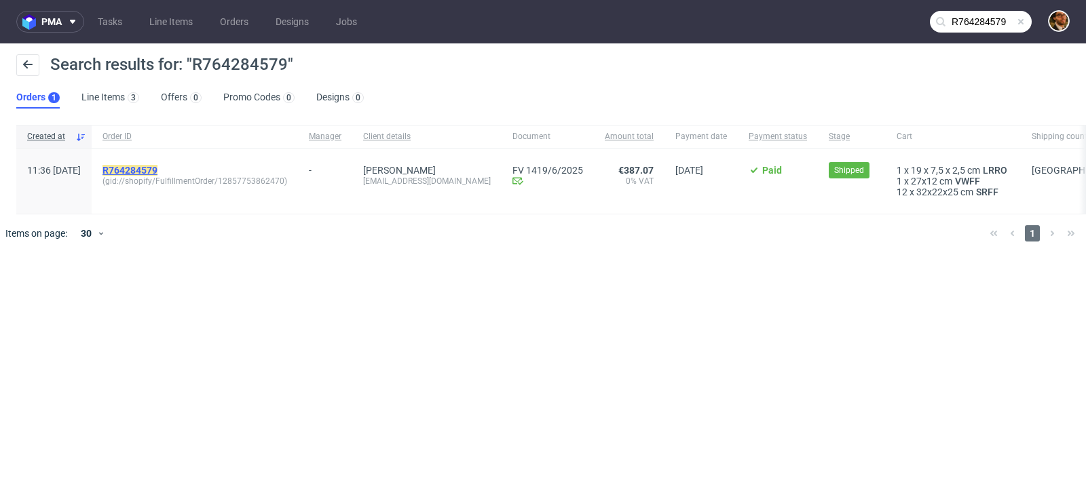
click at [157, 170] on mark "R764284579" at bounding box center [129, 170] width 55 height 11
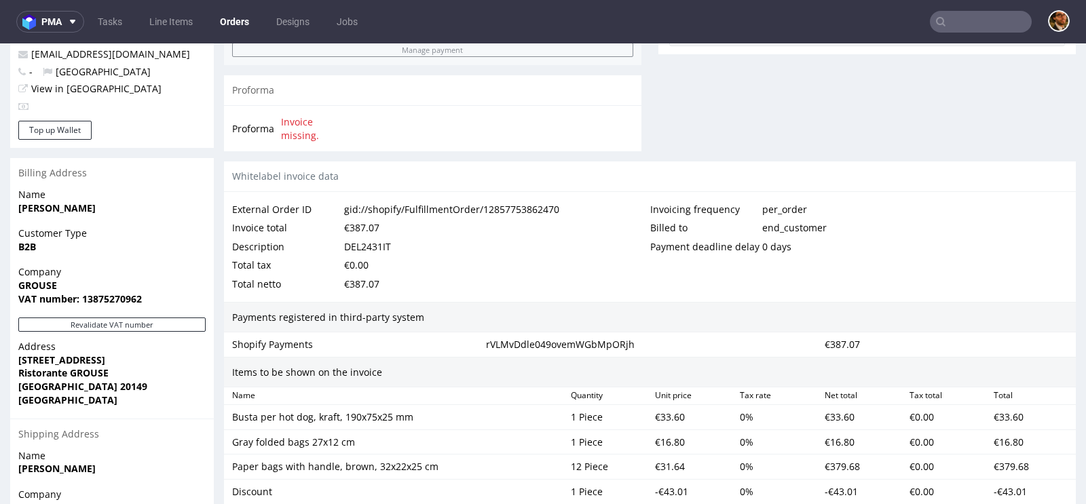
scroll to position [514, 0]
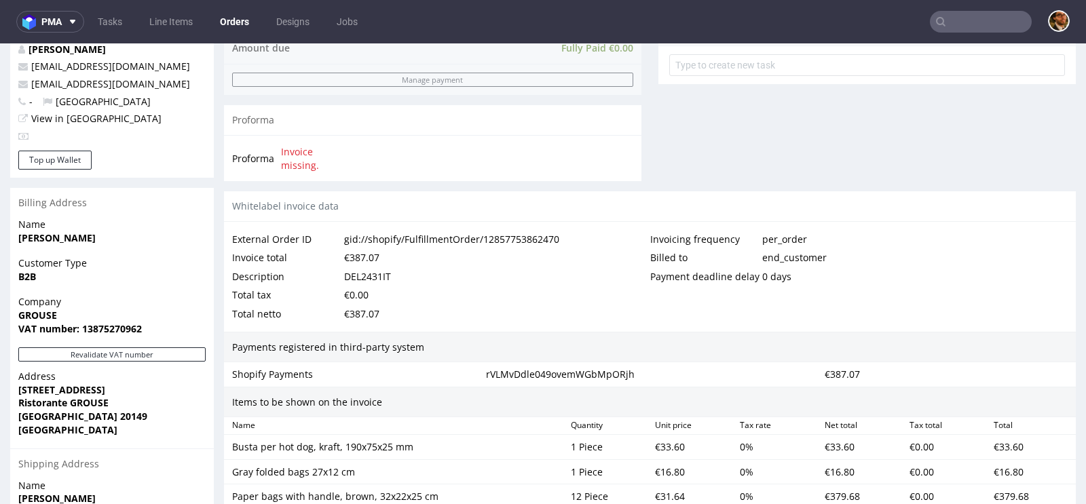
click at [64, 398] on strong "Ristorante GROUSE" at bounding box center [63, 402] width 90 height 13
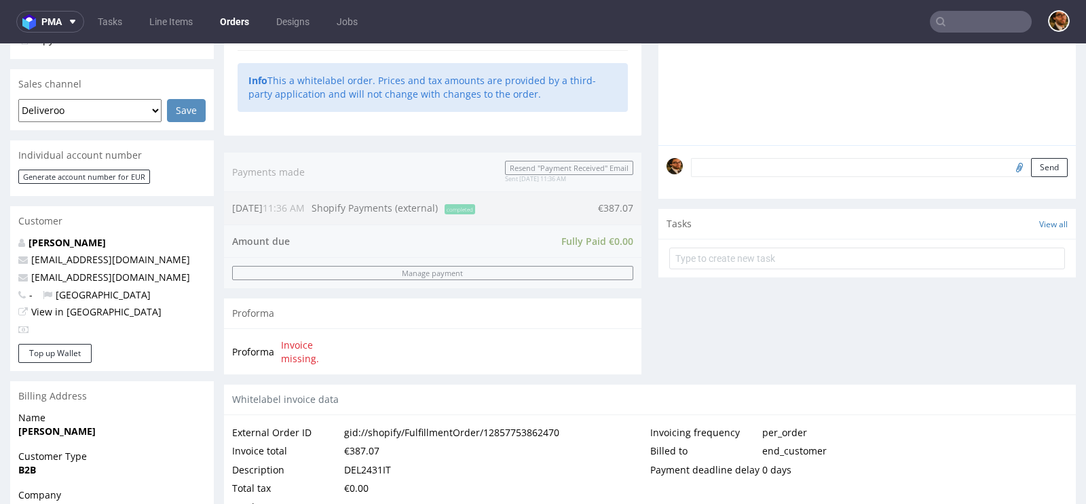
scroll to position [315, 0]
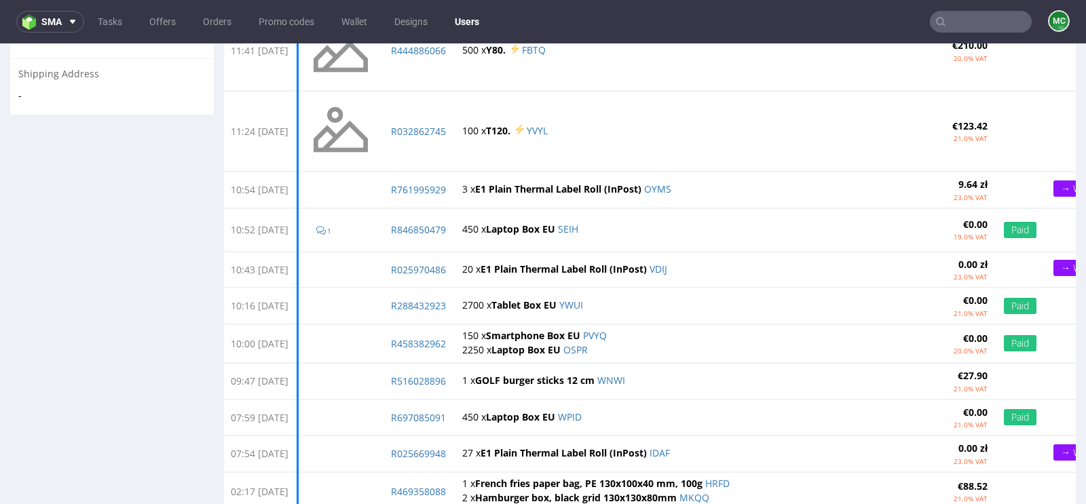
scroll to position [151, 0]
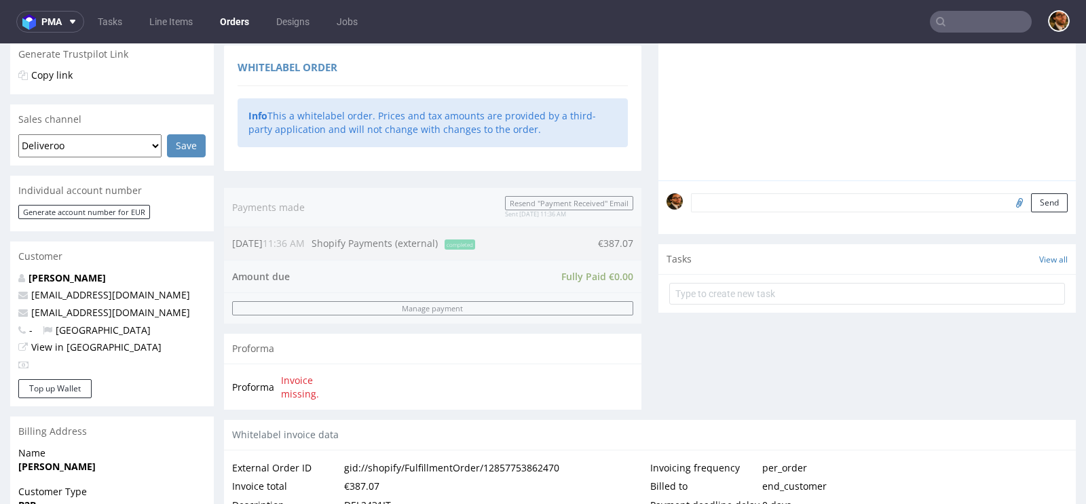
scroll to position [307, 0]
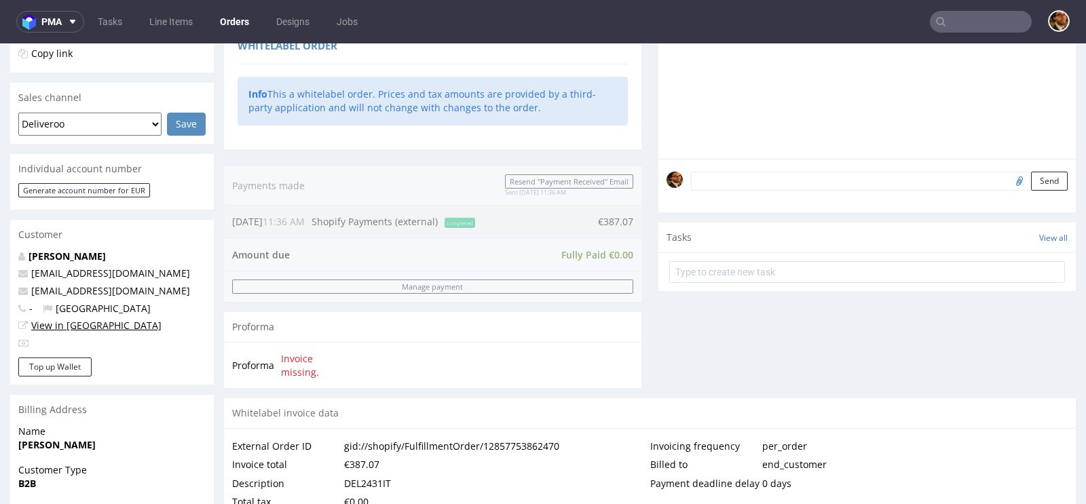
click at [56, 326] on link "View in Hubspot" at bounding box center [96, 325] width 130 height 13
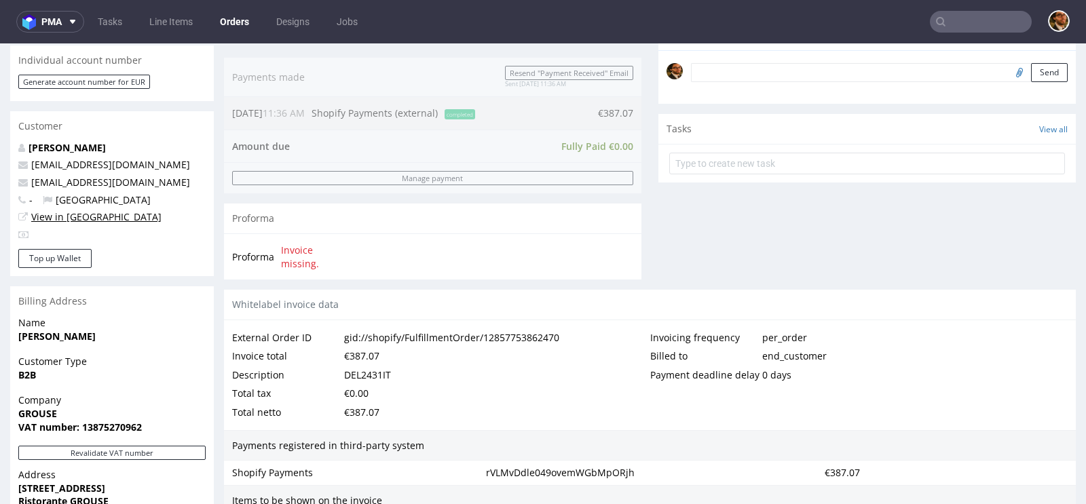
scroll to position [0, 0]
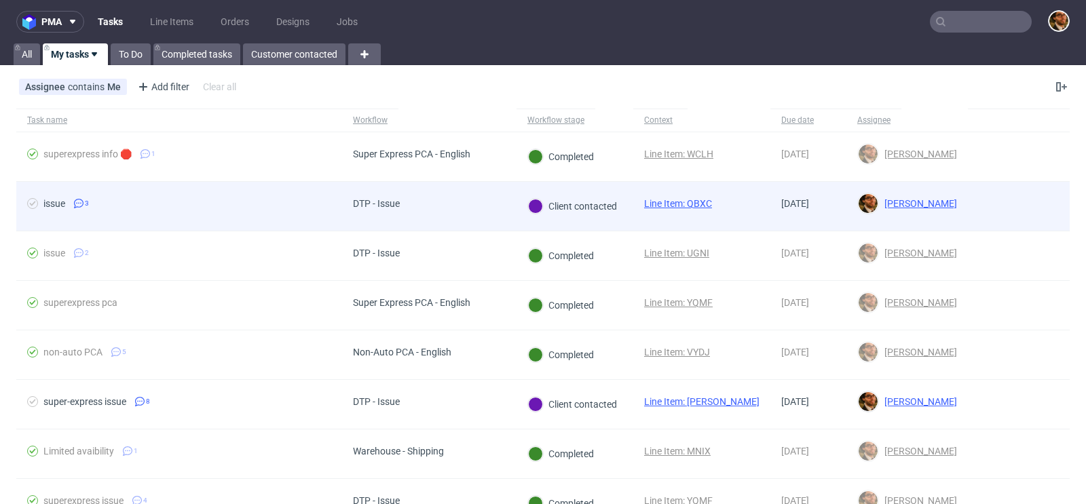
click at [1014, 182] on div at bounding box center [1018, 206] width 102 height 49
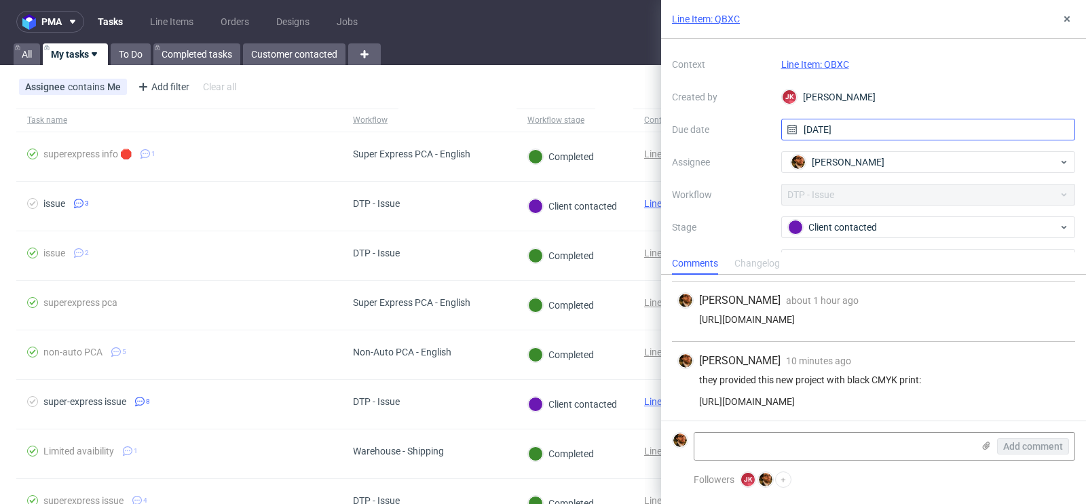
scroll to position [71, 0]
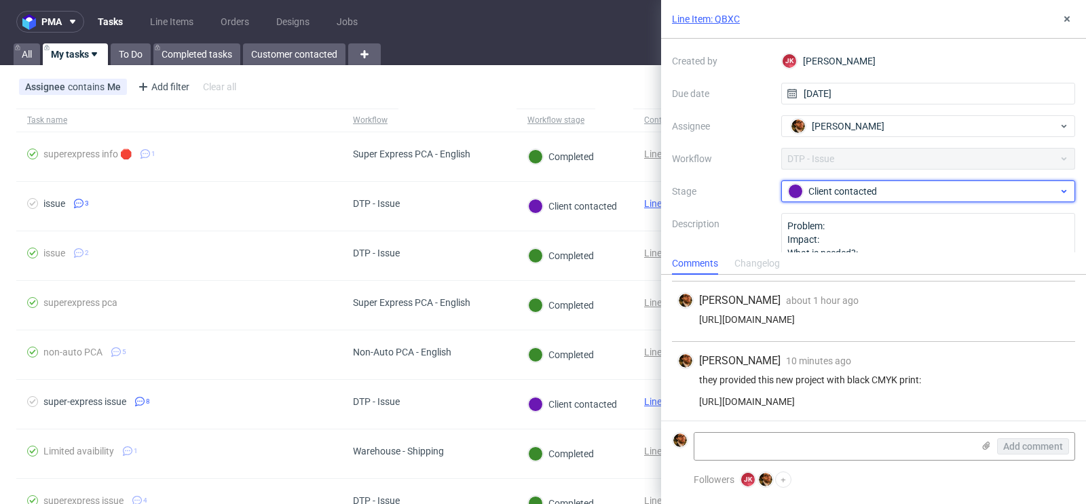
click at [990, 191] on div "Client contacted" at bounding box center [923, 191] width 270 height 15
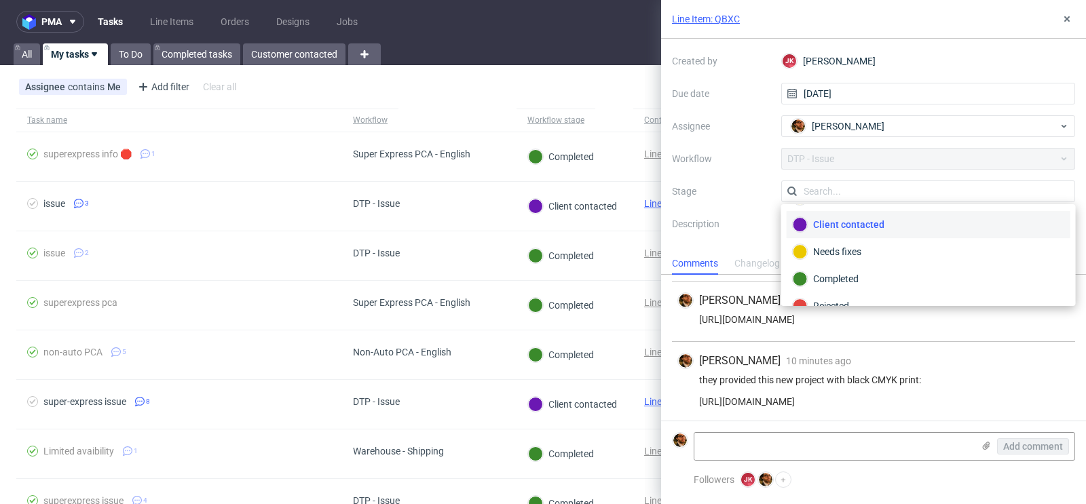
scroll to position [94, 0]
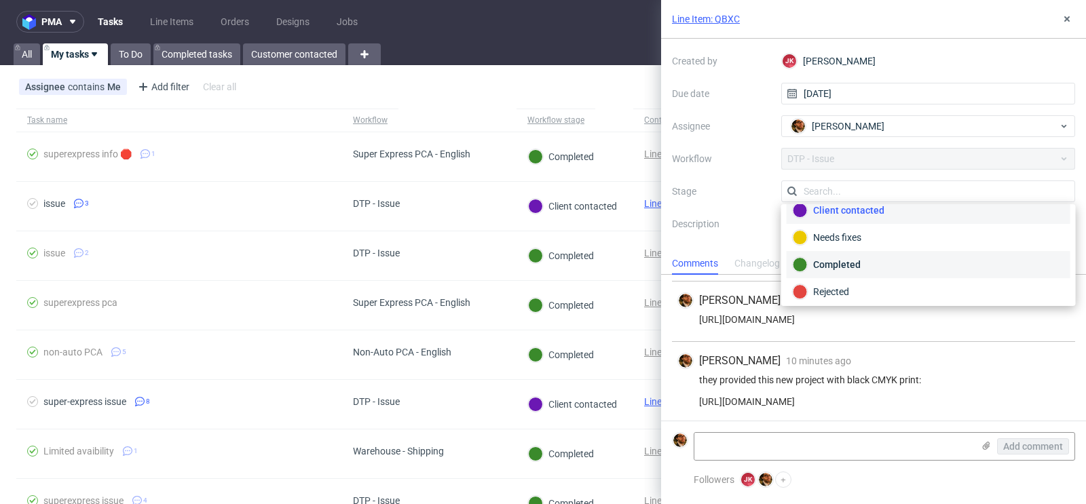
click at [868, 263] on div "Completed" at bounding box center [927, 264] width 271 height 15
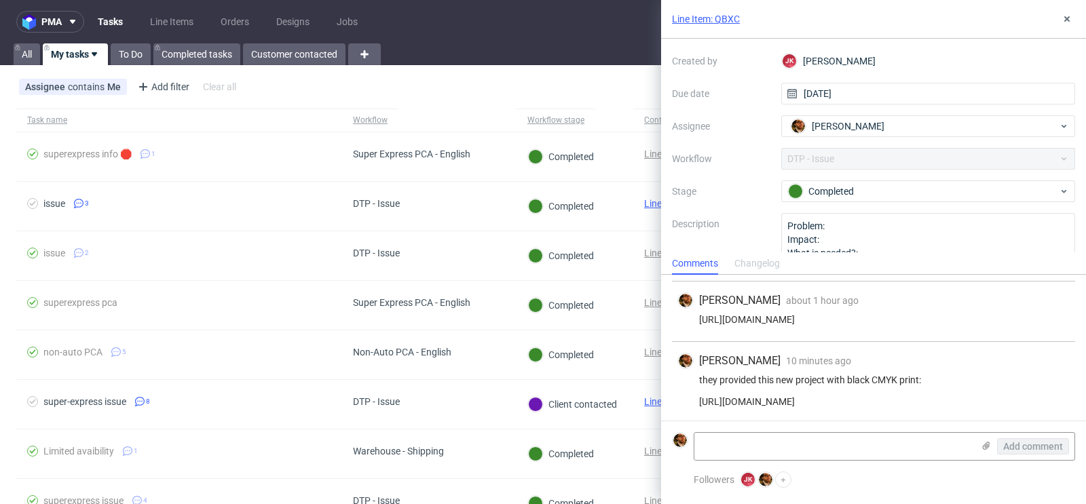
scroll to position [0, 0]
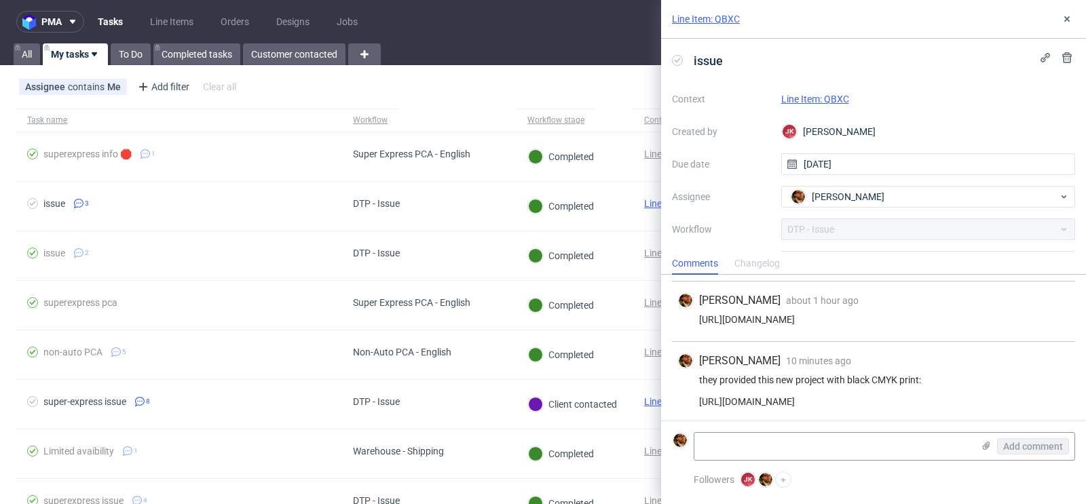
click at [826, 98] on link "Line Item: QBXC" at bounding box center [815, 99] width 68 height 11
click at [509, 97] on div "Assignee contains Me Add filter Hide filters Clear all" at bounding box center [543, 87] width 1086 height 33
click at [1071, 14] on icon at bounding box center [1066, 19] width 11 height 11
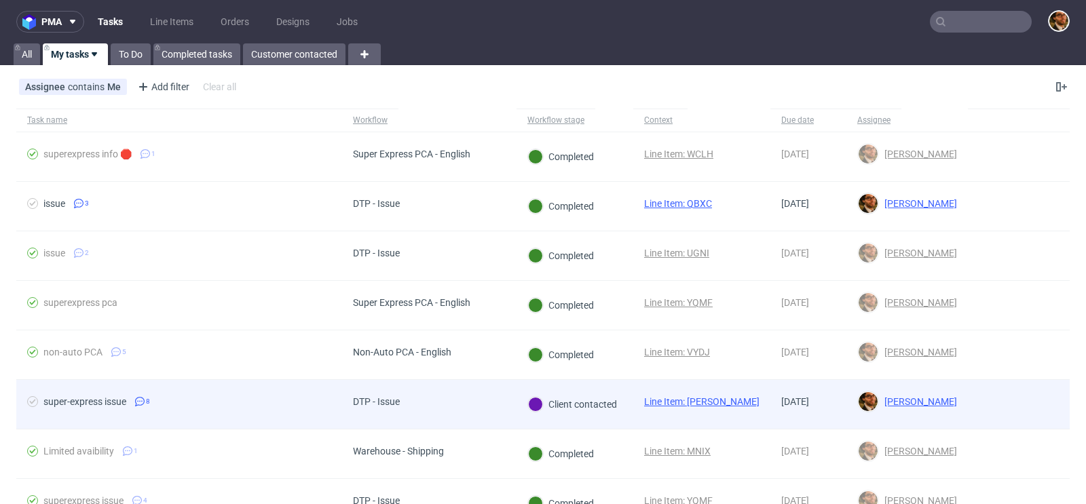
click at [1025, 405] on div at bounding box center [1018, 404] width 102 height 49
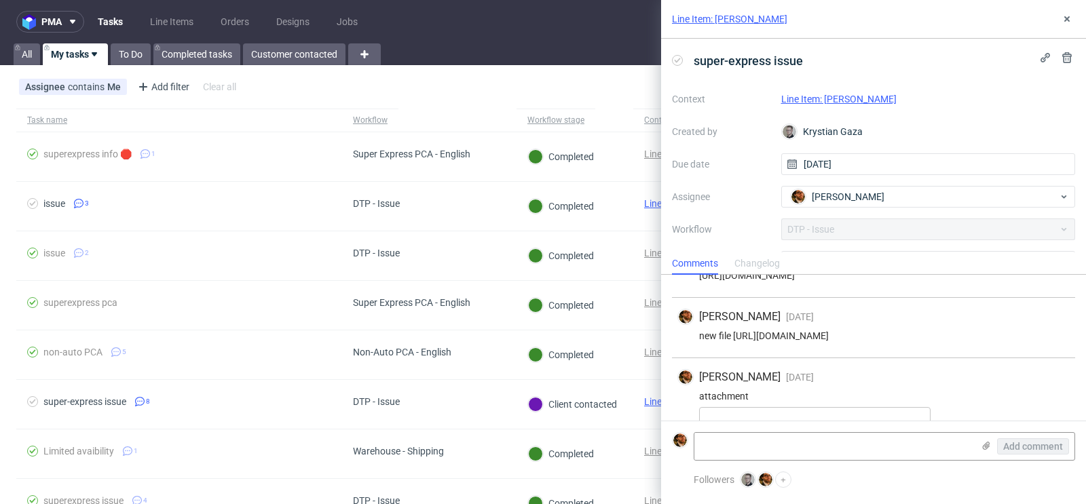
scroll to position [429, 0]
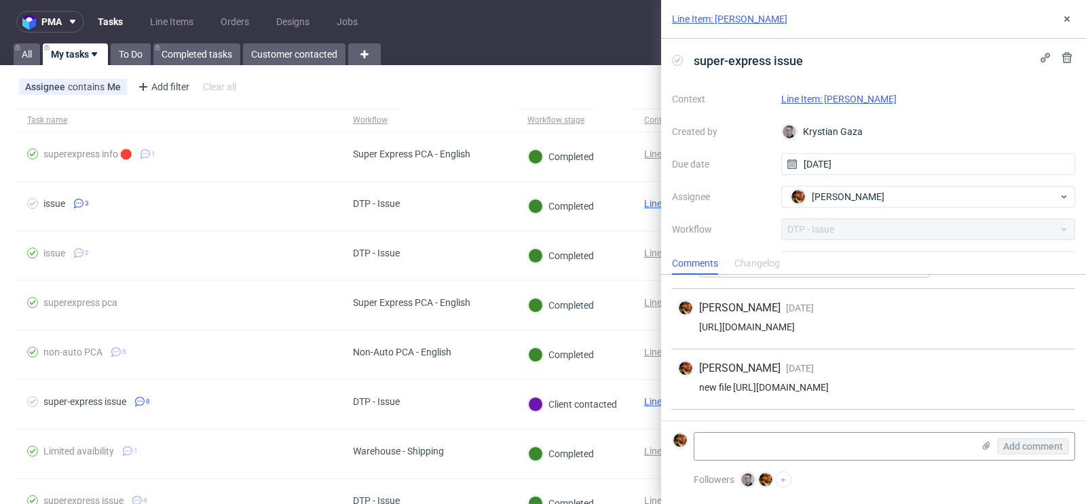
click at [824, 100] on link "Line Item: TANE" at bounding box center [838, 99] width 115 height 11
click at [1072, 28] on div "Line Item: TANE" at bounding box center [873, 19] width 425 height 39
click at [1069, 21] on use at bounding box center [1066, 18] width 5 height 5
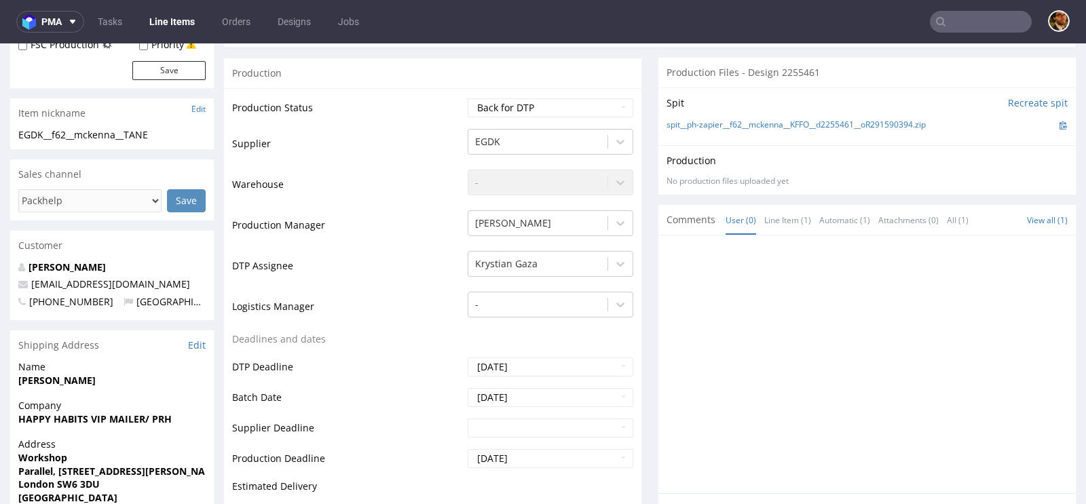
scroll to position [273, 0]
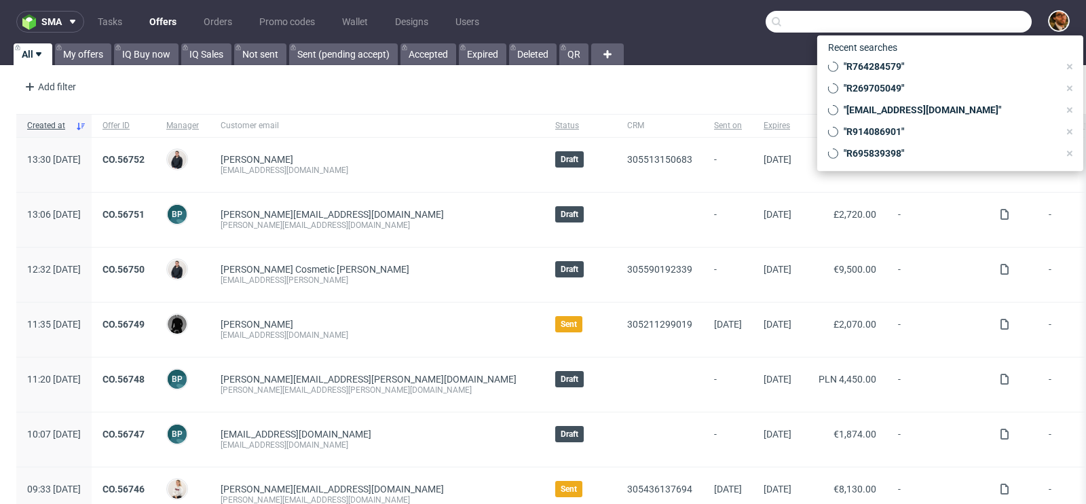
click at [964, 25] on input "text" at bounding box center [898, 22] width 266 height 22
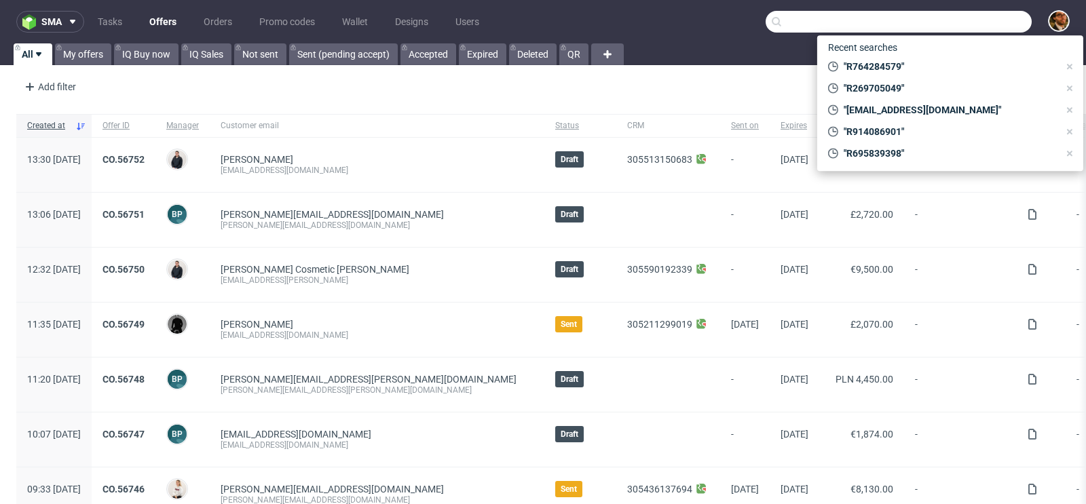
paste input "[EMAIL_ADDRESS][DOMAIN_NAME]"
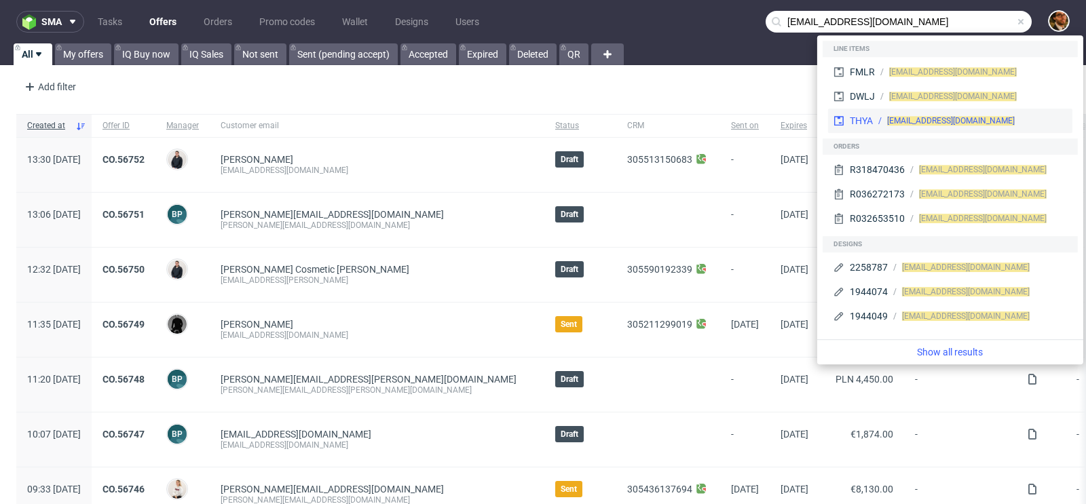
type input "[EMAIL_ADDRESS][DOMAIN_NAME]"
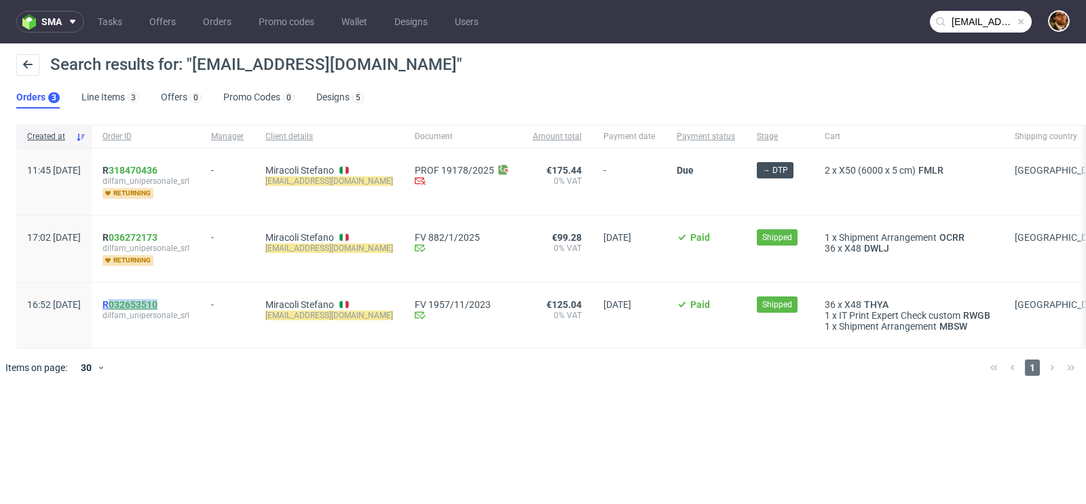
click at [145, 304] on span "R 032653510" at bounding box center [129, 304] width 55 height 11
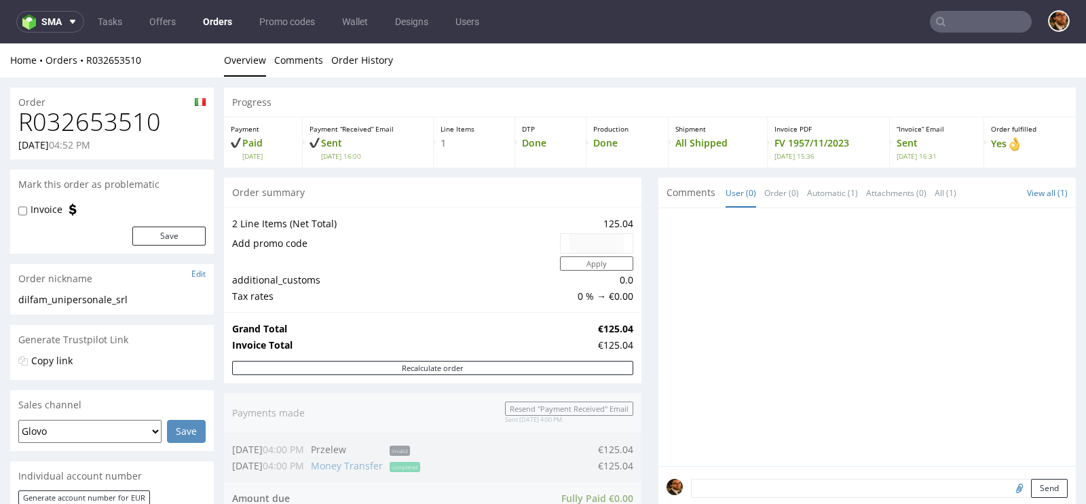
type input "[EMAIL_ADDRESS][DOMAIN_NAME]"
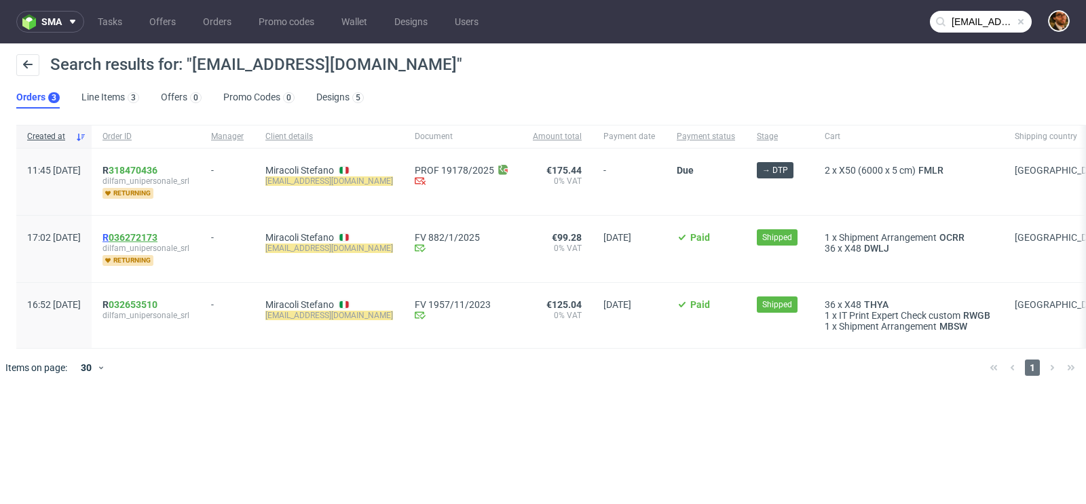
click at [150, 235] on link "036272173" at bounding box center [133, 237] width 49 height 11
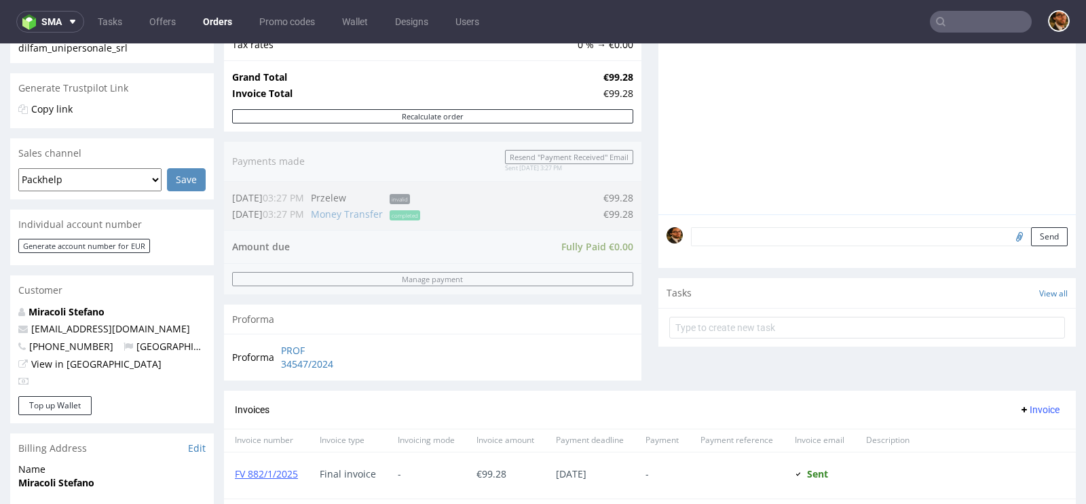
scroll to position [148, 0]
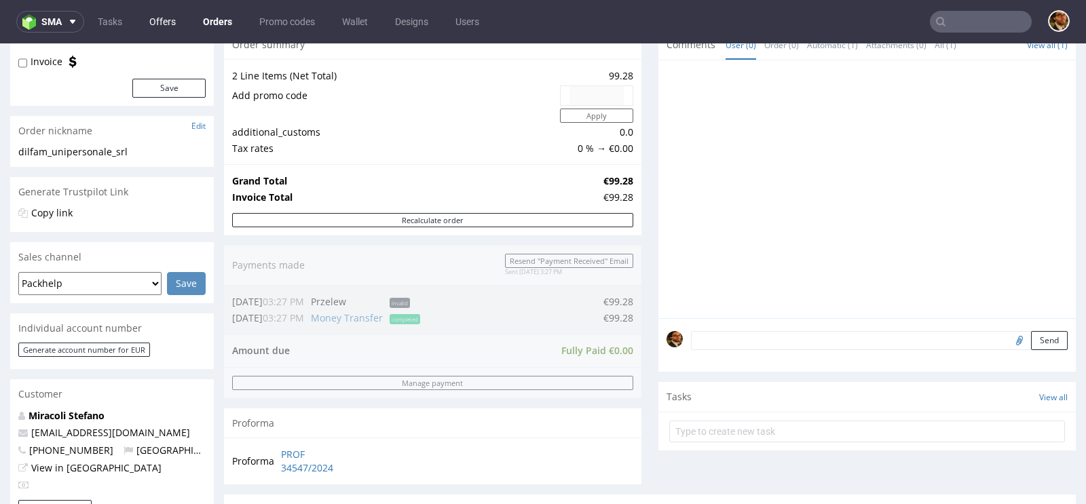
type input "[EMAIL_ADDRESS][DOMAIN_NAME]"
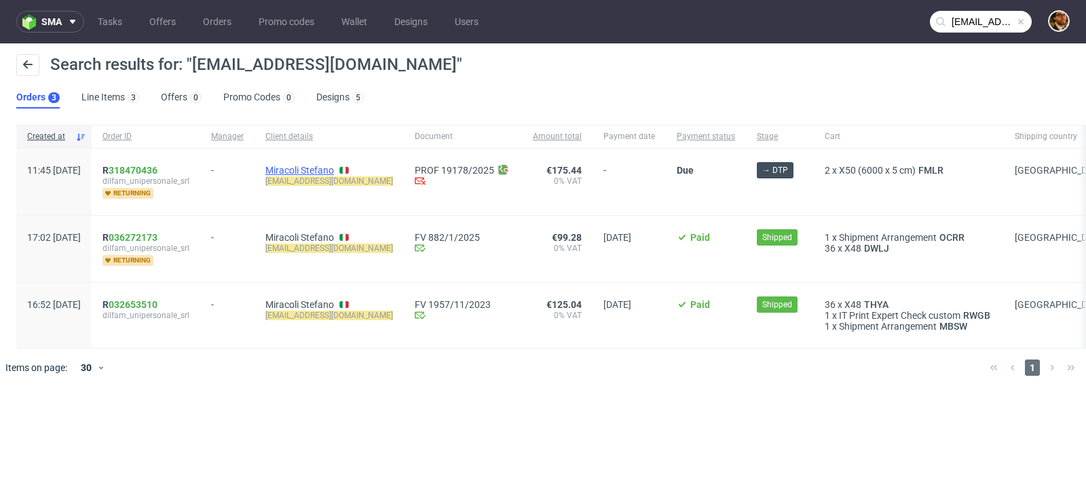
click at [334, 168] on link "Miracoli Stefano" at bounding box center [299, 170] width 69 height 11
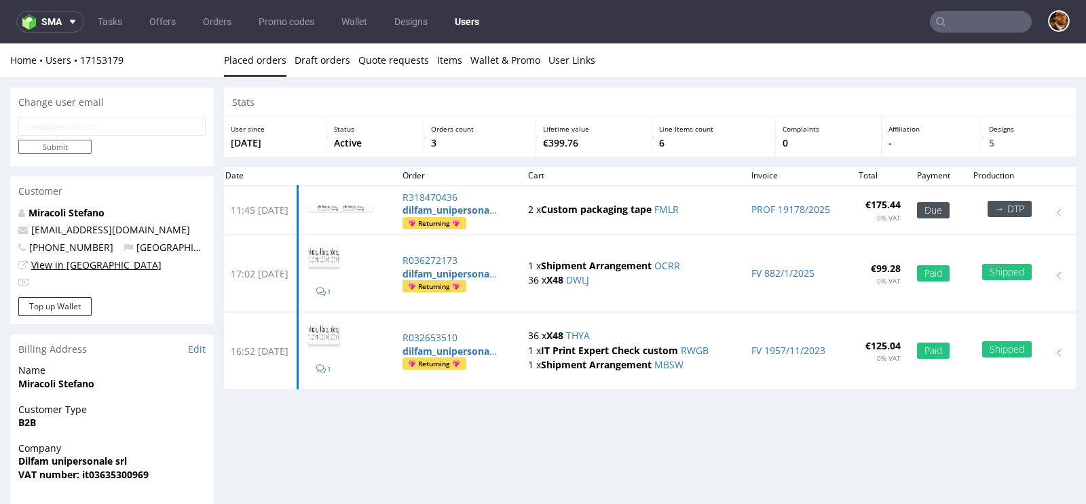
click at [77, 264] on link "View in [GEOGRAPHIC_DATA]" at bounding box center [96, 264] width 130 height 13
click at [356, 25] on link "Wallet" at bounding box center [354, 22] width 42 height 22
click at [60, 312] on button "Top up Wallet" at bounding box center [54, 306] width 73 height 19
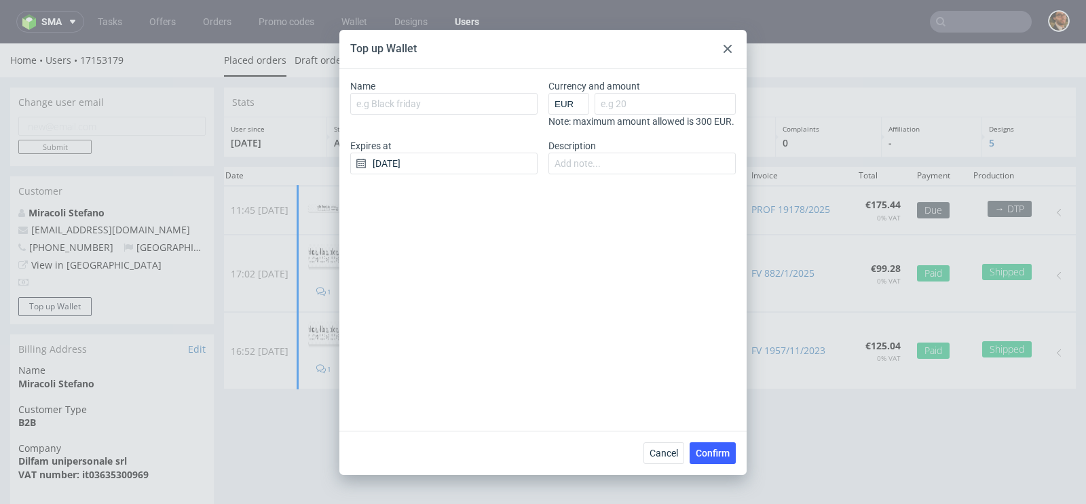
click at [731, 50] on icon at bounding box center [727, 49] width 8 height 8
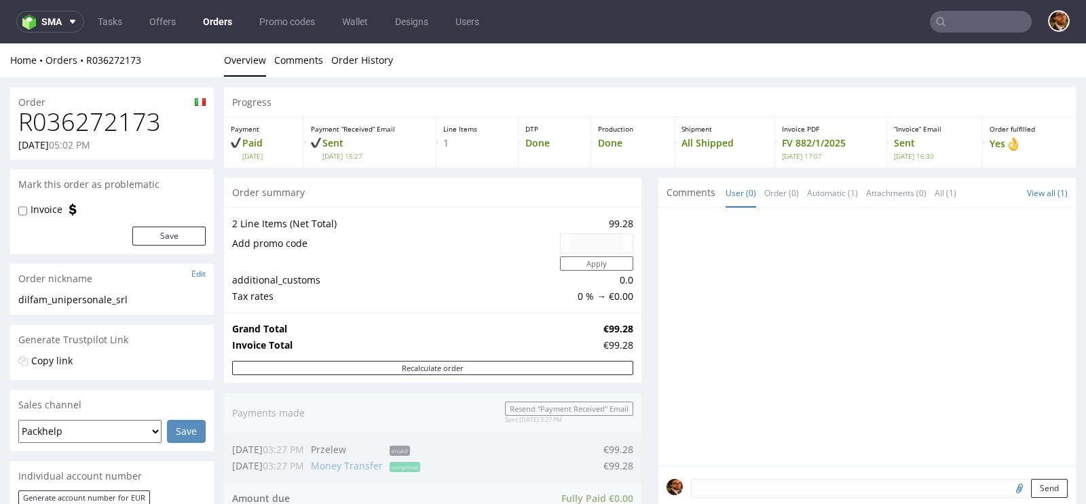
click at [64, 66] on div "Home Orders R036272173" at bounding box center [112, 61] width 204 height 14
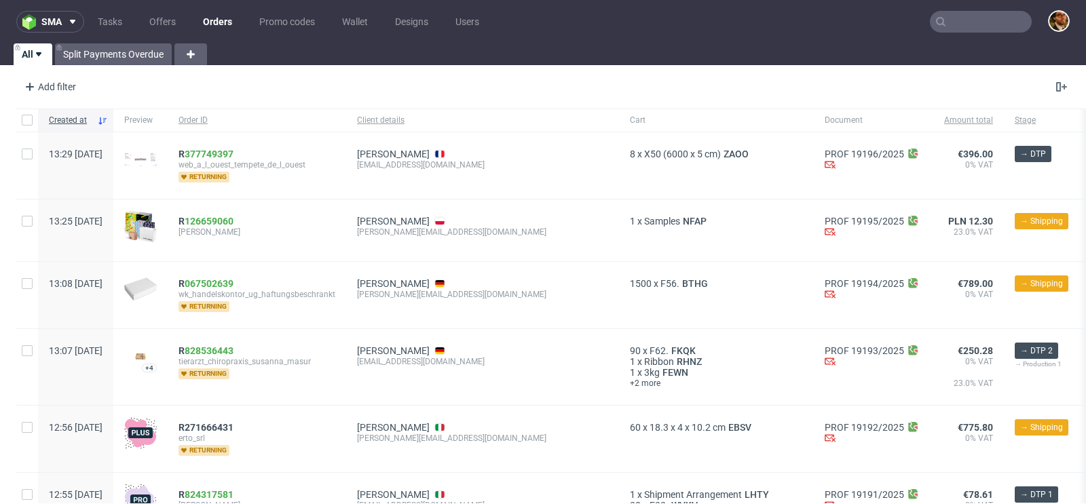
click at [965, 14] on input "text" at bounding box center [980, 22] width 102 height 22
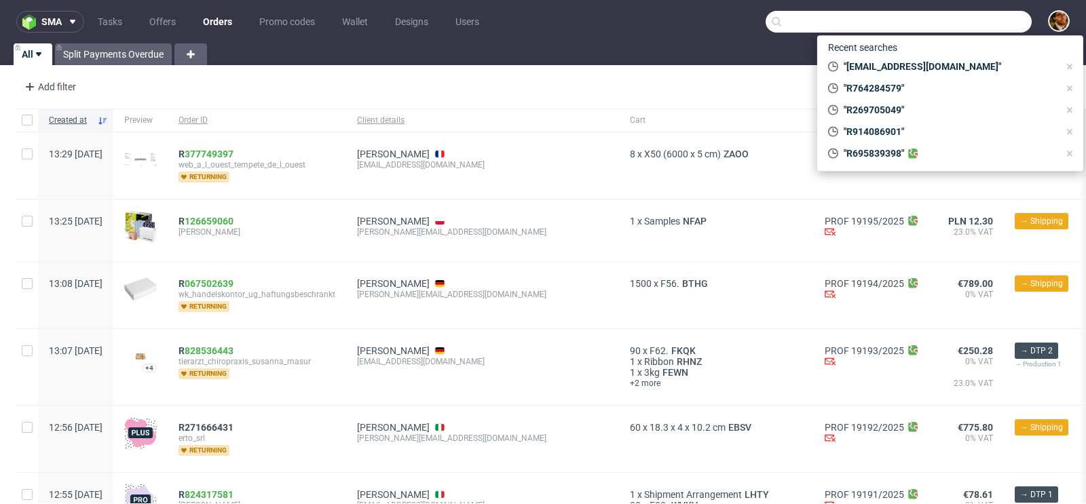
paste input "[EMAIL_ADDRESS][DOMAIN_NAME]"
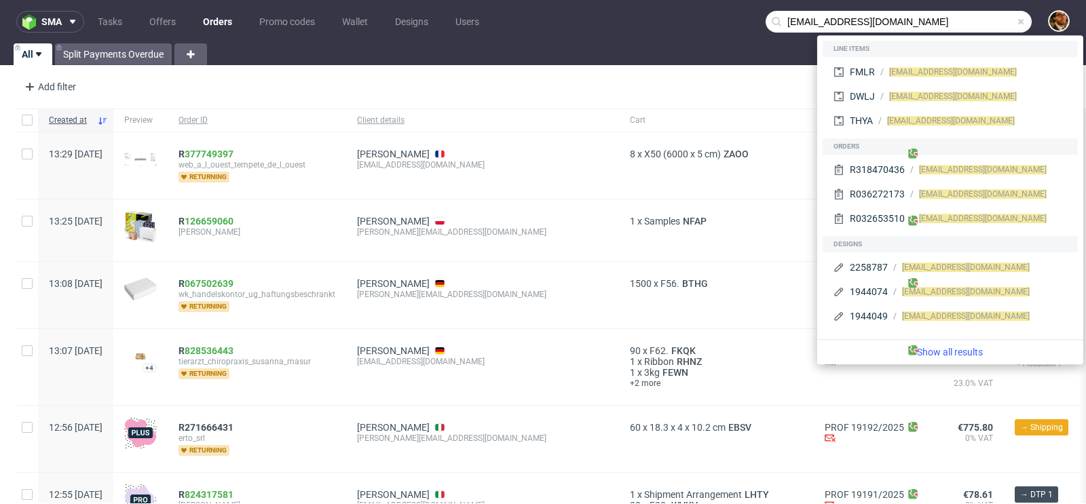
type input "[EMAIL_ADDRESS][DOMAIN_NAME]"
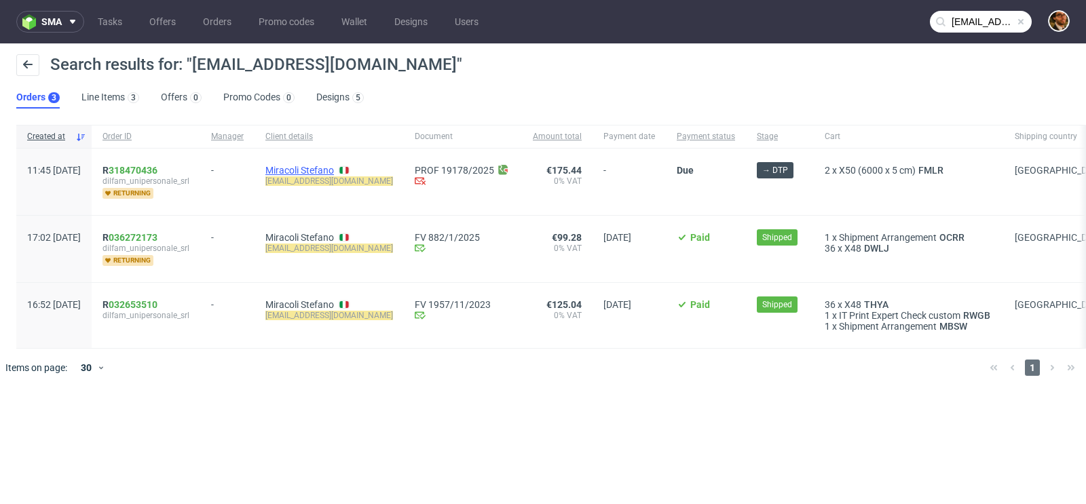
click at [320, 167] on link "Miracoli Stefano" at bounding box center [299, 170] width 69 height 11
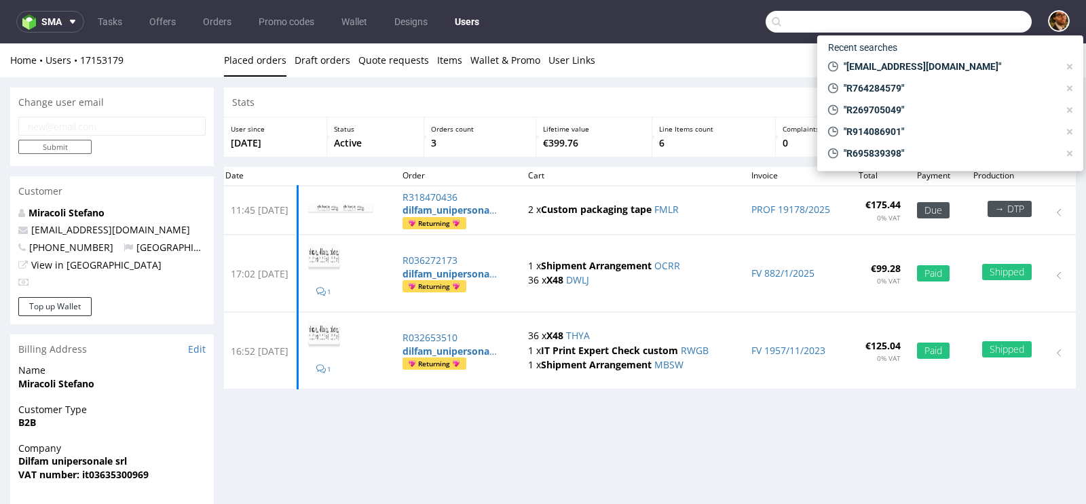
click at [948, 22] on input "text" at bounding box center [898, 22] width 266 height 22
paste input "[EMAIL_ADDRESS][DOMAIN_NAME]"
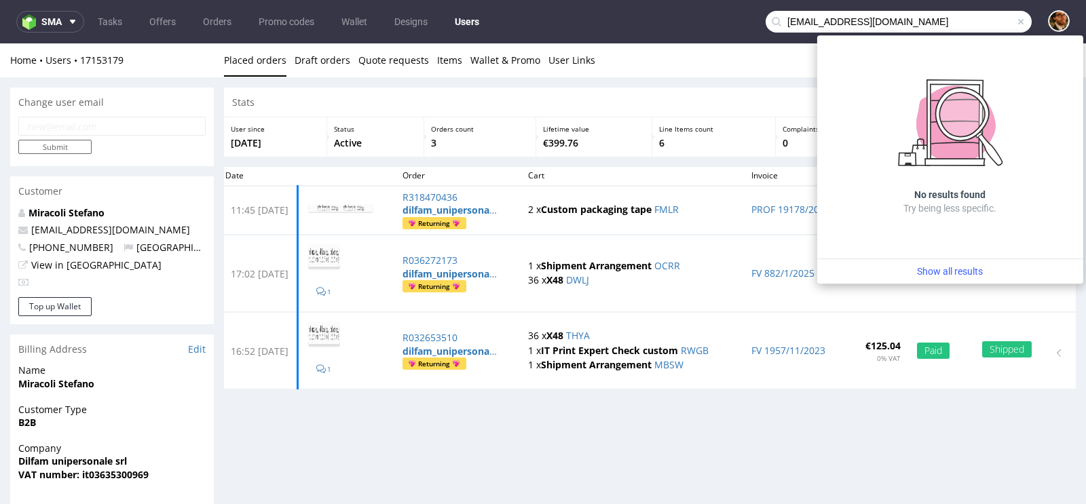
type input "[EMAIL_ADDRESS][DOMAIN_NAME]"
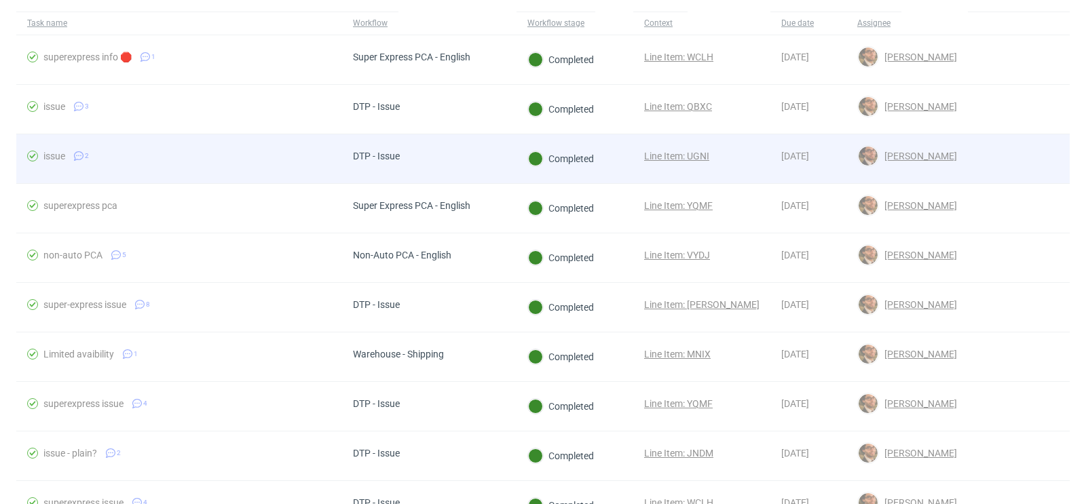
scroll to position [72, 0]
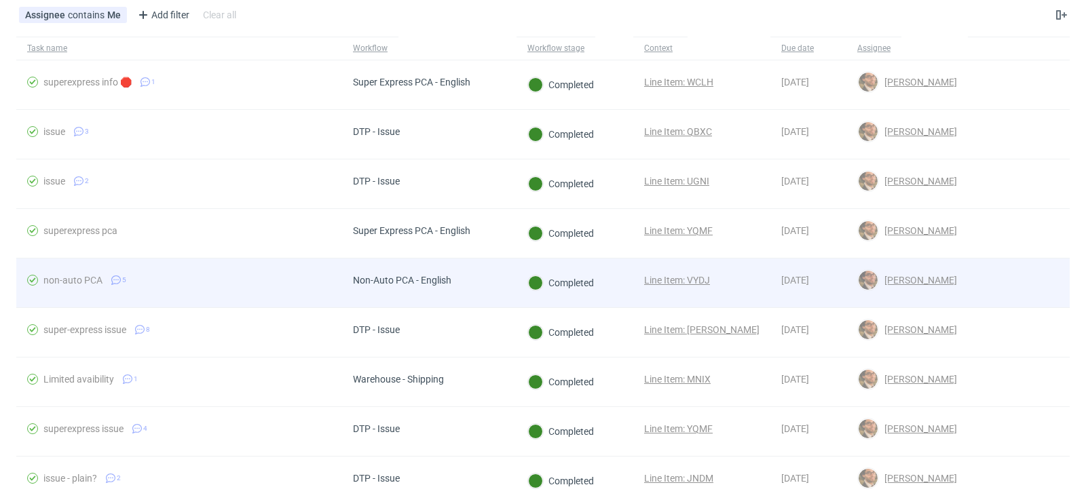
click at [994, 285] on div at bounding box center [1018, 282] width 102 height 49
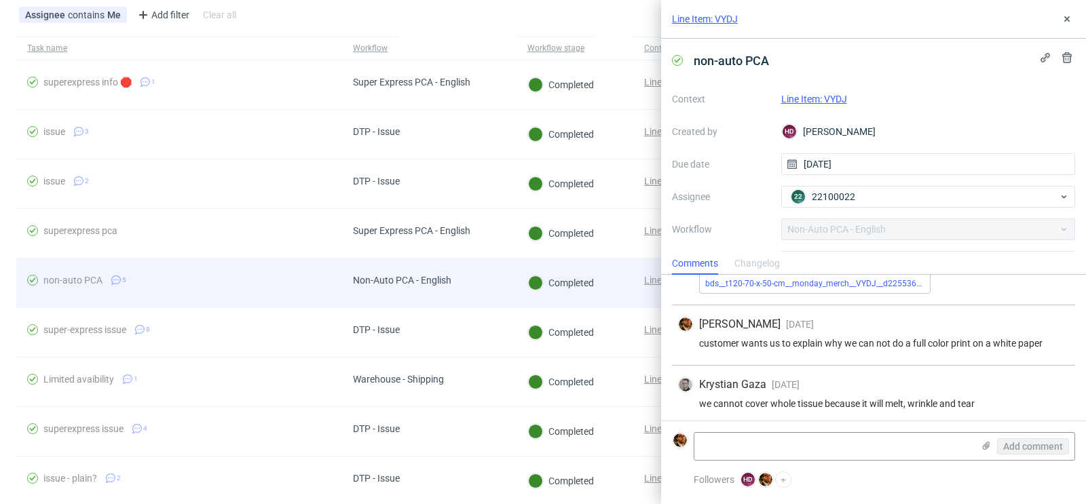
scroll to position [233, 0]
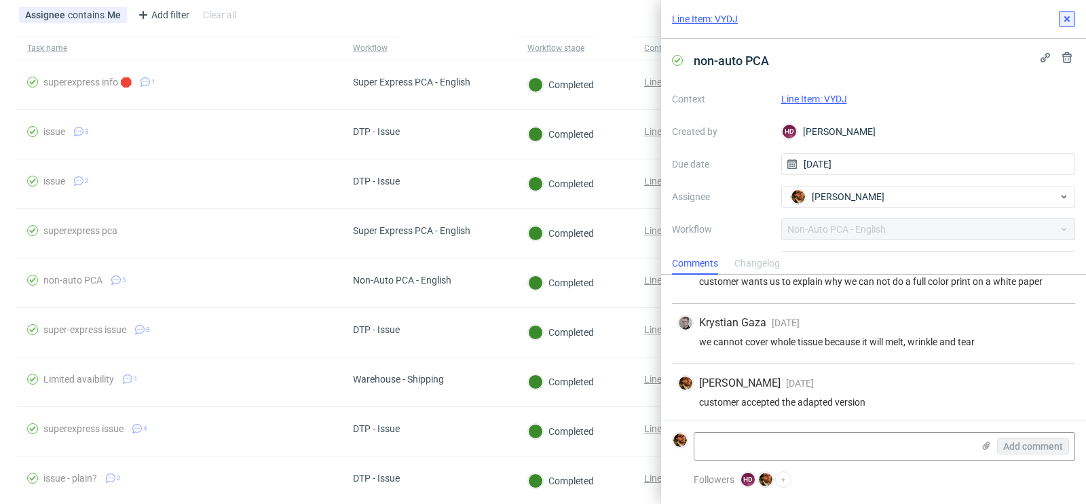
click at [1068, 20] on use at bounding box center [1066, 18] width 5 height 5
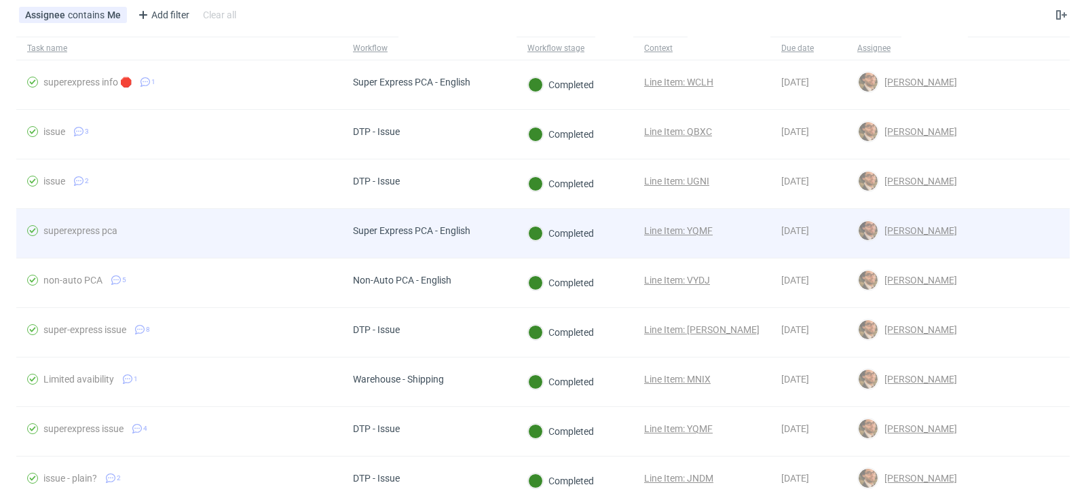
click at [993, 229] on div at bounding box center [1018, 233] width 102 height 49
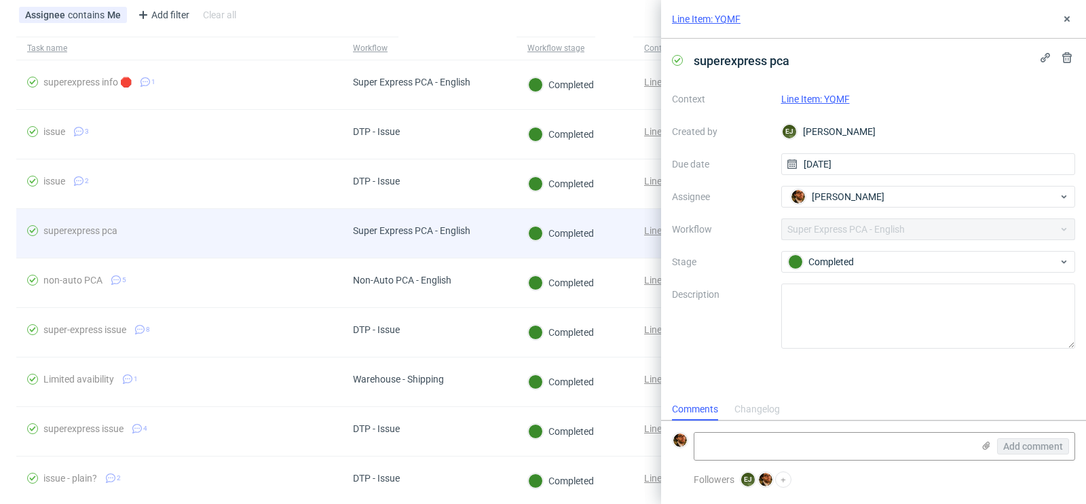
scroll to position [11, 0]
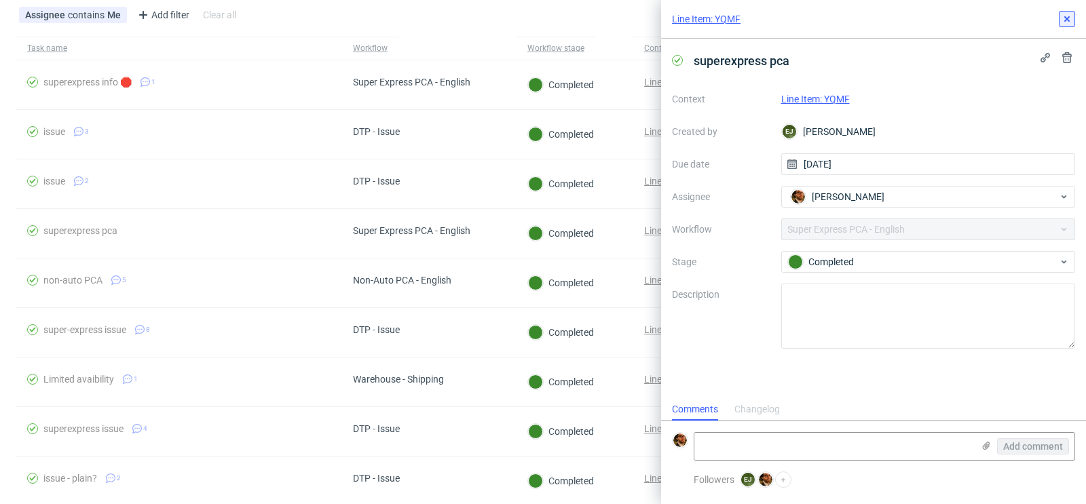
click at [1064, 17] on icon at bounding box center [1066, 19] width 11 height 11
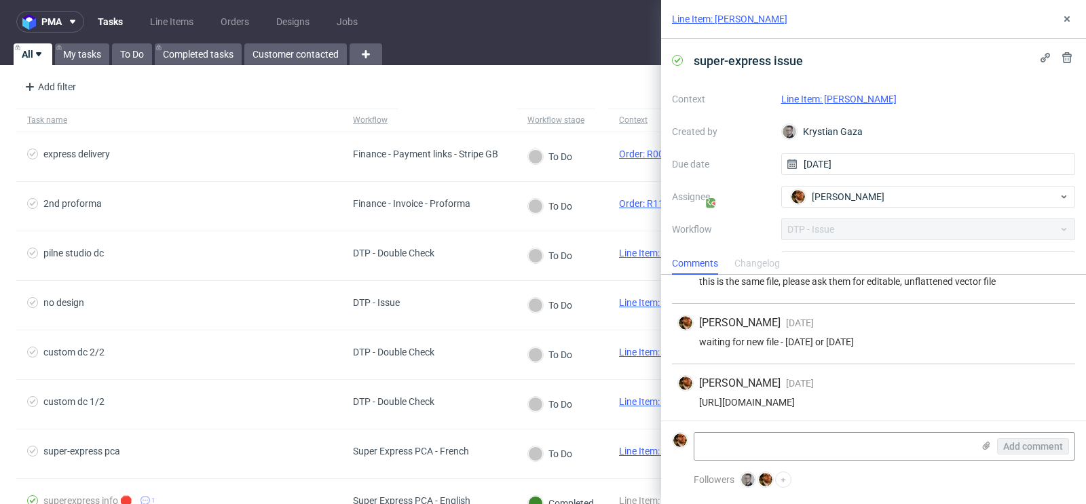
scroll to position [533, 0]
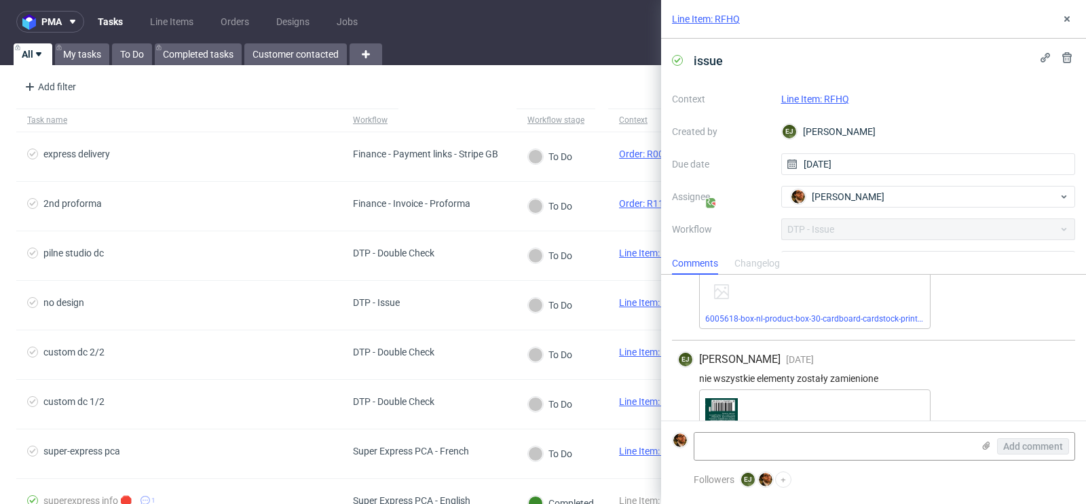
scroll to position [331, 0]
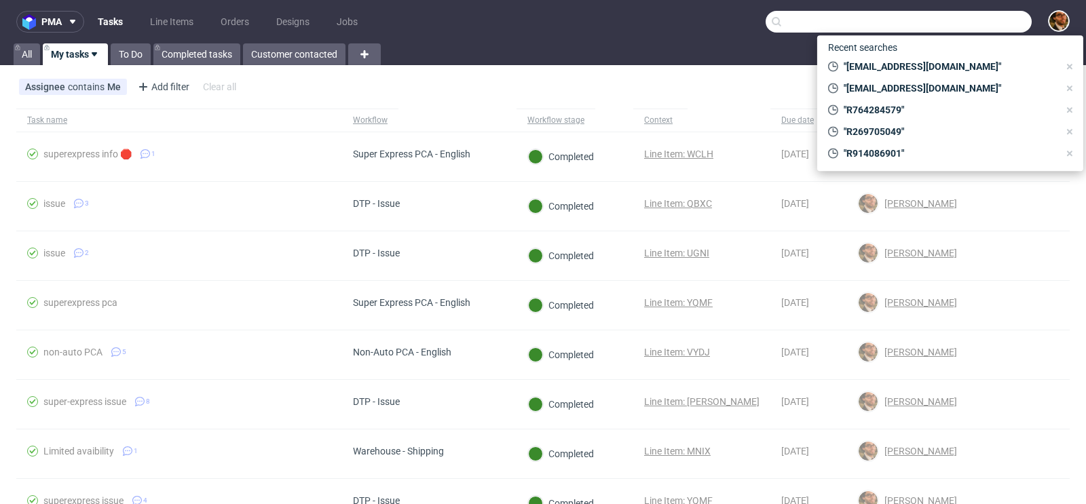
click at [953, 28] on input "text" at bounding box center [898, 22] width 266 height 22
paste input "[EMAIL_ADDRESS][DOMAIN_NAME]"
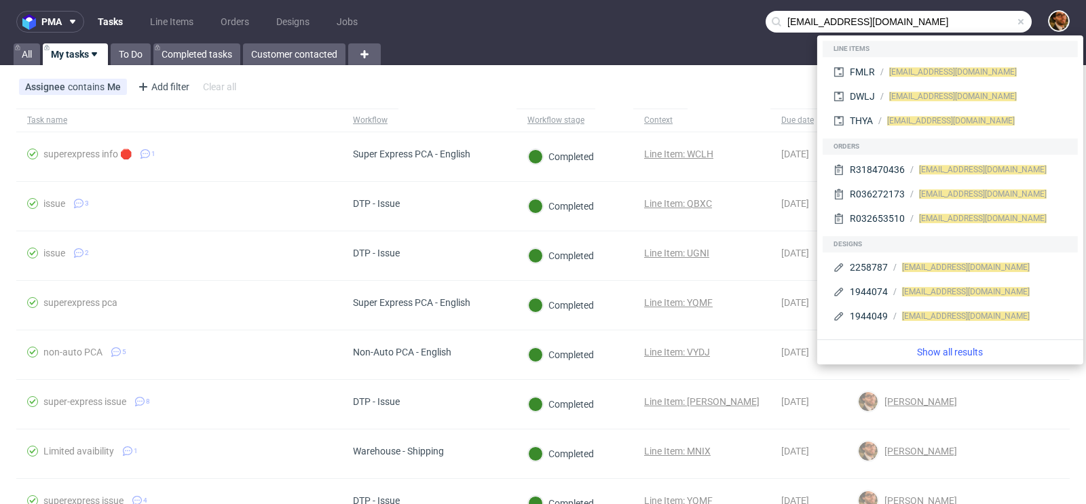
type input "[EMAIL_ADDRESS][DOMAIN_NAME]"
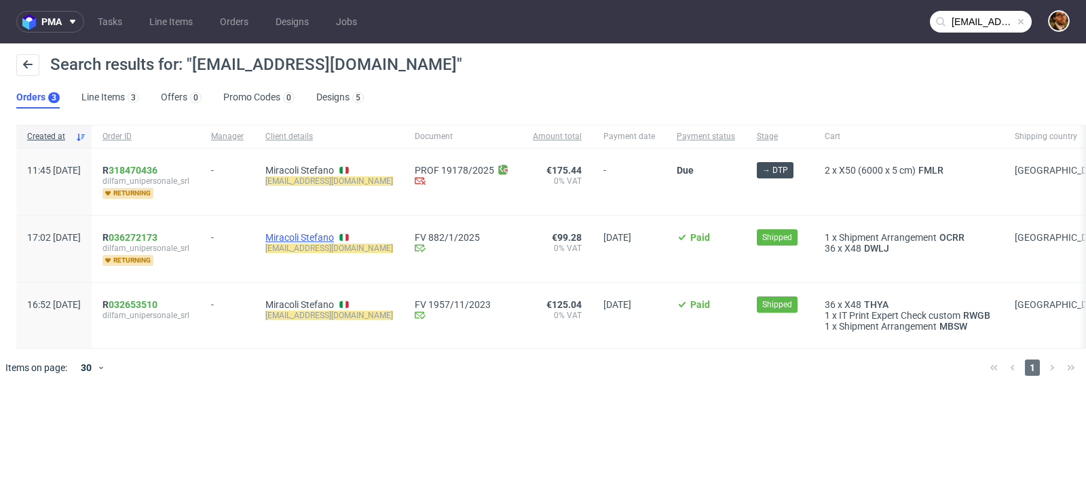
click at [334, 237] on link "Miracoli Stefano" at bounding box center [299, 237] width 69 height 11
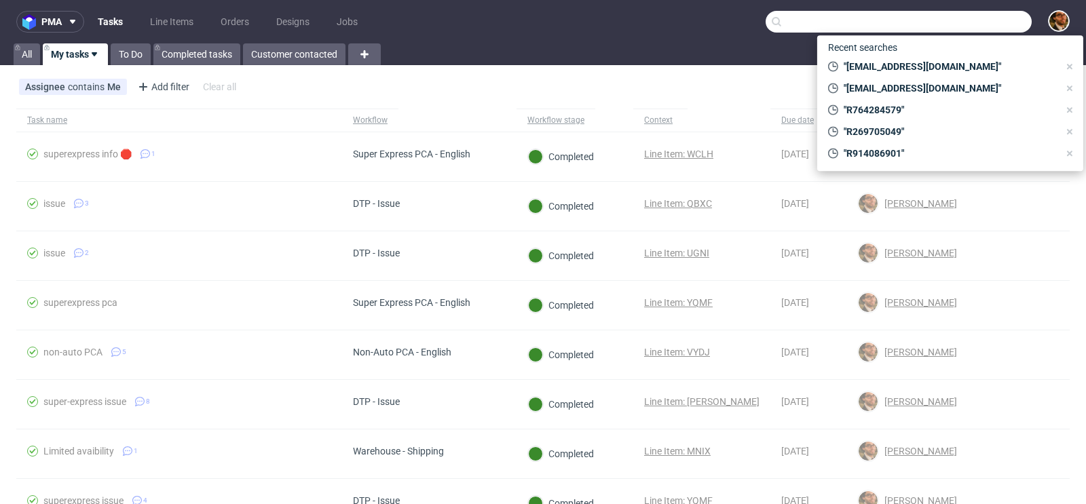
click at [950, 22] on input "text" at bounding box center [898, 22] width 266 height 22
paste input "[EMAIL_ADDRESS][DOMAIN_NAME]"
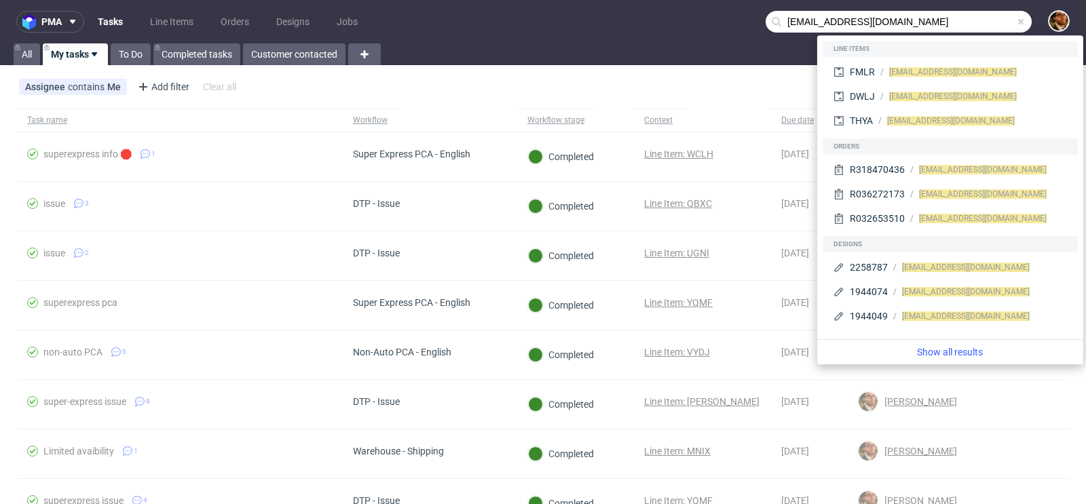
type input "[EMAIL_ADDRESS][DOMAIN_NAME]"
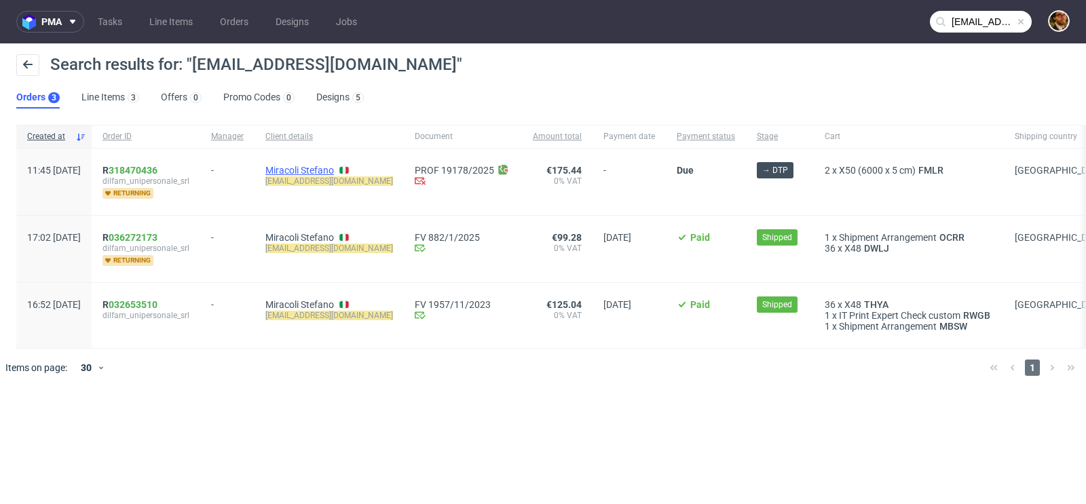
click at [334, 168] on link "Miracoli Stefano" at bounding box center [299, 170] width 69 height 11
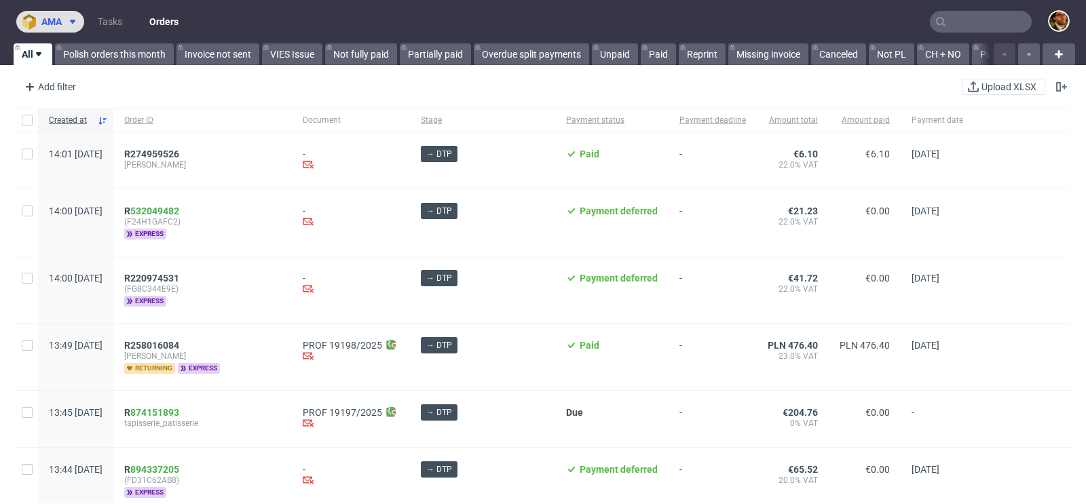
click at [56, 24] on span "ama" at bounding box center [51, 21] width 20 height 9
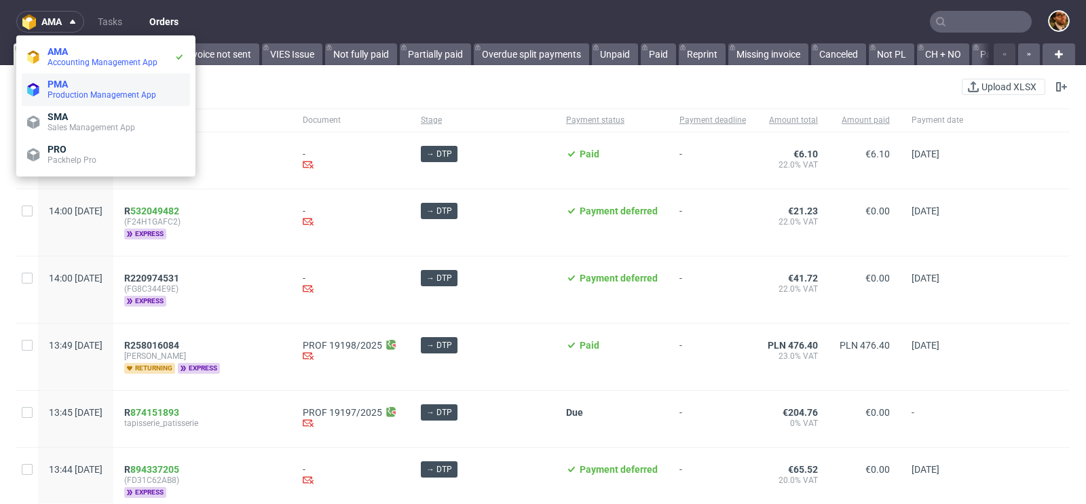
click at [65, 92] on span "Production Management App" at bounding box center [101, 94] width 109 height 9
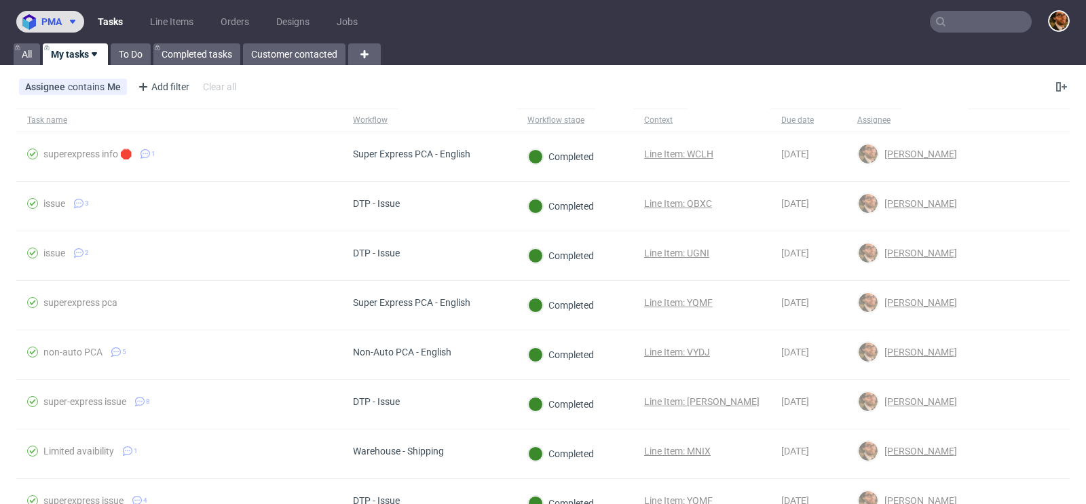
click at [57, 25] on span "pma" at bounding box center [51, 21] width 20 height 9
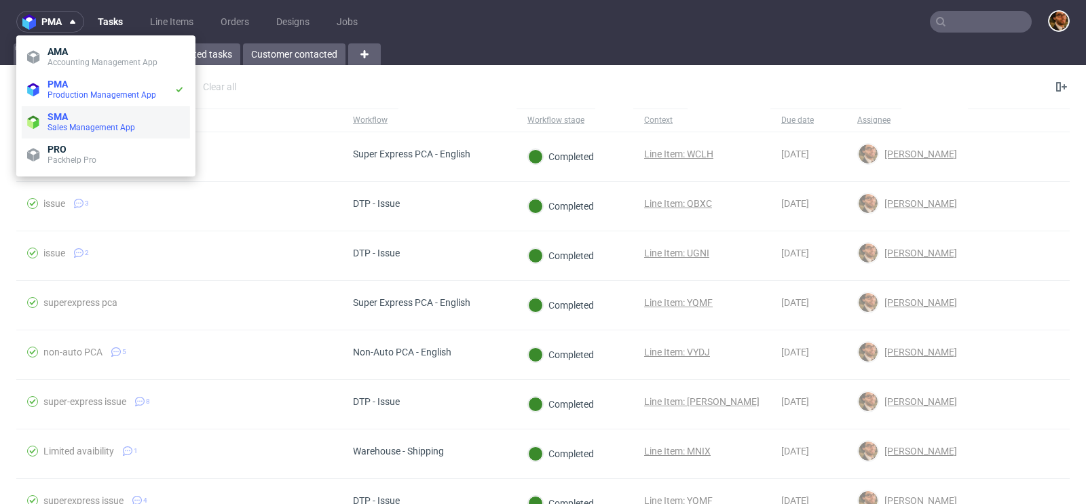
click at [66, 123] on span "Sales Management App" at bounding box center [91, 127] width 88 height 9
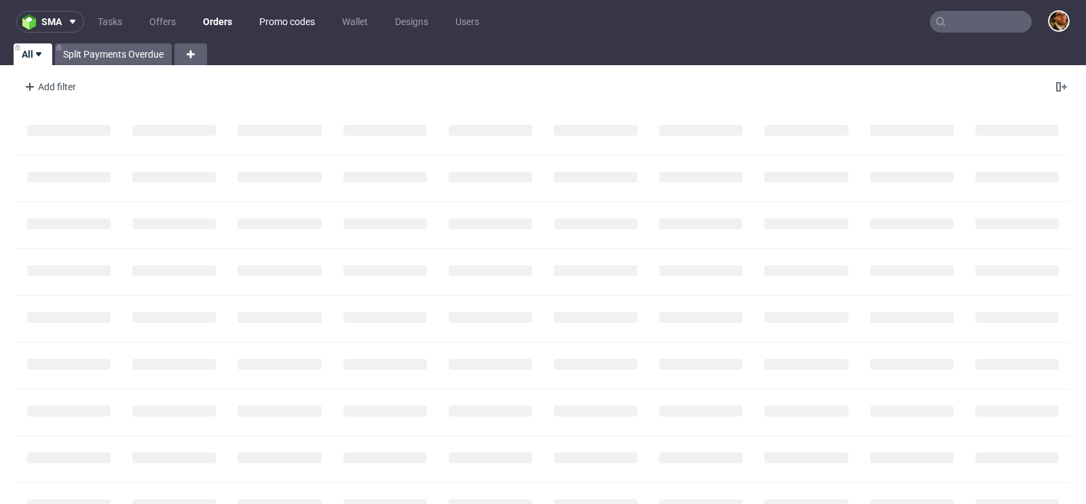
click at [275, 24] on link "Promo codes" at bounding box center [287, 22] width 72 height 22
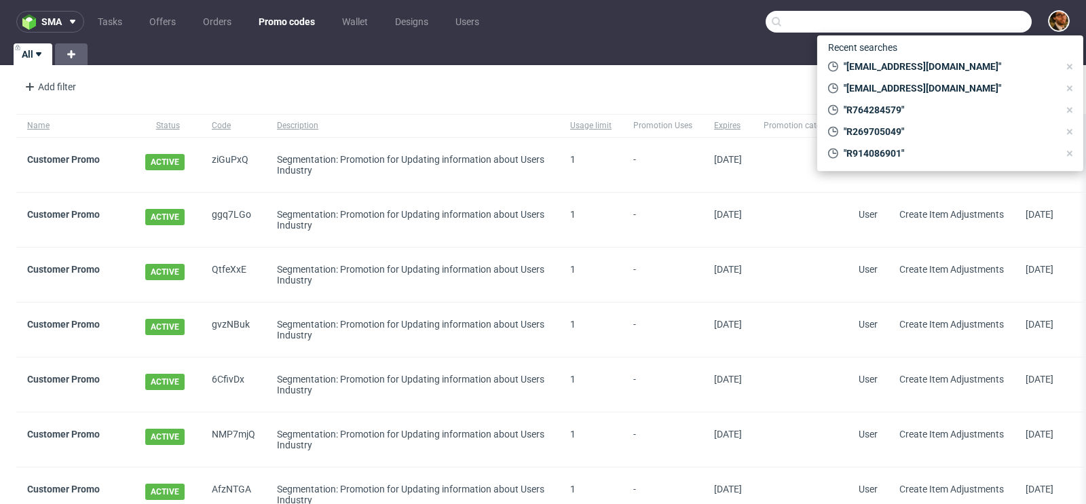
click at [976, 23] on input "text" at bounding box center [898, 22] width 266 height 22
click at [469, 94] on div "Add filter Hide filters Clear all New promo code" at bounding box center [543, 90] width 1086 height 38
